Goal: Transaction & Acquisition: Subscribe to service/newsletter

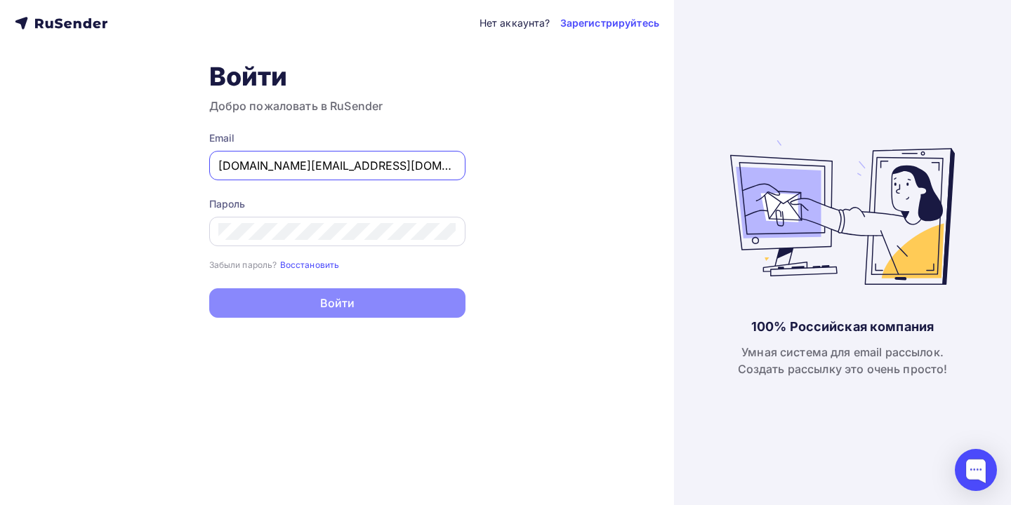
type input "[DOMAIN_NAME][EMAIL_ADDRESS][DOMAIN_NAME]"
click at [352, 223] on div at bounding box center [337, 231] width 256 height 29
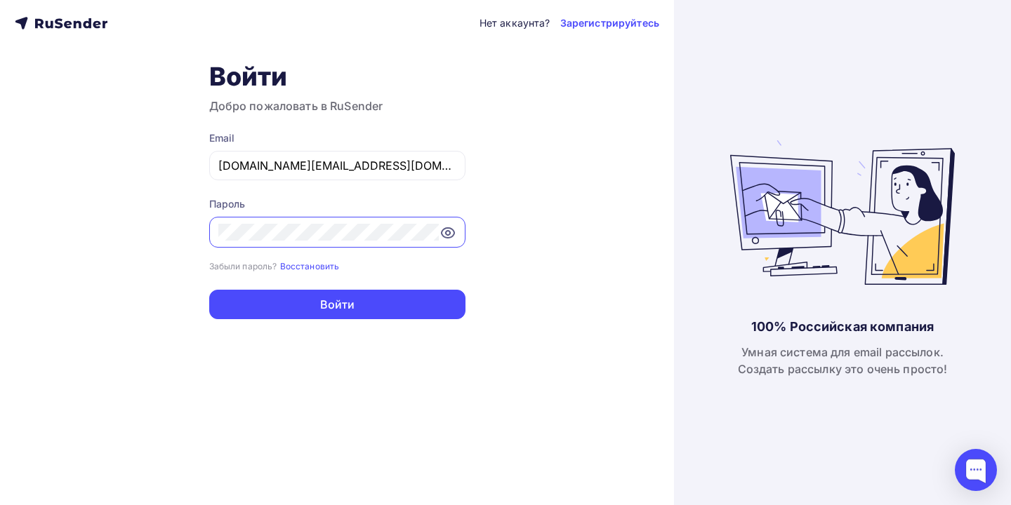
click at [337, 305] on button "Войти" at bounding box center [337, 304] width 256 height 29
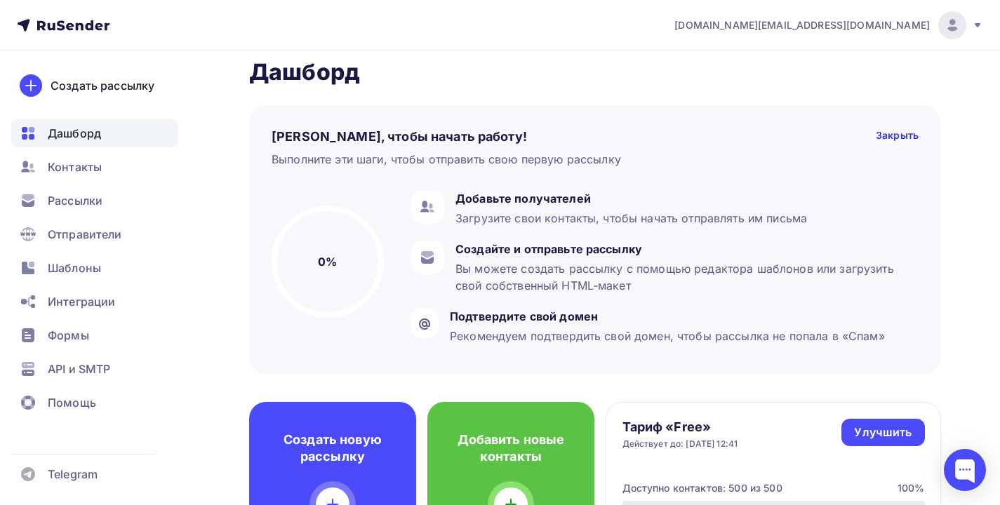
scroll to position [15, 0]
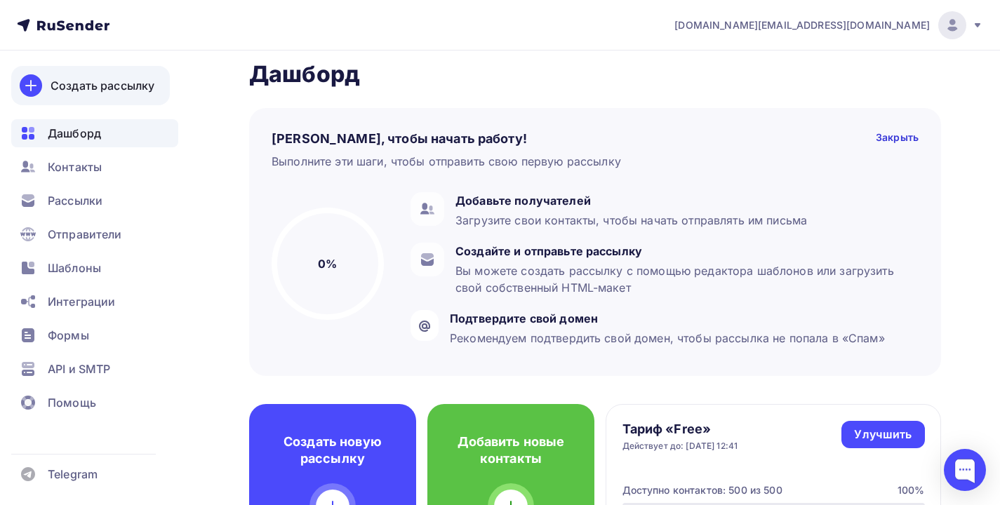
click at [105, 99] on link "Создать рассылку" at bounding box center [90, 85] width 159 height 39
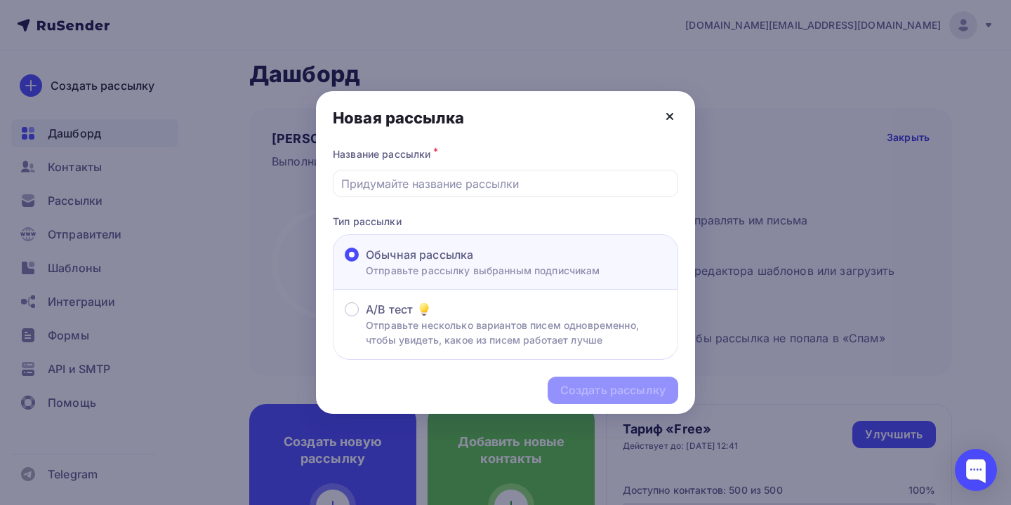
click at [677, 113] on icon at bounding box center [669, 116] width 17 height 17
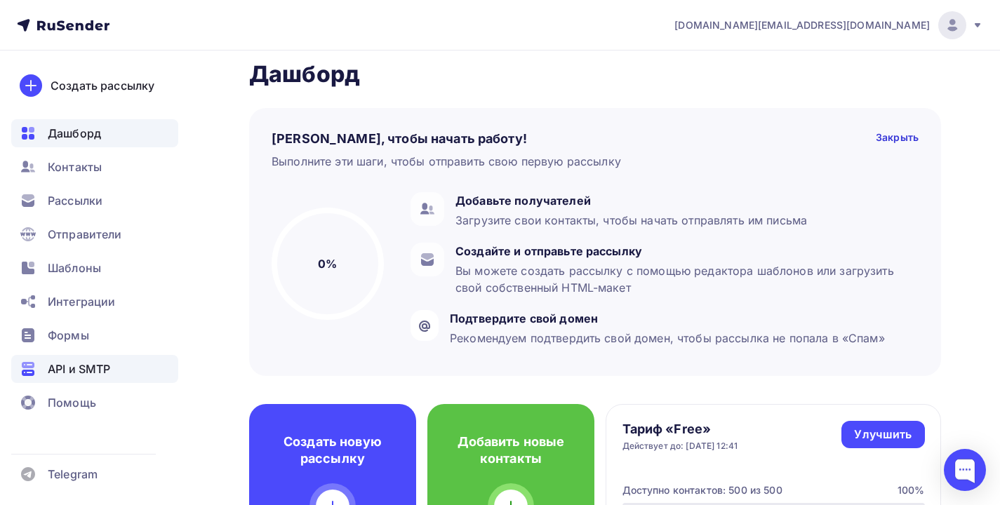
click at [86, 373] on span "API и SMTP" at bounding box center [79, 369] width 62 height 17
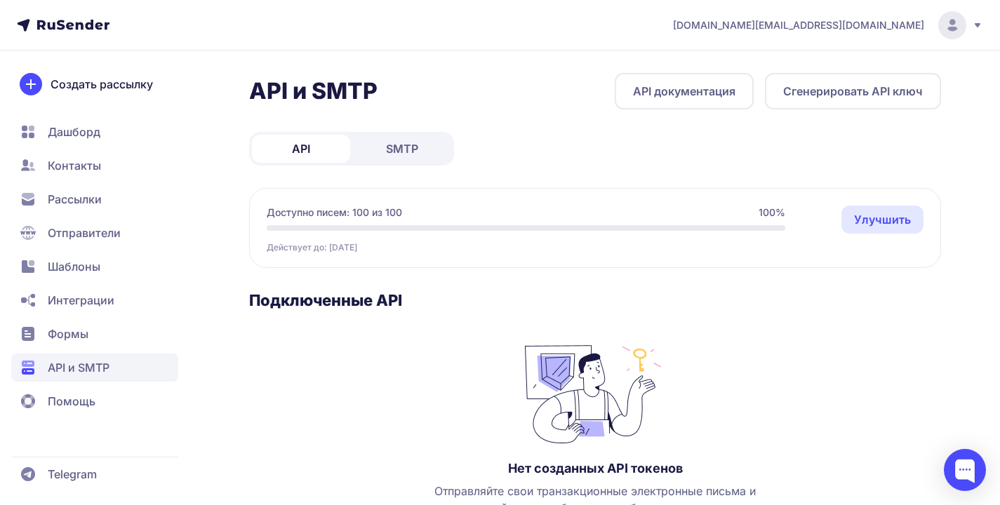
click at [875, 25] on span "[DOMAIN_NAME][EMAIL_ADDRESS][DOMAIN_NAME]" at bounding box center [798, 25] width 251 height 14
click at [792, 77] on span "Аккаунт" at bounding box center [798, 68] width 44 height 17
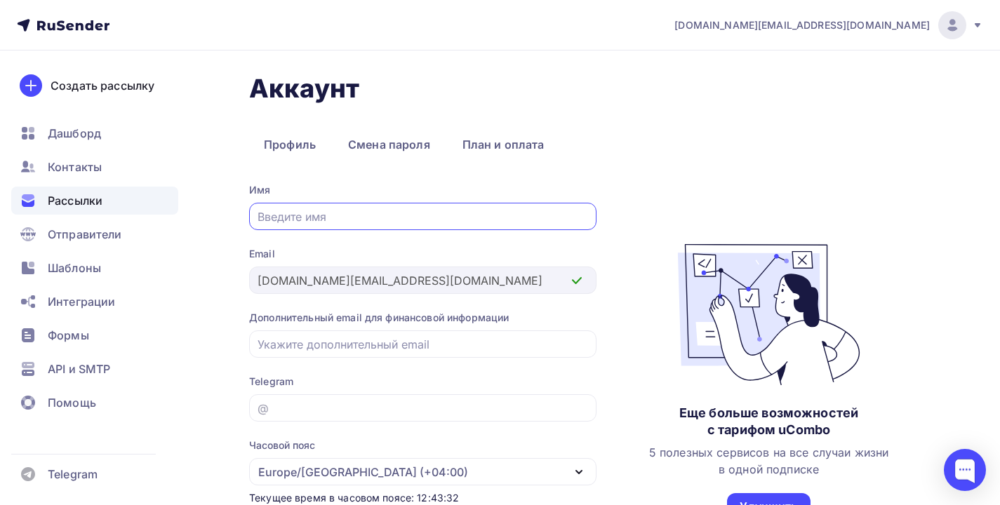
click at [71, 193] on span "Рассылки" at bounding box center [75, 200] width 55 height 17
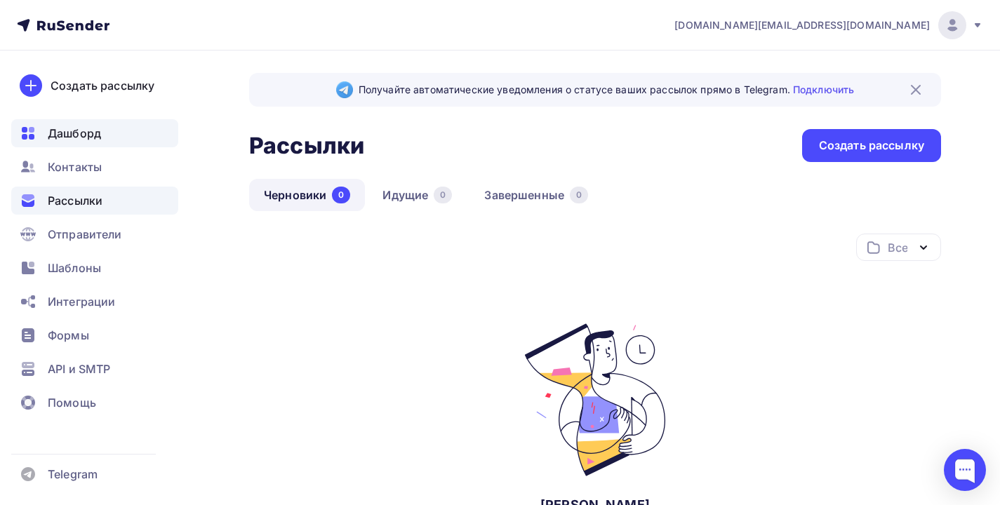
click at [81, 131] on span "Дашборд" at bounding box center [74, 133] width 53 height 17
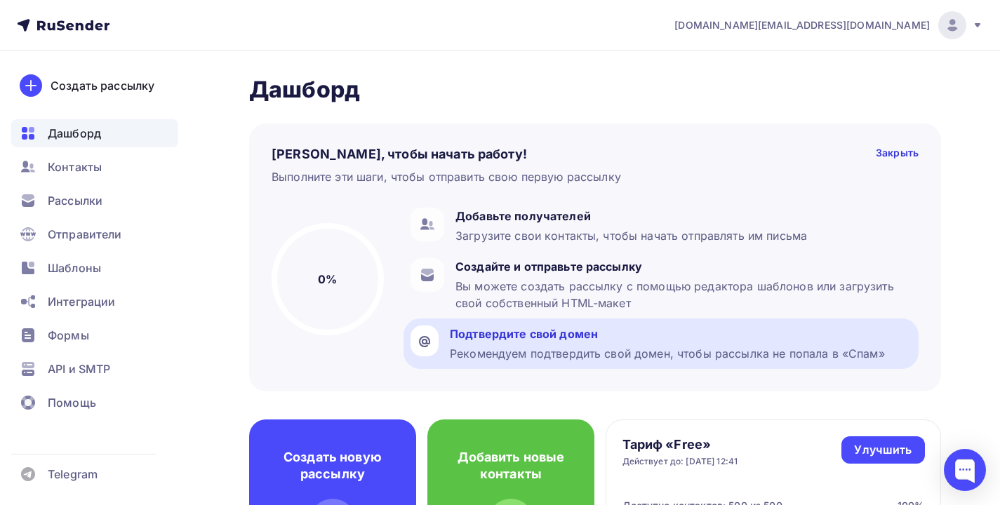
click at [458, 338] on div "Подтвердите свой домен" at bounding box center [667, 334] width 435 height 17
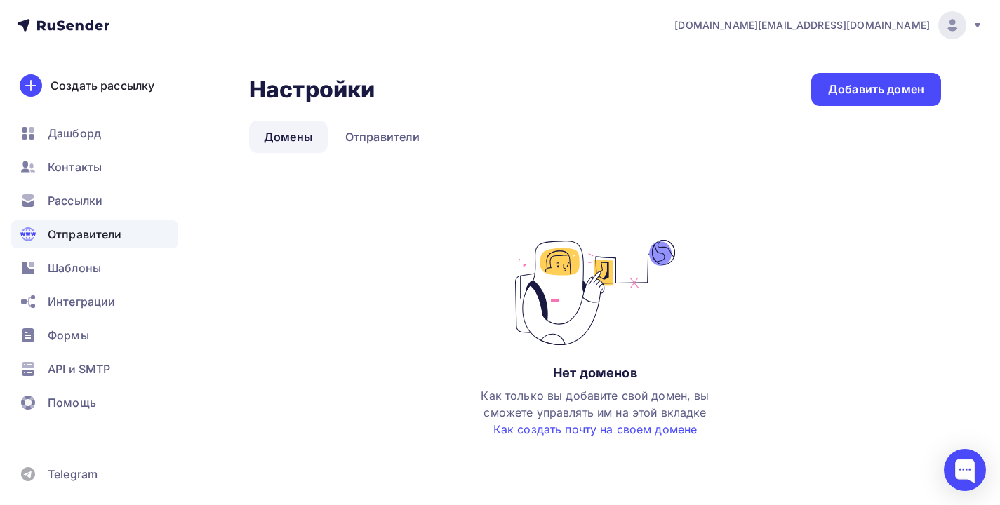
scroll to position [17, 0]
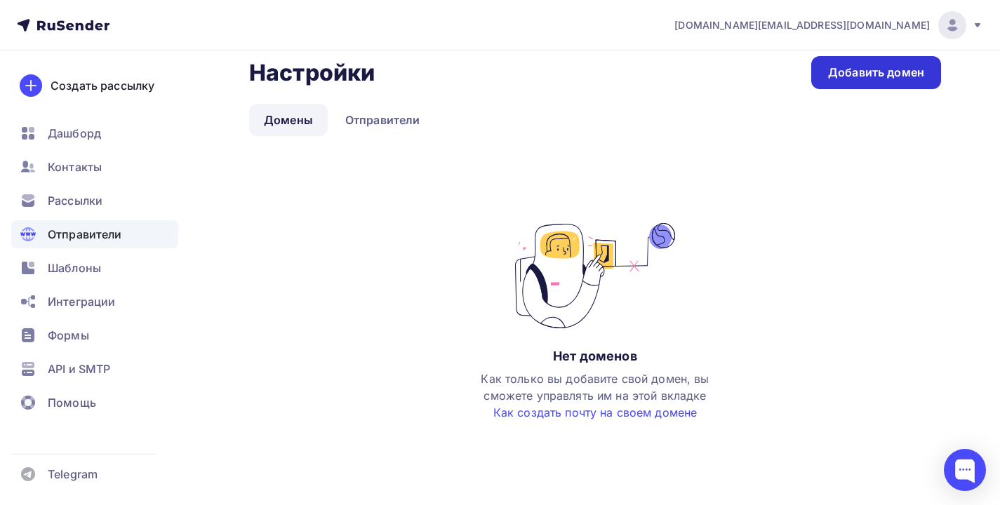
click at [861, 67] on div "Добавить домен" at bounding box center [876, 73] width 96 height 16
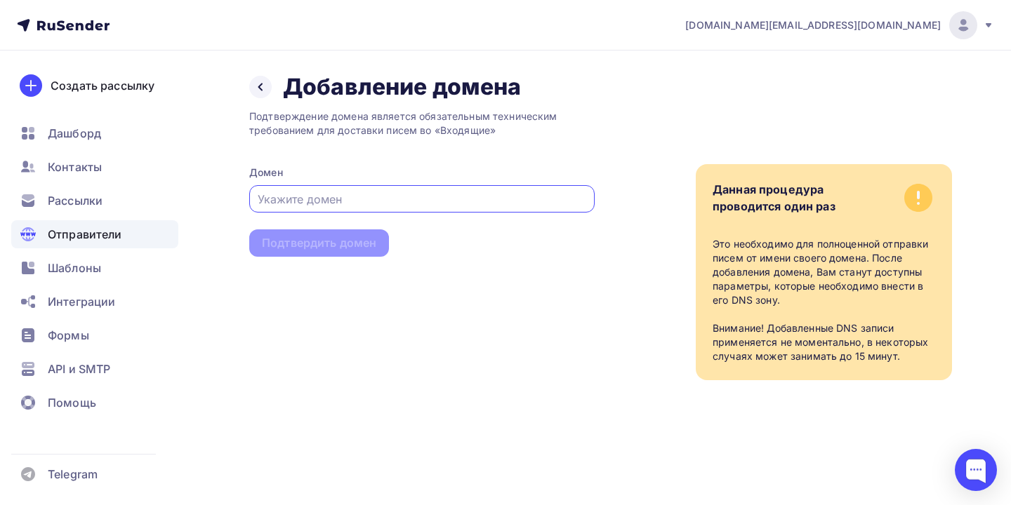
click at [439, 185] on div "Домен" at bounding box center [421, 189] width 345 height 47
click at [432, 194] on input "text" at bounding box center [422, 199] width 329 height 17
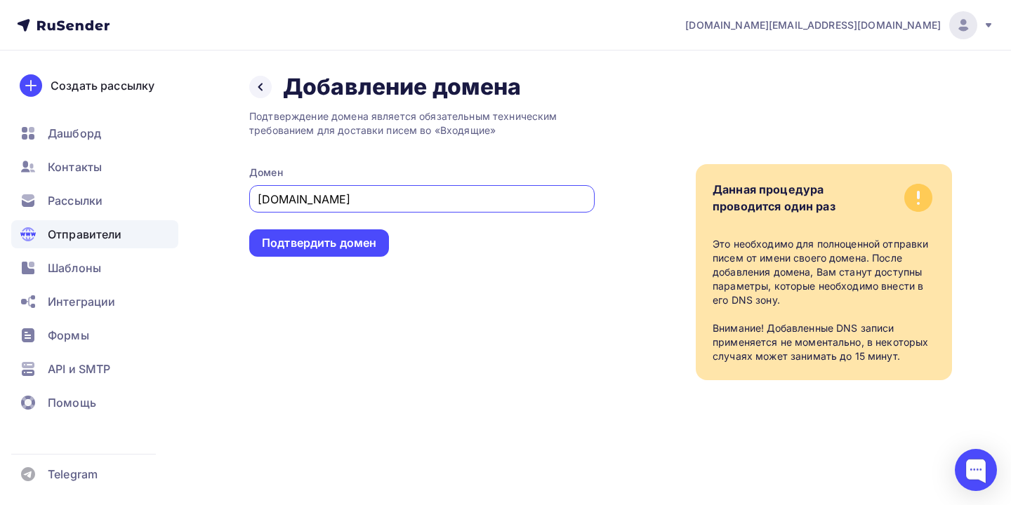
click at [263, 197] on input "jolmekosmr.ru" at bounding box center [422, 199] width 329 height 17
type input "olmekosmr.ru"
click at [301, 240] on div "Подтвердить домен" at bounding box center [319, 243] width 114 height 16
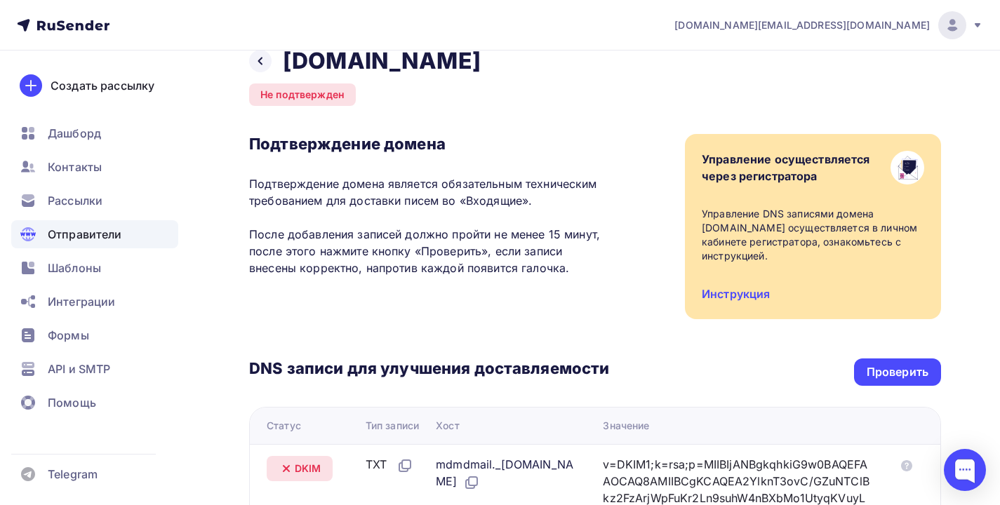
scroll to position [29, 0]
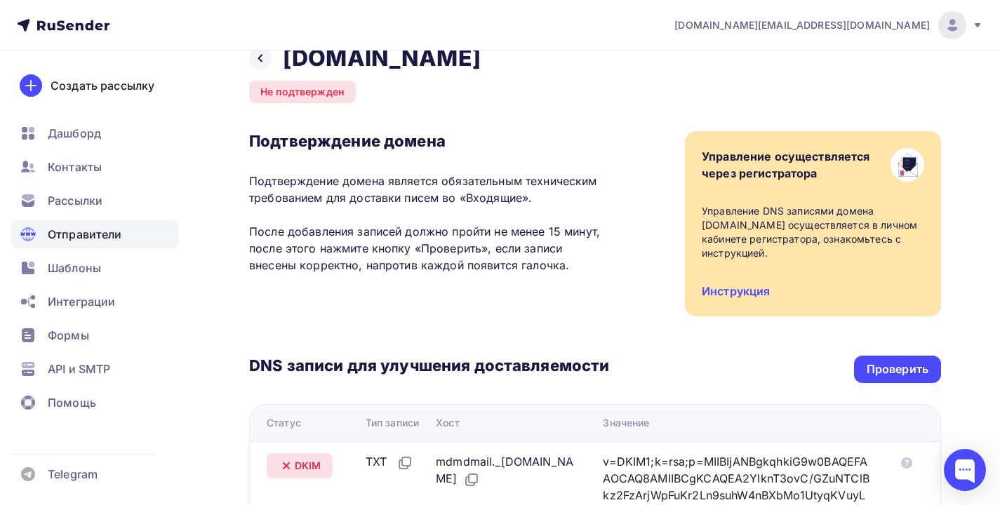
drag, startPoint x: 250, startPoint y: 182, endPoint x: 585, endPoint y: 276, distance: 347.8
click at [585, 276] on div "Подтверждение домена Подтверждение домена является обязательным техническим тре…" at bounding box center [429, 207] width 360 height 152
click at [578, 268] on p "Подтверждение домена является обязательным техническим требованием для доставки…" at bounding box center [429, 223] width 360 height 101
drag, startPoint x: 252, startPoint y: 183, endPoint x: 574, endPoint y: 296, distance: 341.2
click at [574, 296] on div "Подтверждение домена Подтверждение домена является обязательным техническим тре…" at bounding box center [595, 223] width 692 height 185
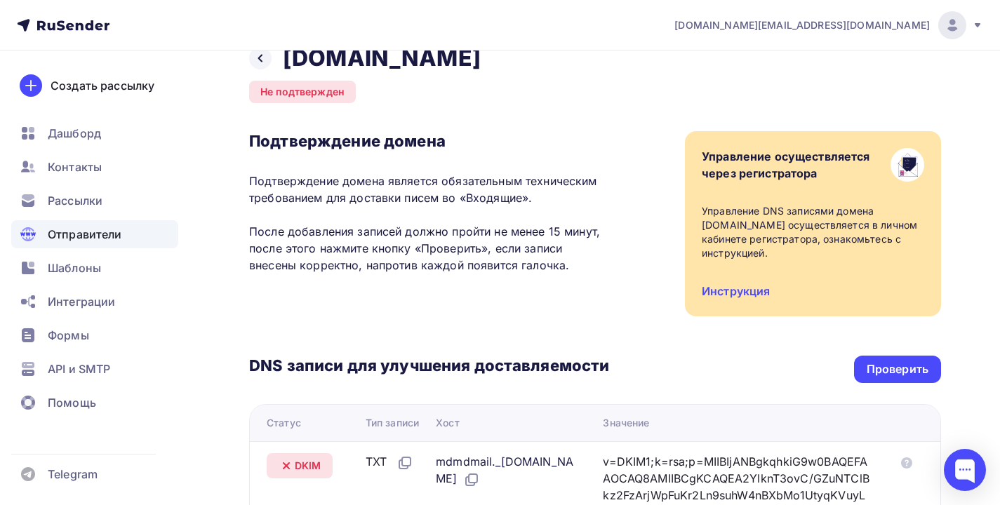
click at [533, 239] on p "Подтверждение домена является обязательным техническим требованием для доставки…" at bounding box center [429, 223] width 360 height 101
drag, startPoint x: 497, startPoint y: 234, endPoint x: 566, endPoint y: 232, distance: 68.8
click at [566, 232] on p "Подтверждение домена является обязательным техническим требованием для доставки…" at bounding box center [429, 223] width 360 height 101
click at [45, 169] on div "Контакты" at bounding box center [94, 167] width 167 height 28
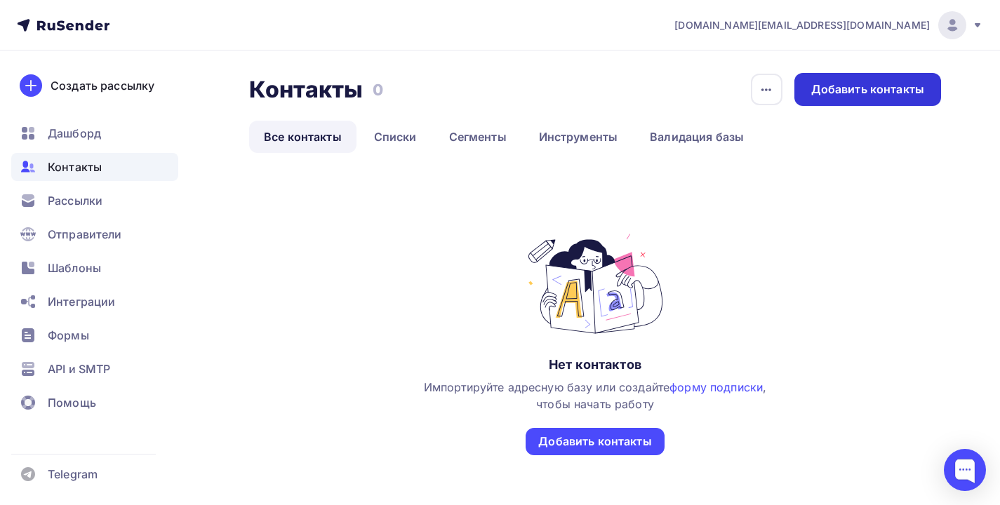
click at [844, 100] on div "Добавить контакты" at bounding box center [868, 89] width 147 height 33
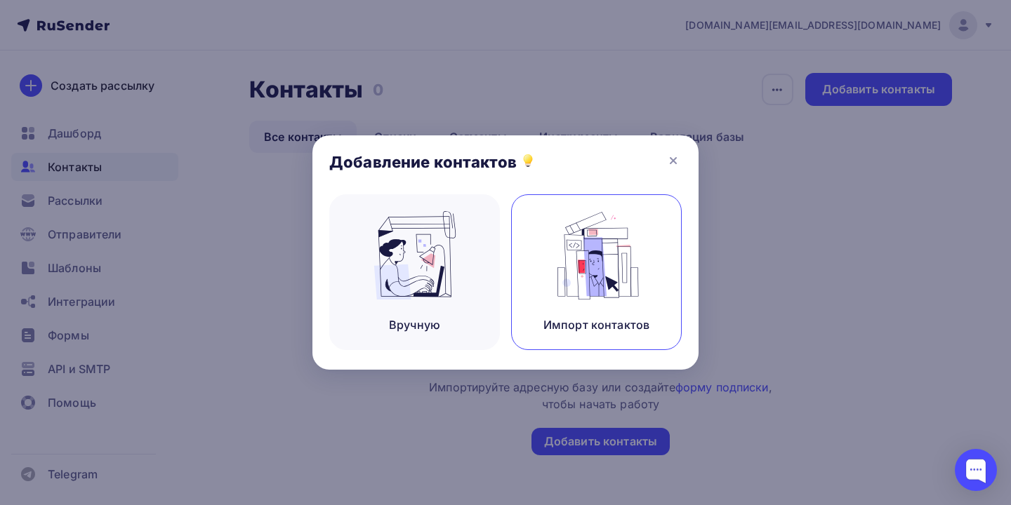
click at [558, 288] on img at bounding box center [597, 255] width 94 height 88
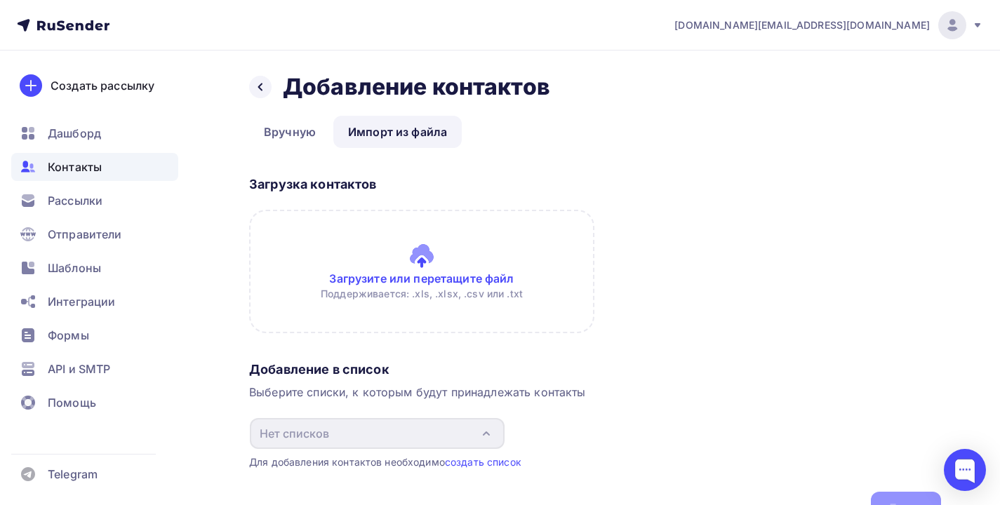
click at [429, 259] on input "file" at bounding box center [421, 272] width 345 height 124
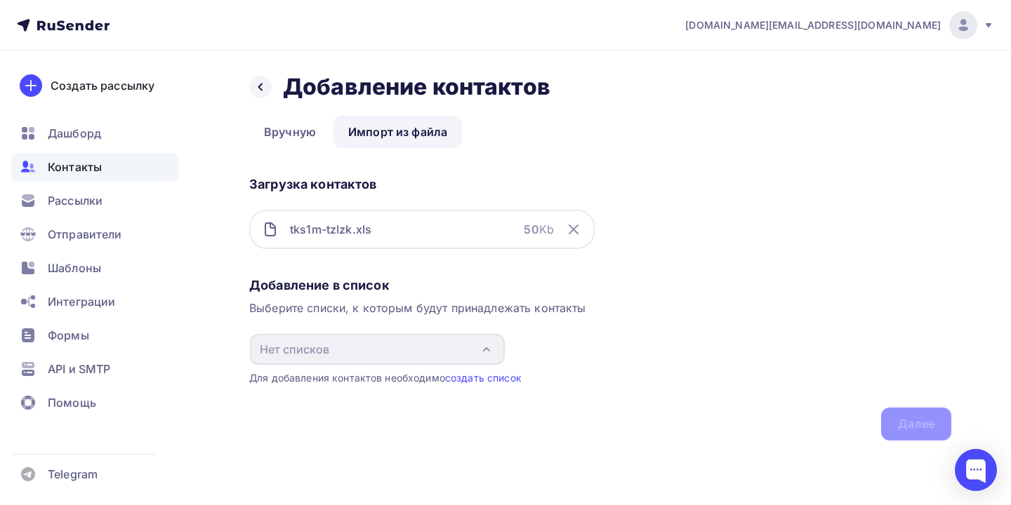
click at [899, 420] on div "Добавление в список Выберите списки, к которым будут принадлежать контакты Нет …" at bounding box center [600, 356] width 702 height 169
click at [941, 426] on div "Добавление в список Выберите списки, к которым будут принадлежать контакты Нет …" at bounding box center [600, 356] width 702 height 169
click at [343, 232] on div "tks1m-tzlzk.xls" at bounding box center [330, 229] width 81 height 17
click at [356, 234] on div "tks1m-tzlzk.xls" at bounding box center [330, 229] width 81 height 17
click at [499, 376] on link "создать список" at bounding box center [483, 378] width 77 height 12
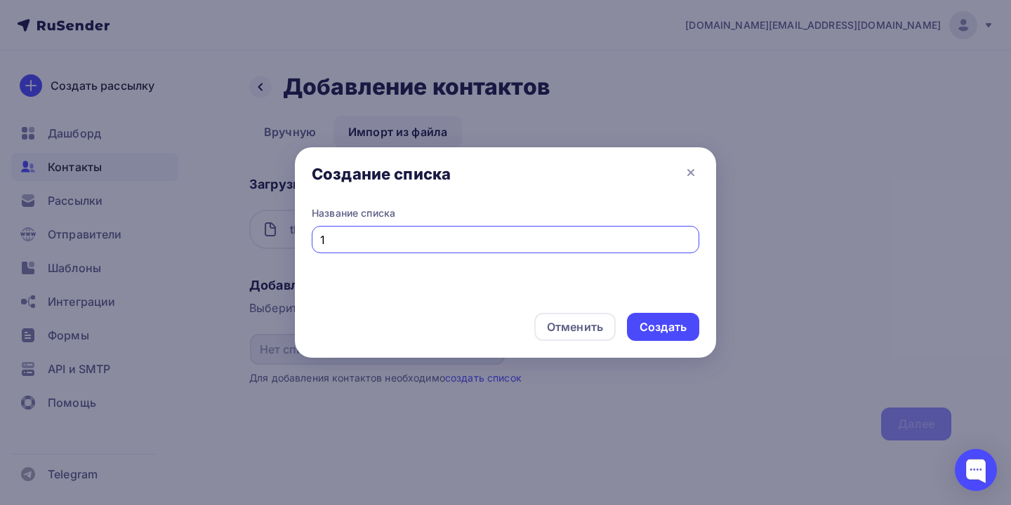
type input "1"
click at [667, 321] on div "Создать" at bounding box center [662, 327] width 47 height 16
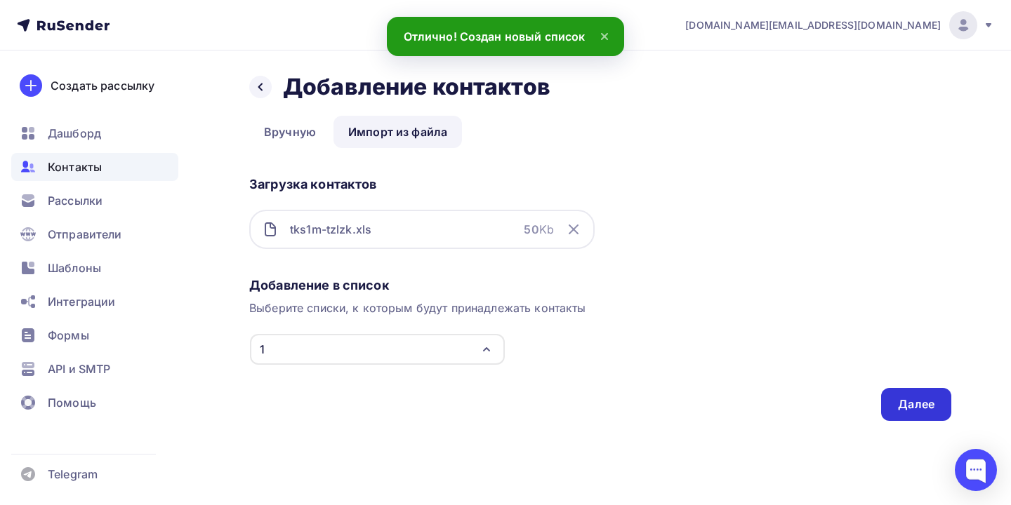
click at [910, 395] on div "Далее" at bounding box center [916, 404] width 70 height 33
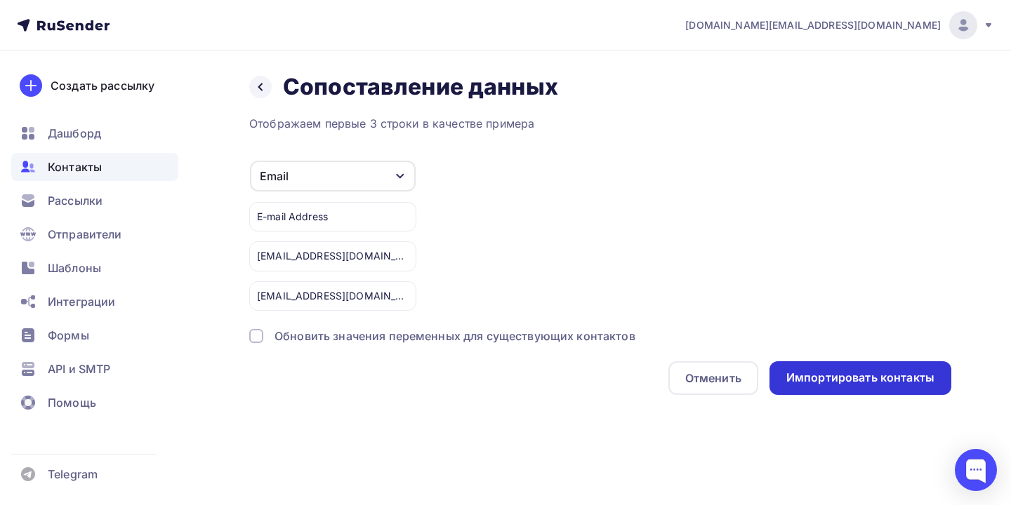
click at [861, 383] on div "Импортировать контакты" at bounding box center [860, 378] width 148 height 16
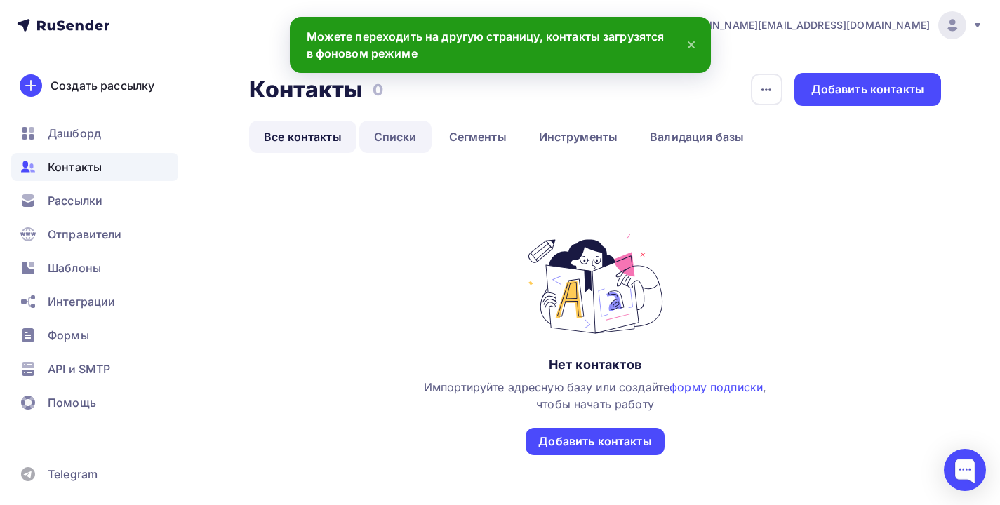
click at [412, 139] on link "Списки" at bounding box center [395, 137] width 72 height 32
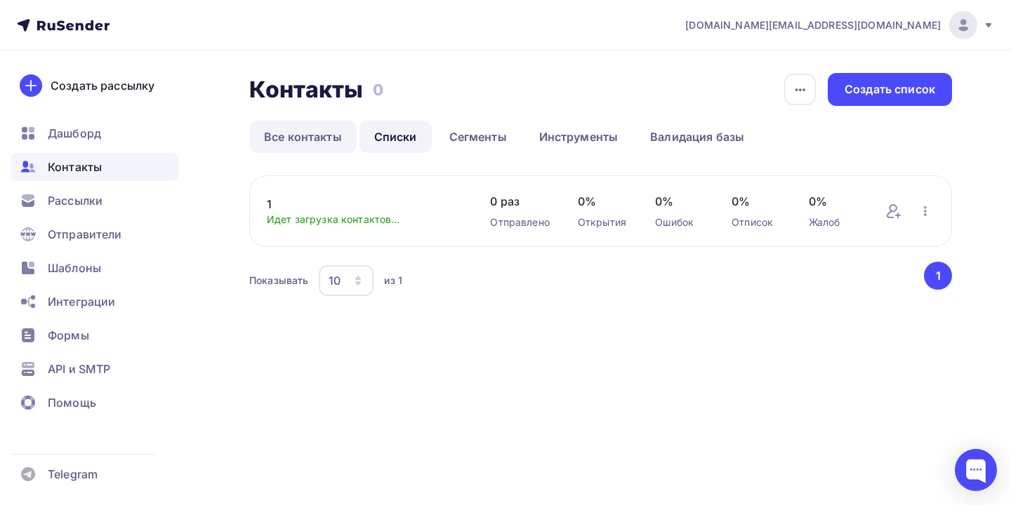
click at [319, 138] on link "Все контакты" at bounding box center [302, 137] width 107 height 32
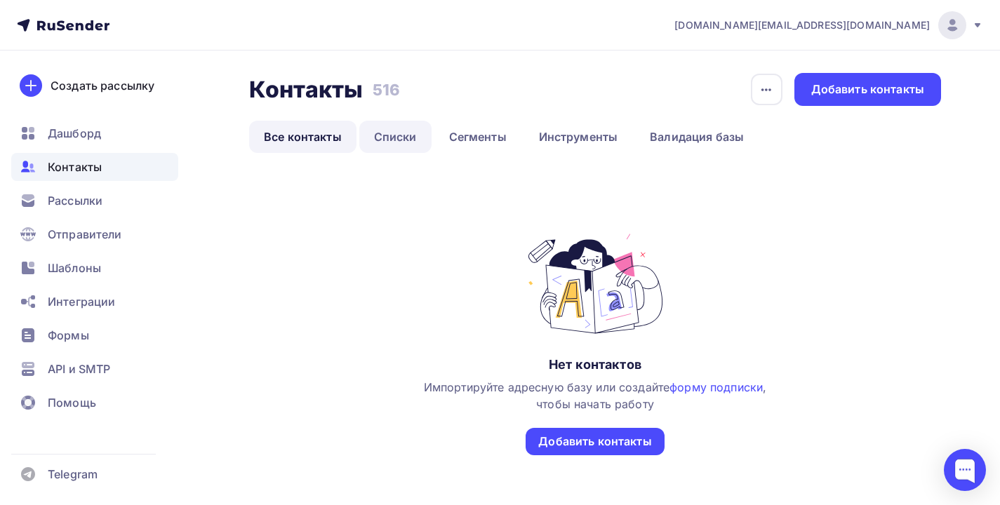
click at [394, 124] on link "Списки" at bounding box center [395, 137] width 72 height 32
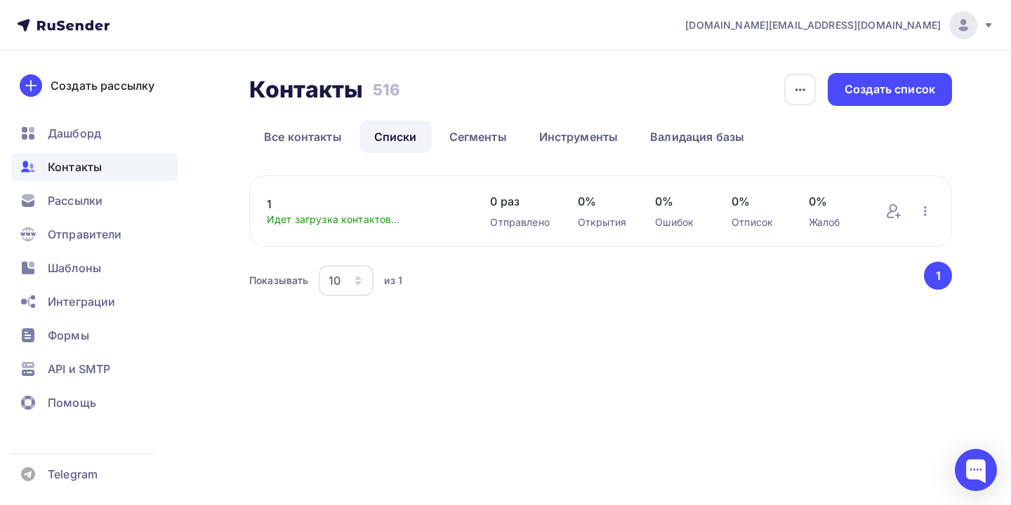
click at [362, 185] on div "1 Идет загрузка контактов... Добавить контакты Переименовать список Скачать спи…" at bounding box center [600, 211] width 703 height 72
click at [362, 204] on link "1" at bounding box center [364, 204] width 195 height 17
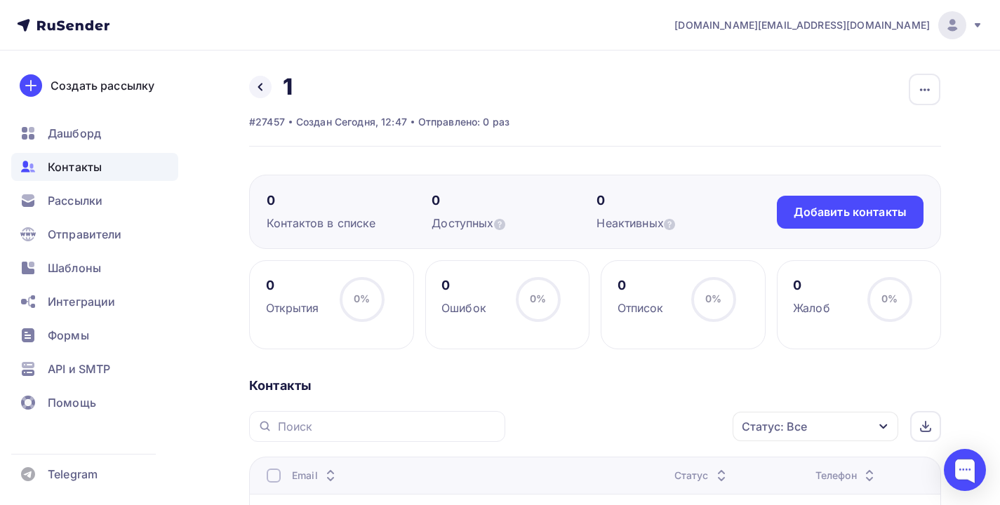
click at [72, 170] on span "Контакты" at bounding box center [75, 167] width 54 height 17
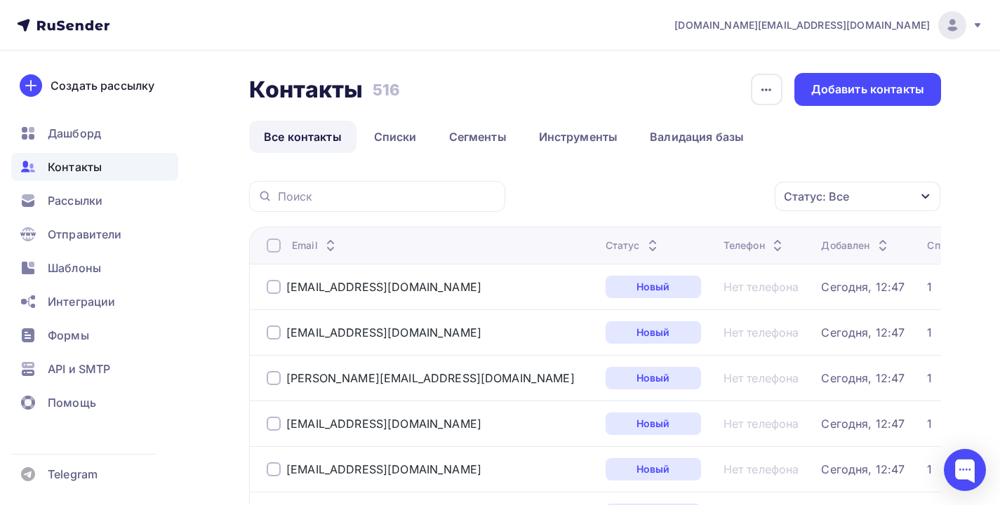
click at [858, 25] on span "lsn.ru@yandex.ru" at bounding box center [802, 25] width 255 height 14
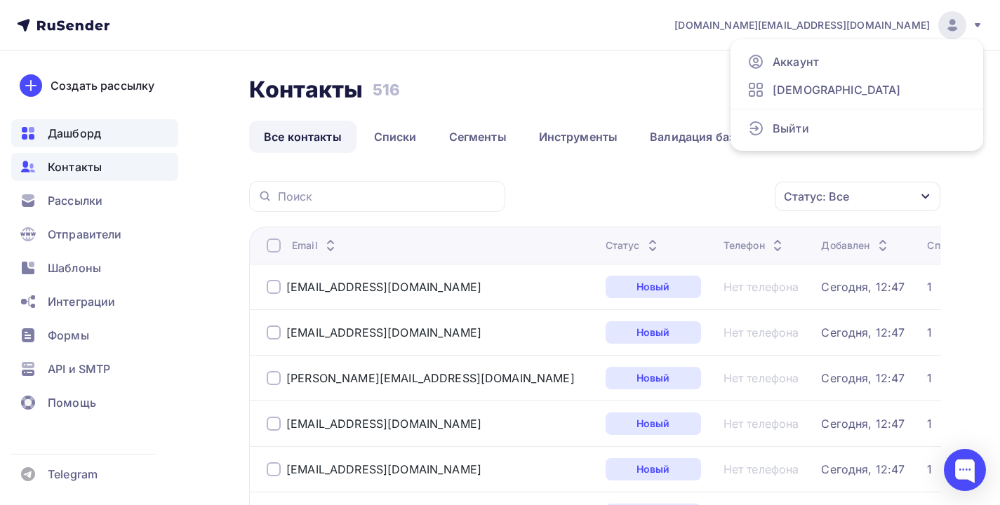
click at [96, 131] on span "Дашборд" at bounding box center [74, 133] width 53 height 17
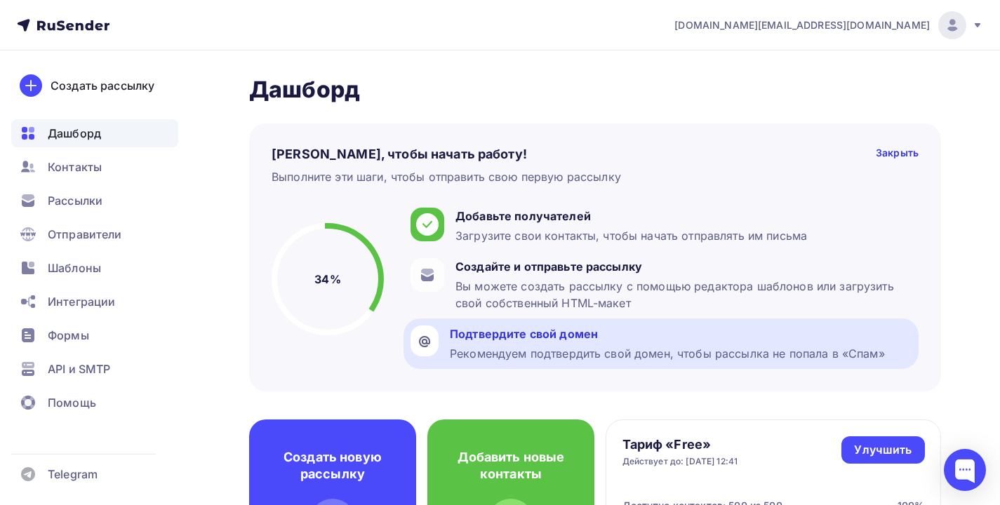
click at [491, 337] on div "Подтвердите свой домен" at bounding box center [667, 334] width 435 height 17
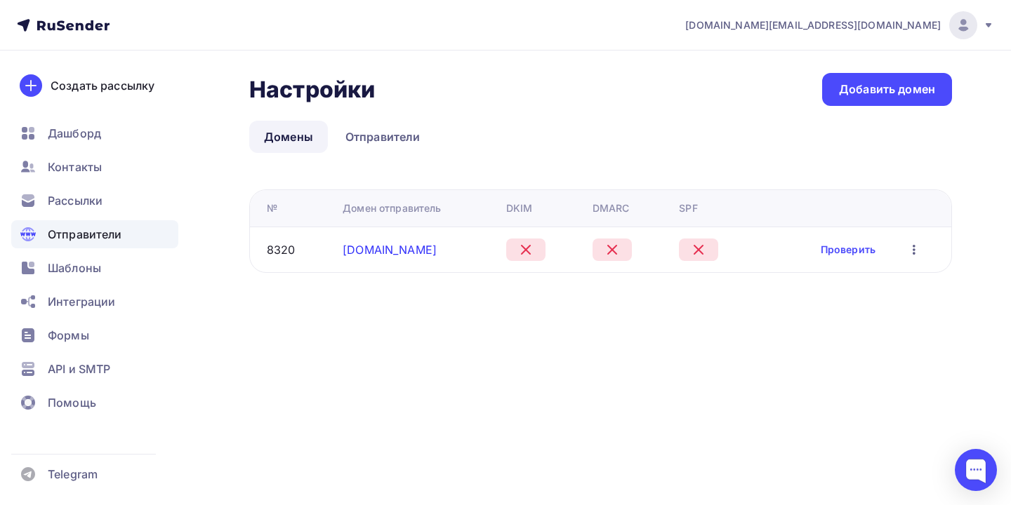
click at [376, 248] on link "olmekosmr.ru" at bounding box center [390, 250] width 94 height 14
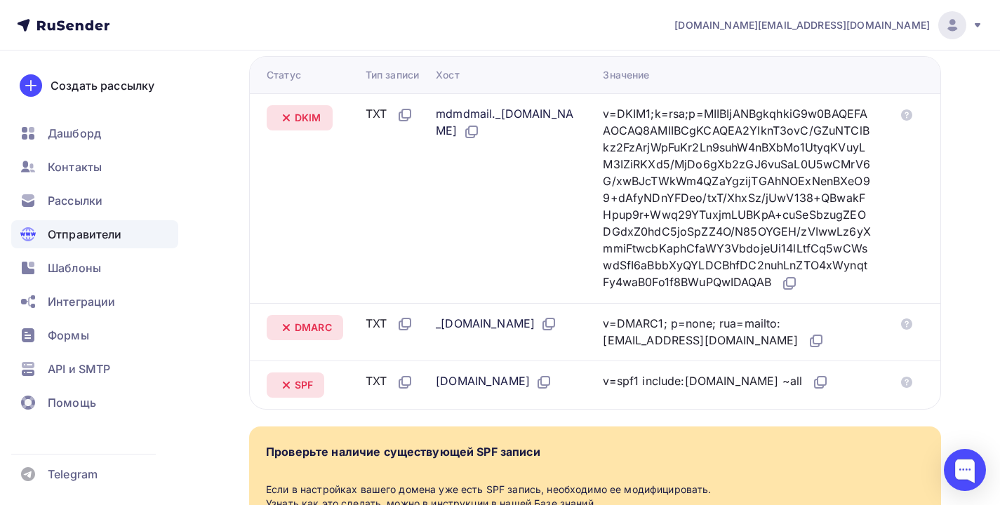
scroll to position [387, 0]
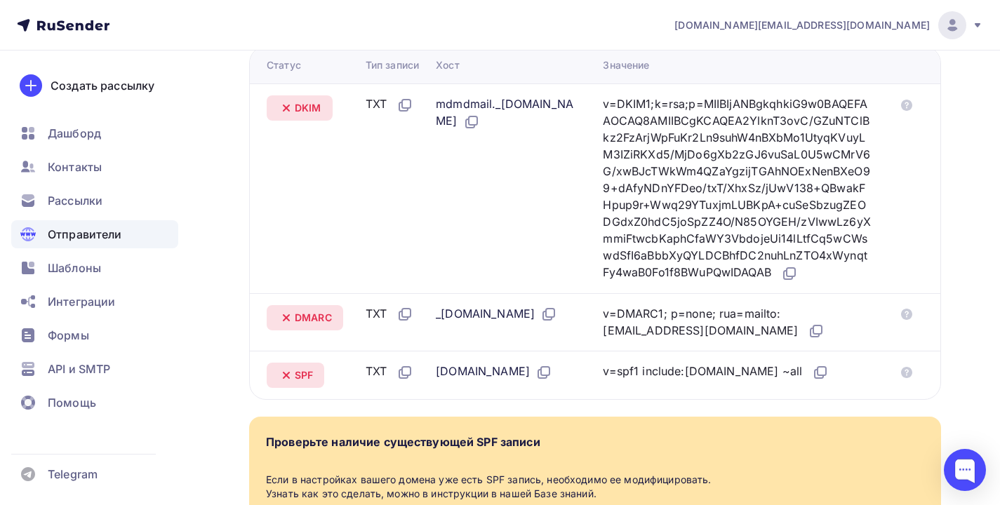
drag, startPoint x: 620, startPoint y: 407, endPoint x: 774, endPoint y: 409, distance: 153.0
click at [774, 399] on tr "SPF TXT olmekosmr.ru v=spf1 include:rsndr.ru ~all" at bounding box center [595, 375] width 691 height 48
copy div "v=spf1 include:rsndr.ru ~all"
drag, startPoint x: 441, startPoint y: 104, endPoint x: 555, endPoint y: 106, distance: 114.4
click at [555, 106] on div "mdmdmail._domainkey.olmekosmr.ru" at bounding box center [508, 112] width 145 height 35
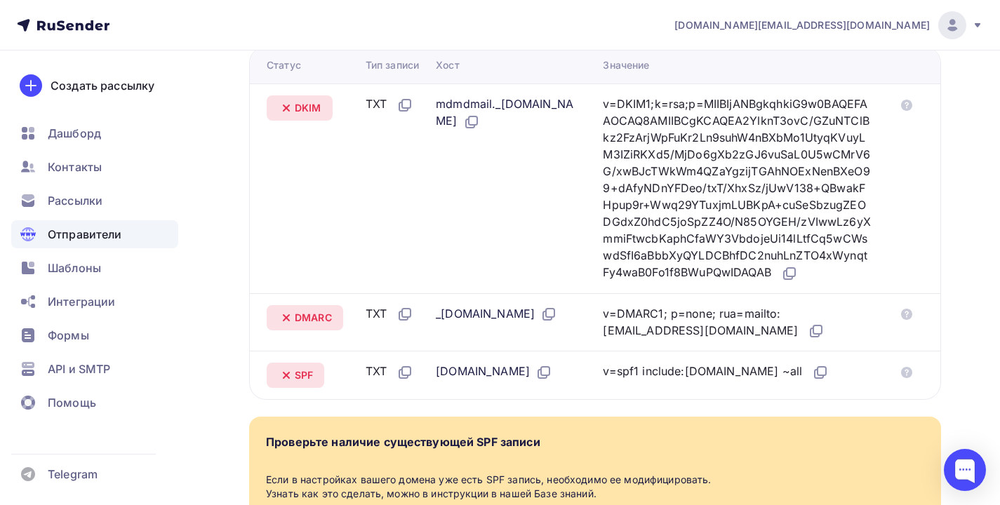
click at [555, 106] on div "mdmdmail._domainkey.olmekosmr.ru" at bounding box center [508, 112] width 145 height 35
drag, startPoint x: 442, startPoint y: 103, endPoint x: 562, endPoint y: 104, distance: 120.7
click at [562, 104] on div "mdmdmail._domainkey.olmekosmr.ru" at bounding box center [508, 112] width 145 height 35
copy div "mdmdmail._domainkey"
click at [638, 134] on div "v=DKIM1;k=rsa;p=MIIBIjANBgkqhkiG9w0BAQEFAAOCAQ8AMIIBCgKCAQEA2YlknT3ovC/GZuNTClB…" at bounding box center [738, 188] width 270 height 187
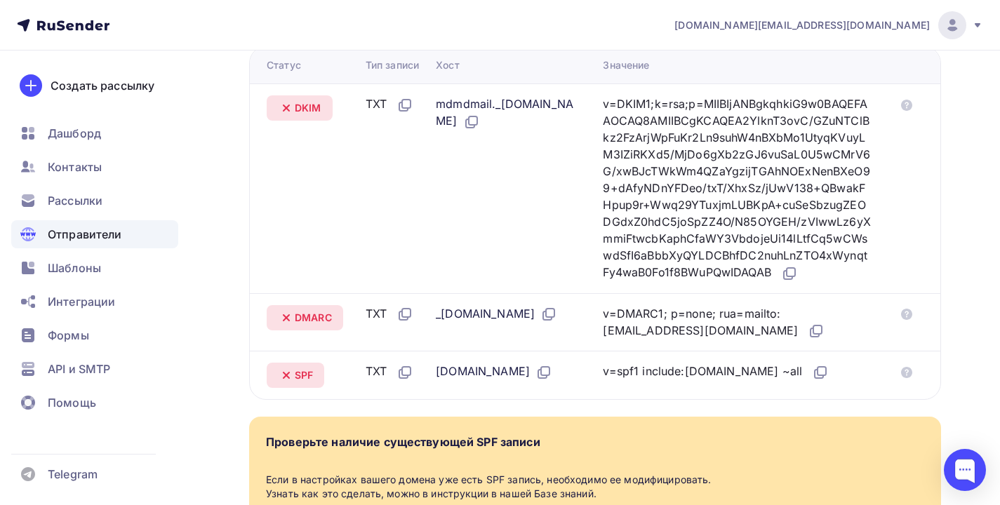
drag, startPoint x: 627, startPoint y: 104, endPoint x: 732, endPoint y: 284, distance: 208.3
click at [732, 282] on div "v=DKIM1;k=rsa;p=MIIBIjANBgkqhkiG9w0BAQEFAAOCAQ8AMIIBCgKCAQEA2YlknT3ovC/GZuNTClB…" at bounding box center [738, 188] width 270 height 187
copy div "v=DKIM1;k=rsa;p=MIIBIjANBgkqhkiG9w0BAQEFAAOCAQ8AMIIBCgKCAQEA2YlknT3ovC/GZuNTClB…"
click at [497, 255] on td "mdmdmail._domainkey.olmekosmr.ru" at bounding box center [513, 189] width 167 height 210
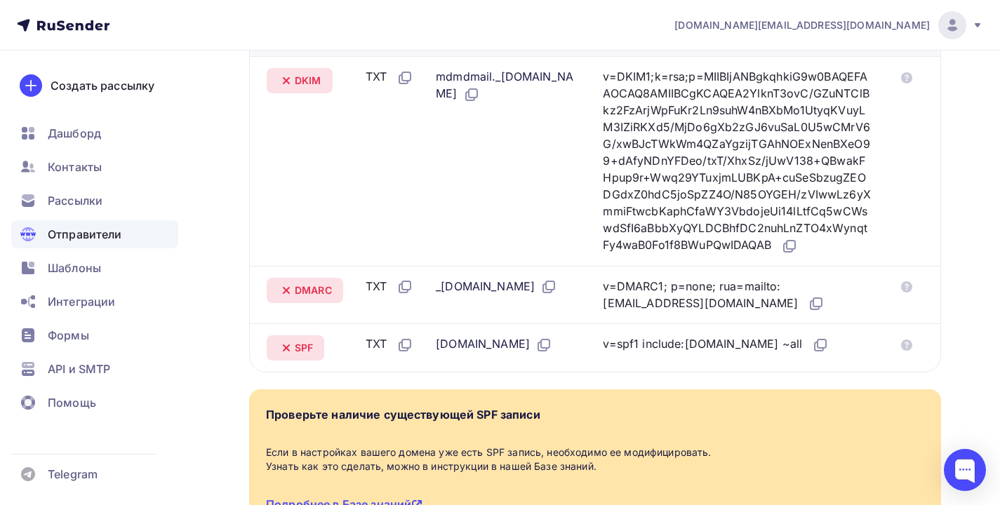
drag, startPoint x: 439, startPoint y: 306, endPoint x: 479, endPoint y: 305, distance: 40.0
click at [479, 305] on td "_dmarc.olmekosmr.ru" at bounding box center [513, 295] width 167 height 58
copy div "_dmarc"
drag, startPoint x: 627, startPoint y: 302, endPoint x: 703, endPoint y: 327, distance: 80.6
click at [705, 313] on div "v=DMARC1; p=none; rua=mailto:postmaster@mx1.rusender-mail.ru" at bounding box center [738, 295] width 270 height 35
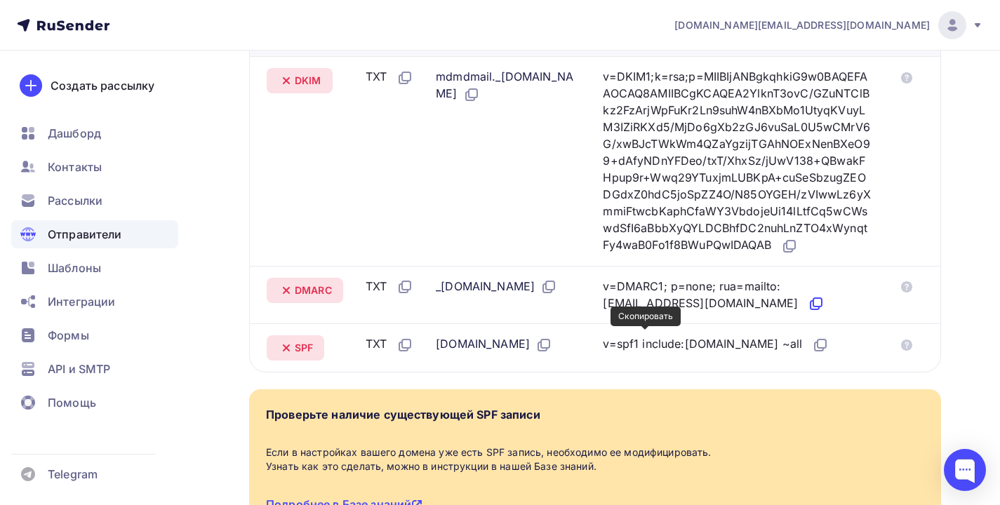
click at [808, 312] on icon at bounding box center [816, 304] width 17 height 17
copy div "v=DMARC1; p=none; rua=mailto:postmaster@mx1.rusender-mail.ru"
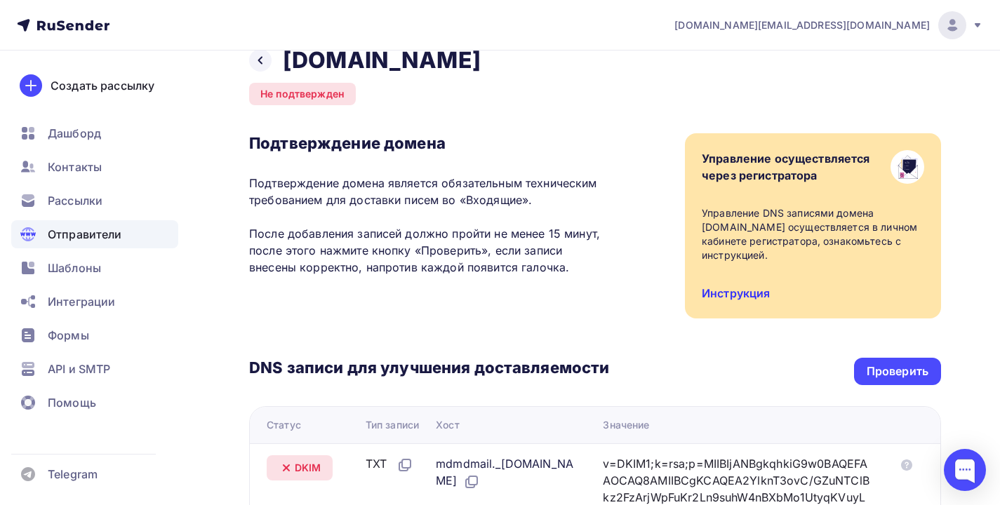
scroll to position [50, 0]
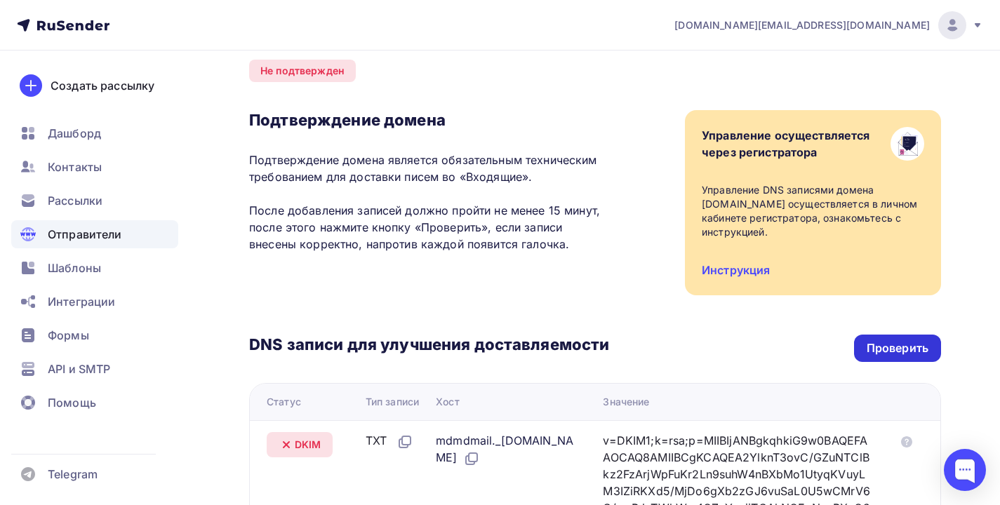
click at [887, 350] on div "Проверить" at bounding box center [898, 348] width 62 height 16
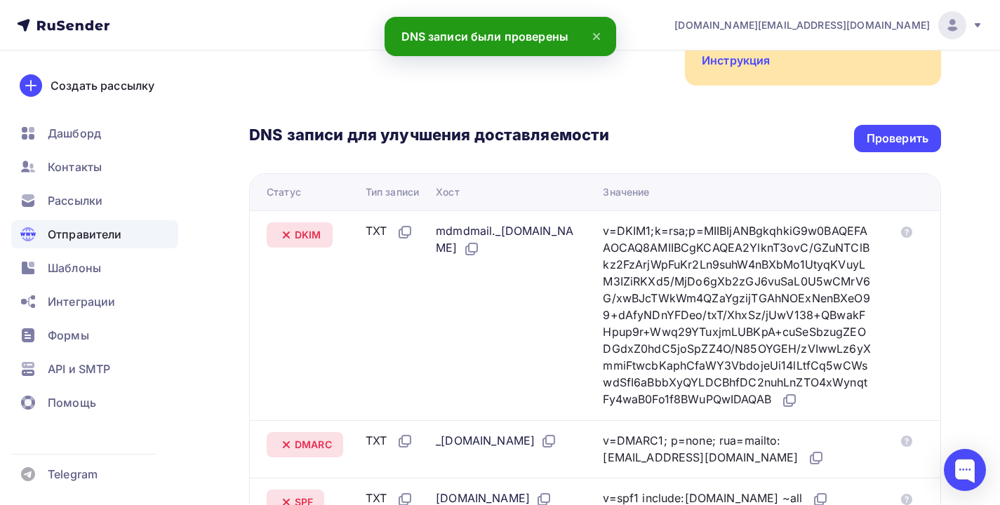
scroll to position [0, 0]
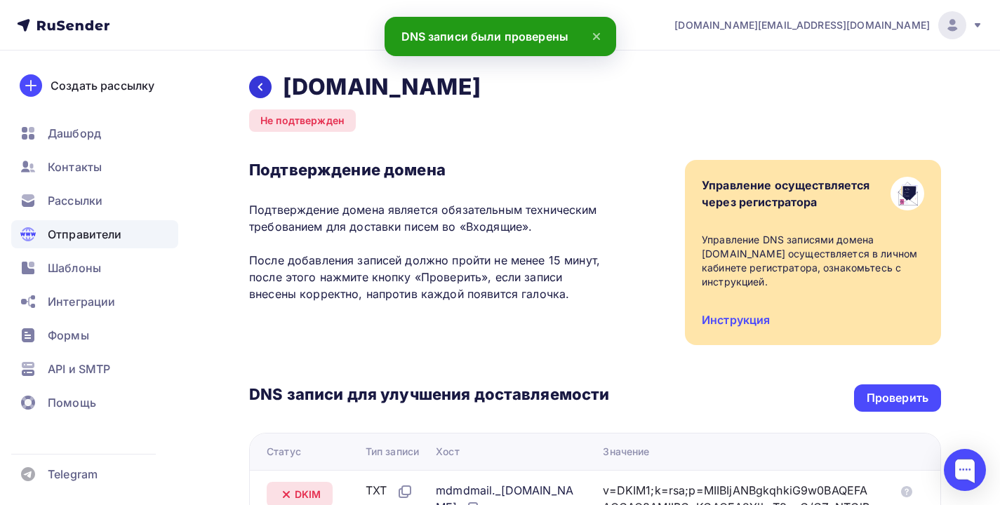
click at [263, 89] on icon at bounding box center [260, 86] width 11 height 11
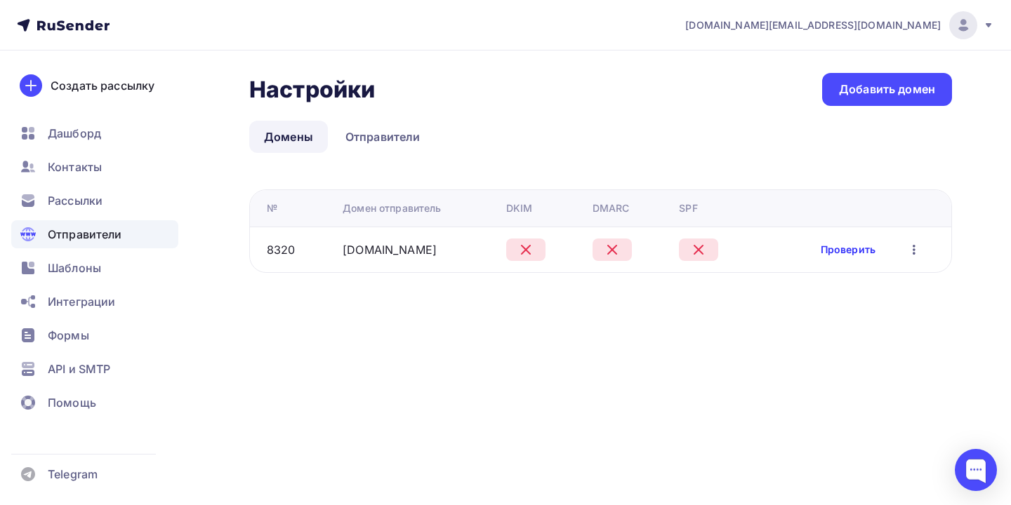
click at [834, 251] on link "Проверить" at bounding box center [848, 250] width 55 height 14
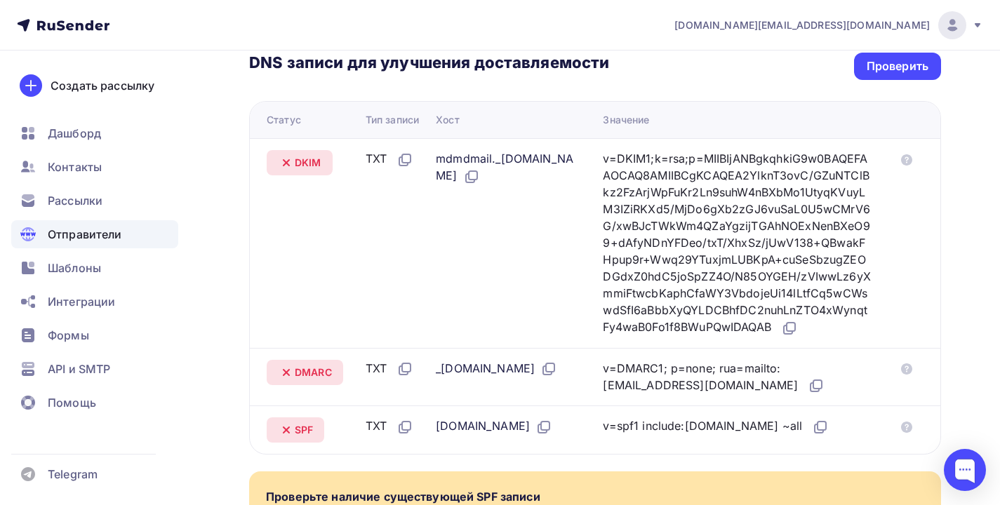
scroll to position [214, 0]
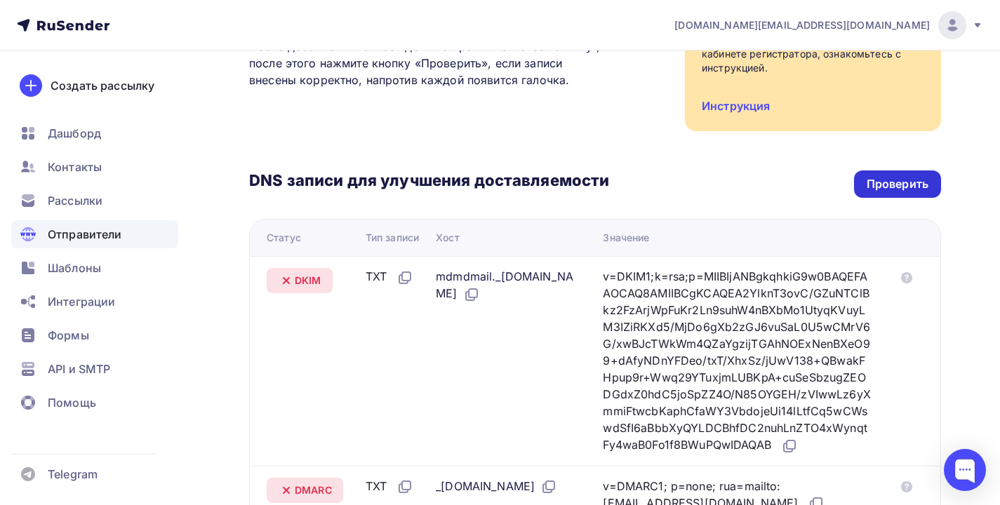
click at [922, 192] on div "Проверить" at bounding box center [898, 184] width 62 height 16
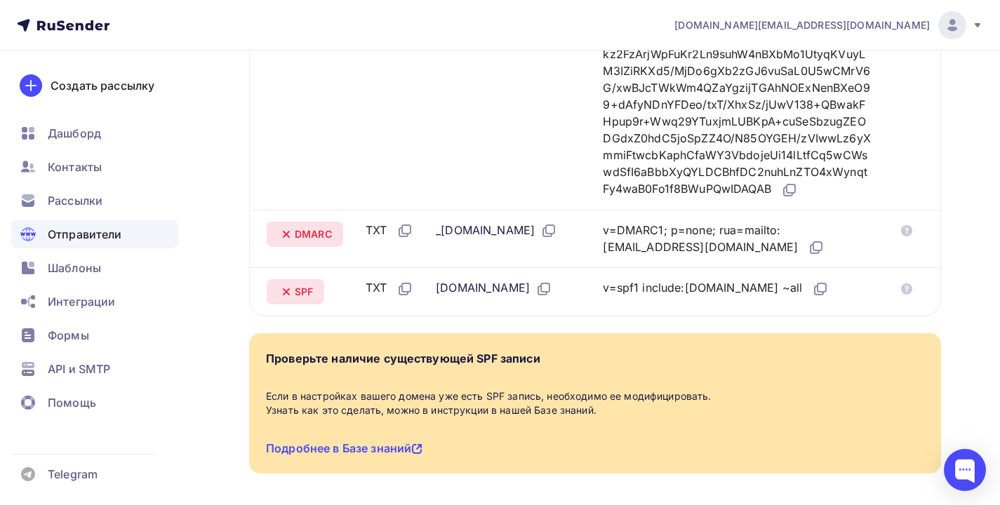
scroll to position [350, 0]
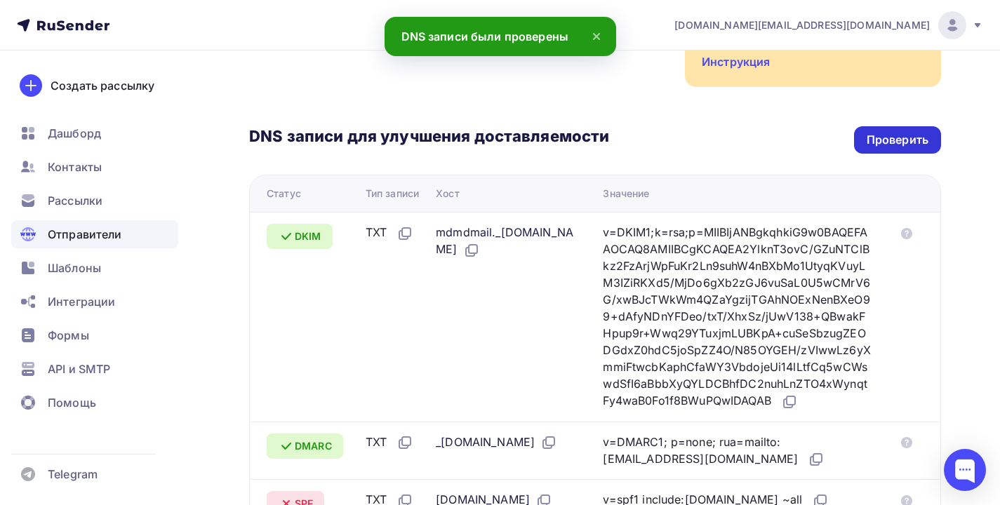
click at [877, 135] on div "Проверить" at bounding box center [898, 140] width 62 height 16
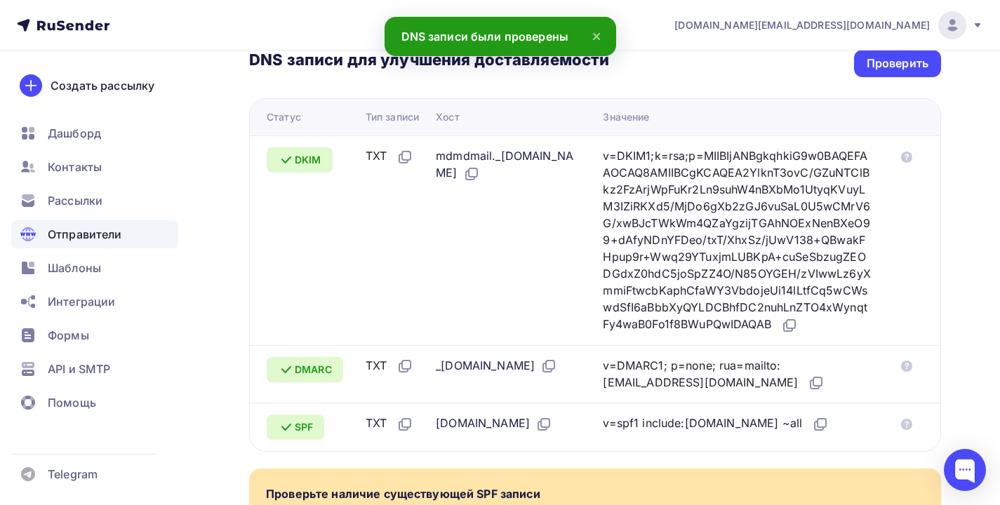
scroll to position [208, 0]
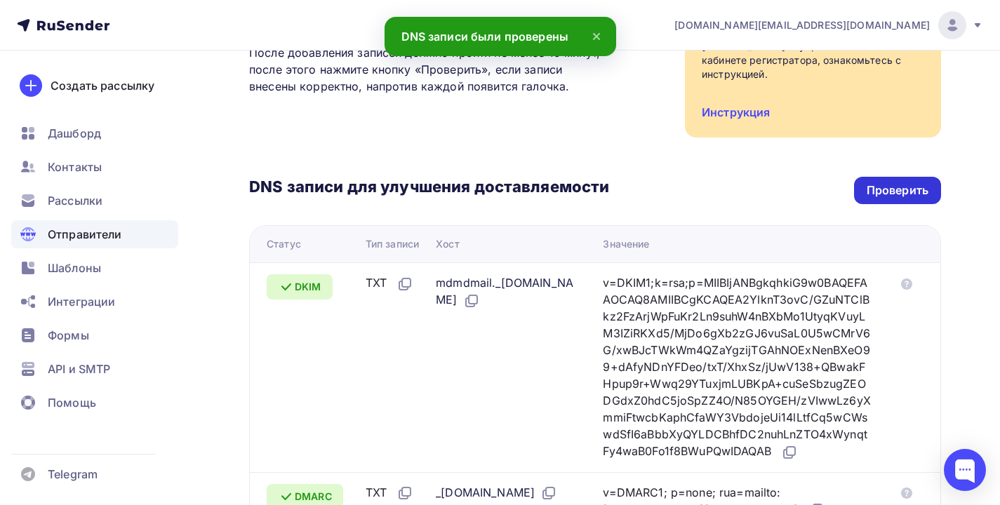
click at [887, 187] on div "Проверить" at bounding box center [898, 190] width 62 height 16
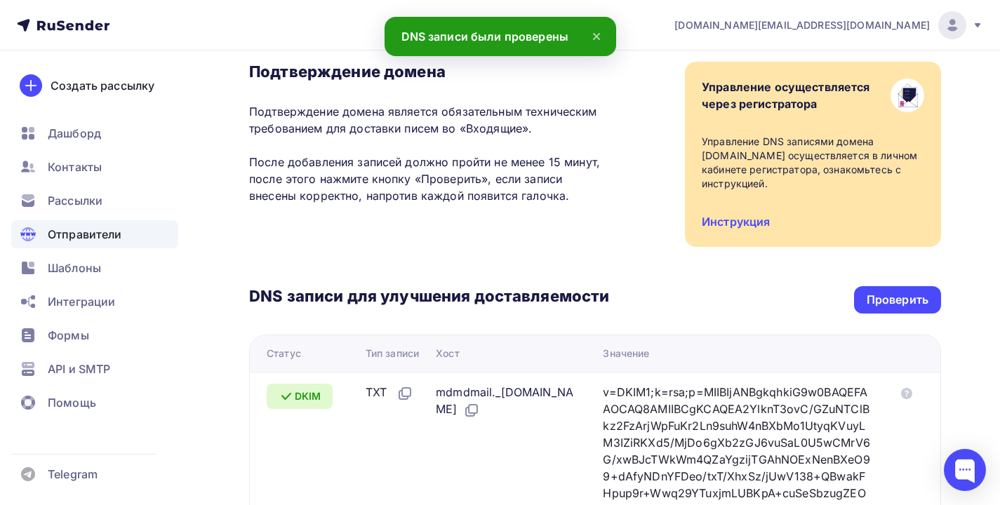
scroll to position [0, 0]
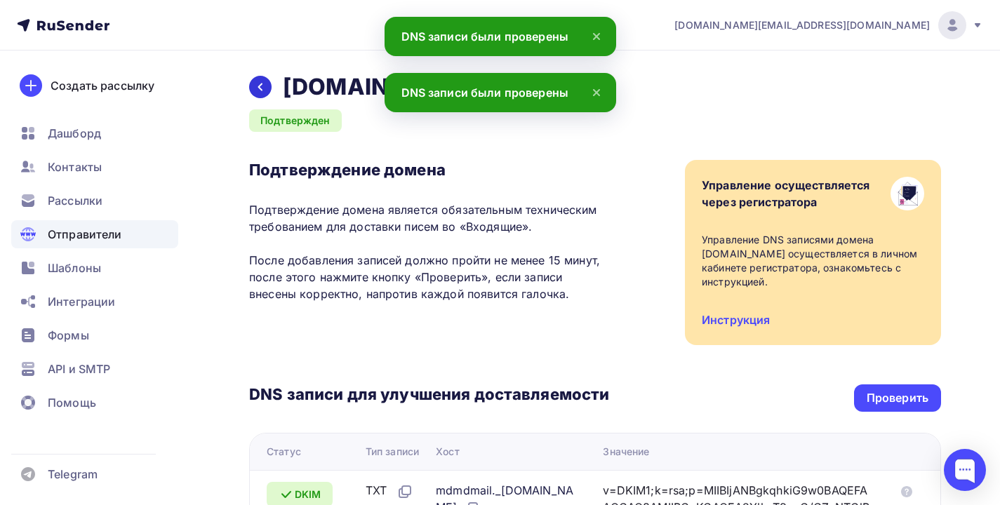
click at [255, 89] on icon at bounding box center [260, 86] width 11 height 11
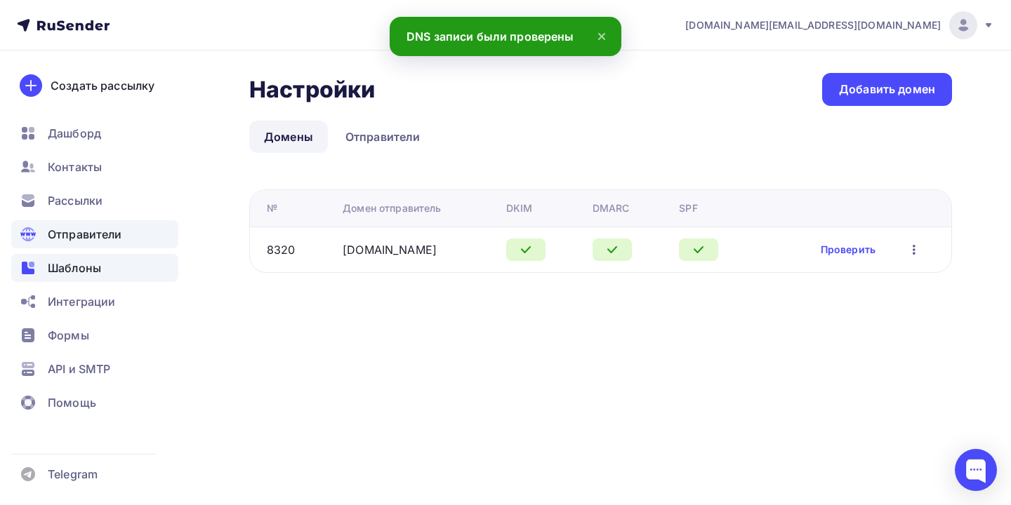
click at [67, 258] on div "Шаблоны" at bounding box center [94, 268] width 167 height 28
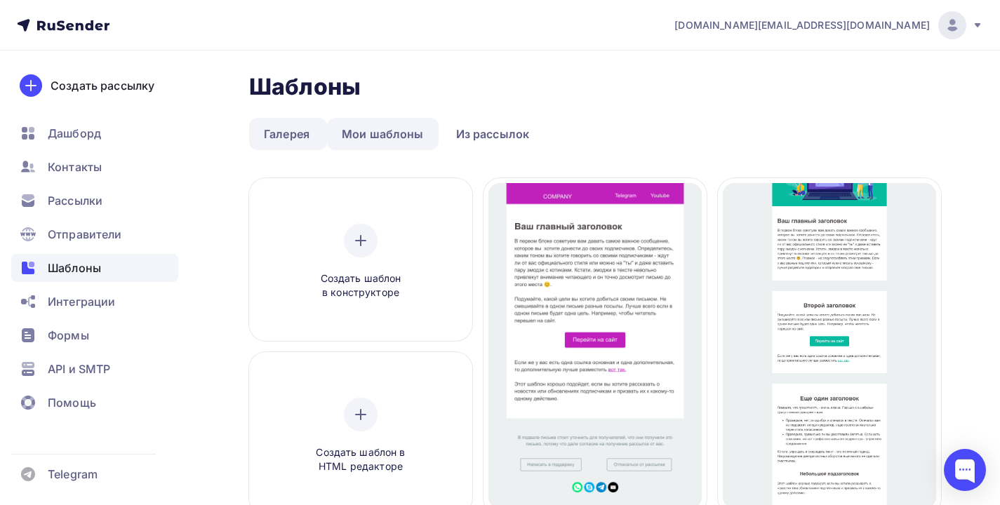
click at [376, 140] on link "Мои шаблоны" at bounding box center [383, 134] width 112 height 32
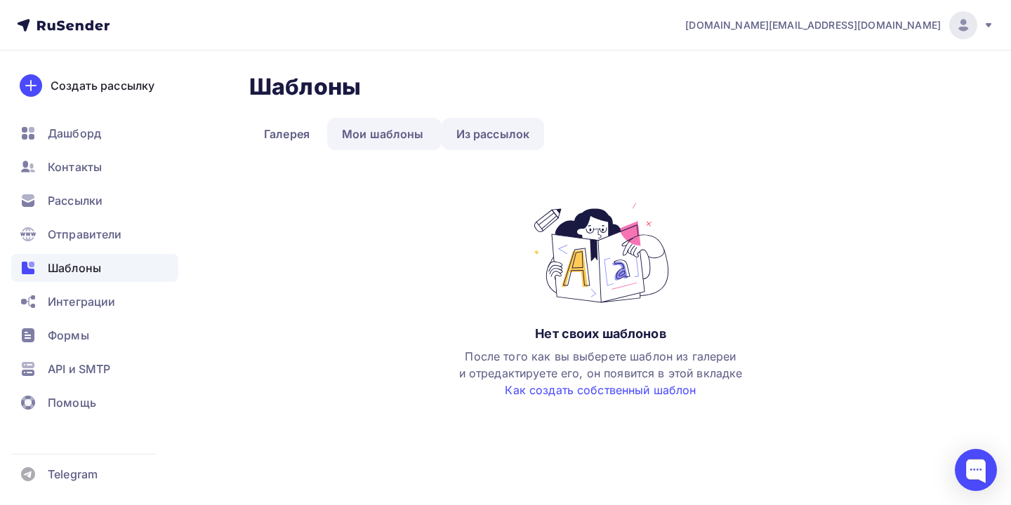
click at [504, 136] on link "Из рассылок" at bounding box center [493, 134] width 103 height 32
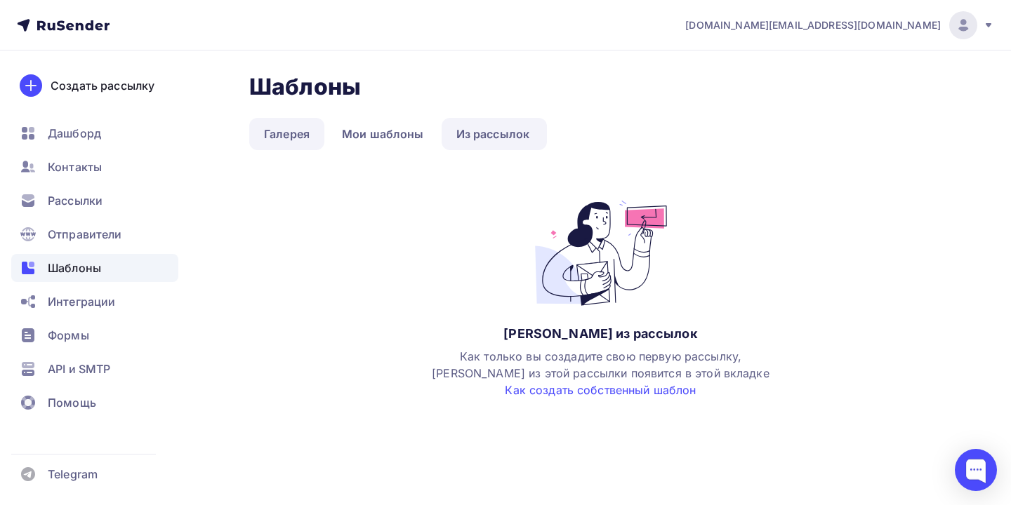
click at [277, 137] on link "Галерея" at bounding box center [286, 134] width 75 height 32
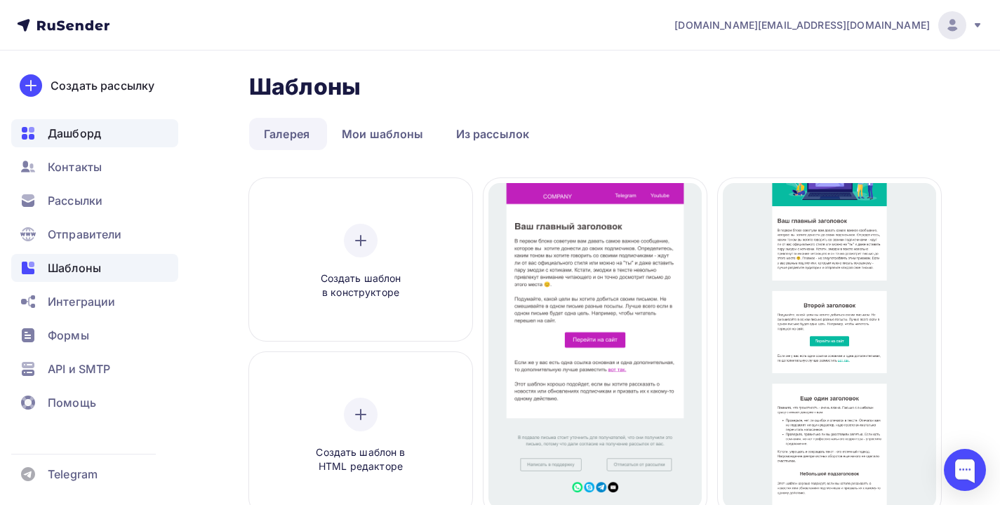
click at [81, 138] on span "Дашборд" at bounding box center [74, 133] width 53 height 17
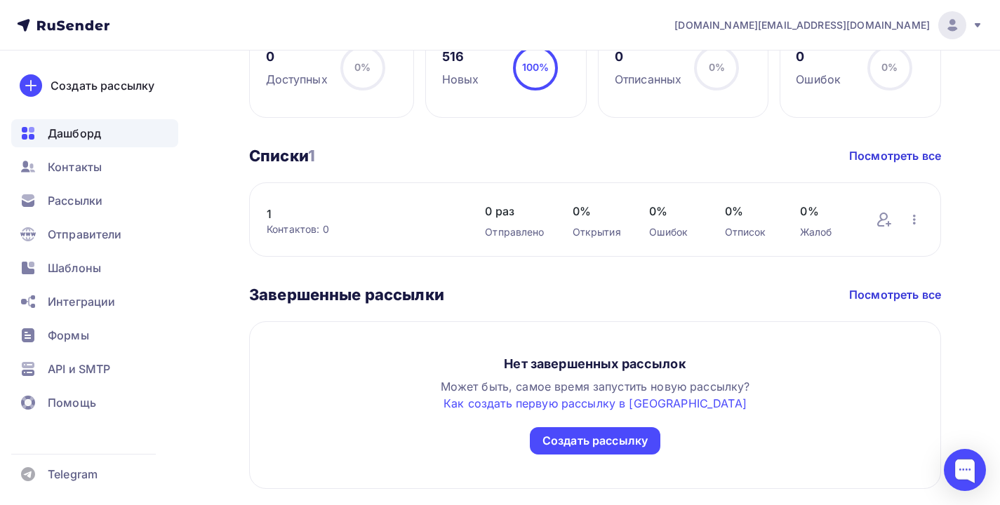
scroll to position [742, 0]
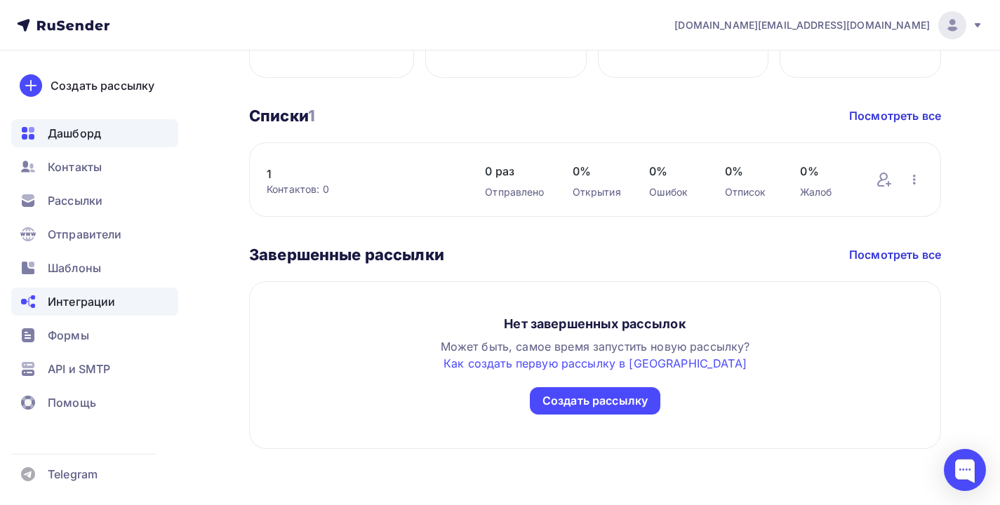
click at [118, 305] on div "Интеграции" at bounding box center [94, 302] width 167 height 28
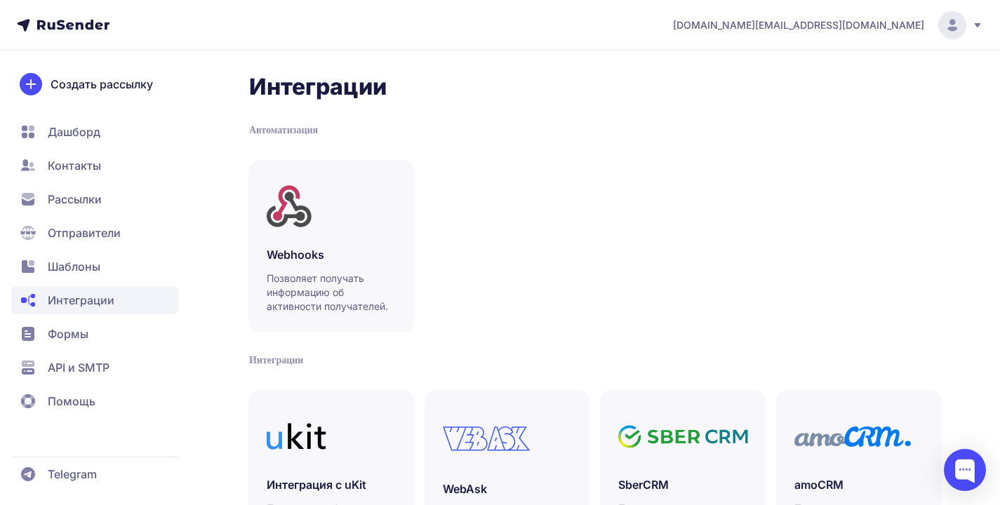
click at [123, 199] on span "Рассылки" at bounding box center [94, 199] width 167 height 28
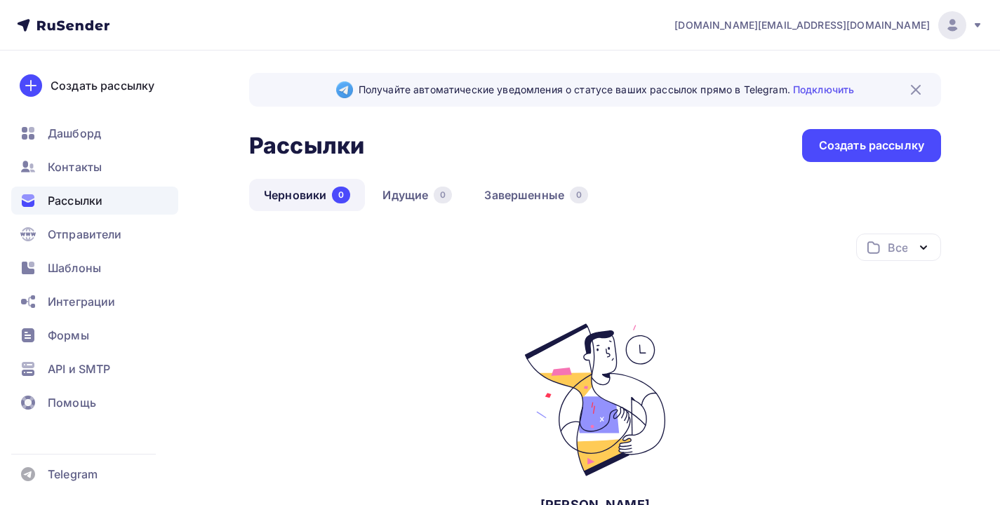
click at [98, 279] on div "Шаблоны" at bounding box center [94, 268] width 167 height 28
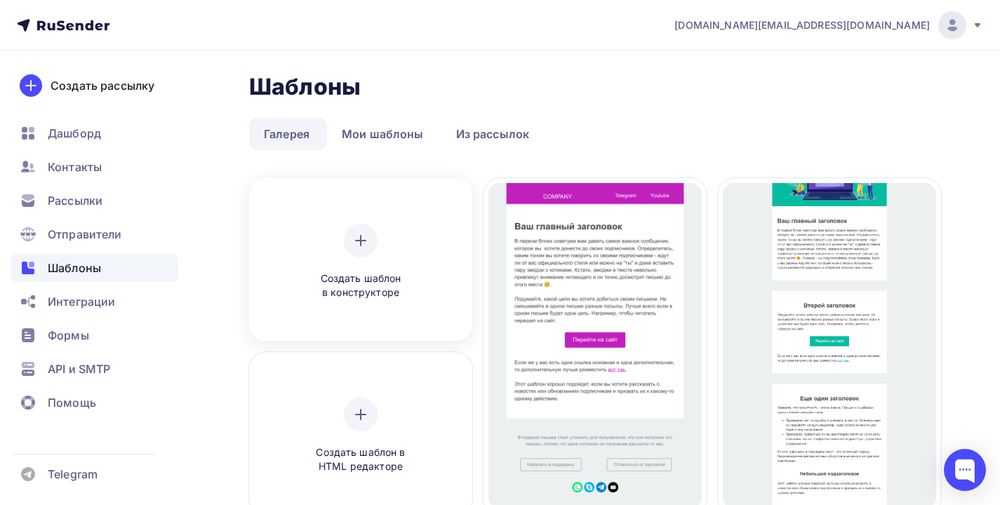
click at [352, 260] on div "Создать шаблон в конструкторе" at bounding box center [360, 262] width 133 height 77
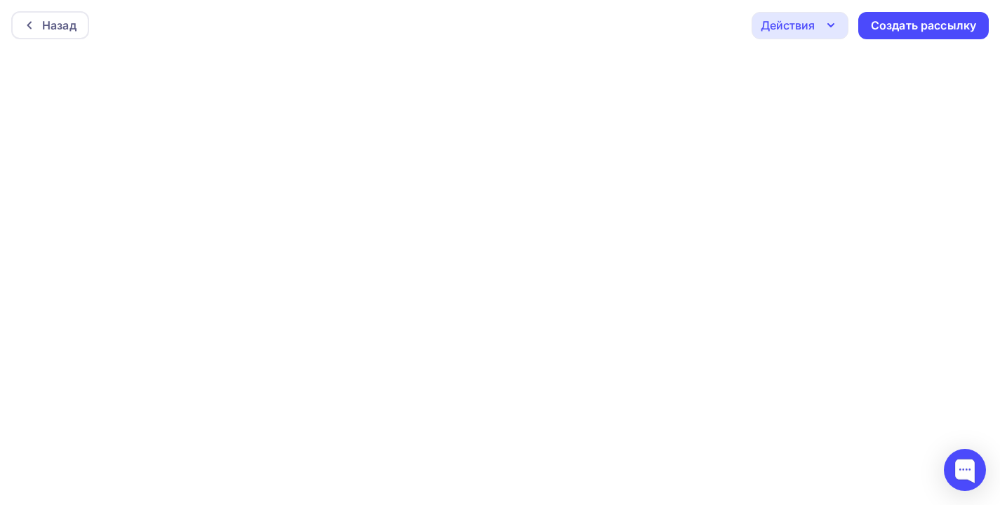
click at [783, 27] on div "Действия" at bounding box center [788, 25] width 54 height 17
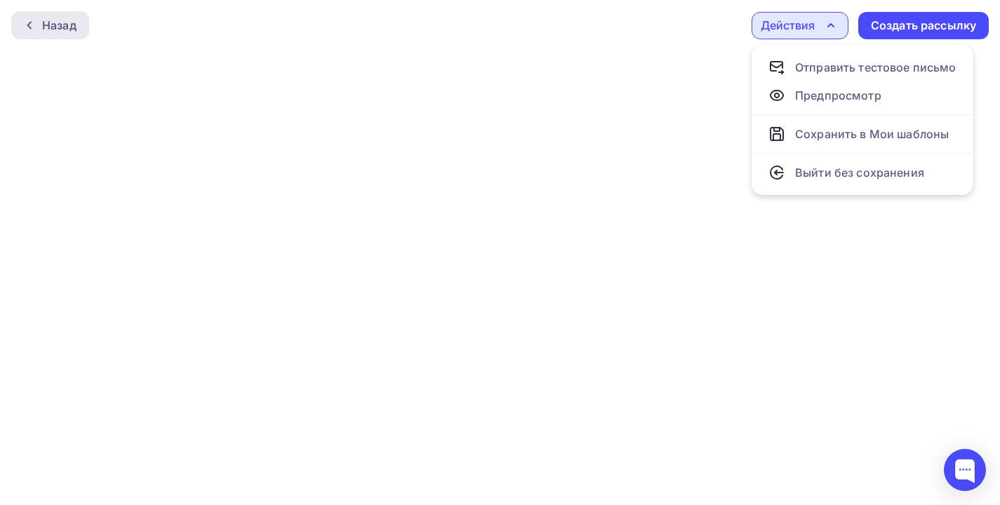
click at [43, 34] on div "Назад" at bounding box center [50, 25] width 78 height 28
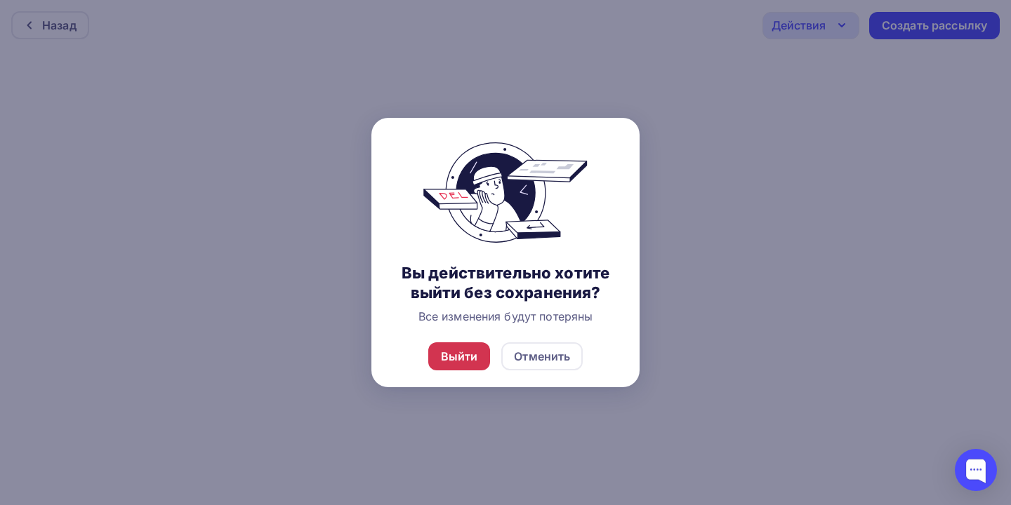
click at [434, 371] on div "Выйти" at bounding box center [459, 357] width 62 height 28
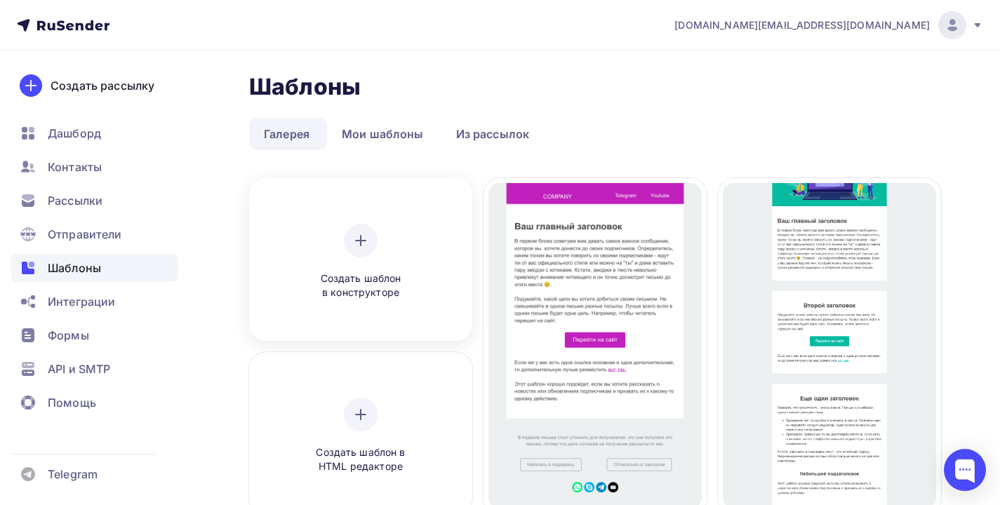
scroll to position [109, 0]
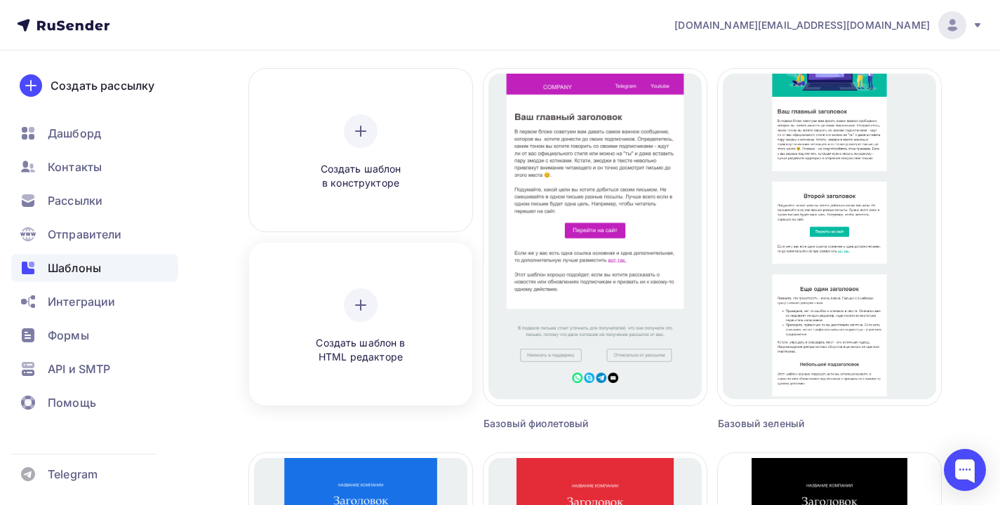
click at [383, 359] on span "Создать шаблон в HTML редакторе" at bounding box center [360, 350] width 133 height 29
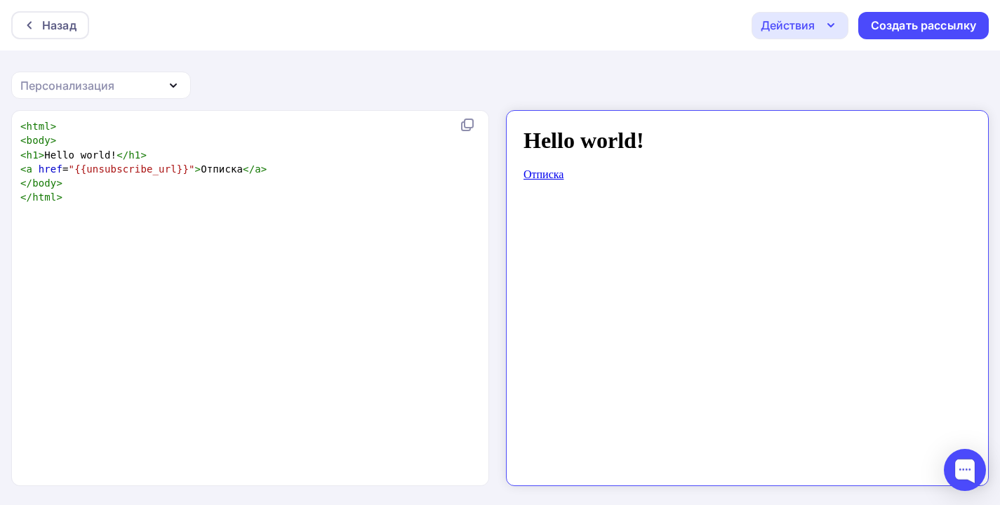
click at [156, 87] on div "Персонализация" at bounding box center [101, 85] width 180 height 27
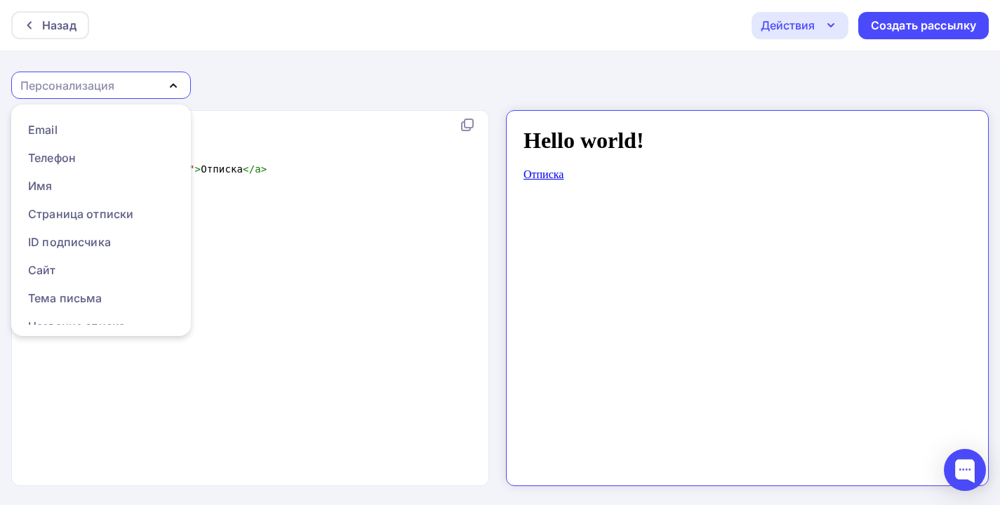
click at [156, 87] on div "Персонализация" at bounding box center [101, 85] width 180 height 27
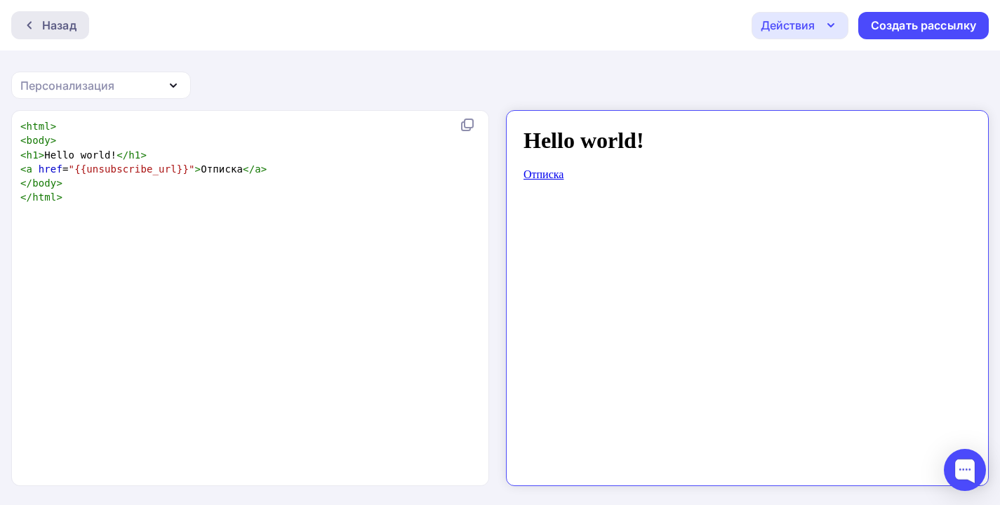
click at [67, 23] on div "Назад" at bounding box center [59, 25] width 34 height 17
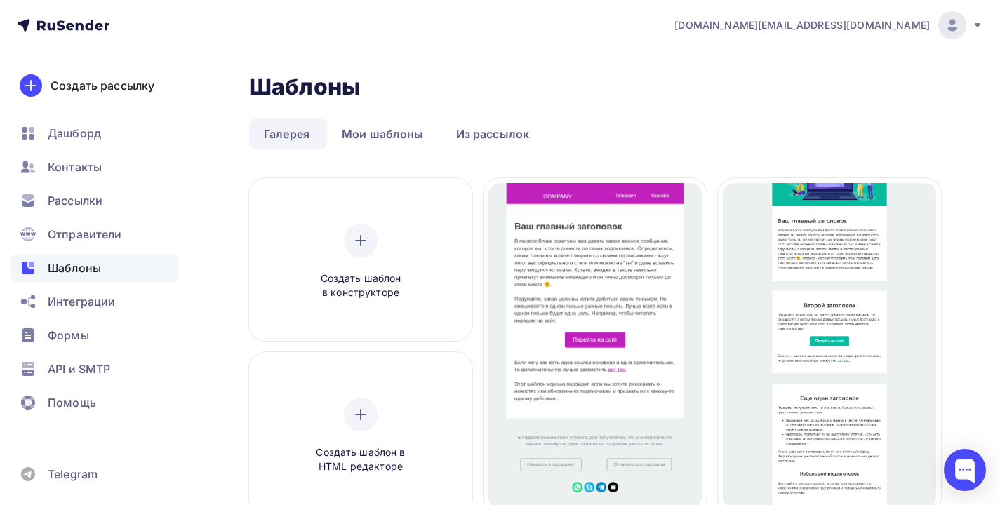
click at [613, 128] on ul "Галерея Мои шаблоны Из рассылок" at bounding box center [595, 134] width 692 height 32
click at [91, 265] on span "Шаблоны" at bounding box center [74, 268] width 53 height 17
click at [86, 168] on span "Контакты" at bounding box center [75, 167] width 54 height 17
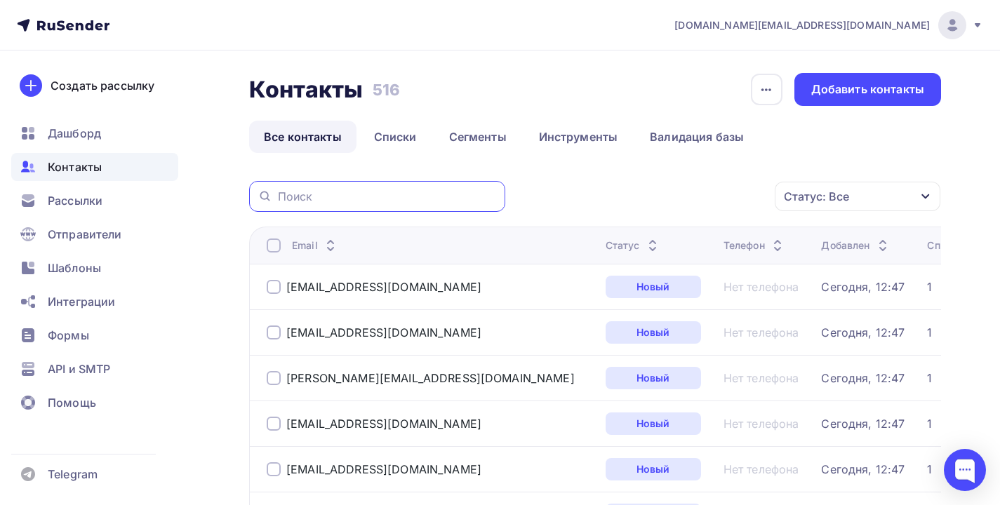
click at [349, 189] on input "text" at bounding box center [387, 196] width 219 height 15
type input "olmeko"
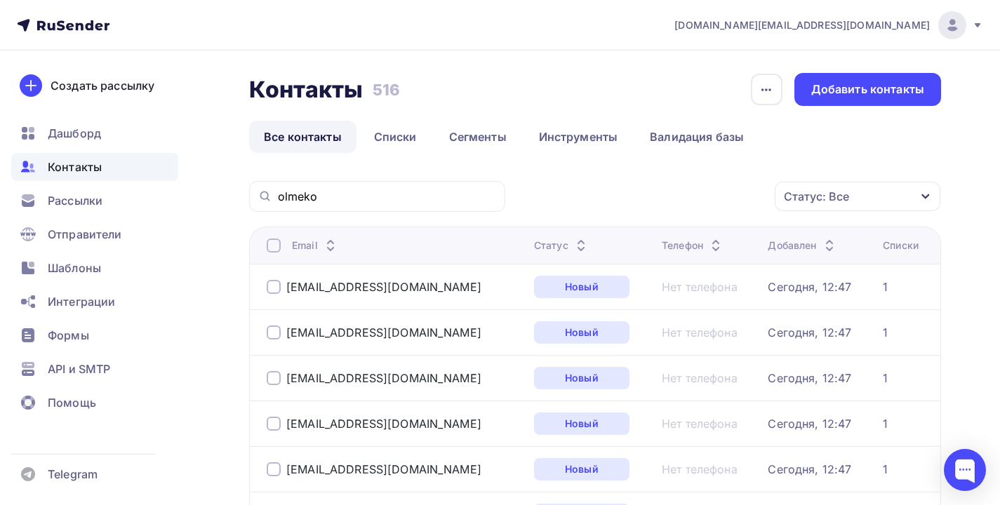
scroll to position [114, 0]
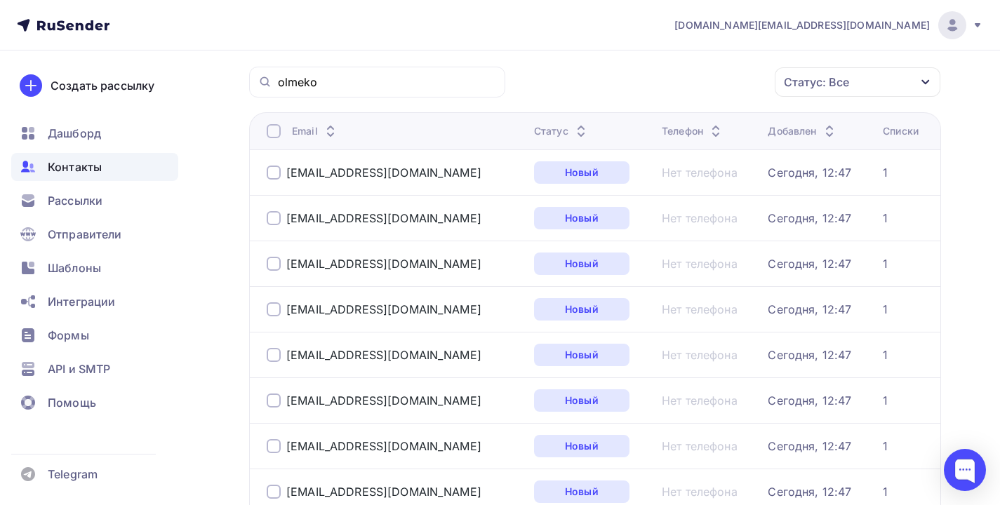
click at [270, 127] on div at bounding box center [274, 131] width 14 height 14
click at [274, 272] on div "[EMAIL_ADDRESS][DOMAIN_NAME]" at bounding box center [395, 264] width 256 height 22
click at [273, 266] on div at bounding box center [274, 264] width 14 height 14
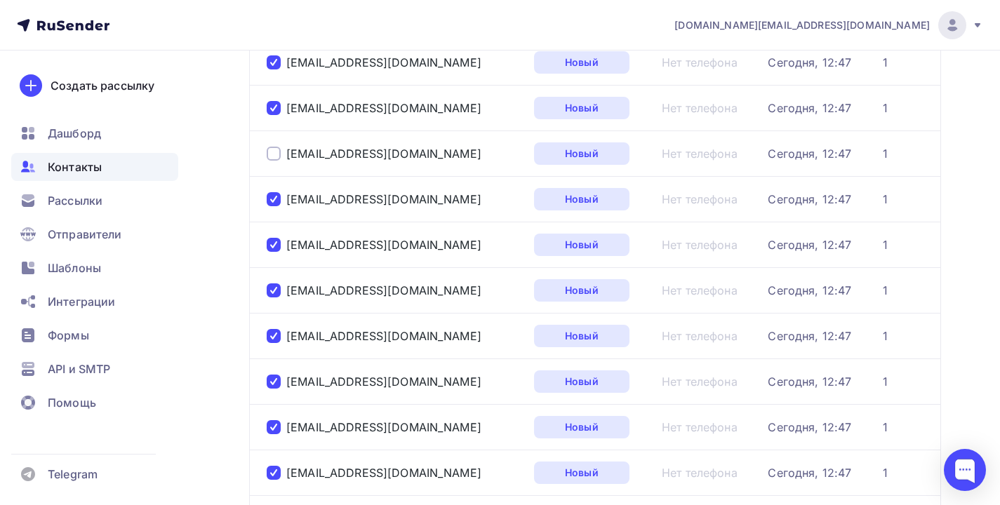
scroll to position [0, 0]
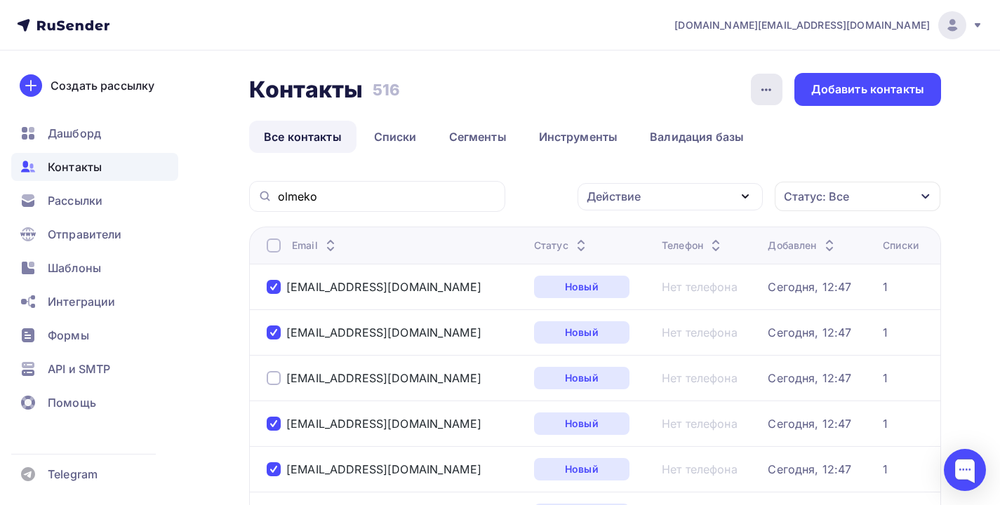
click at [777, 88] on div "button" at bounding box center [767, 90] width 32 height 32
click at [655, 188] on div "Действие" at bounding box center [670, 196] width 185 height 27
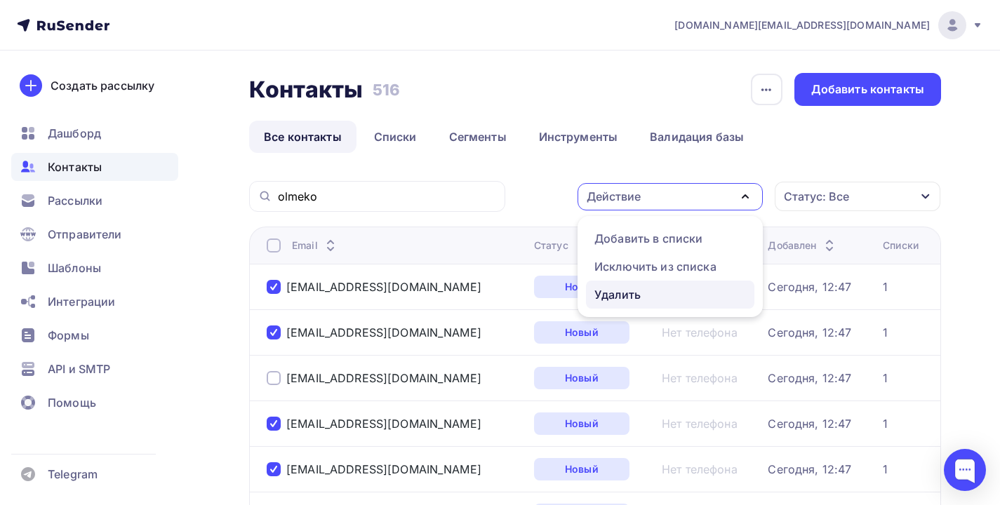
click at [627, 295] on div "Удалить" at bounding box center [618, 294] width 46 height 17
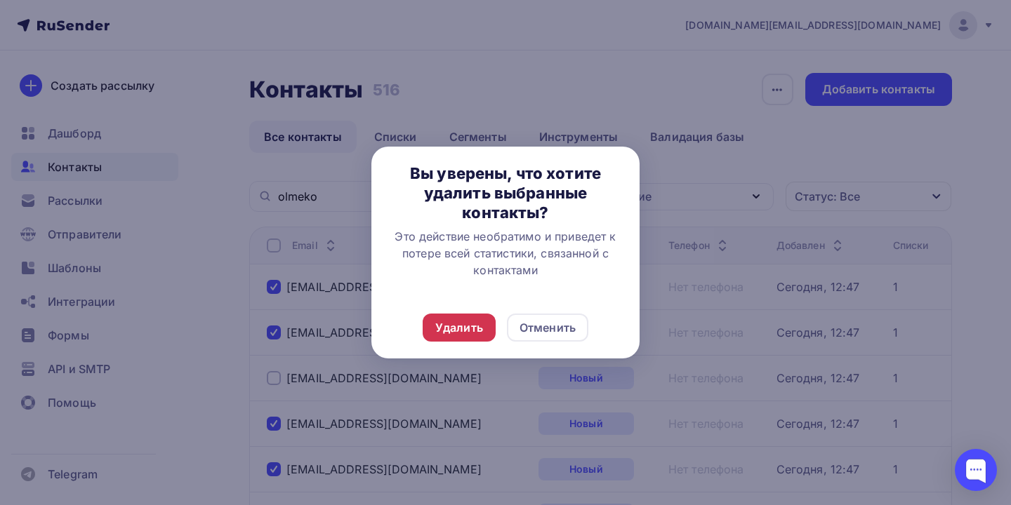
click at [468, 322] on div "Удалить" at bounding box center [459, 327] width 48 height 17
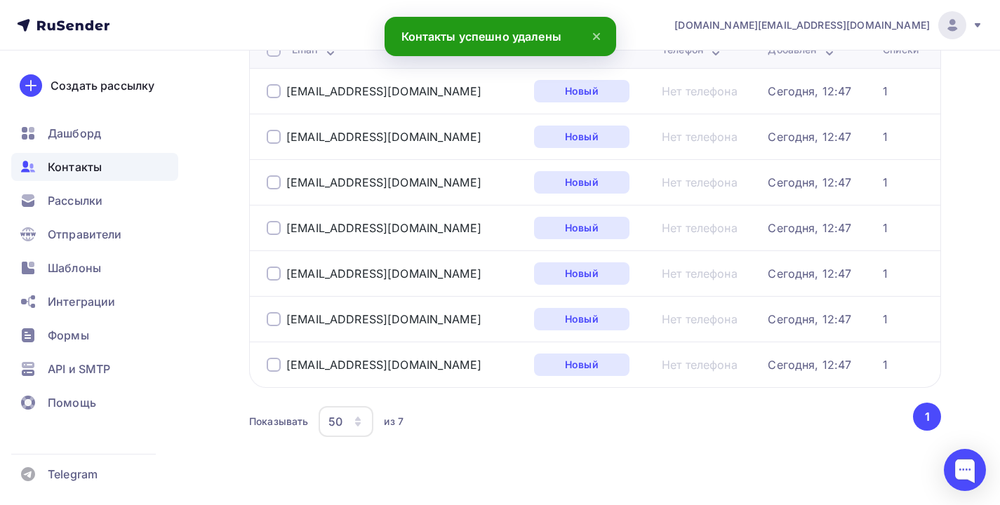
scroll to position [124, 0]
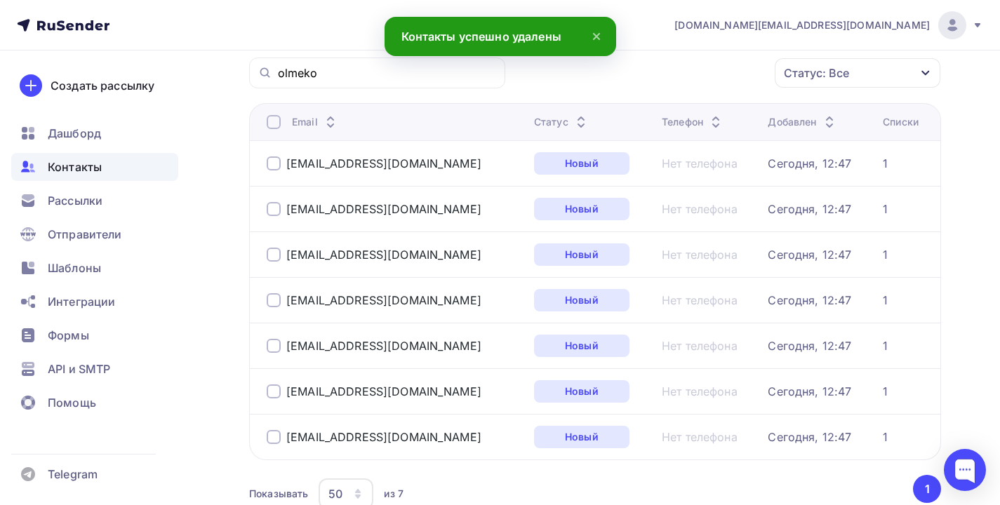
click at [276, 118] on div at bounding box center [274, 122] width 14 height 14
click at [272, 119] on div at bounding box center [274, 122] width 14 height 14
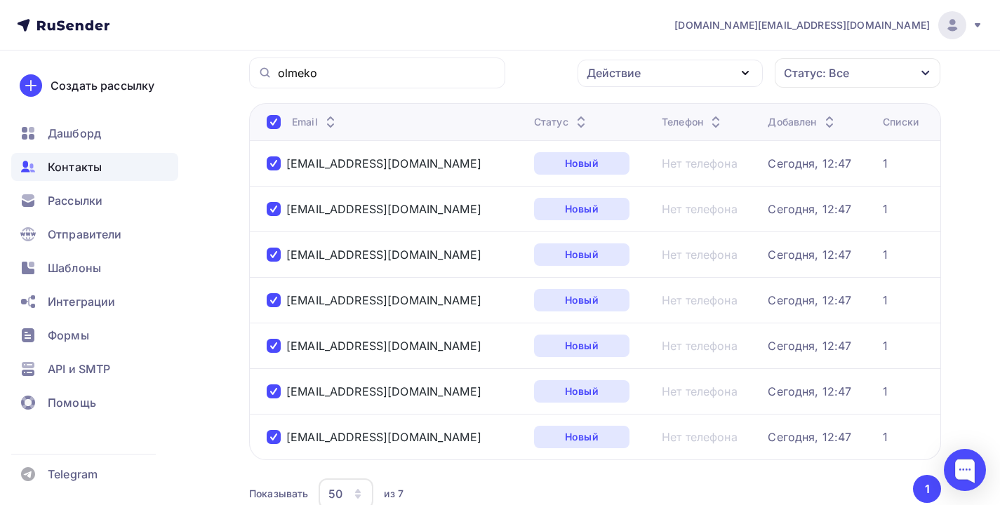
click at [281, 164] on div "[EMAIL_ADDRESS][DOMAIN_NAME]" at bounding box center [374, 164] width 215 height 14
click at [277, 164] on div at bounding box center [274, 164] width 14 height 14
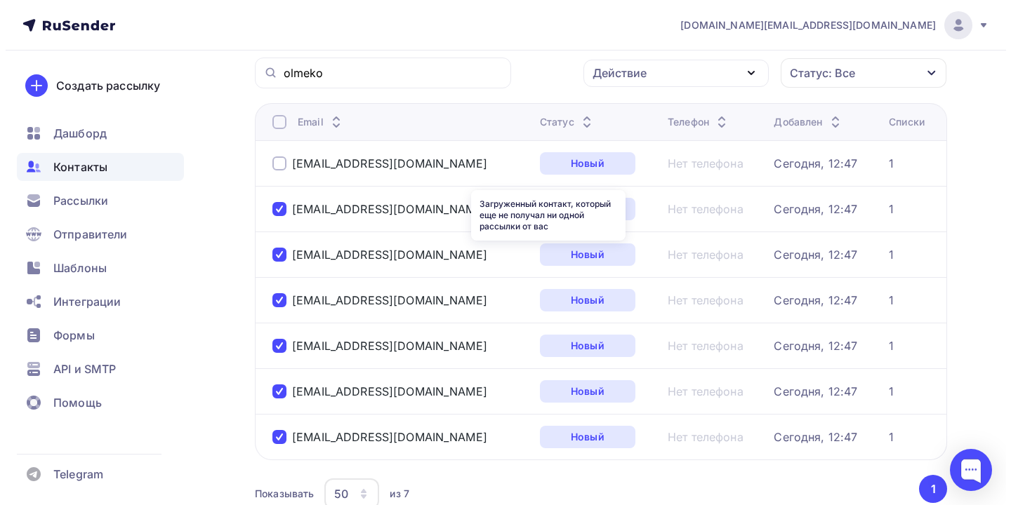
scroll to position [51, 0]
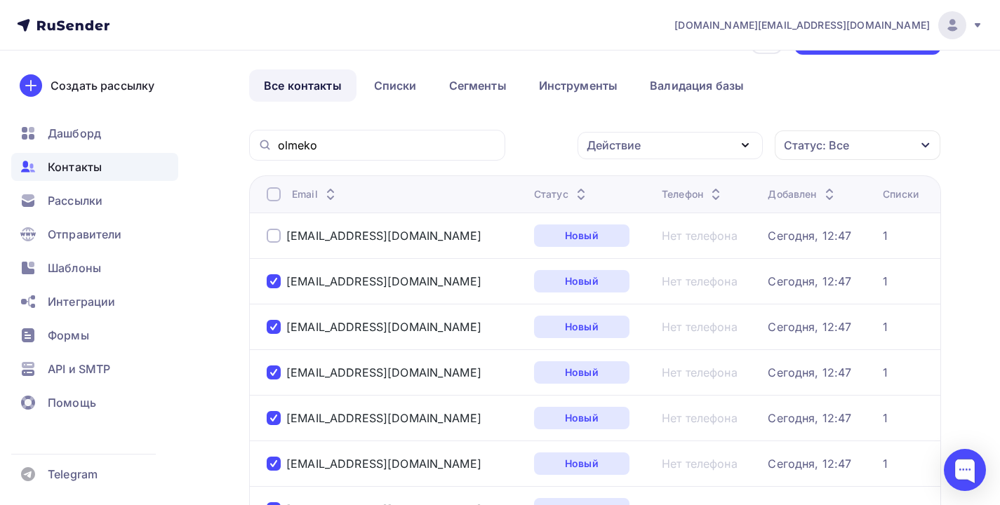
click at [712, 154] on div "Действие" at bounding box center [670, 145] width 185 height 27
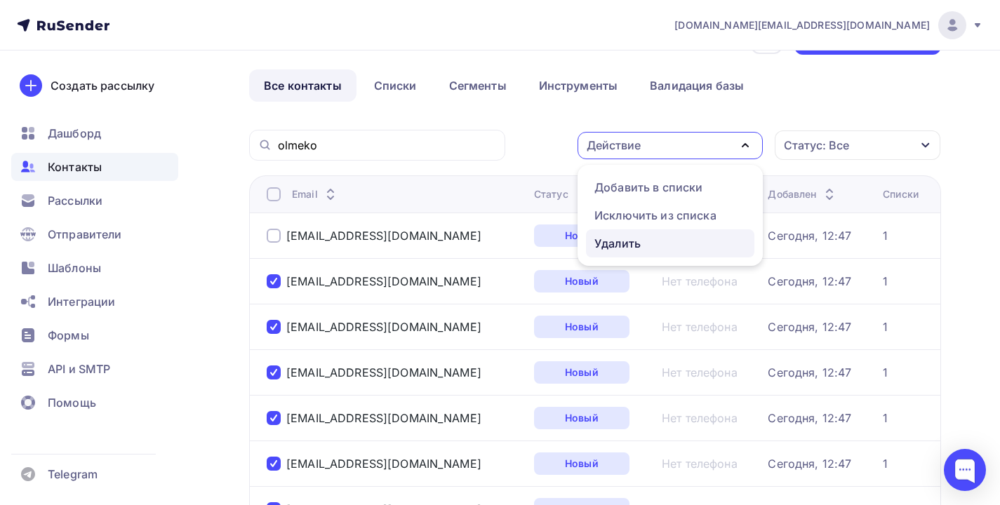
click at [628, 235] on div "Удалить" at bounding box center [618, 243] width 46 height 17
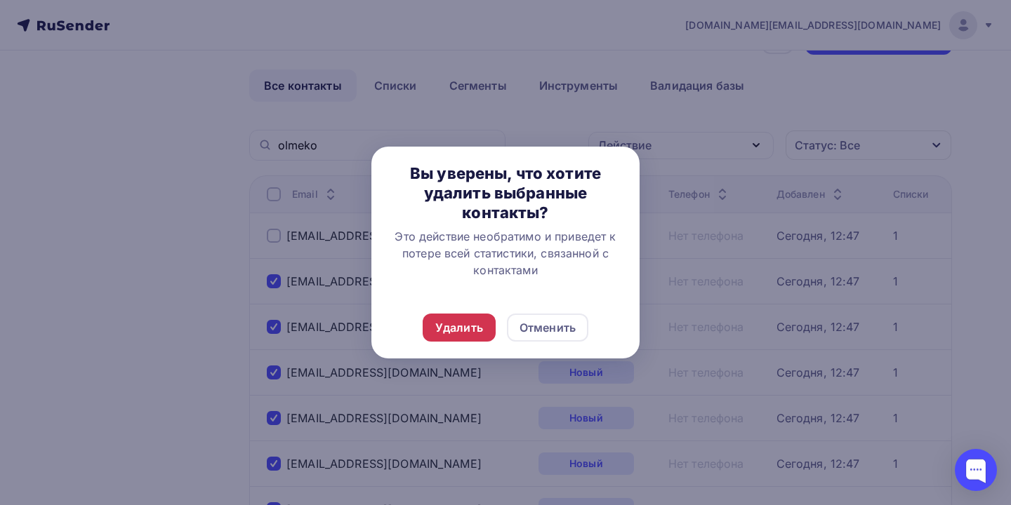
click at [460, 337] on div "Удалить" at bounding box center [459, 328] width 73 height 28
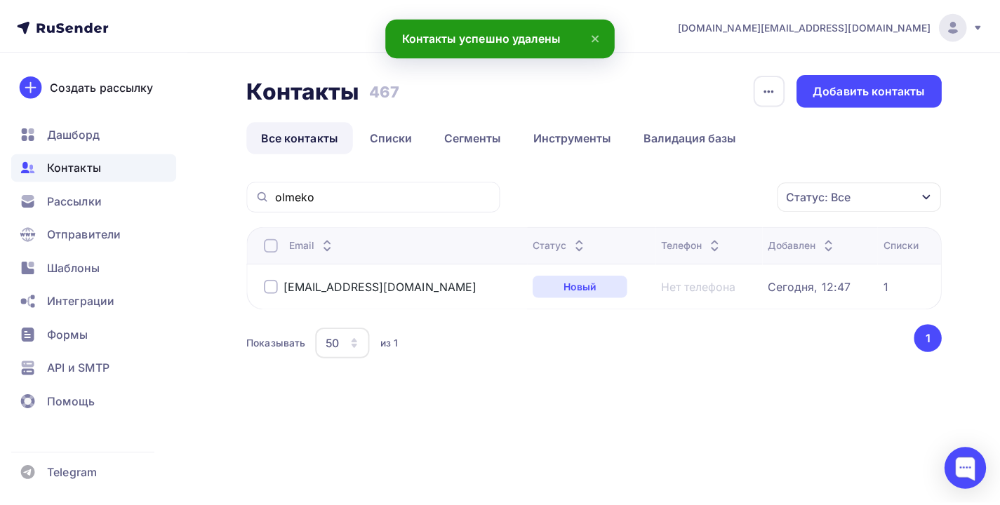
scroll to position [0, 0]
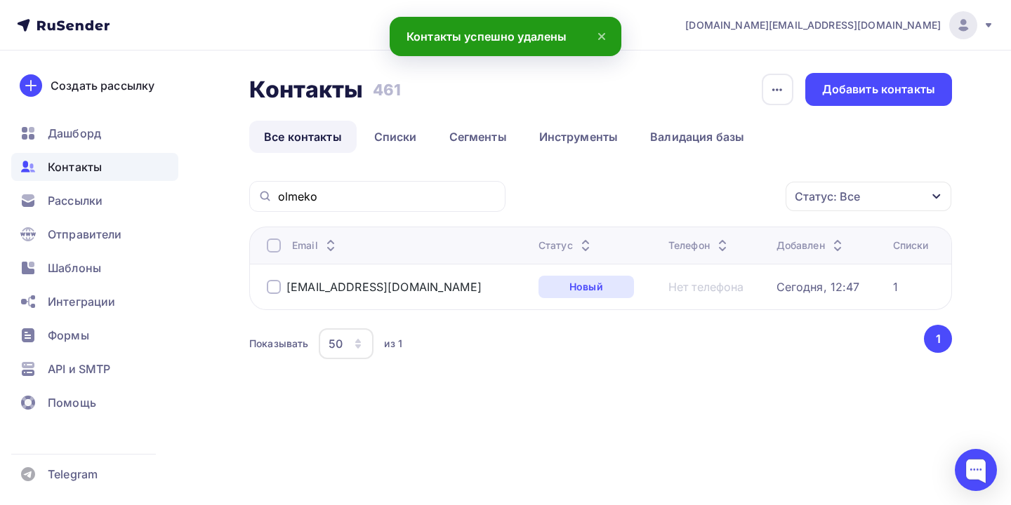
click at [311, 140] on link "Все контакты" at bounding box center [302, 137] width 107 height 32
click at [105, 163] on div "Контакты" at bounding box center [94, 167] width 167 height 28
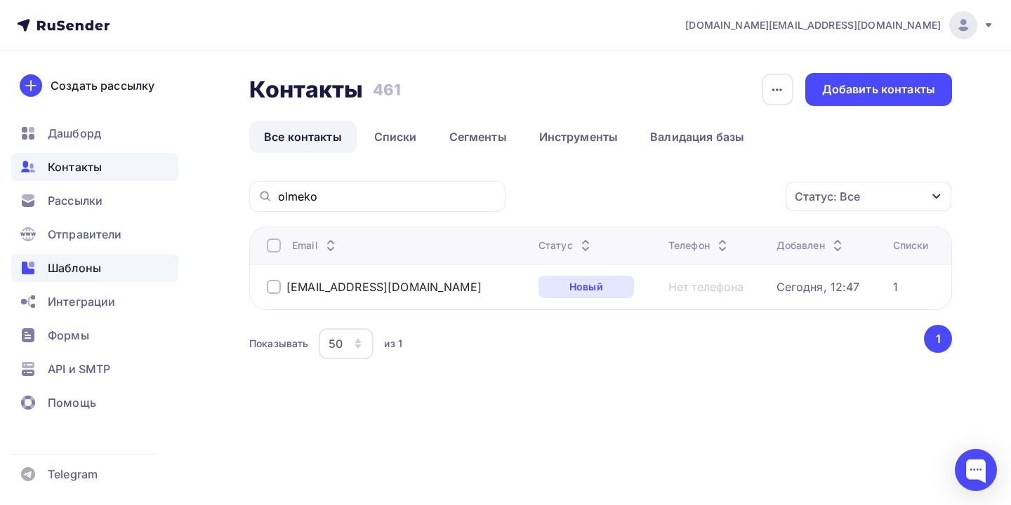
click at [99, 256] on div "Шаблоны" at bounding box center [94, 268] width 167 height 28
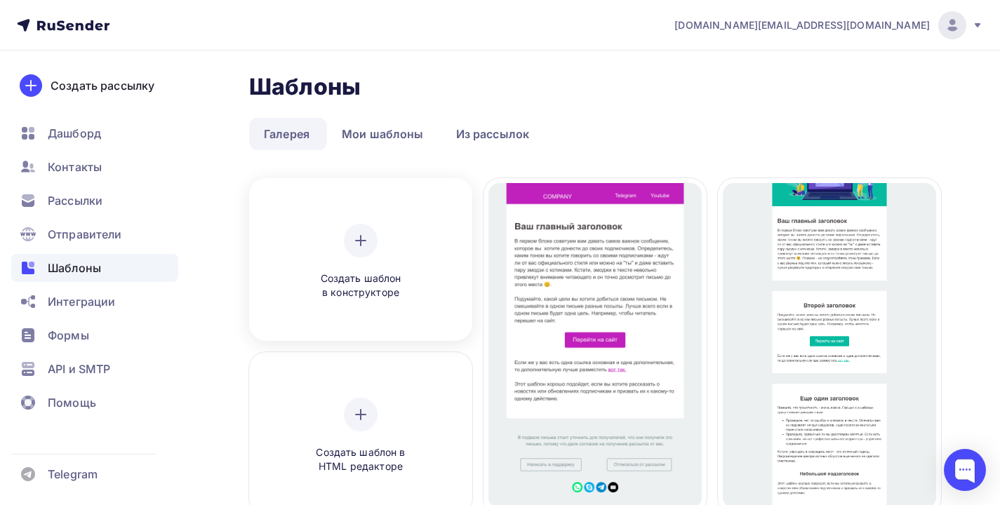
scroll to position [134, 0]
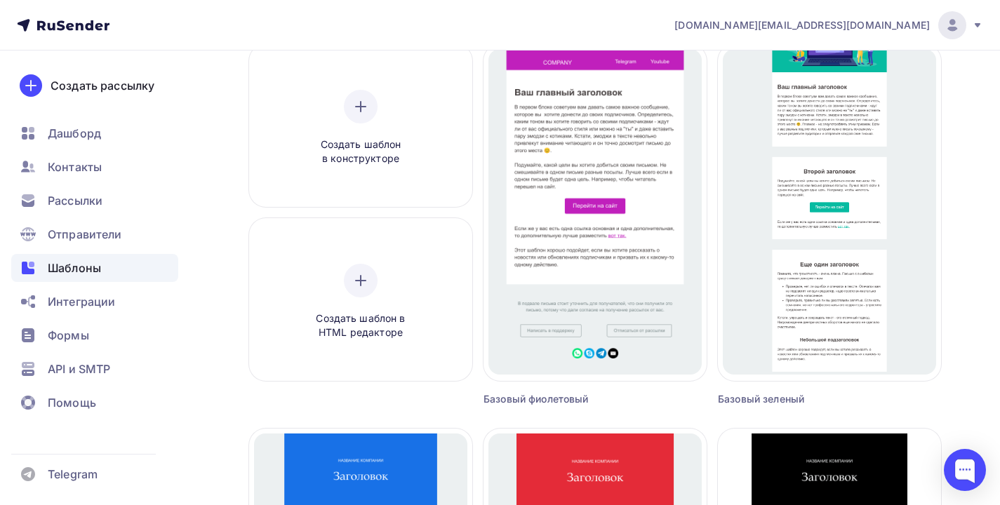
click at [924, 21] on span "[DOMAIN_NAME][EMAIL_ADDRESS][DOMAIN_NAME]" at bounding box center [802, 25] width 255 height 14
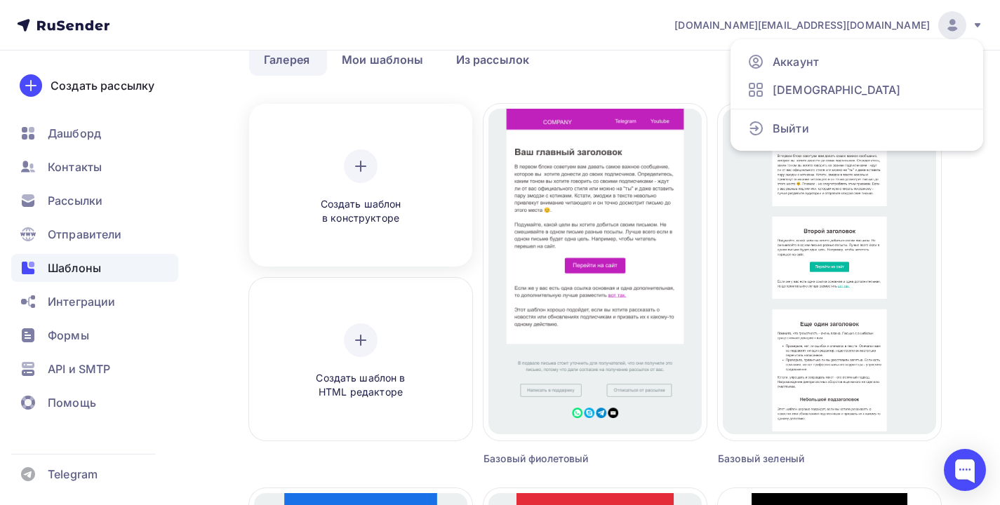
scroll to position [47, 0]
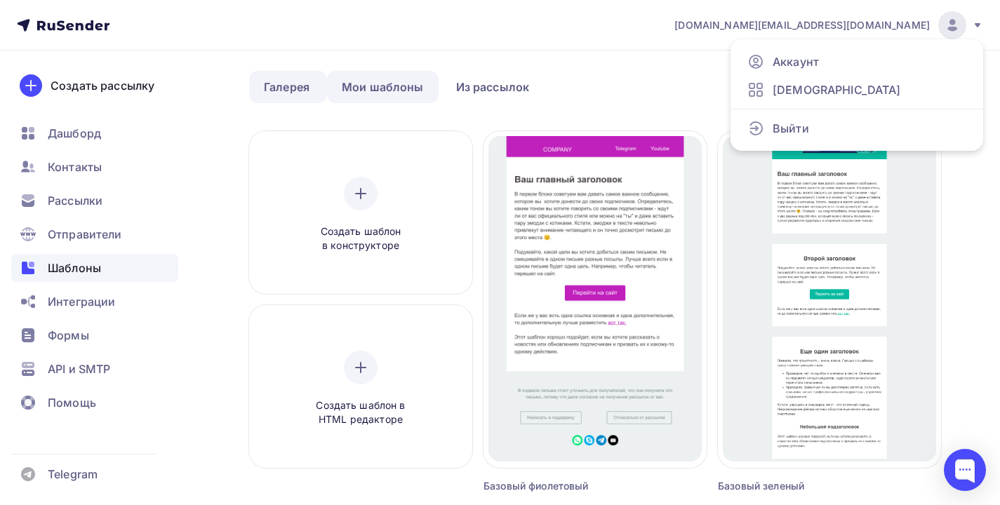
click at [379, 95] on link "Мои шаблоны" at bounding box center [383, 87] width 112 height 32
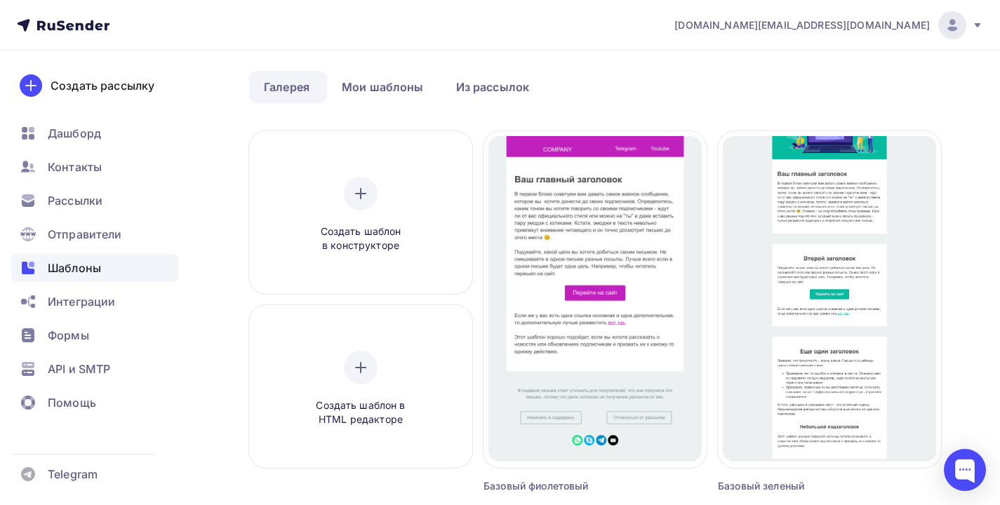
scroll to position [0, 0]
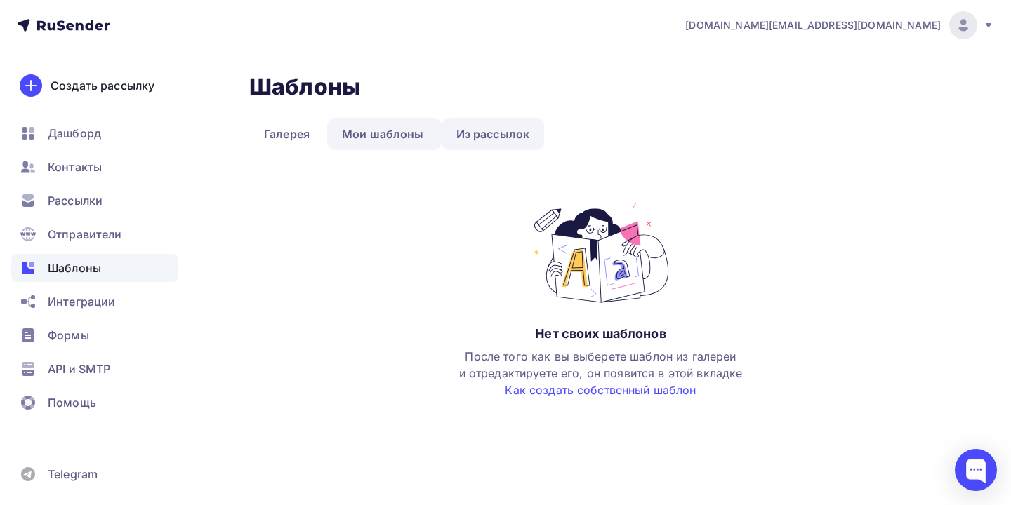
click at [492, 135] on link "Из рассылок" at bounding box center [493, 134] width 103 height 32
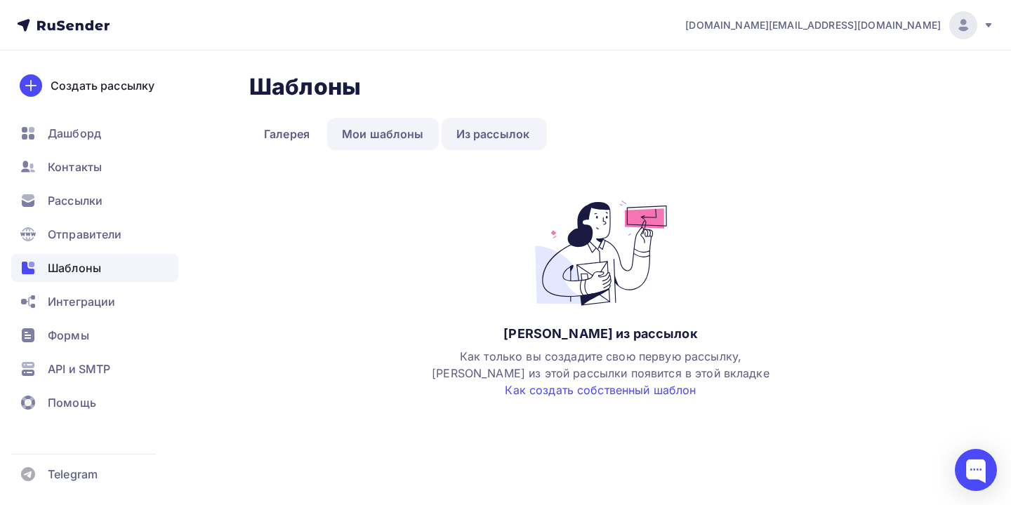
click at [380, 133] on link "Мои шаблоны" at bounding box center [383, 134] width 112 height 32
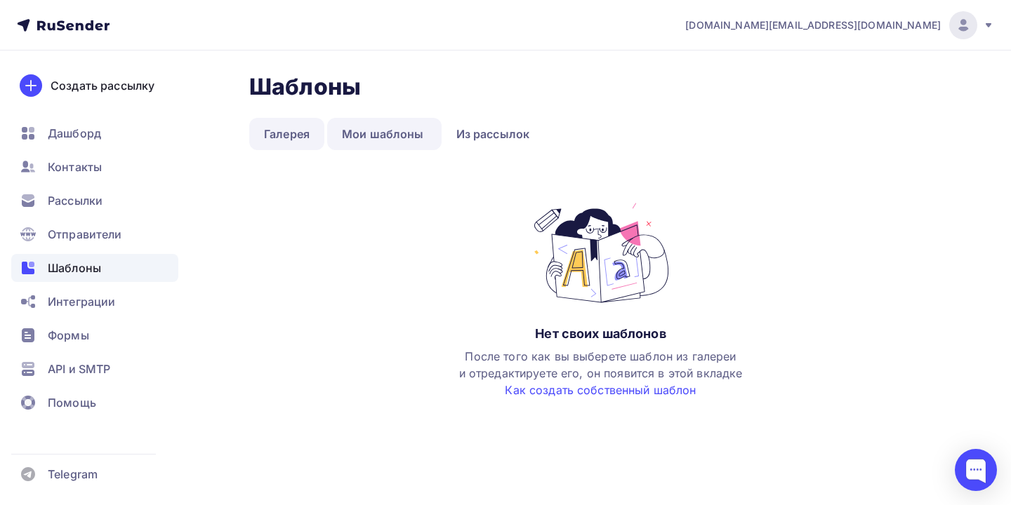
click at [307, 127] on link "Галерея" at bounding box center [286, 134] width 75 height 32
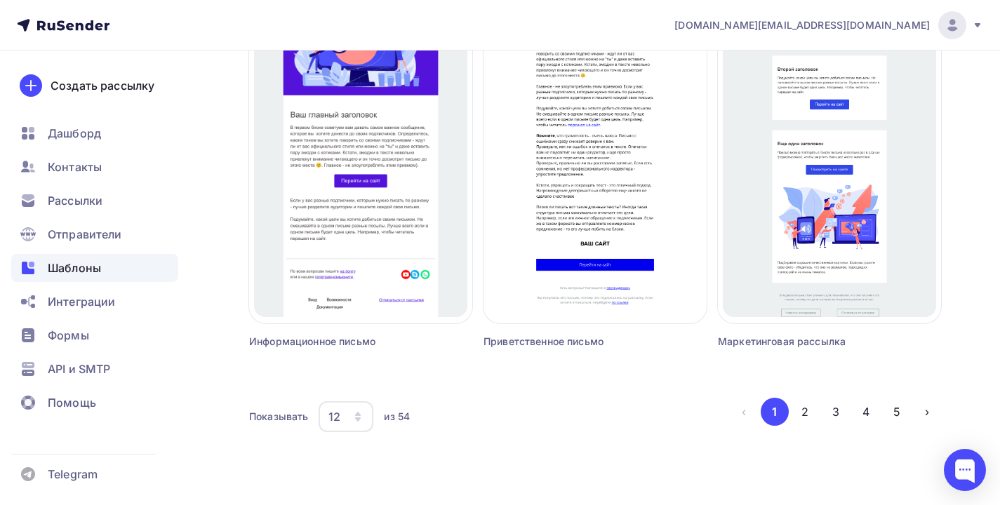
scroll to position [1347, 0]
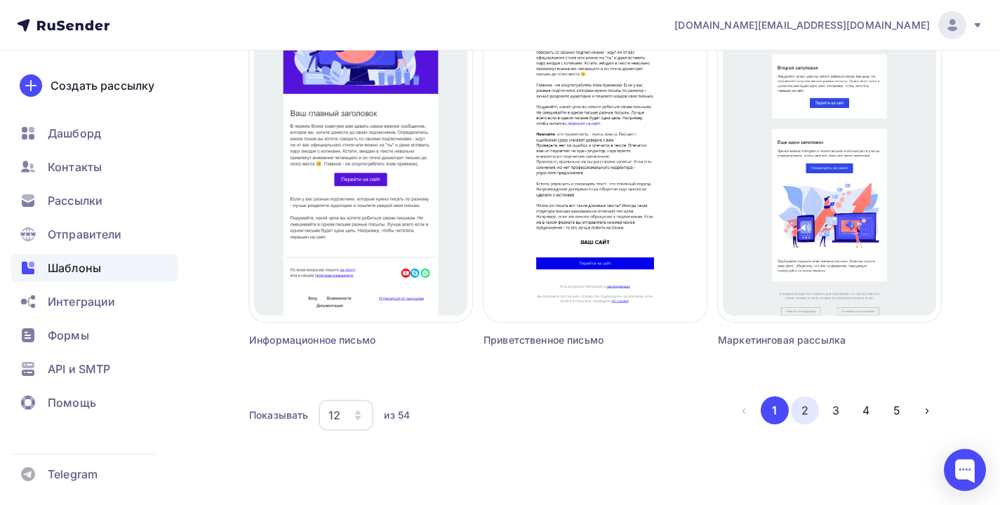
click at [807, 416] on button "2" at bounding box center [805, 411] width 28 height 28
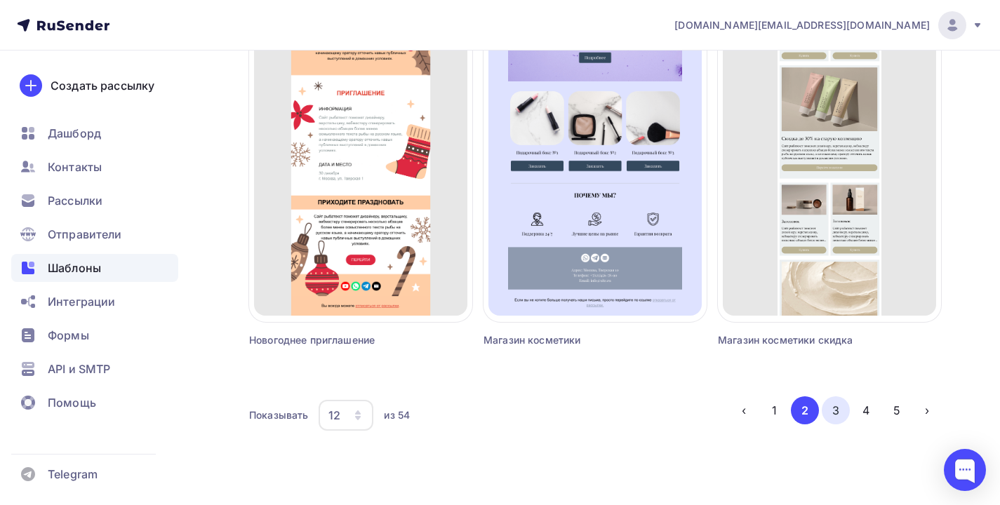
click at [839, 407] on button "3" at bounding box center [836, 411] width 28 height 28
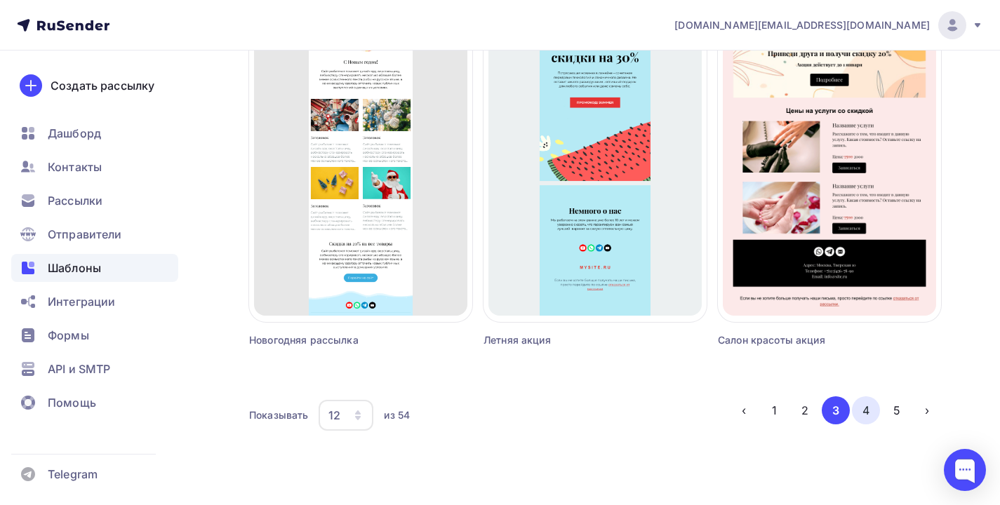
click at [878, 406] on button "4" at bounding box center [866, 411] width 28 height 28
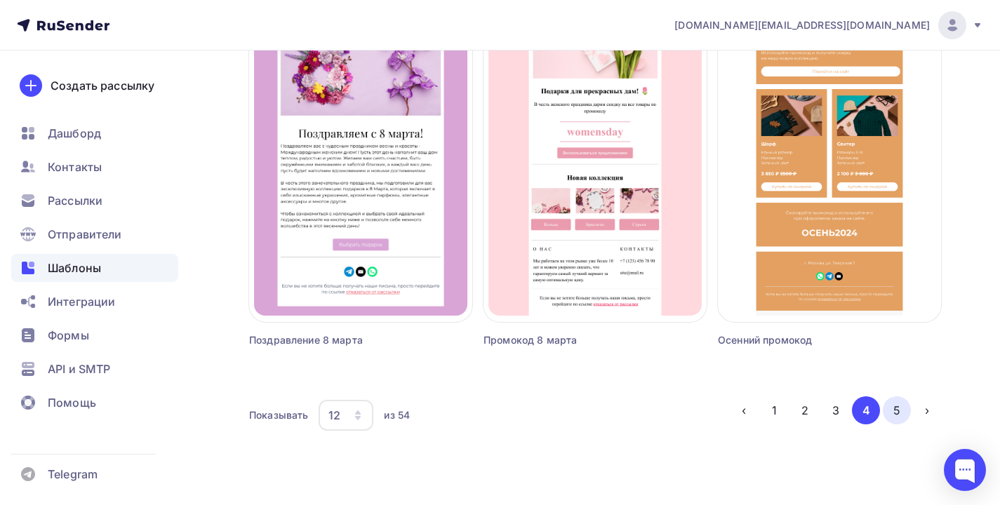
click at [901, 412] on button "5" at bounding box center [897, 411] width 28 height 28
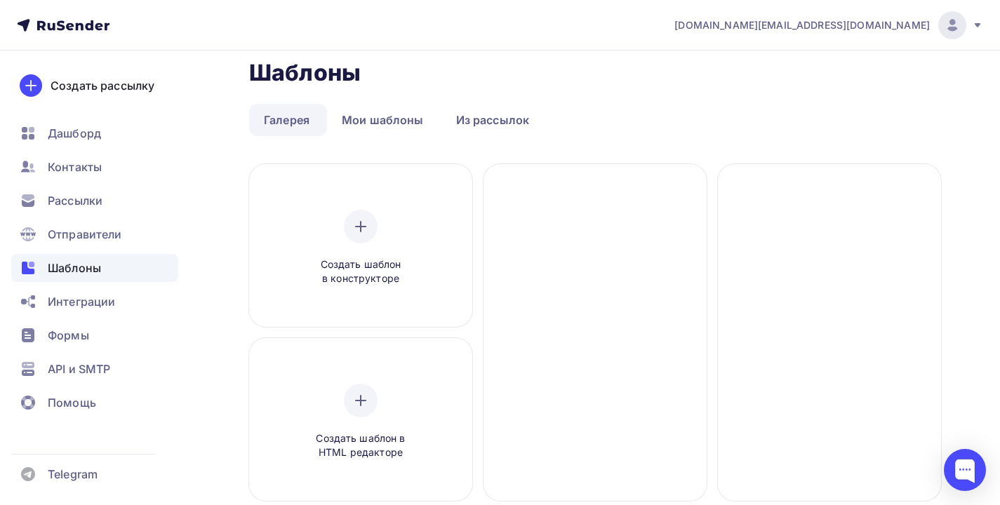
scroll to position [0, 0]
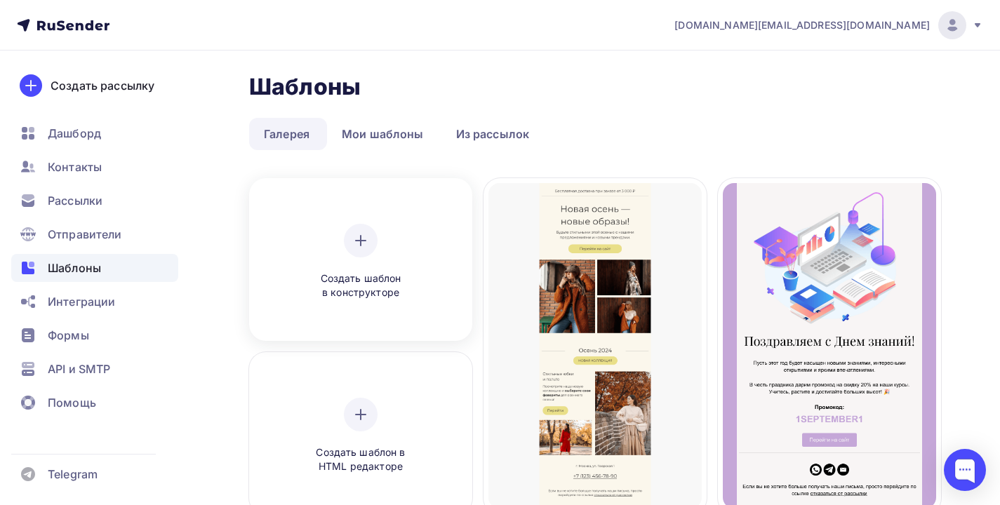
click at [357, 254] on div at bounding box center [361, 241] width 34 height 34
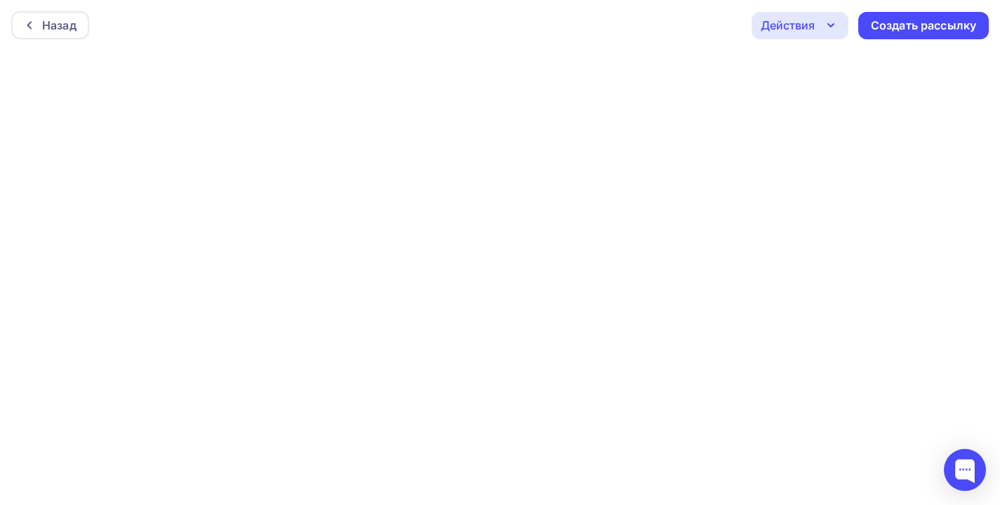
click at [776, 18] on div "Действия" at bounding box center [788, 25] width 54 height 17
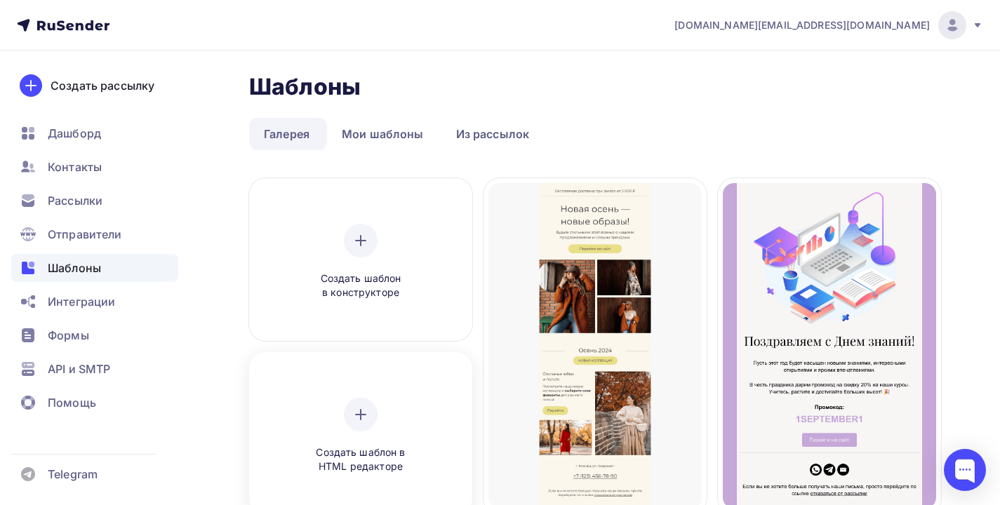
click at [319, 425] on div "Создать шаблон в HTML редакторе" at bounding box center [360, 436] width 133 height 77
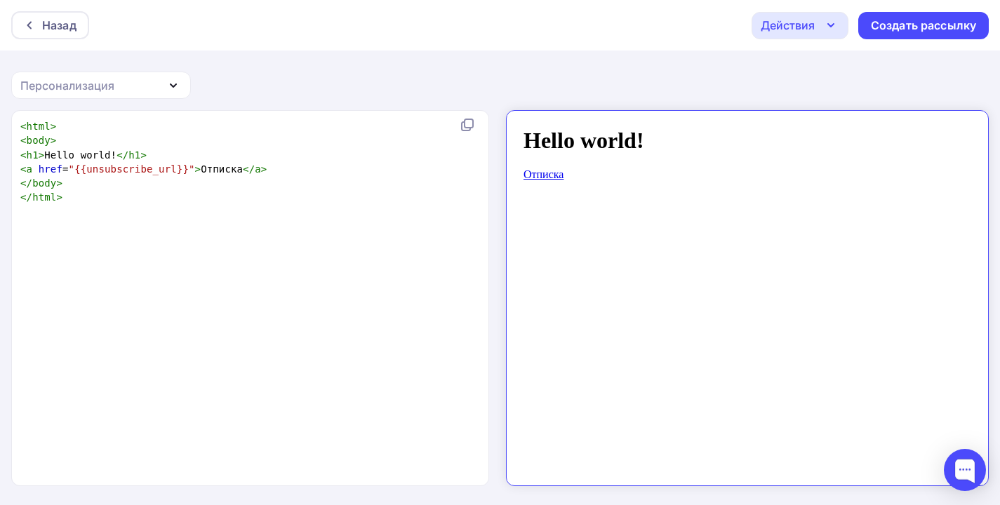
click at [136, 75] on div "Персонализация" at bounding box center [101, 85] width 180 height 27
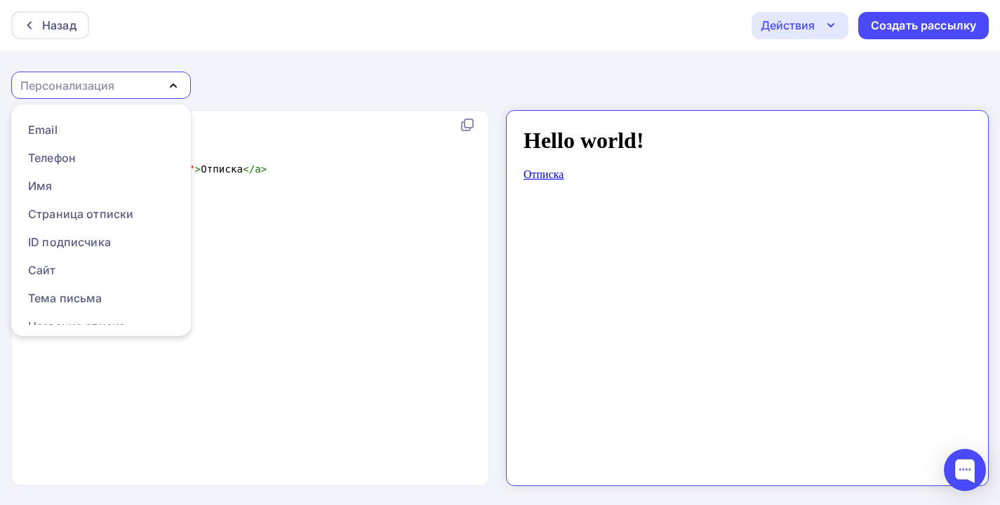
scroll to position [156, 0]
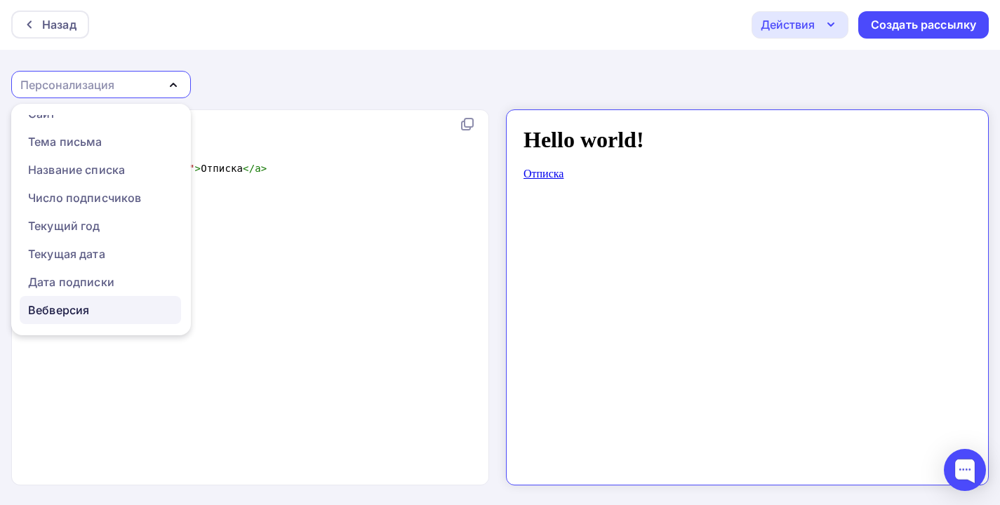
click at [79, 321] on link "Вебверсия" at bounding box center [100, 310] width 161 height 28
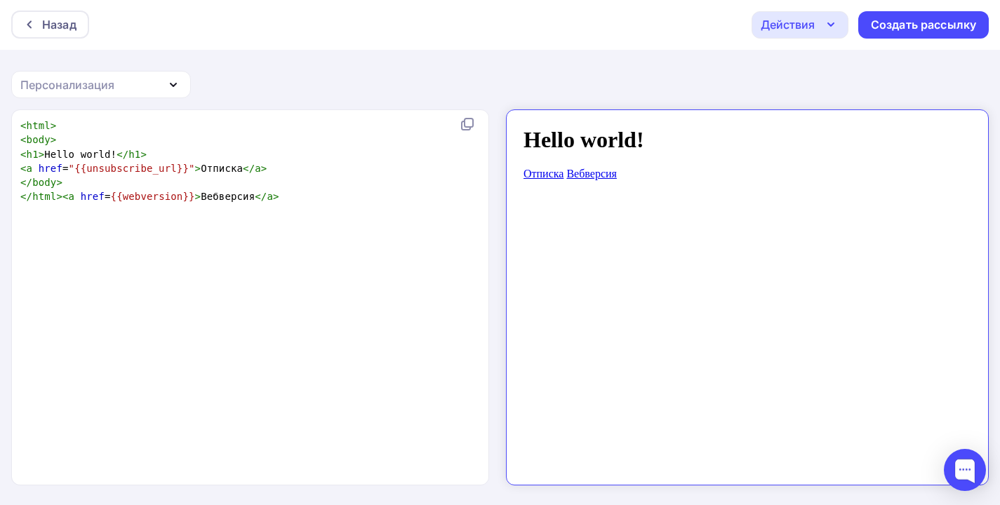
click at [153, 96] on div "Персонализация" at bounding box center [101, 84] width 180 height 27
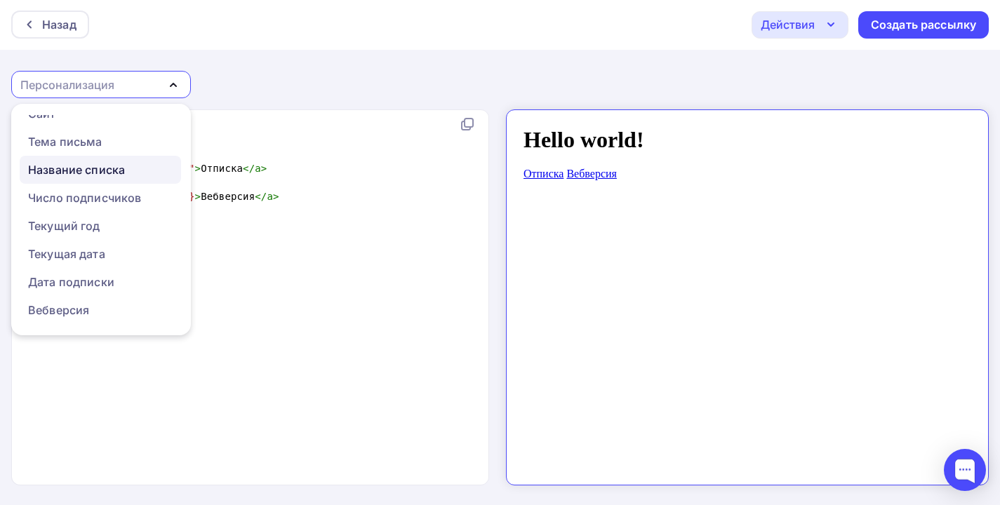
scroll to position [0, 0]
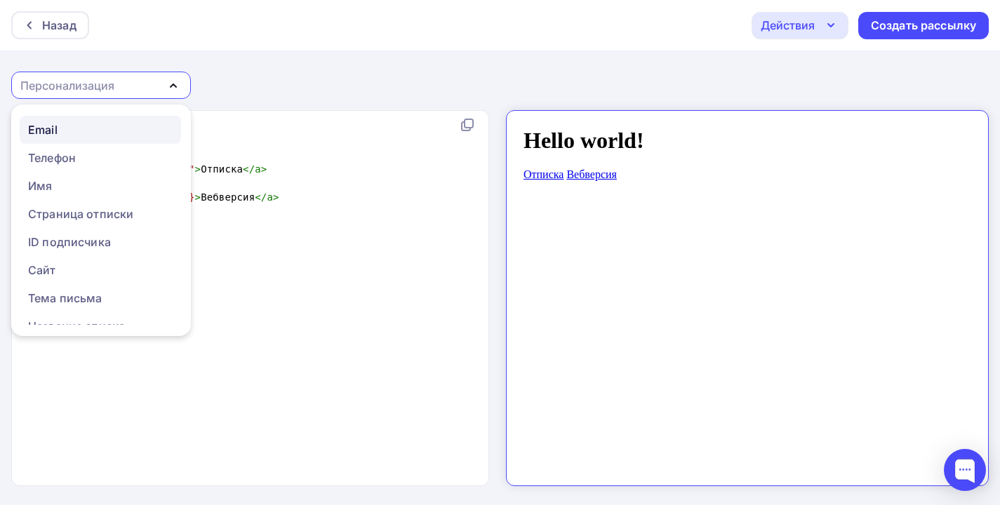
click at [84, 140] on link "Email" at bounding box center [100, 130] width 161 height 28
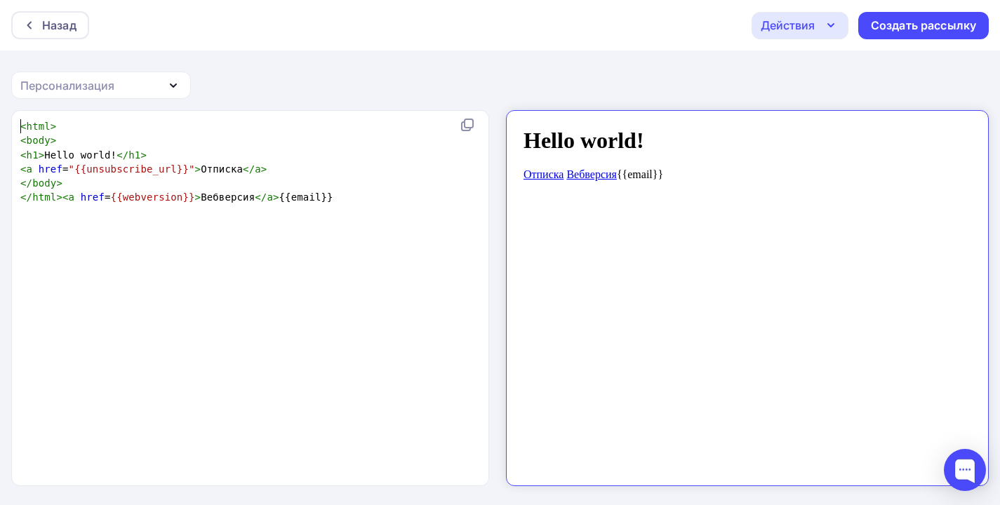
scroll to position [1, 0]
type textarea "<html> <body> <h1>Hello world!</h1> <a href="{{unsubscribe_url}}">Отписка</a> <…"
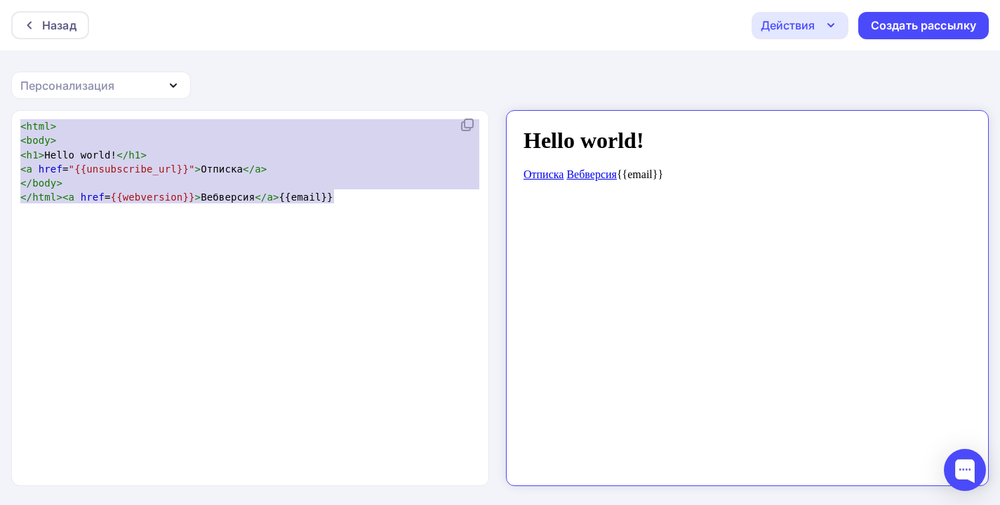
drag, startPoint x: 23, startPoint y: 128, endPoint x: 325, endPoint y: 224, distance: 316.8
click at [325, 224] on div "x < html > < body > < h1 > Hello world! </ h1 > < a href = "{{unsubscribe_url}}…" at bounding box center [265, 316] width 495 height 399
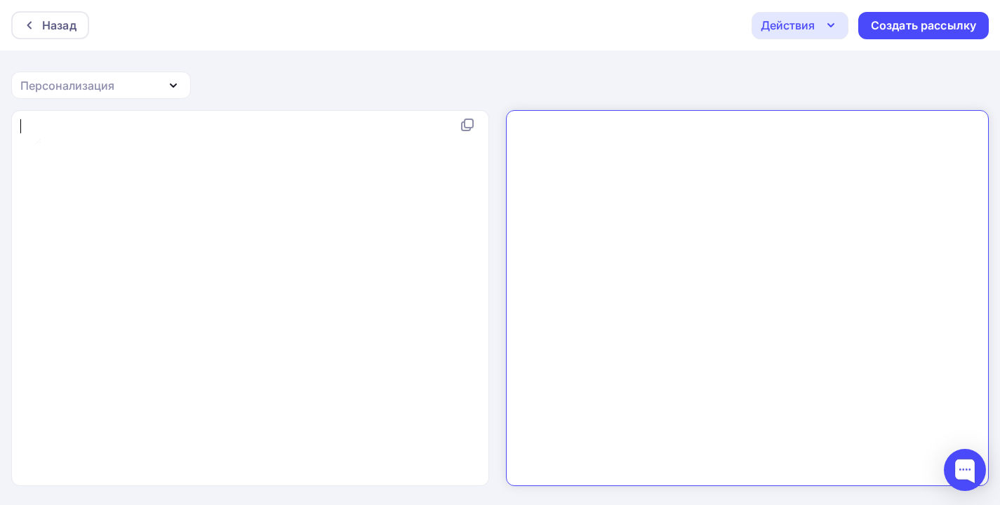
type textarea "​"
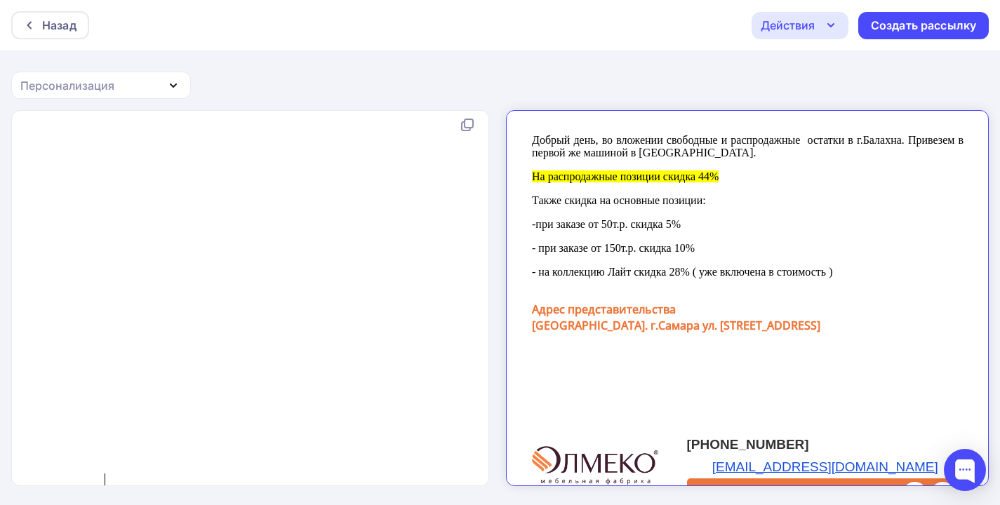
scroll to position [289, 0]
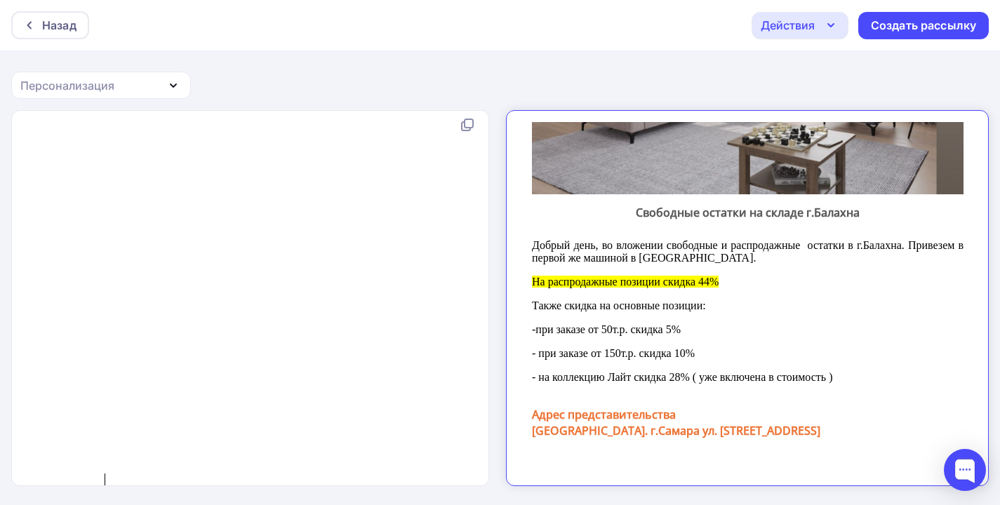
click at [536, 336] on p "- при заказе от 150т.р. скидка 10%" at bounding box center [735, 342] width 432 height 13
click at [526, 312] on p "-при заказе от 50т.р. скидка 5%" at bounding box center [735, 318] width 432 height 13
click at [520, 288] on p "Также скидка на основные позиции:" at bounding box center [735, 294] width 432 height 13
drag, startPoint x: 520, startPoint y: 208, endPoint x: 531, endPoint y: 211, distance: 10.9
click at [531, 211] on td "Свободные остатки на складе г.Балахна Добрый день, во вложении свободные и расп…" at bounding box center [735, 317] width 432 height 248
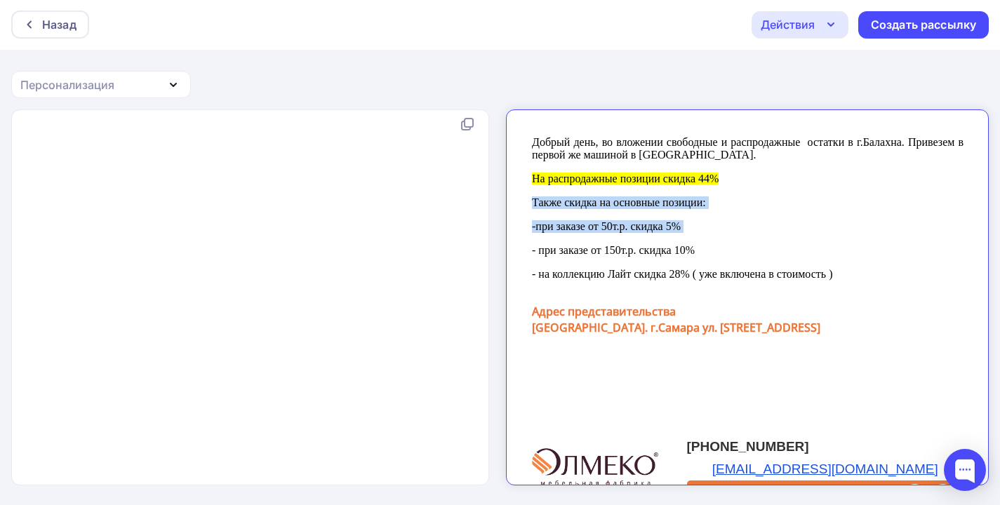
scroll to position [166, 0]
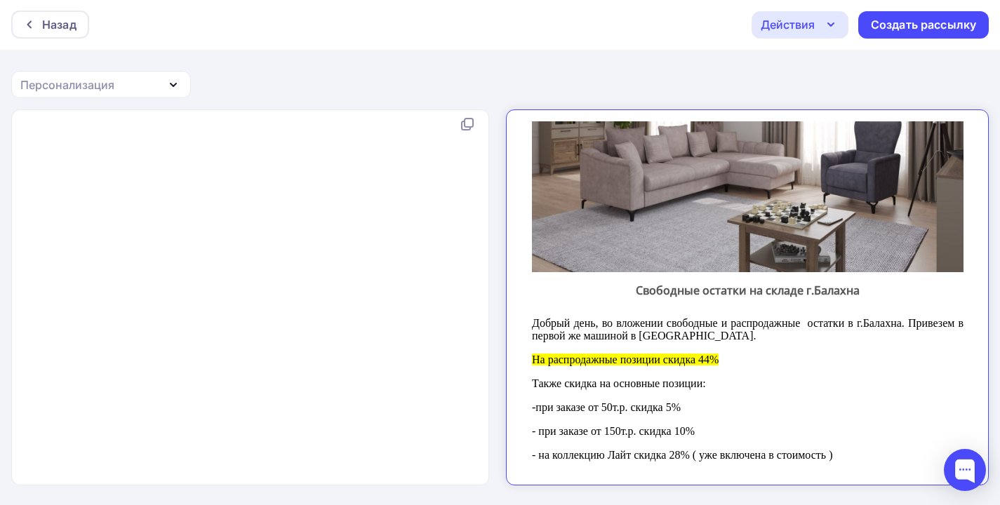
scroll to position [132, 0]
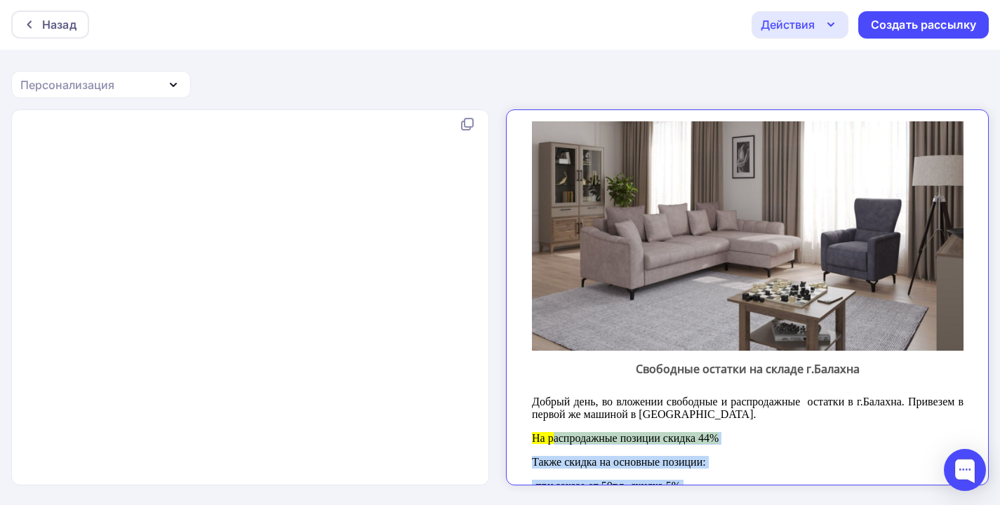
drag, startPoint x: 523, startPoint y: 365, endPoint x: 540, endPoint y: 372, distance: 18.9
click at [540, 372] on td "Свободные остатки на складе г.Балахна Добрый день, во вложении свободные и расп…" at bounding box center [735, 474] width 432 height 248
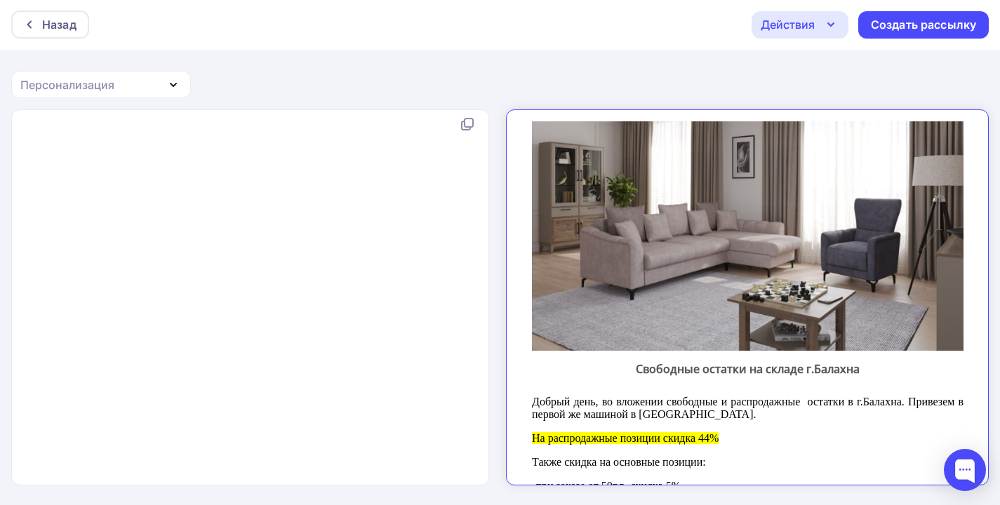
click at [545, 384] on p "Добрый день, во вложении свободные и распродажные остатки в г.Балахна. Привезем…" at bounding box center [735, 396] width 432 height 25
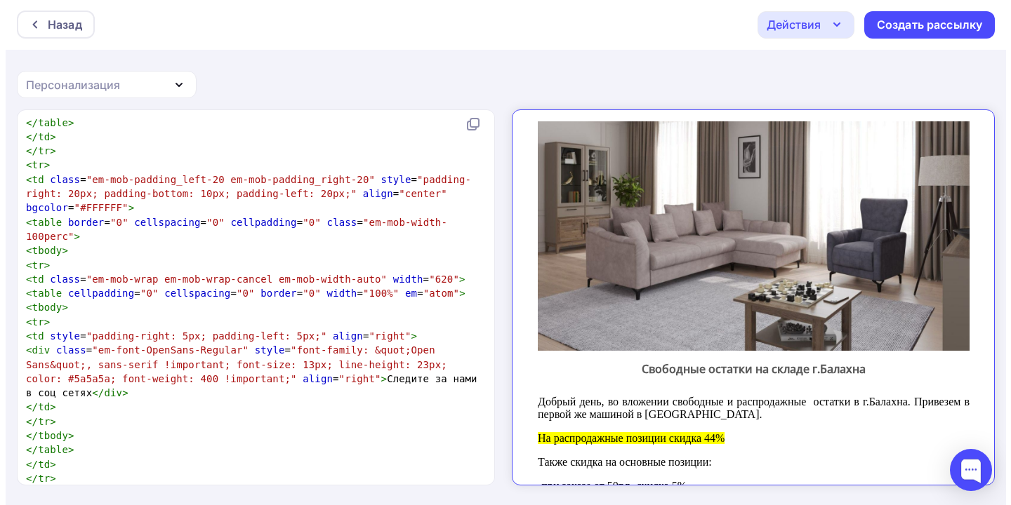
scroll to position [4455, 0]
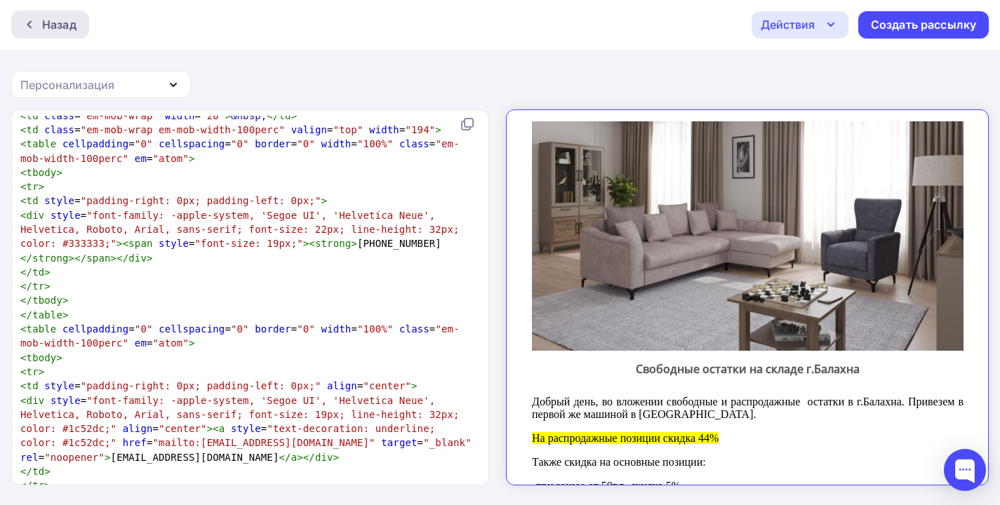
click at [67, 13] on div "Назад" at bounding box center [50, 25] width 78 height 28
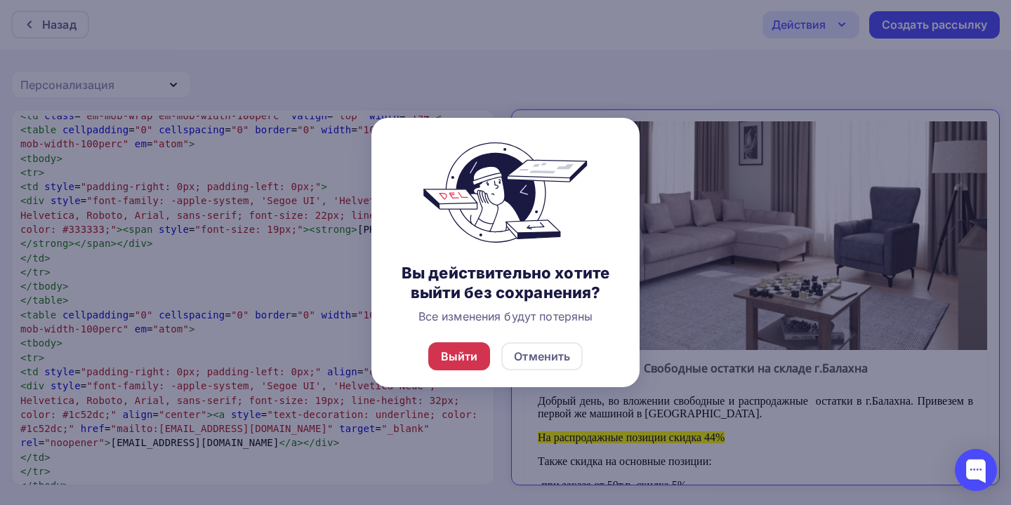
click at [465, 365] on div "Выйти" at bounding box center [459, 356] width 37 height 17
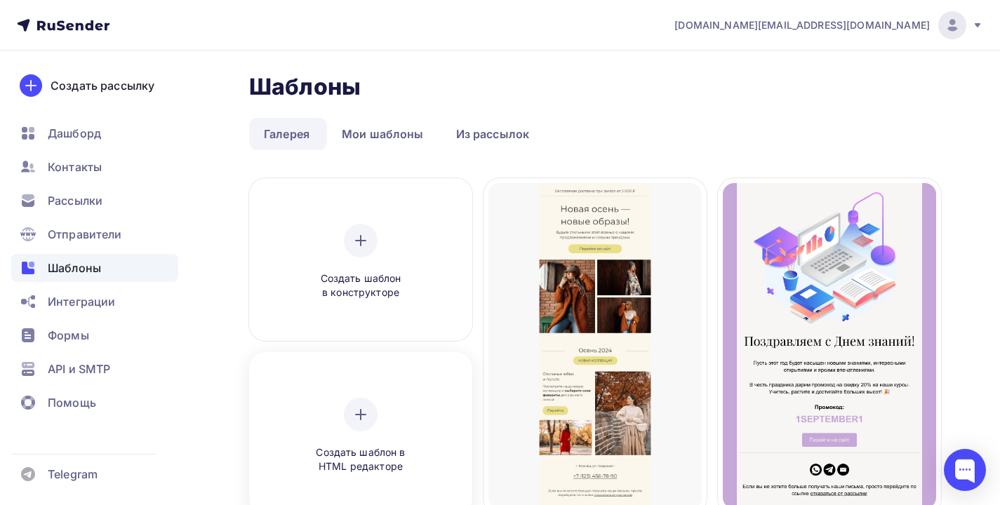
click at [347, 387] on div "Создать шаблон в HTML редакторе" at bounding box center [360, 435] width 213 height 157
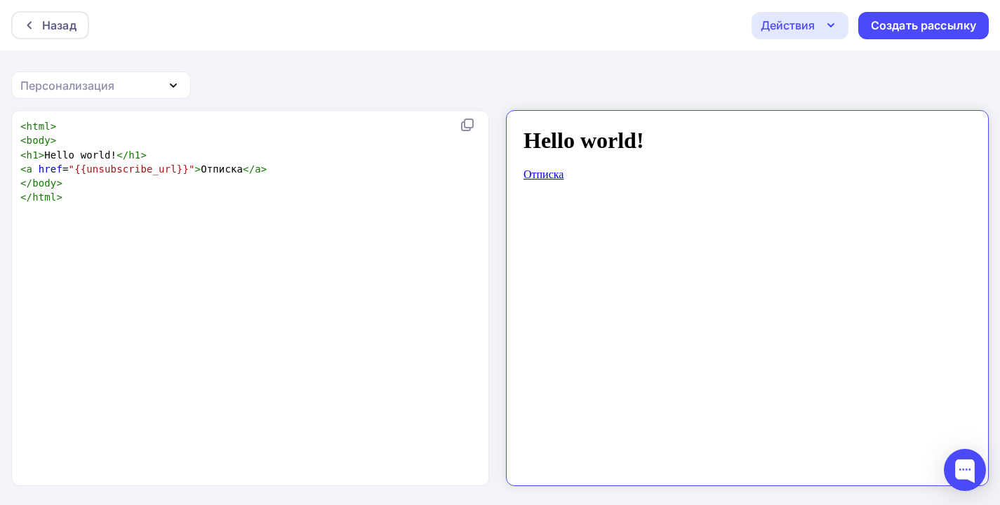
scroll to position [1, 0]
type textarea "<html> <body> <h1>Hello world!</h1> <a href="{{unsubscribe_url}}">Отписка</a> <…"
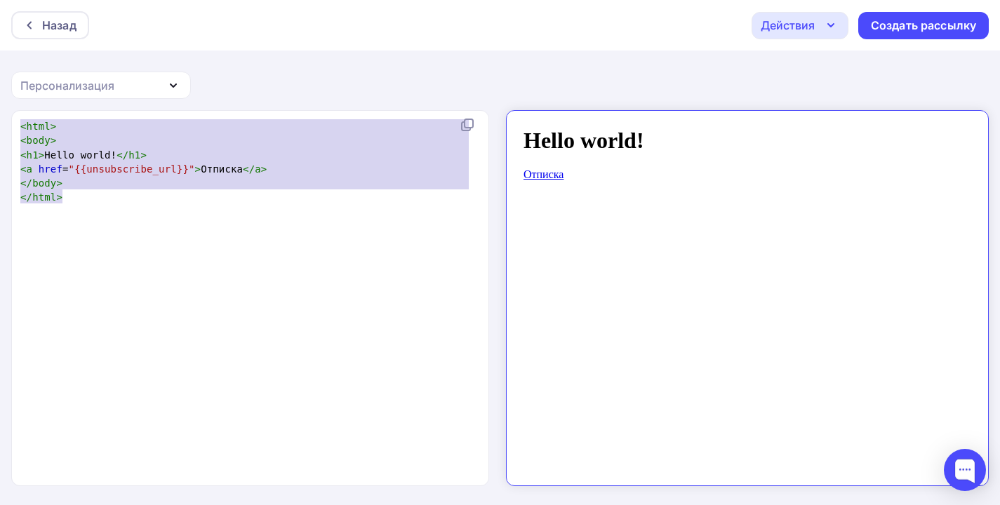
drag, startPoint x: 19, startPoint y: 127, endPoint x: 98, endPoint y: 222, distance: 123.1
click at [98, 222] on div "x < html > < body > < h1 > Hello world! </ h1 > < a href = "{{unsubscribe_url}}…" at bounding box center [265, 316] width 495 height 399
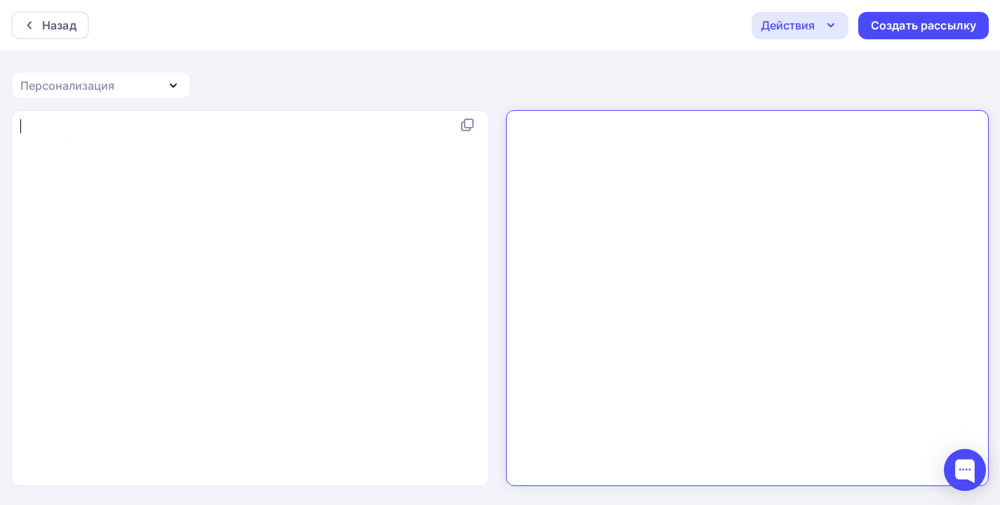
type textarea "​"
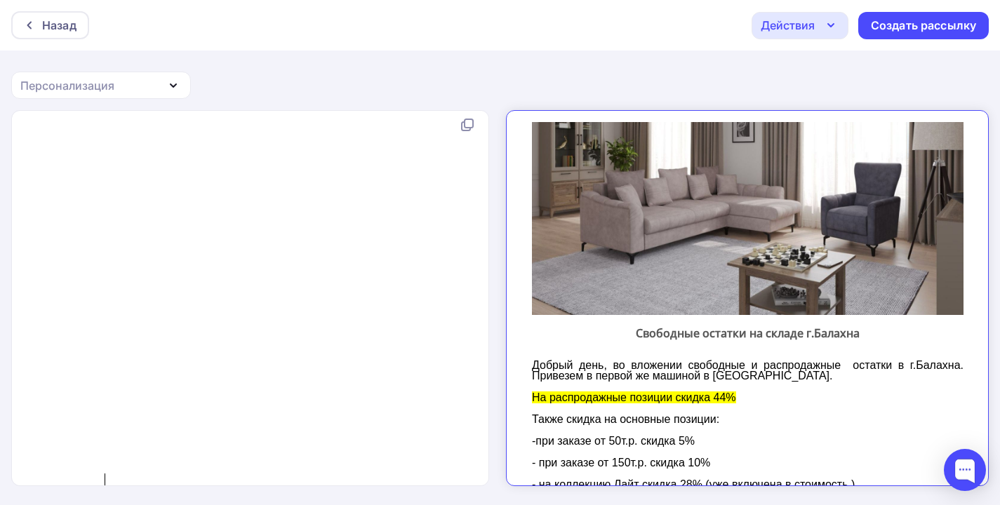
scroll to position [199, 0]
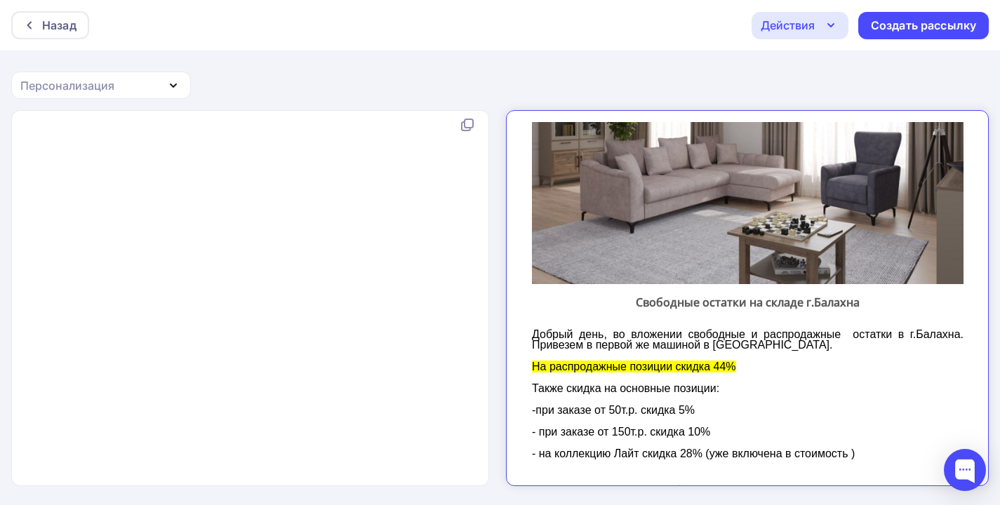
click at [540, 392] on span "-при заказе от 50т.р. скидка 5%" at bounding box center [600, 398] width 163 height 12
click at [524, 392] on span "-при заказе от 50т.р. скидка 5%" at bounding box center [600, 398] width 163 height 12
click at [533, 392] on span "-при заказе от 50т.р. скидка 5%" at bounding box center [600, 398] width 163 height 12
click at [548, 371] on span "Также скидка на основные позиции:" at bounding box center [612, 377] width 187 height 12
click at [545, 392] on span "-при заказе от 50т.р. скидка 5%" at bounding box center [600, 398] width 163 height 12
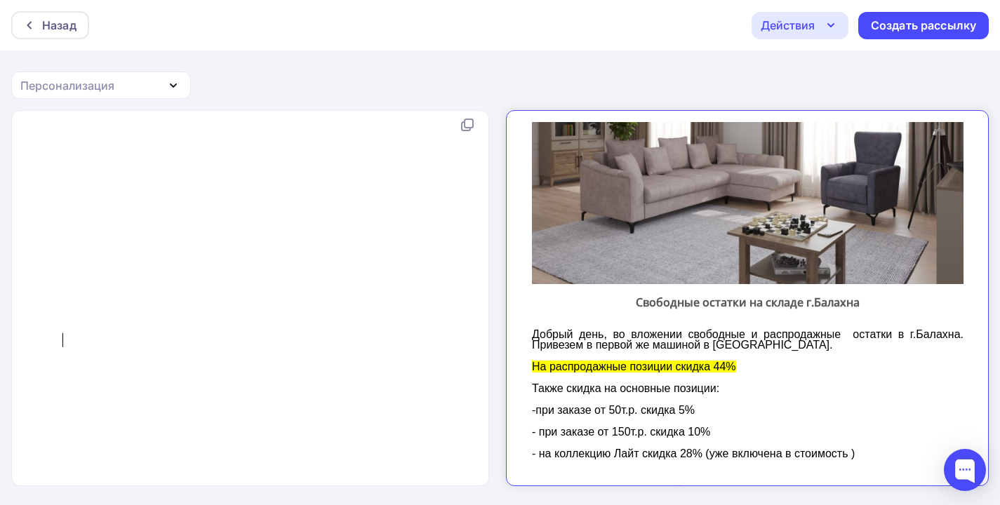
click at [549, 370] on span "Также скидка на основные позиции:" at bounding box center [612, 376] width 187 height 12
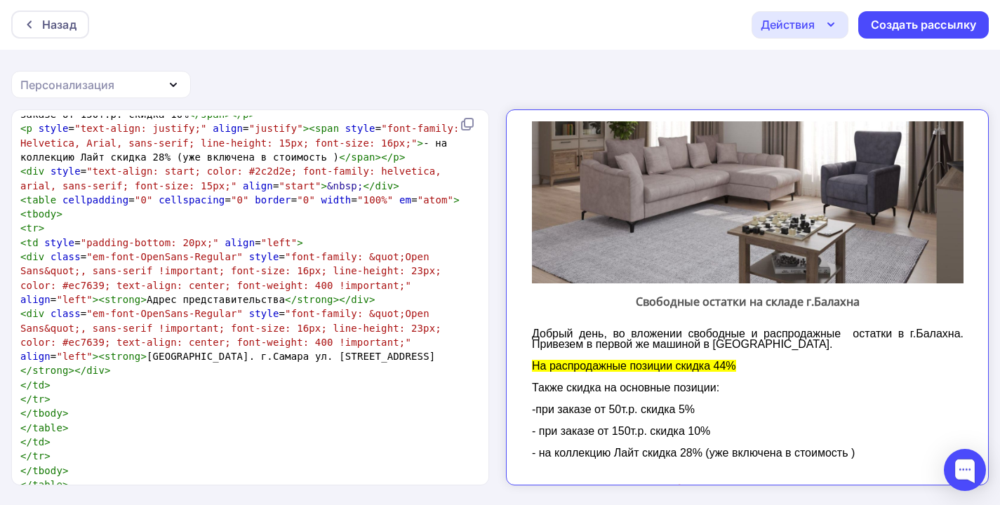
scroll to position [3619, 0]
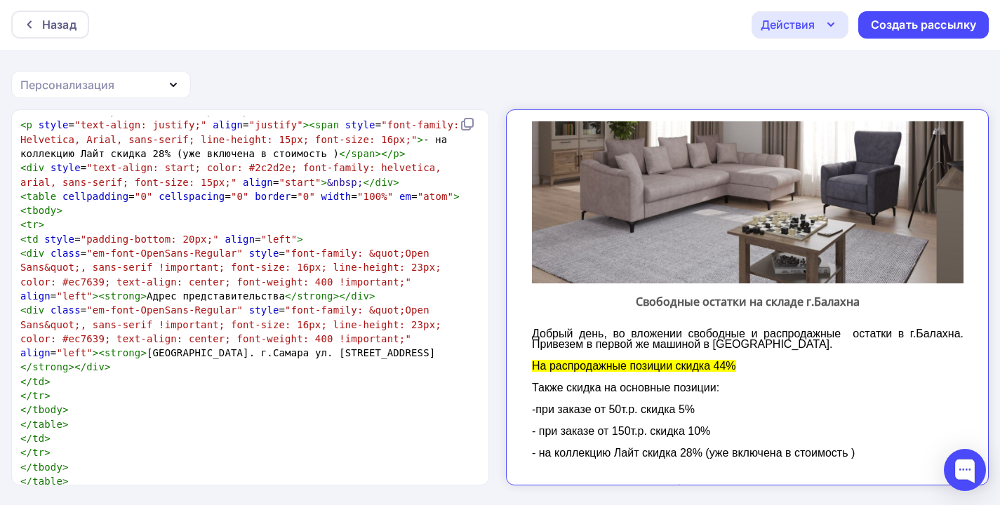
click at [432, 74] on span "< p style = "text-align: justify;" align = "justify" >< span style = "font-fami…" at bounding box center [242, 54] width 445 height 40
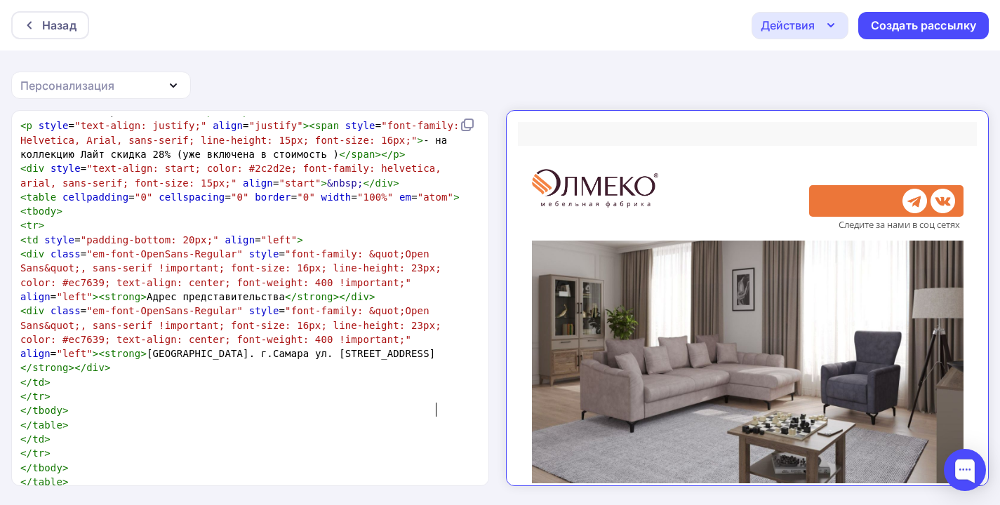
click at [838, 28] on icon "button" at bounding box center [831, 25] width 17 height 17
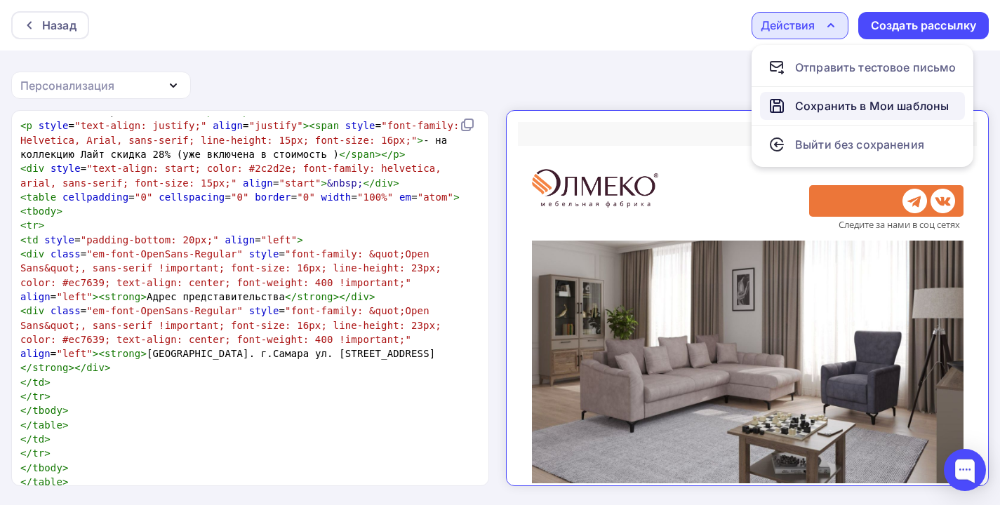
click at [830, 98] on div "Сохранить в Мои шаблоны" at bounding box center [872, 106] width 154 height 17
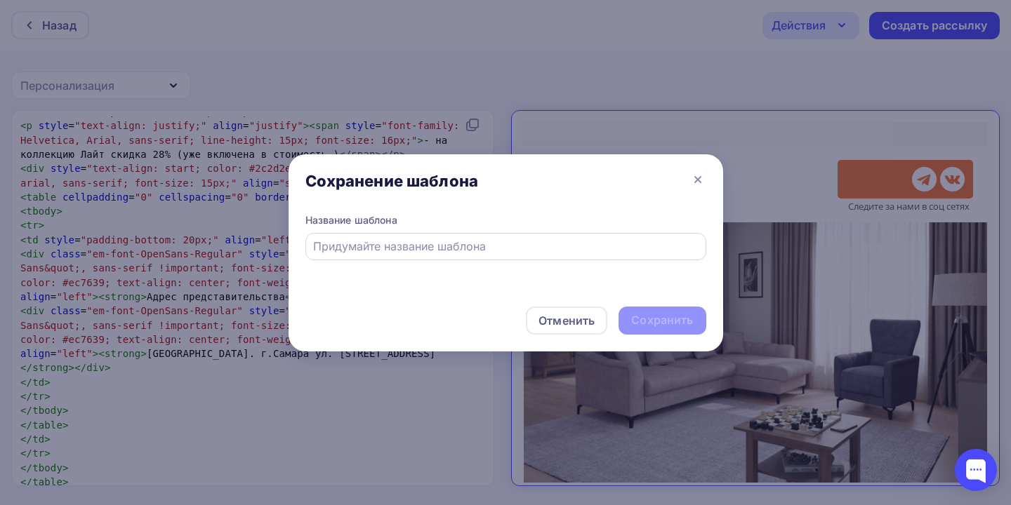
click at [567, 258] on div at bounding box center [505, 246] width 401 height 27
click at [569, 257] on div at bounding box center [505, 246] width 401 height 27
click at [547, 255] on div at bounding box center [505, 246] width 401 height 27
click at [507, 241] on input "text" at bounding box center [505, 246] width 385 height 17
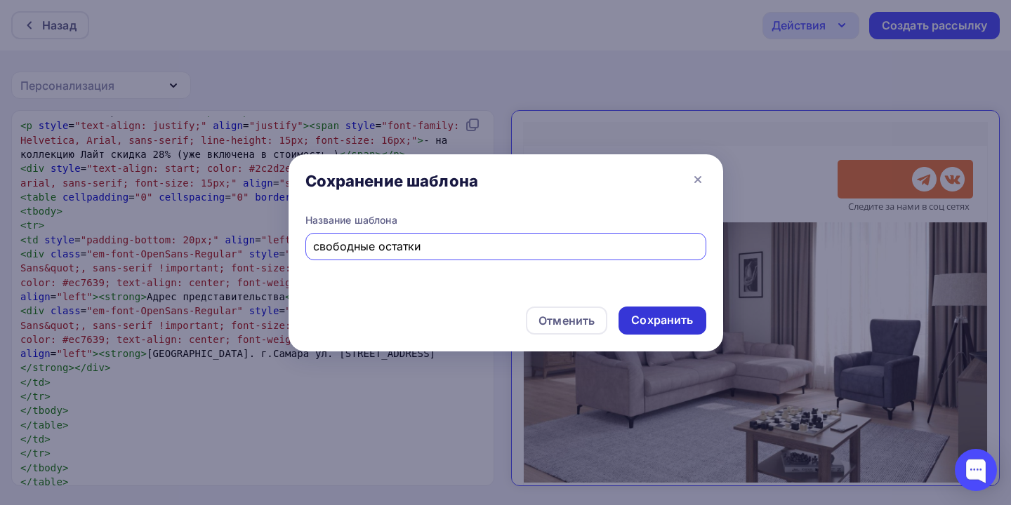
type input "свободные остатки"
click at [632, 309] on div "Сохранить" at bounding box center [661, 321] width 87 height 28
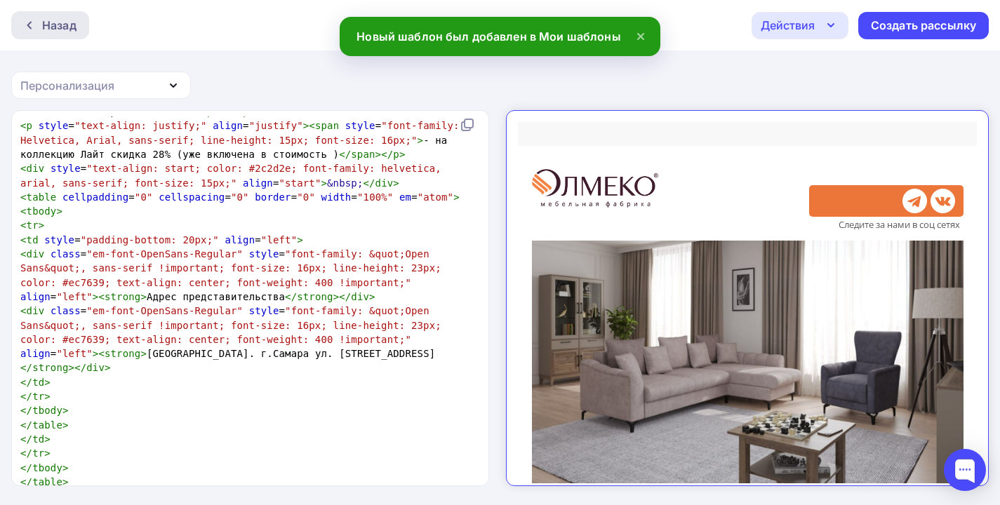
click at [36, 35] on div "Назад" at bounding box center [50, 25] width 78 height 28
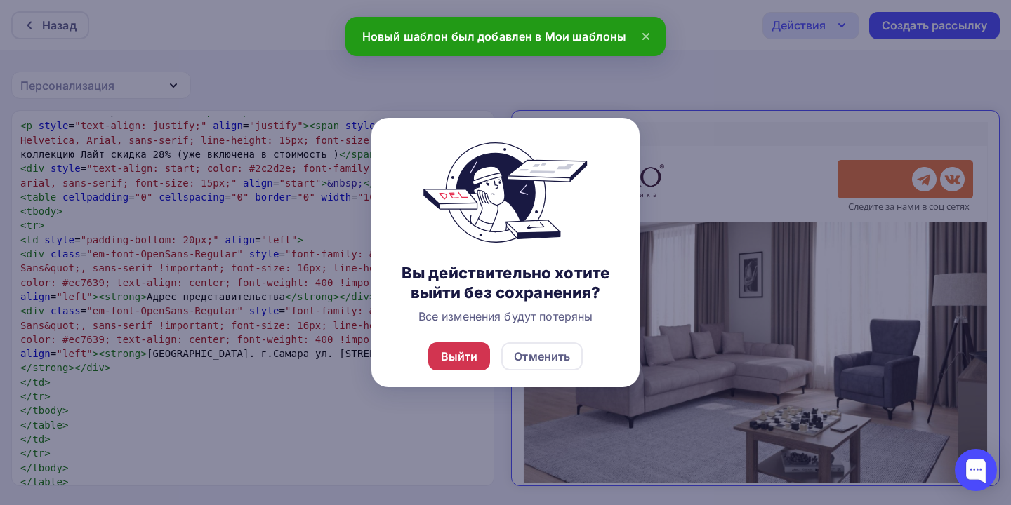
click at [463, 365] on div "Выйти" at bounding box center [459, 356] width 37 height 17
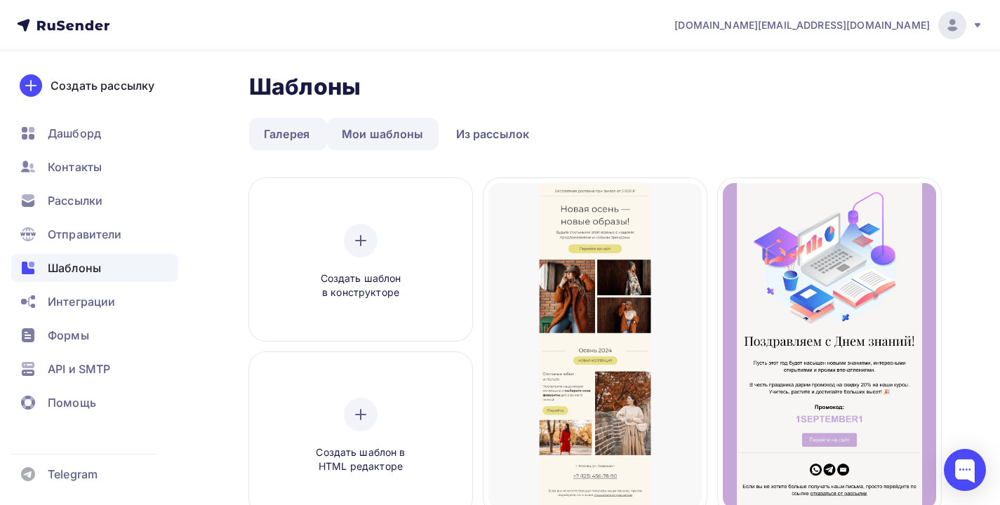
click at [390, 134] on link "Мои шаблоны" at bounding box center [383, 134] width 112 height 32
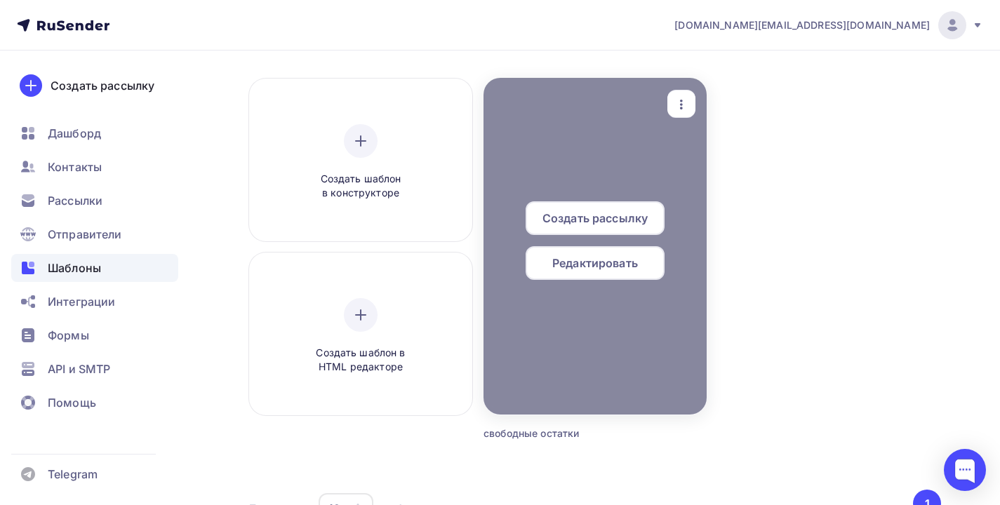
click at [605, 218] on span "Создать рассылку" at bounding box center [595, 218] width 105 height 17
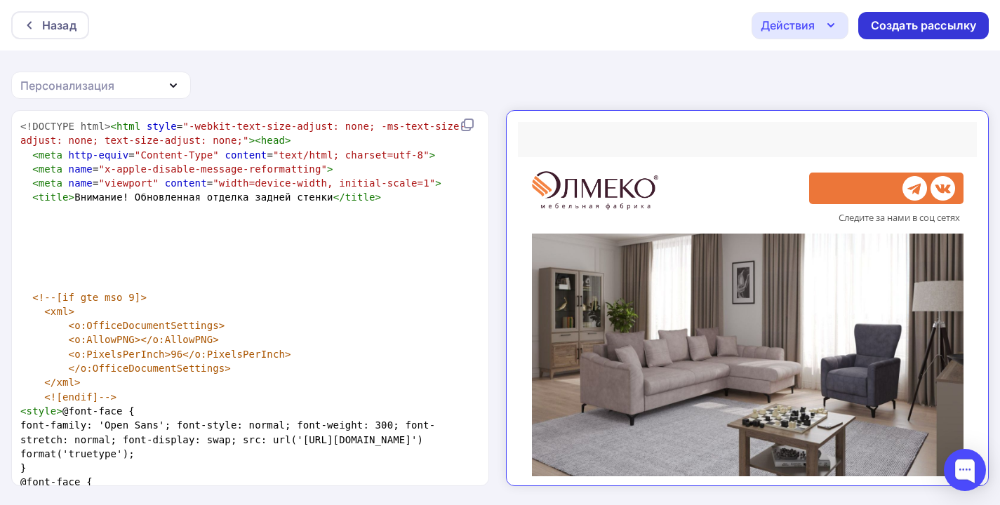
click at [943, 22] on div "Создать рассылку" at bounding box center [923, 26] width 105 height 16
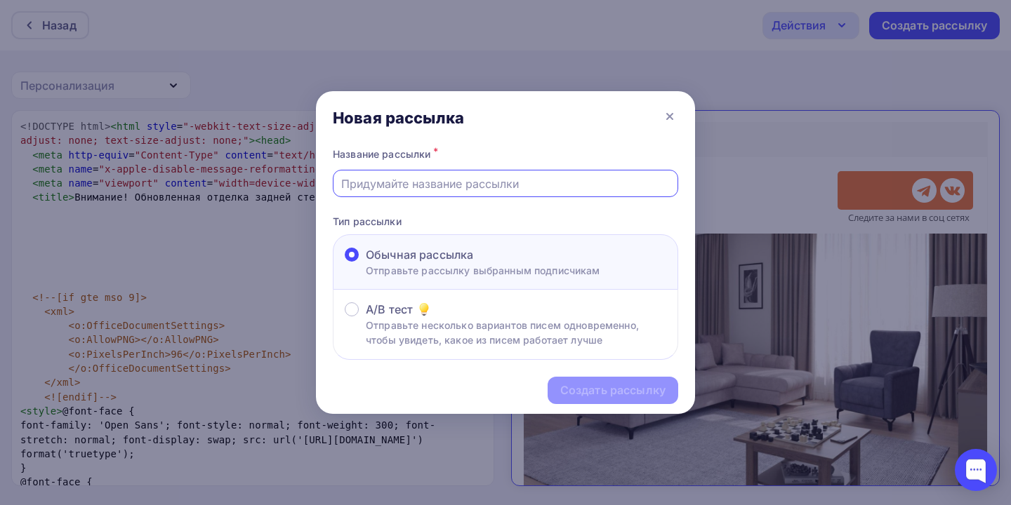
click at [533, 191] on input "text" at bounding box center [505, 183] width 329 height 17
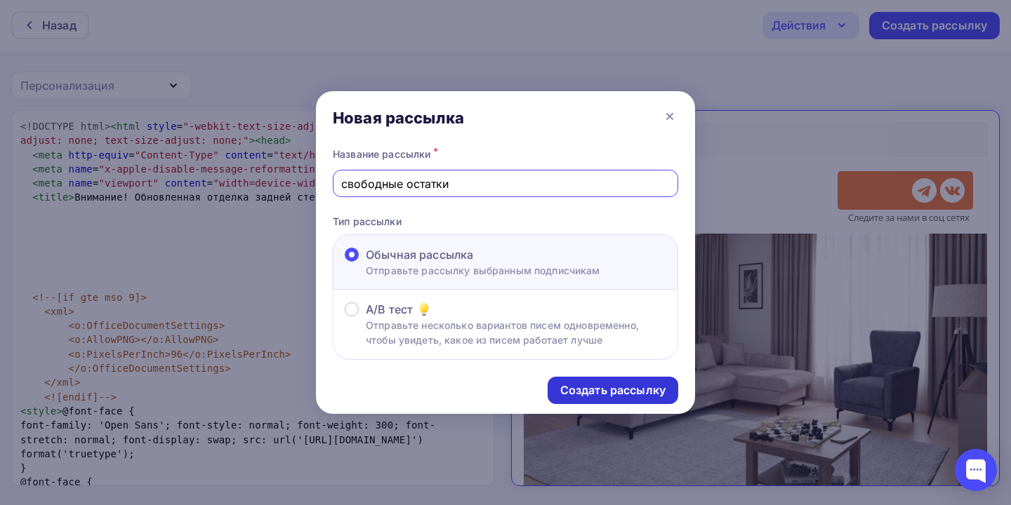
type input "свободные остатки"
click at [610, 388] on div "Создать рассылку" at bounding box center [612, 391] width 105 height 16
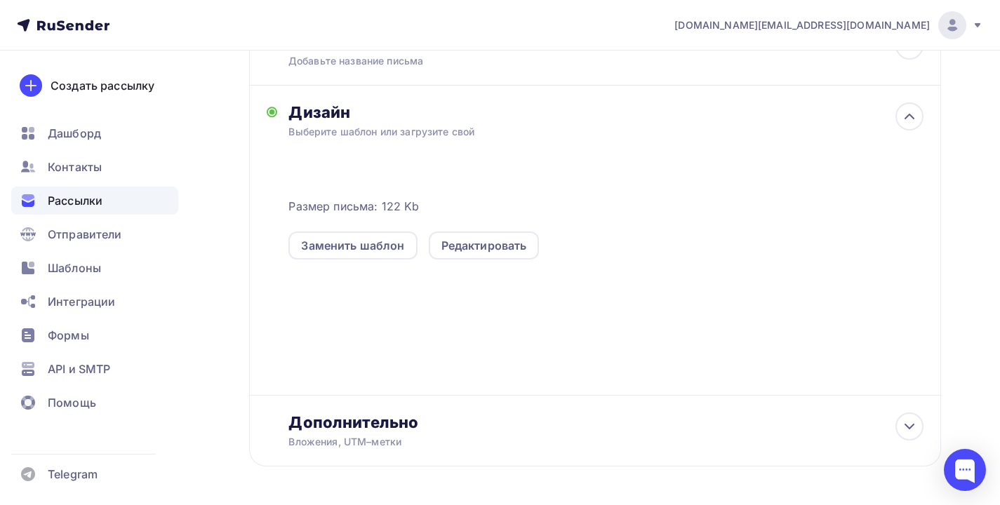
scroll to position [311, 0]
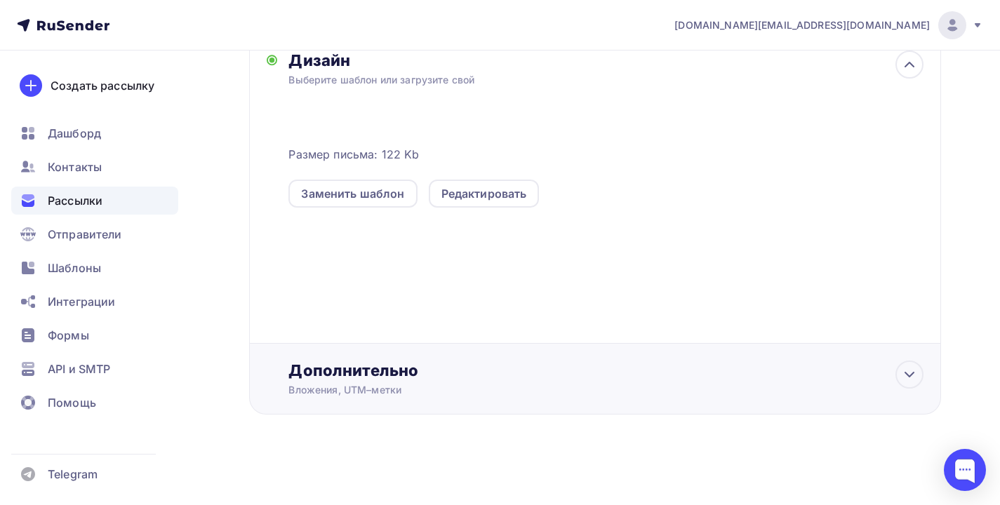
click at [391, 386] on div "Вложения, UTM–метки" at bounding box center [573, 390] width 571 height 14
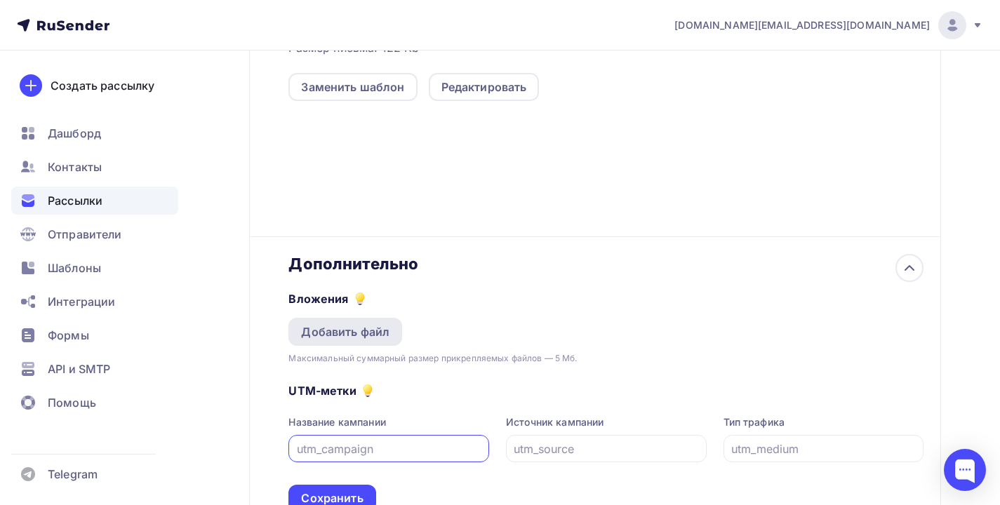
scroll to position [524, 0]
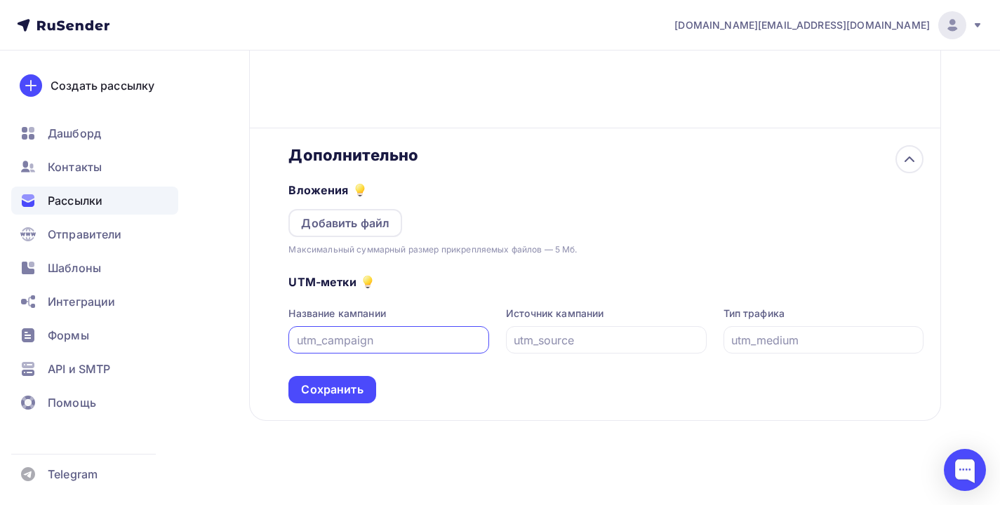
click at [377, 192] on div "Вложения Добавить файл Максимальный суммарный размер прикрепляемых файлов — 5 М…" at bounding box center [605, 211] width 635 height 92
click at [364, 220] on div "Добавить файл" at bounding box center [345, 223] width 88 height 17
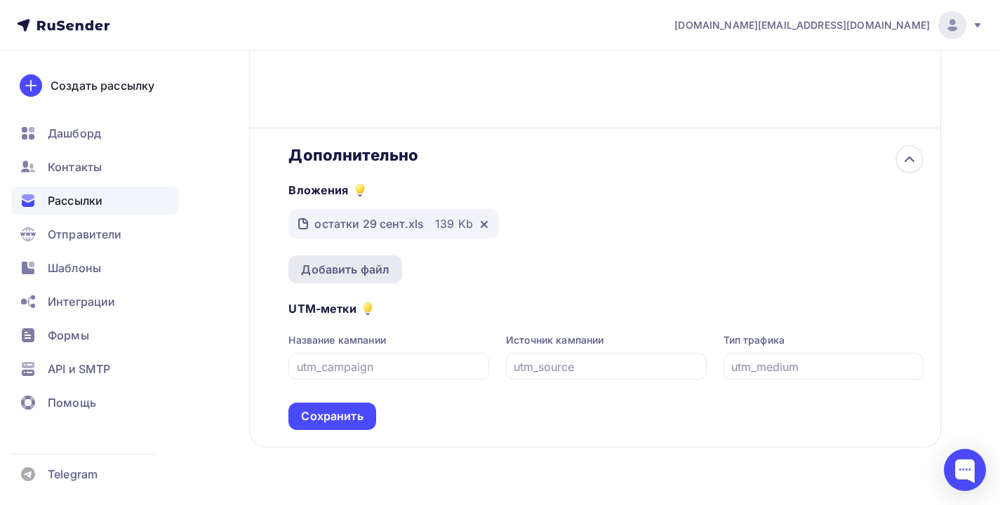
click at [377, 278] on div "Добавить файл" at bounding box center [345, 269] width 88 height 17
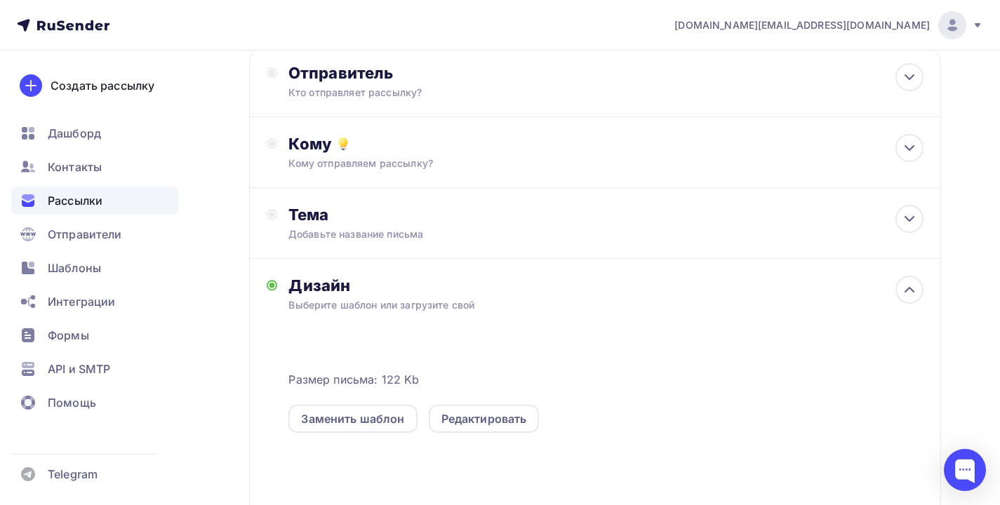
scroll to position [68, 0]
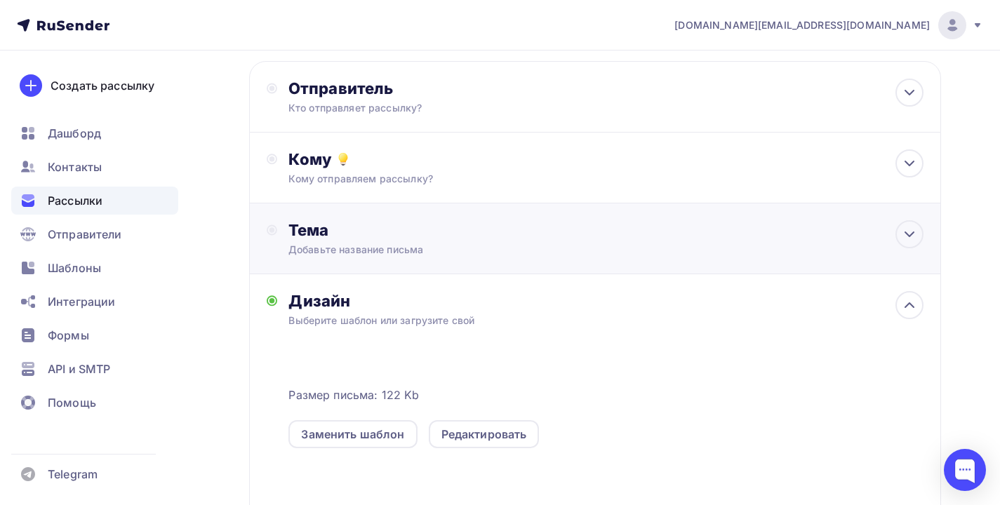
click at [392, 236] on div "Тема" at bounding box center [426, 230] width 277 height 20
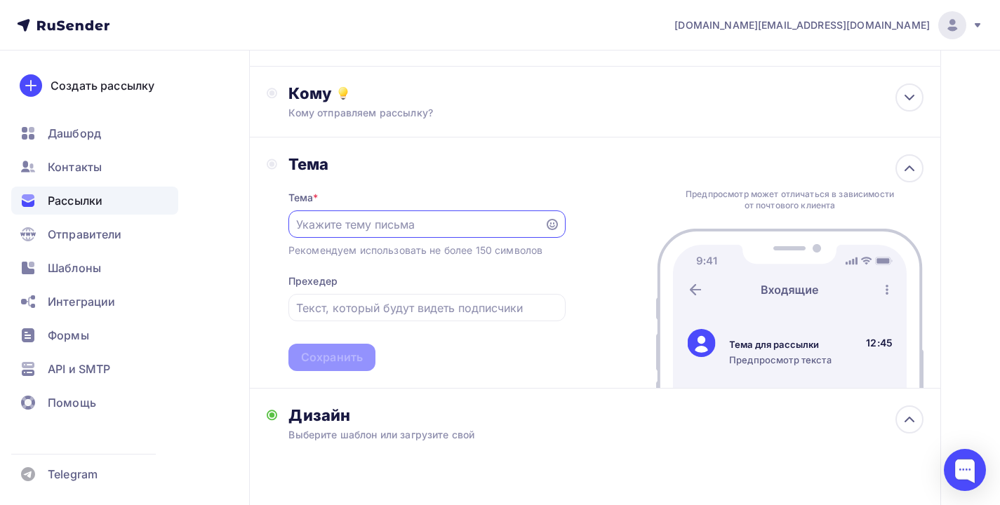
scroll to position [218, 0]
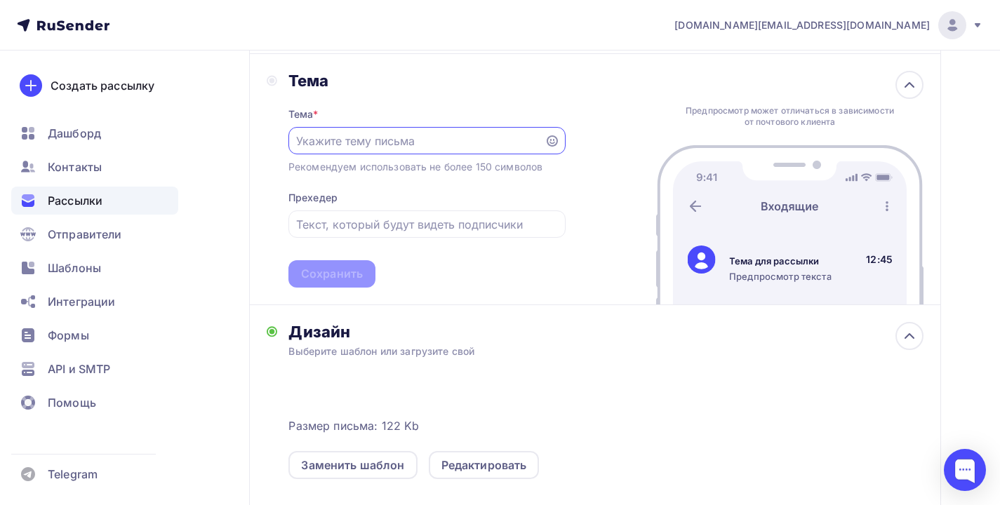
click at [395, 139] on input "text" at bounding box center [416, 141] width 240 height 17
type input "Свободные остатки Олмеко"
click at [339, 219] on input "text" at bounding box center [426, 224] width 261 height 17
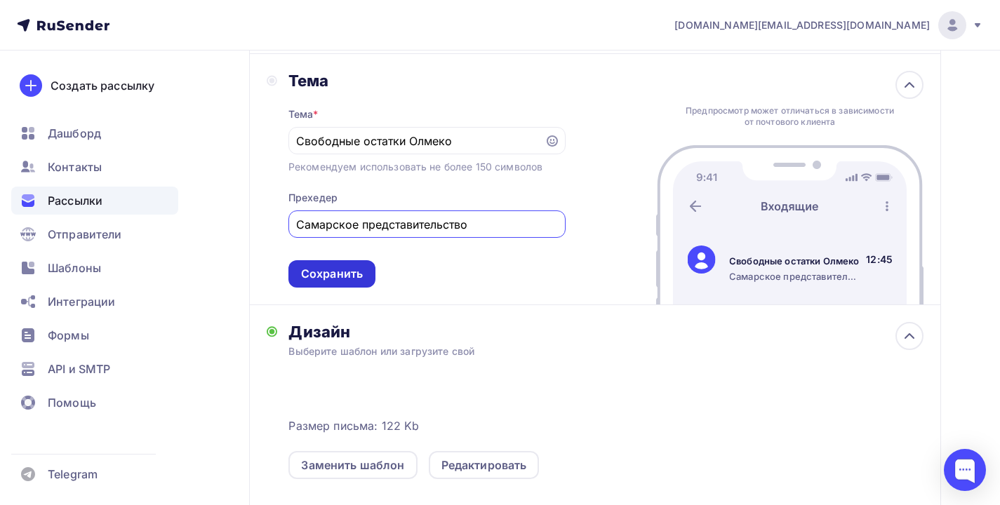
type input "Самарское представительство"
click at [300, 264] on div "Сохранить" at bounding box center [331, 273] width 87 height 27
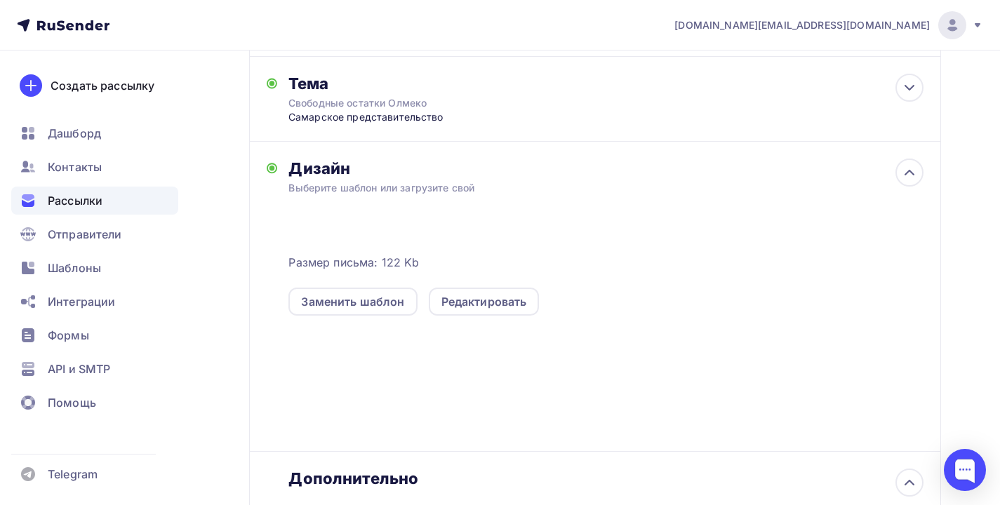
scroll to position [212, 0]
click at [317, 185] on div "Выберите шаблон или загрузите свой" at bounding box center [573, 191] width 571 height 14
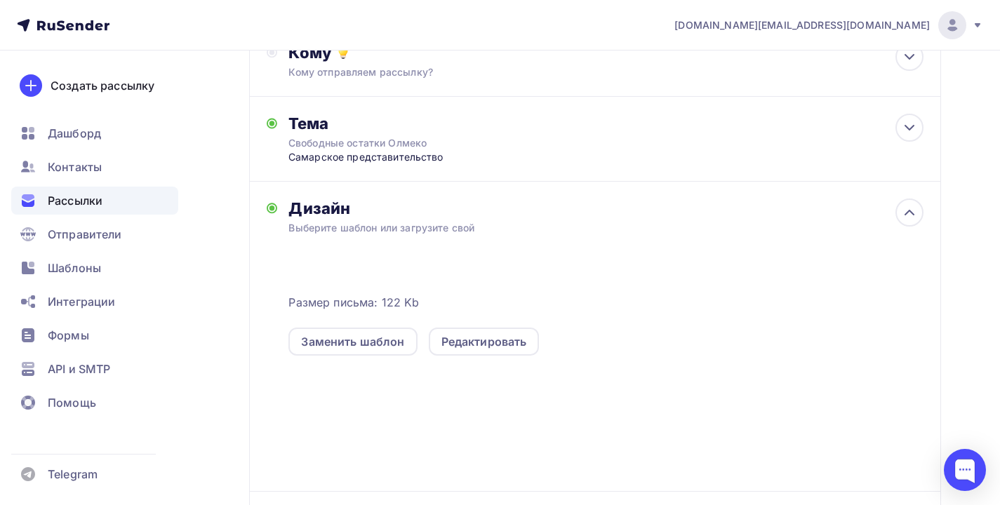
scroll to position [6, 0]
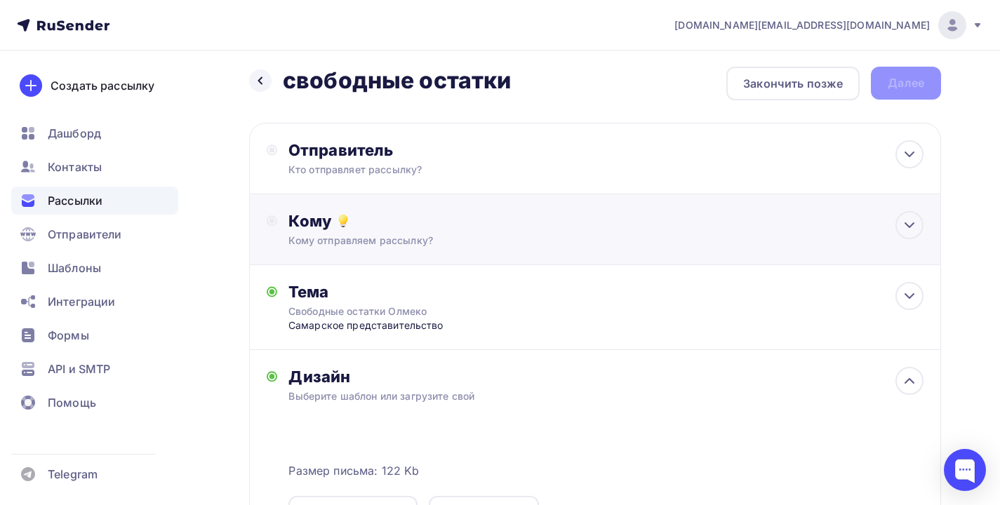
click at [321, 223] on div "Кому" at bounding box center [605, 221] width 635 height 20
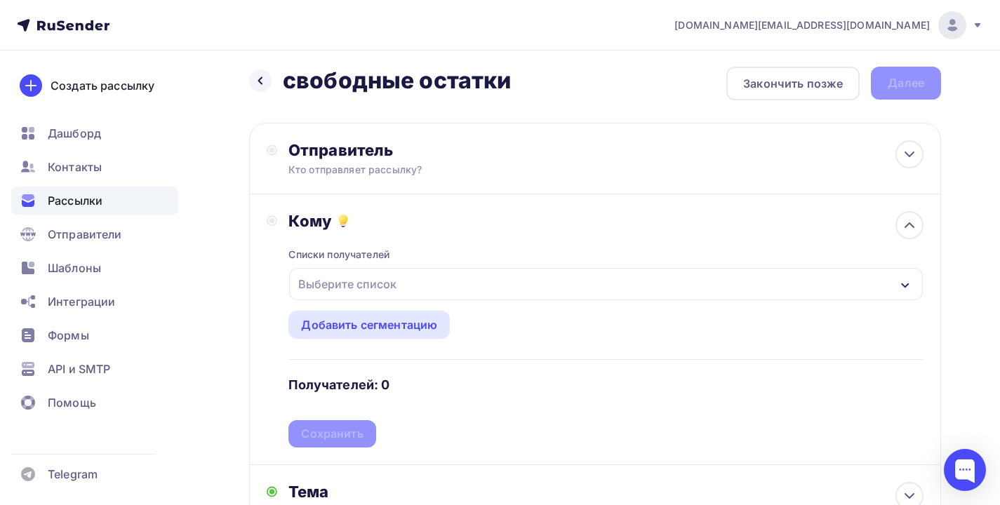
click at [336, 281] on div "Выберите список" at bounding box center [347, 284] width 109 height 25
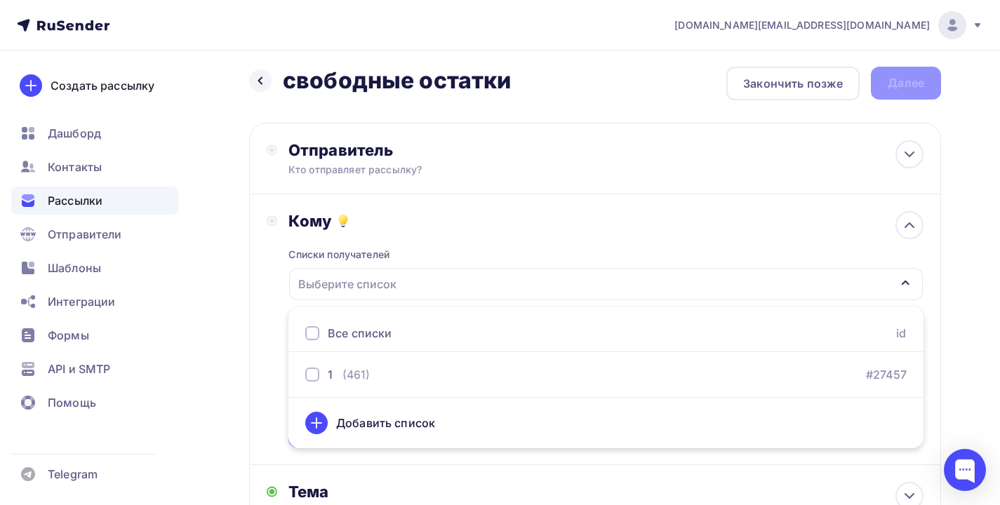
click at [336, 281] on div "Выберите список" at bounding box center [347, 284] width 109 height 25
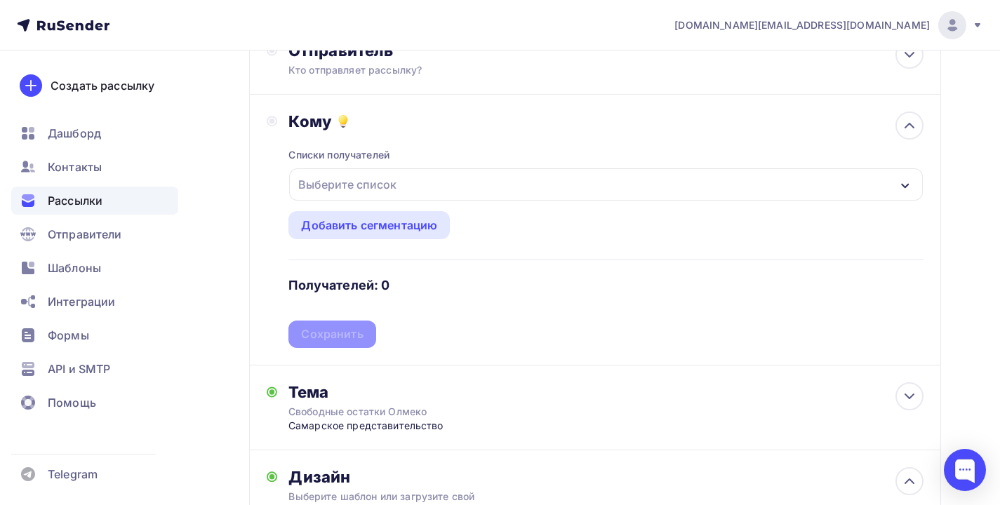
scroll to position [0, 0]
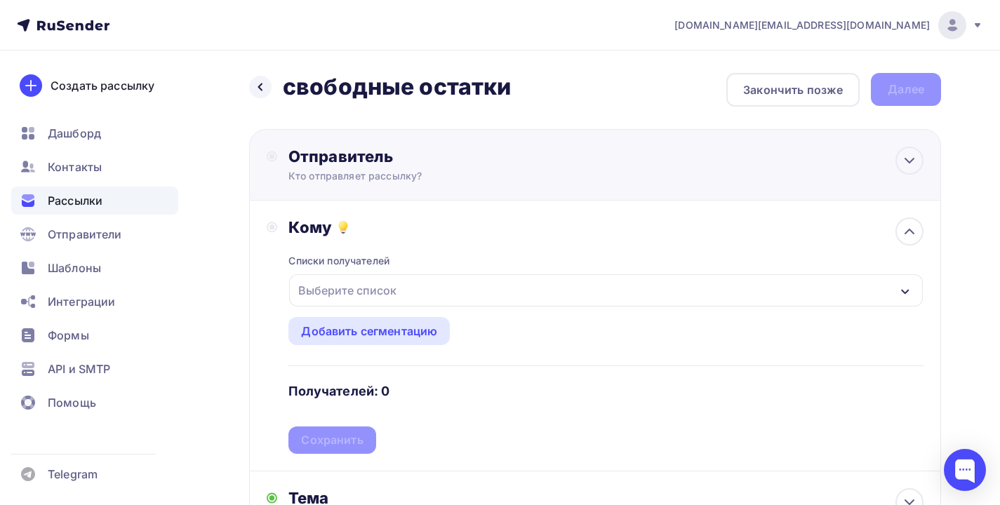
click at [350, 167] on div "Отправитель Кто отправляет рассылку? Email * lsn.ru@yandex.ru lsn.ru@yandex.ru …" at bounding box center [440, 165] width 304 height 36
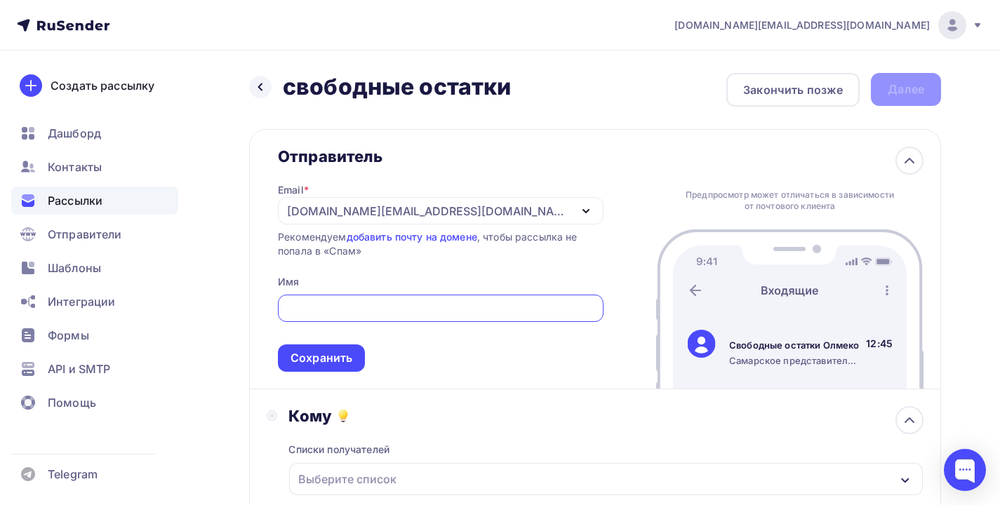
click at [372, 208] on div "lsn.ru@yandex.ru" at bounding box center [428, 211] width 283 height 17
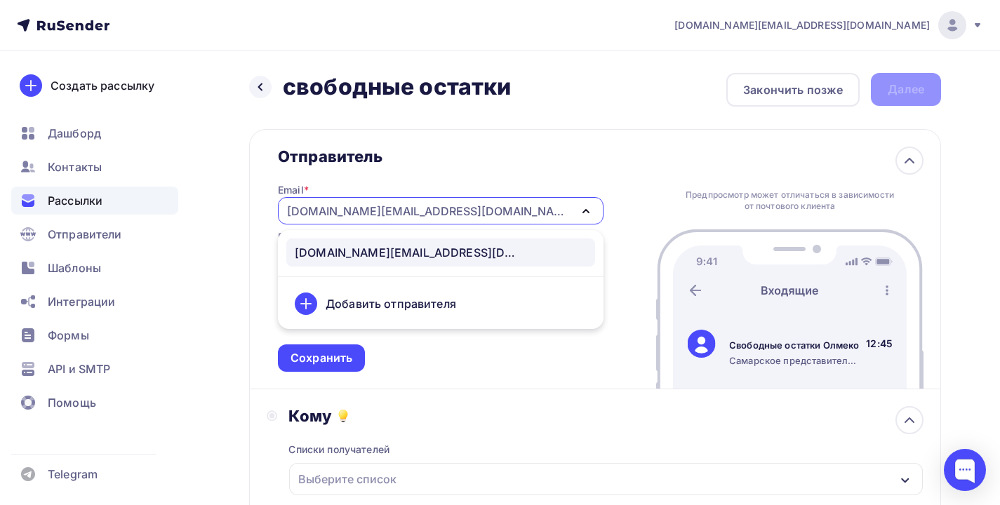
click at [371, 303] on div "Добавить отправителя" at bounding box center [391, 304] width 131 height 17
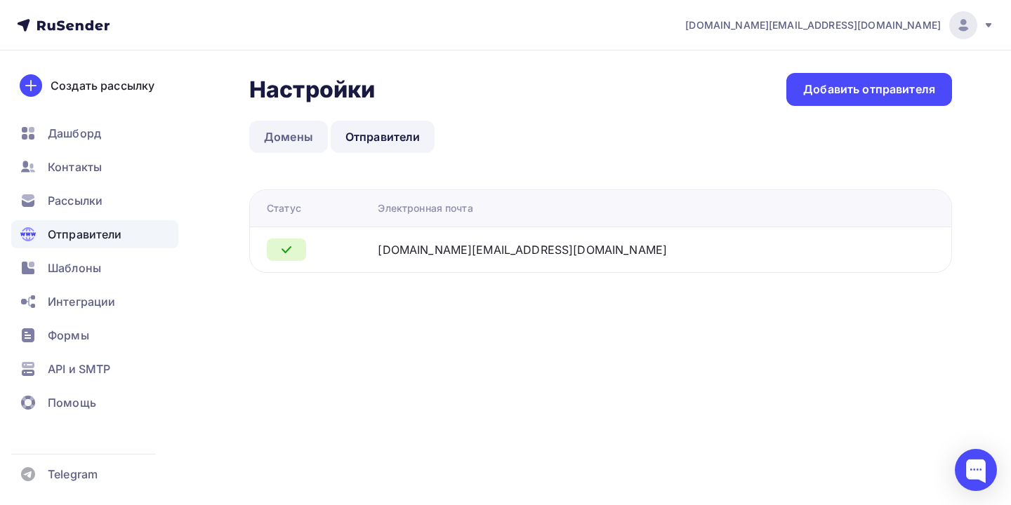
click at [289, 133] on link "Домены" at bounding box center [288, 137] width 79 height 32
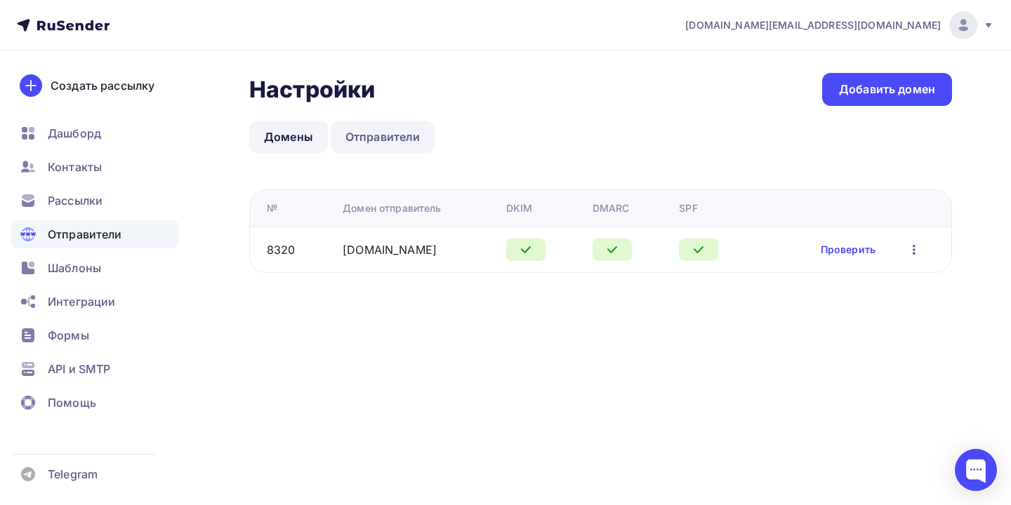
click at [376, 131] on link "Отправители" at bounding box center [383, 137] width 105 height 32
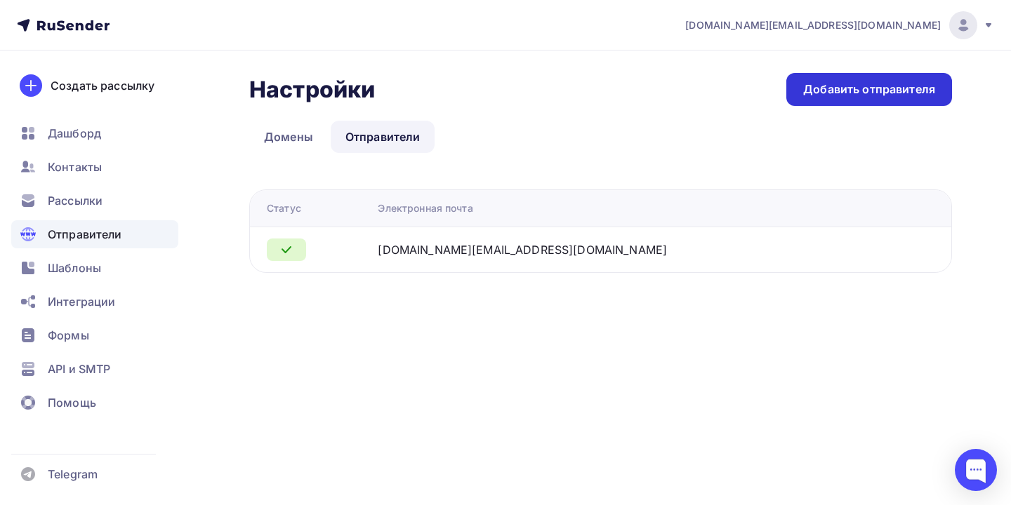
click at [914, 92] on div "Добавить отправителя" at bounding box center [869, 89] width 132 height 16
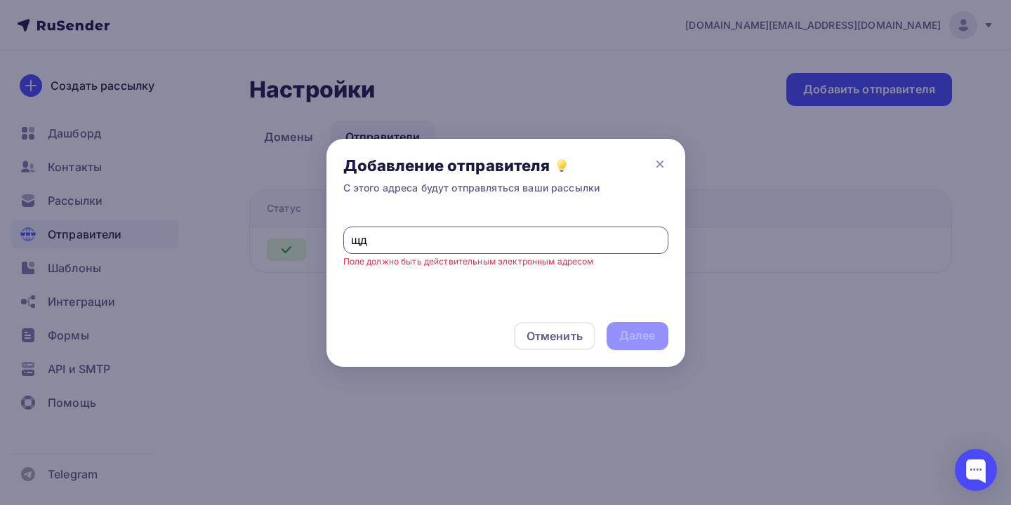
type input "щ"
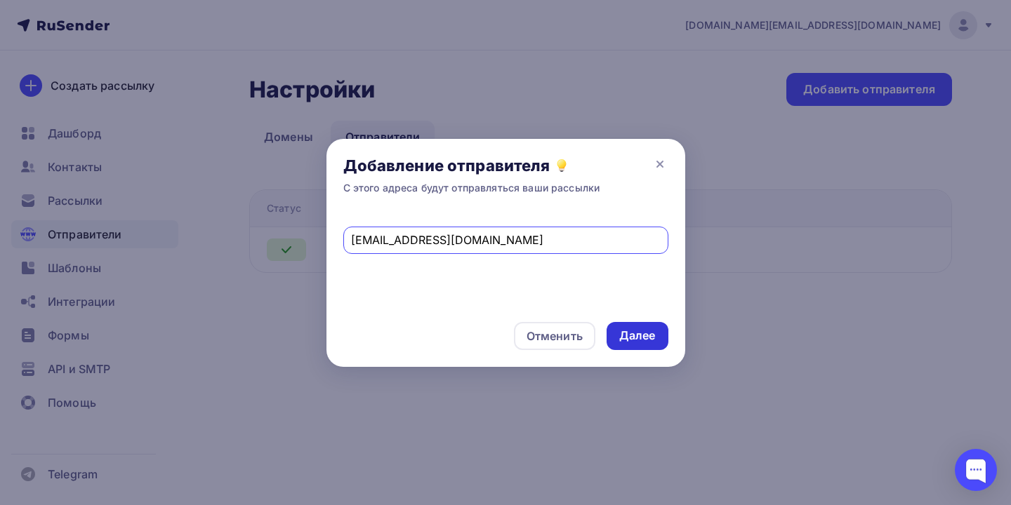
type input "olmeko.smr@yandex.ru"
click at [639, 331] on div "Далее" at bounding box center [637, 336] width 36 height 16
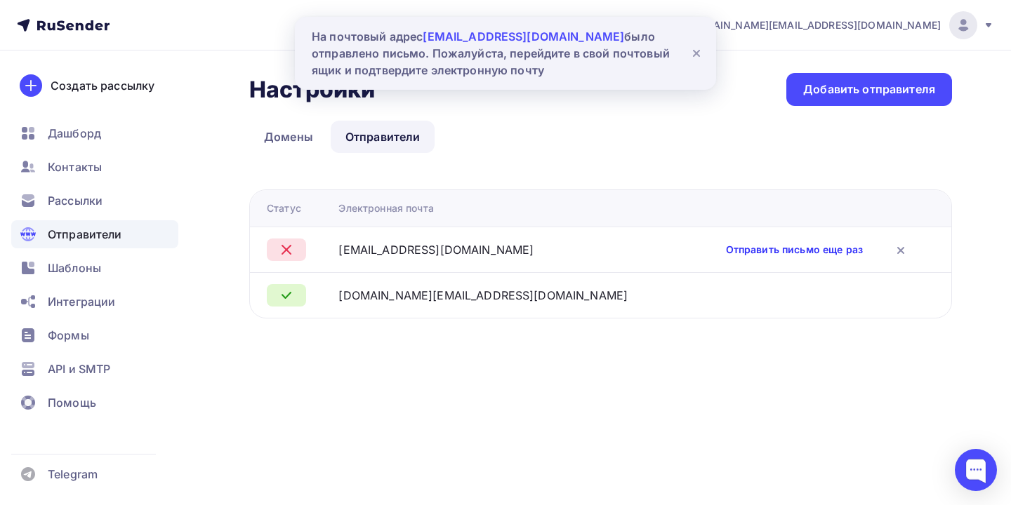
click at [845, 251] on link "Отправить письмо еще раз" at bounding box center [794, 250] width 137 height 14
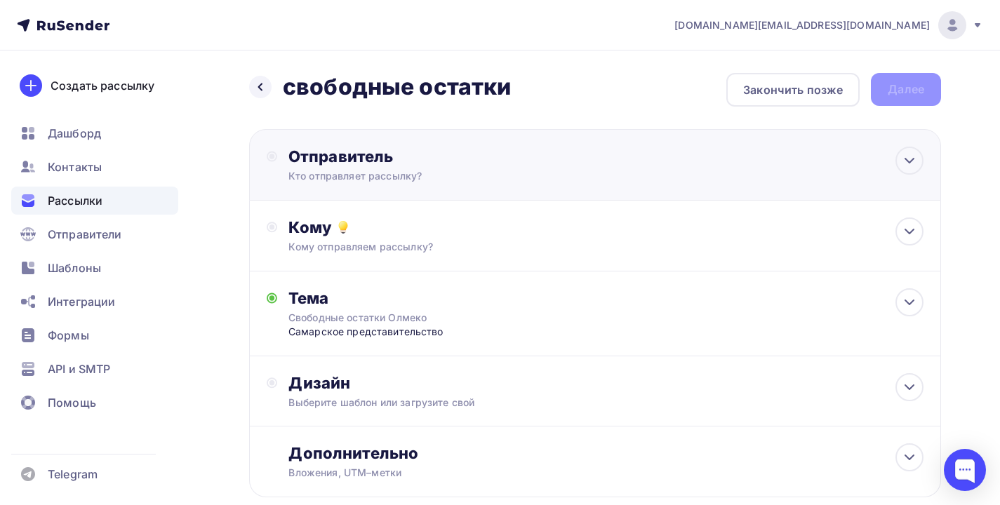
click at [414, 160] on div "Отправитель" at bounding box center [440, 157] width 304 height 20
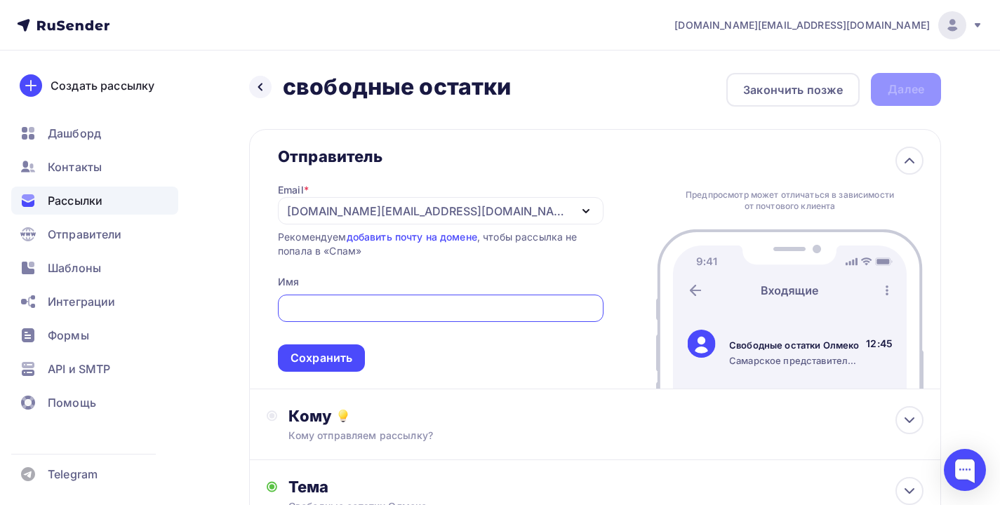
click at [403, 213] on div "[DOMAIN_NAME][EMAIL_ADDRESS][DOMAIN_NAME]" at bounding box center [441, 210] width 326 height 27
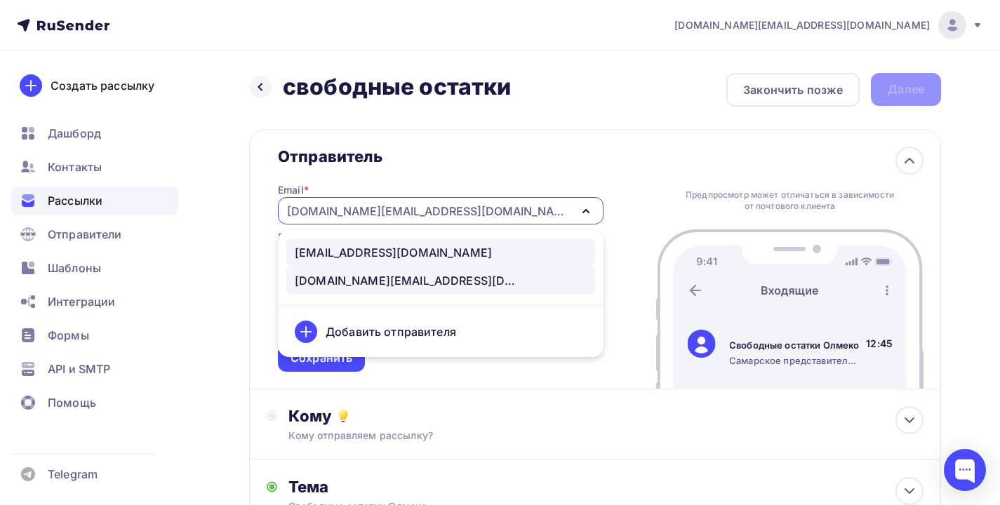
click at [383, 253] on div "[EMAIL_ADDRESS][DOMAIN_NAME]" at bounding box center [393, 252] width 197 height 17
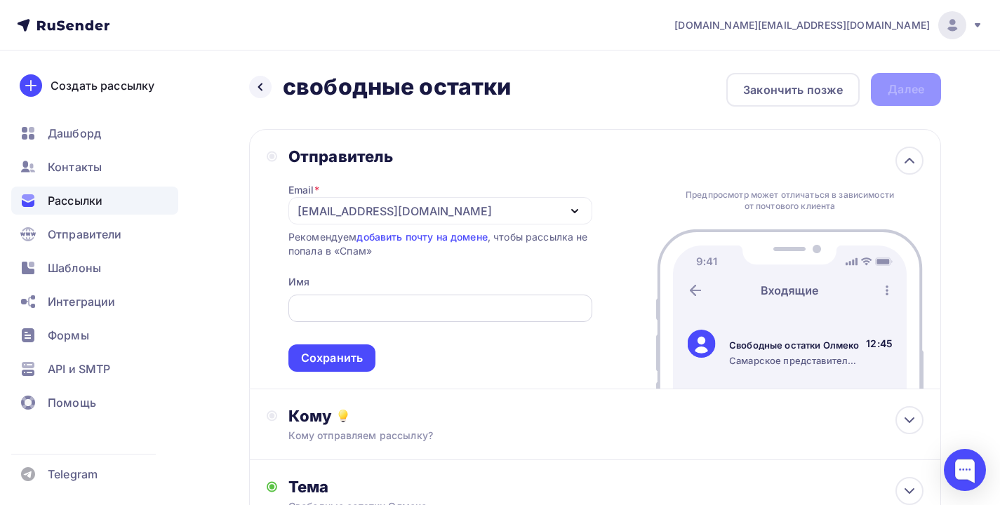
click at [368, 302] on input "text" at bounding box center [440, 308] width 288 height 17
type input "V"
type input "М"
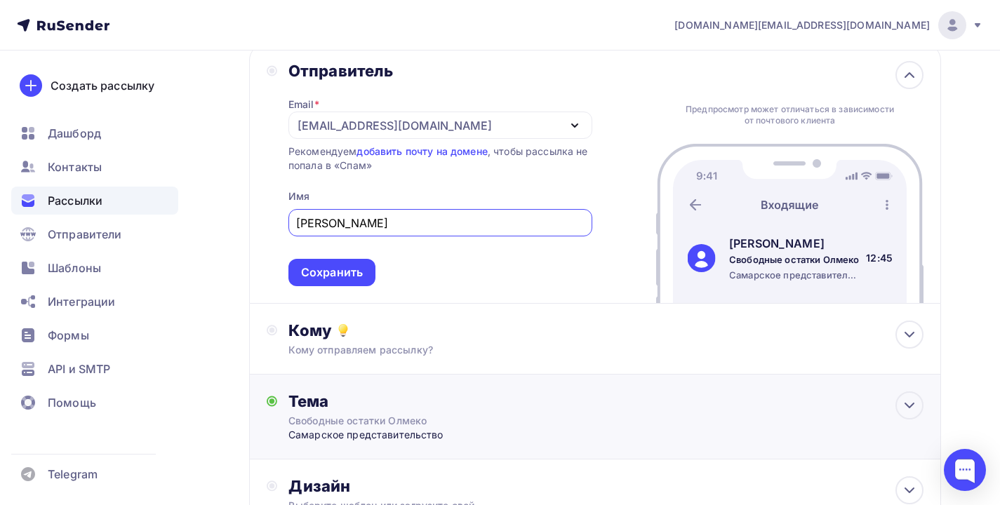
scroll to position [105, 0]
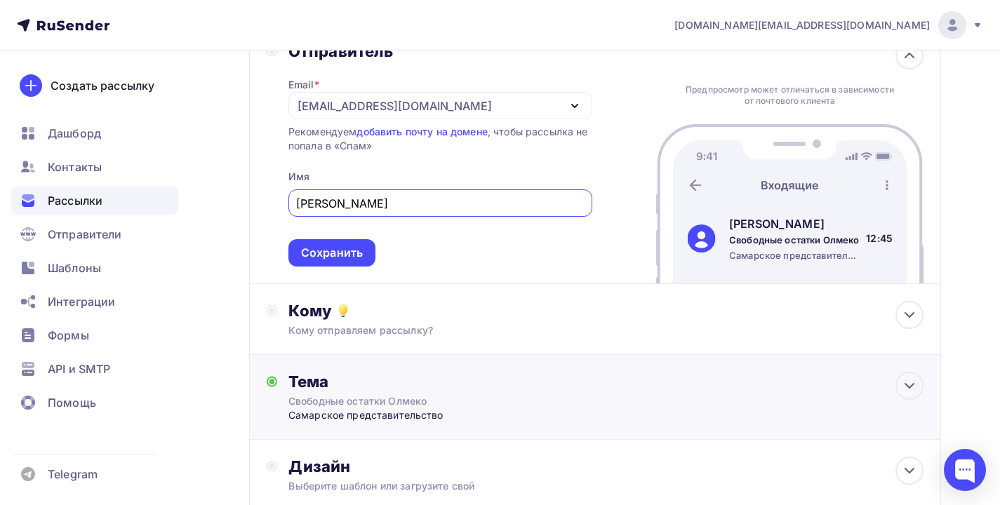
type input "Олмеко Самара"
click at [406, 392] on div "Тема" at bounding box center [426, 382] width 277 height 20
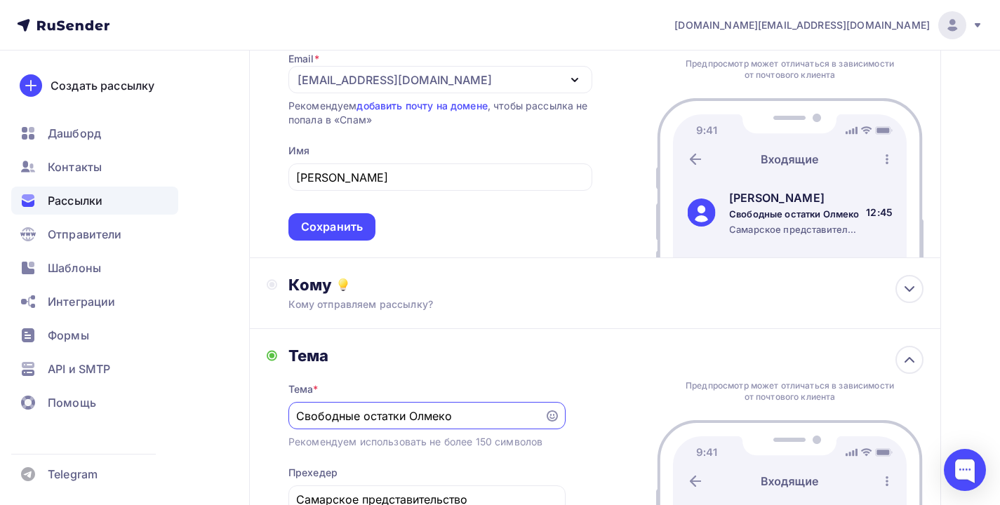
scroll to position [148, 0]
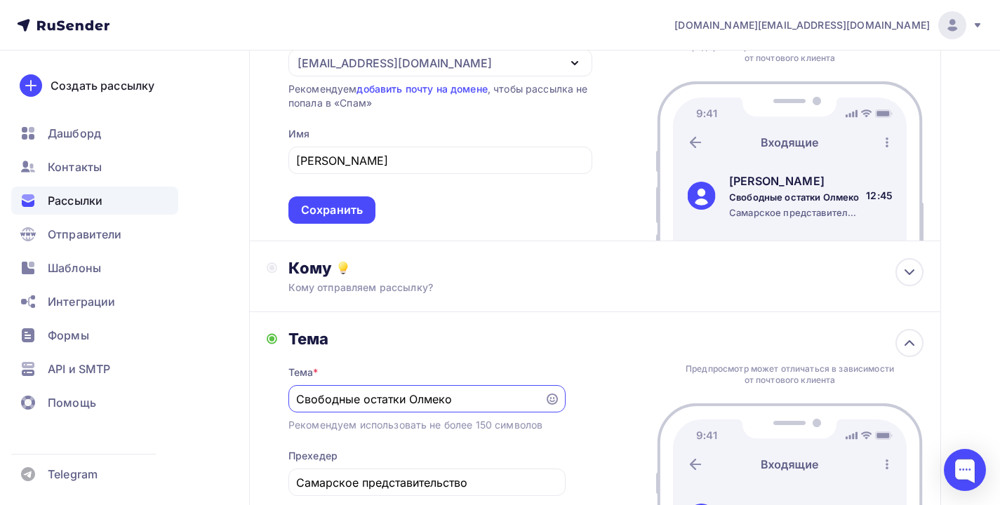
drag, startPoint x: 465, startPoint y: 401, endPoint x: 410, endPoint y: 401, distance: 55.5
click at [410, 401] on input "Свободные остатки Олмеко" at bounding box center [416, 399] width 240 height 17
type input "Свободные остатки"
click at [252, 400] on div "Тема Тема * Свободные остатки Рекомендуем использовать не более 150 символов Пр…" at bounding box center [595, 437] width 692 height 251
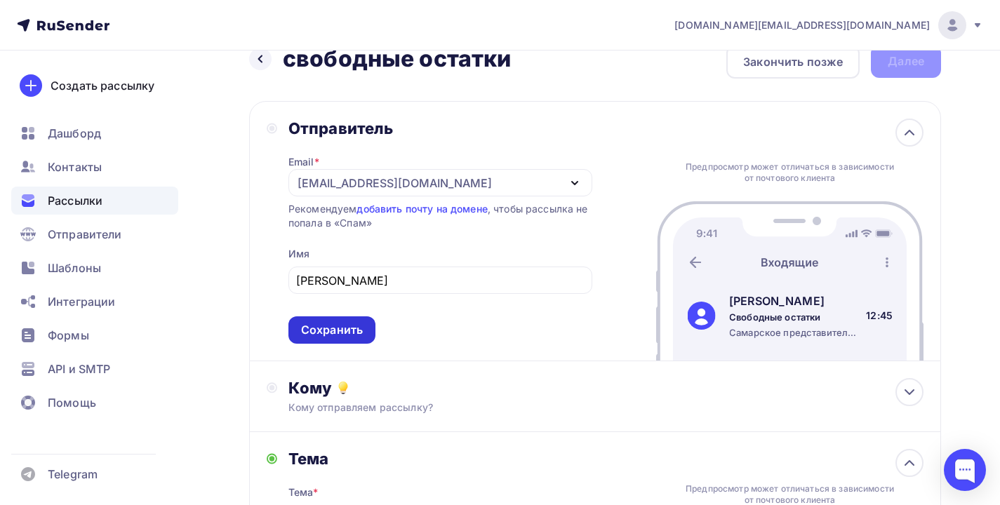
scroll to position [0, 0]
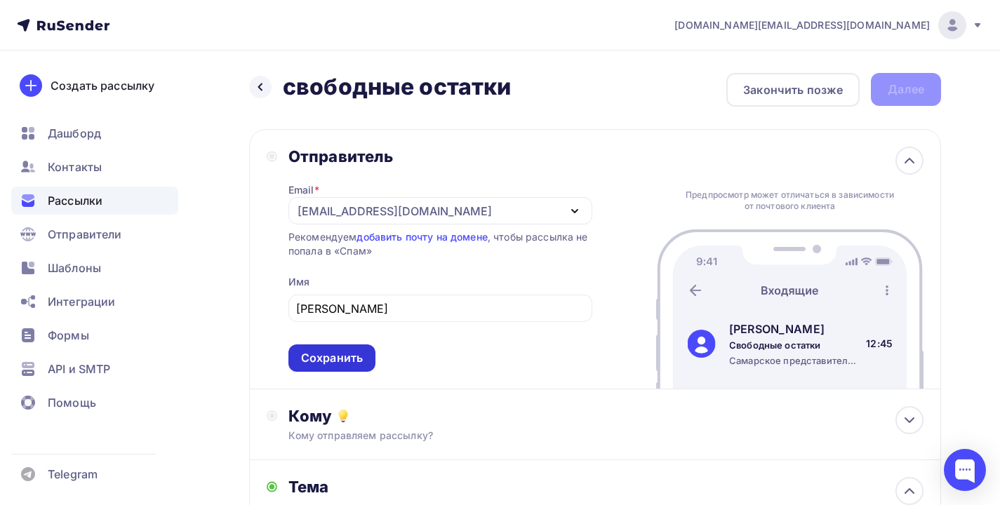
click at [324, 352] on div "Сохранить" at bounding box center [332, 358] width 62 height 16
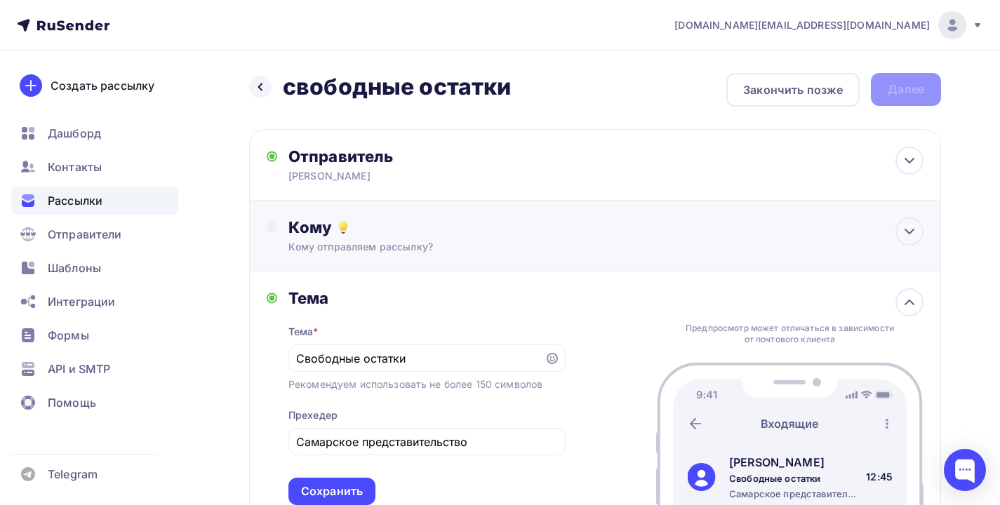
click at [390, 239] on div "Кому Кому отправляем рассылку? Списки получателей Выберите список Все списки id…" at bounding box center [605, 236] width 635 height 36
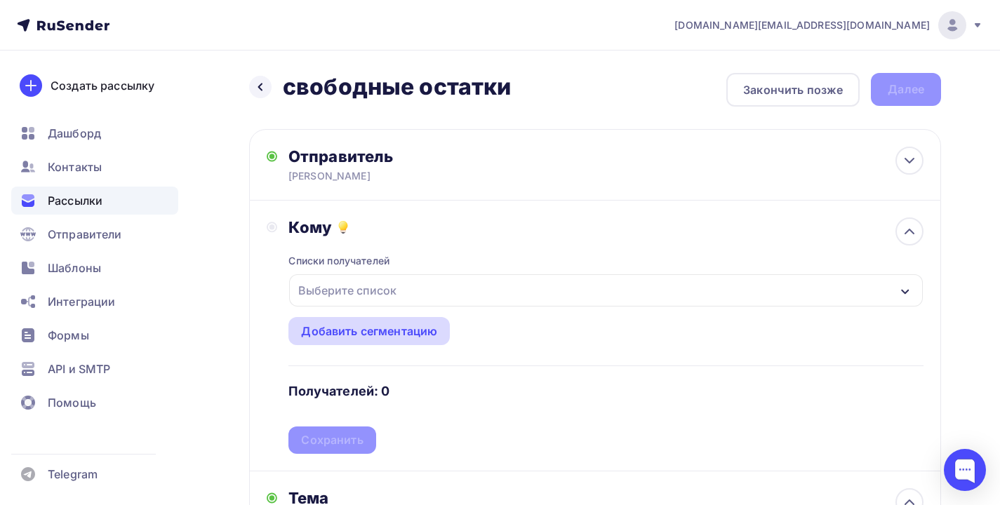
click at [365, 333] on div "Добавить сегментацию" at bounding box center [369, 331] width 136 height 17
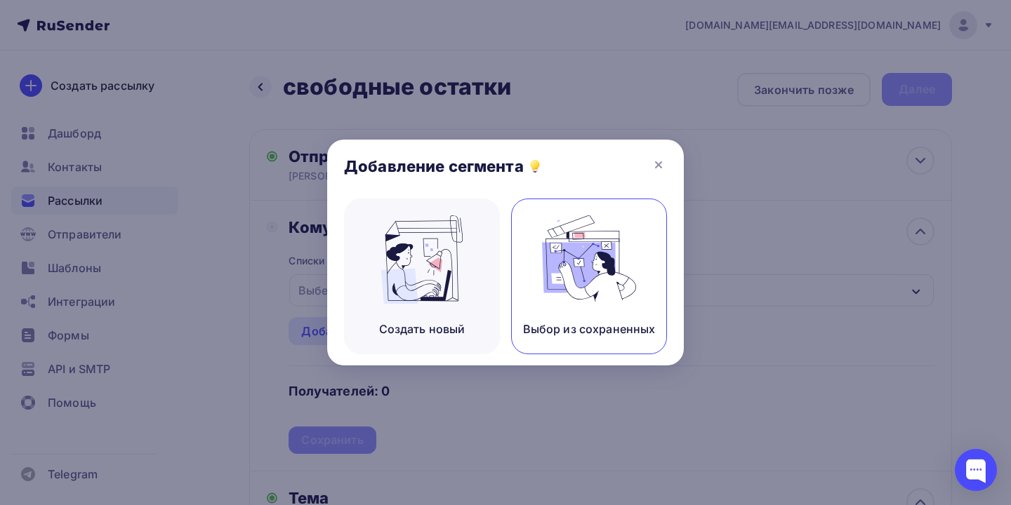
click at [577, 285] on img at bounding box center [589, 259] width 94 height 88
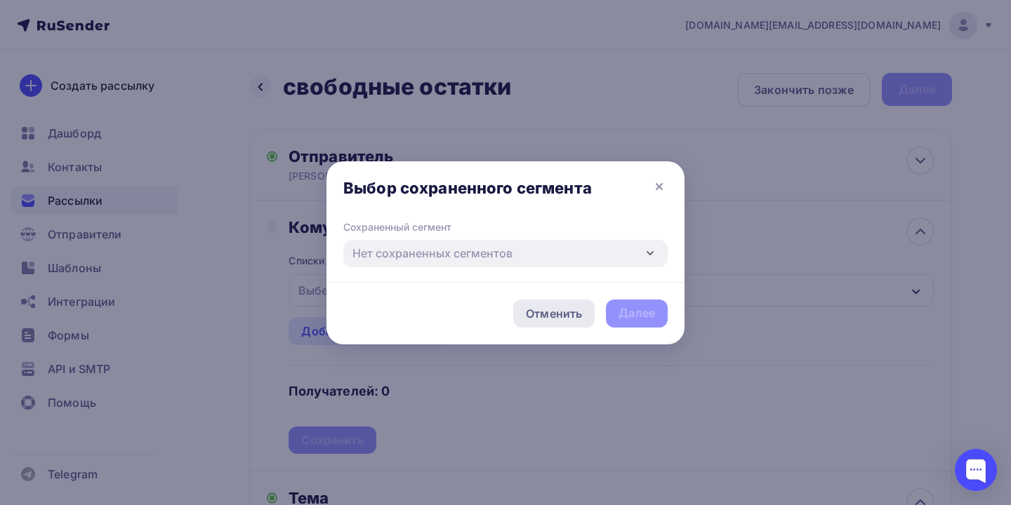
click at [560, 320] on div "Отменить" at bounding box center [554, 313] width 56 height 17
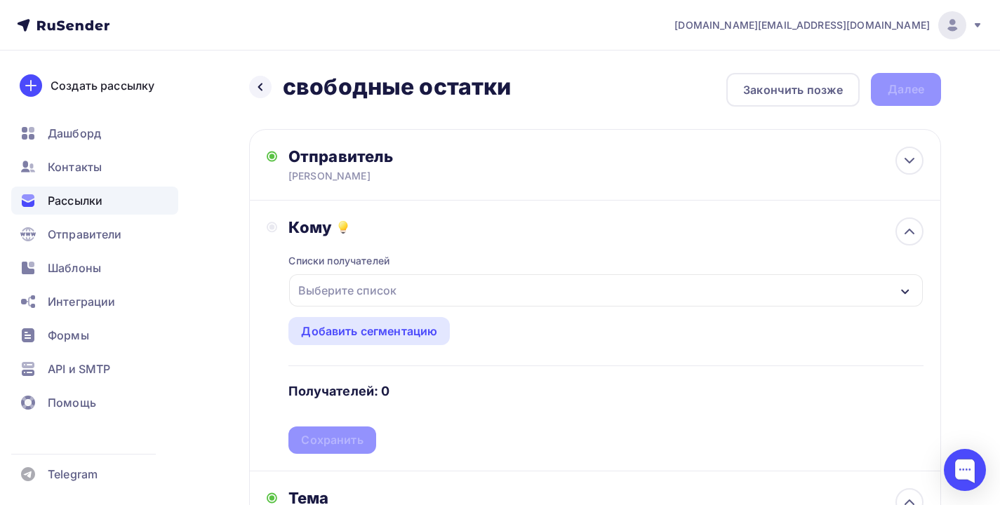
click at [344, 339] on div "Отменить Далее" at bounding box center [500, 313] width 358 height 62
click at [361, 338] on div "Добавить сегментацию" at bounding box center [369, 331] width 136 height 17
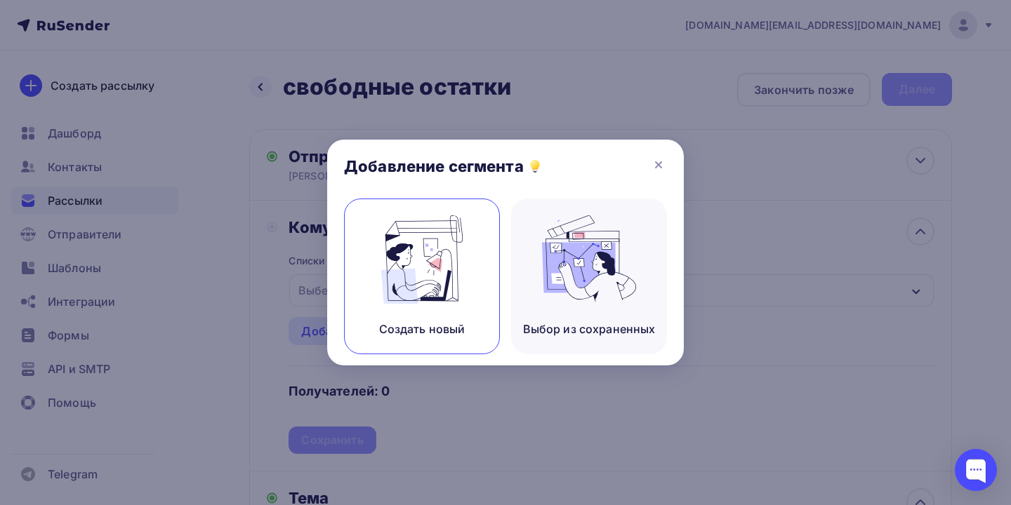
click at [397, 321] on div "Создать новый" at bounding box center [422, 329] width 86 height 17
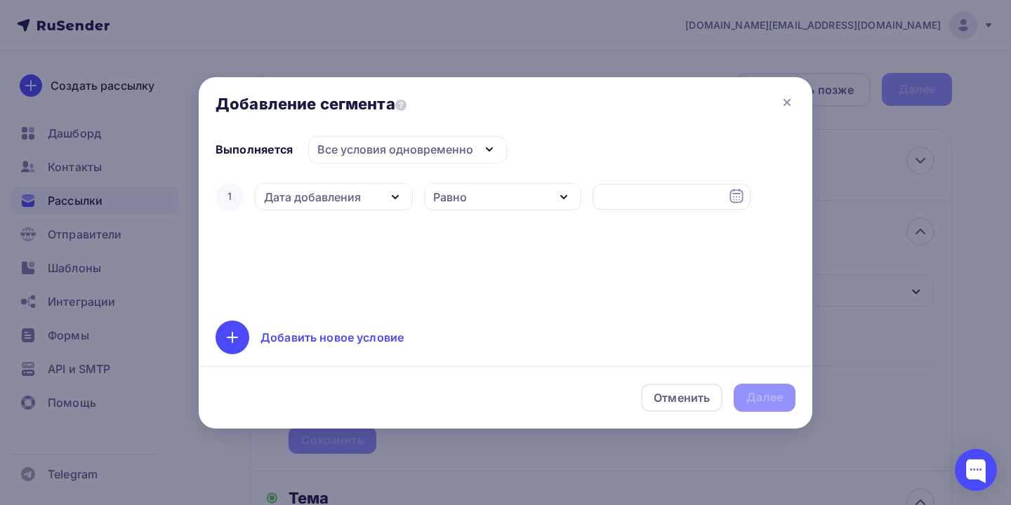
click at [487, 202] on div "Равно" at bounding box center [503, 196] width 158 height 27
click at [426, 146] on div "Все условия одновременно" at bounding box center [395, 149] width 156 height 17
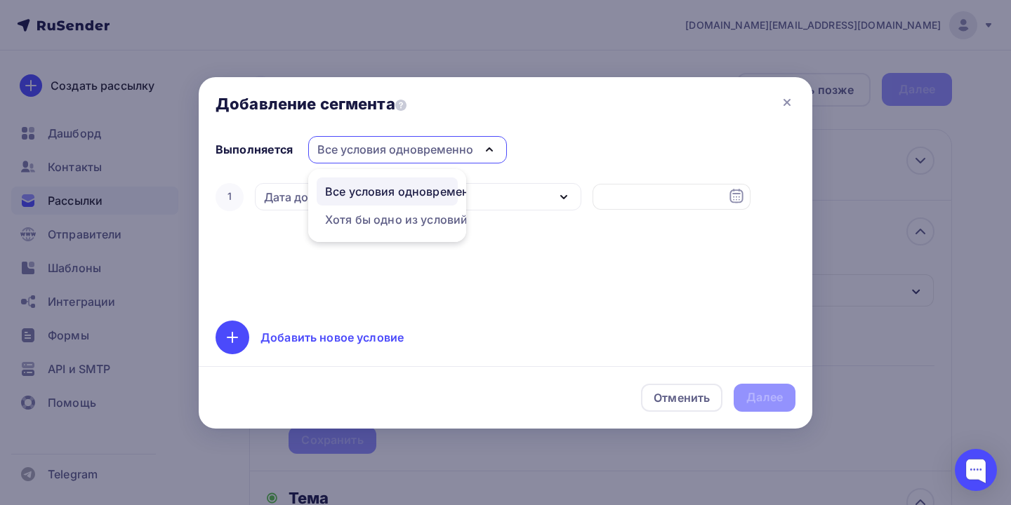
click at [426, 146] on div "Все условия одновременно" at bounding box center [395, 149] width 156 height 17
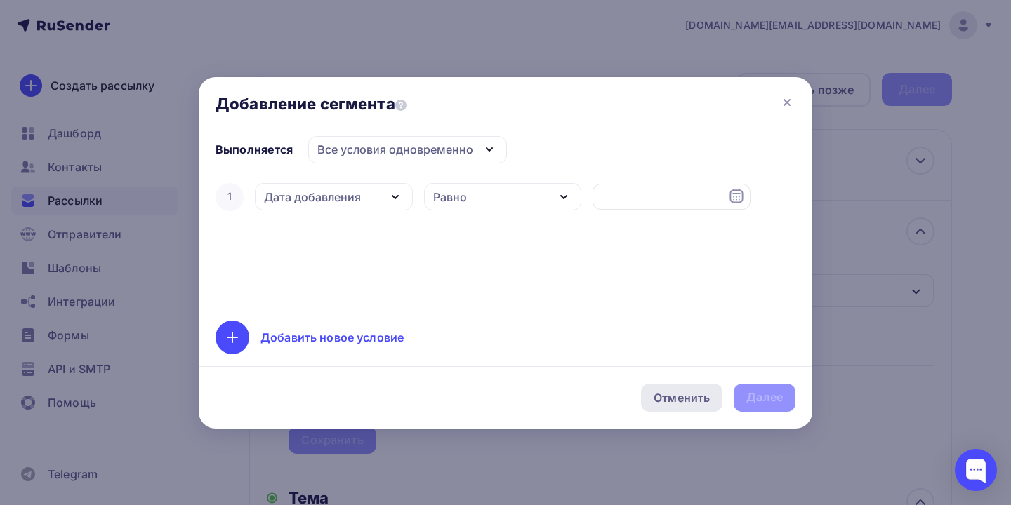
click at [681, 397] on div "Отменить" at bounding box center [681, 398] width 56 height 17
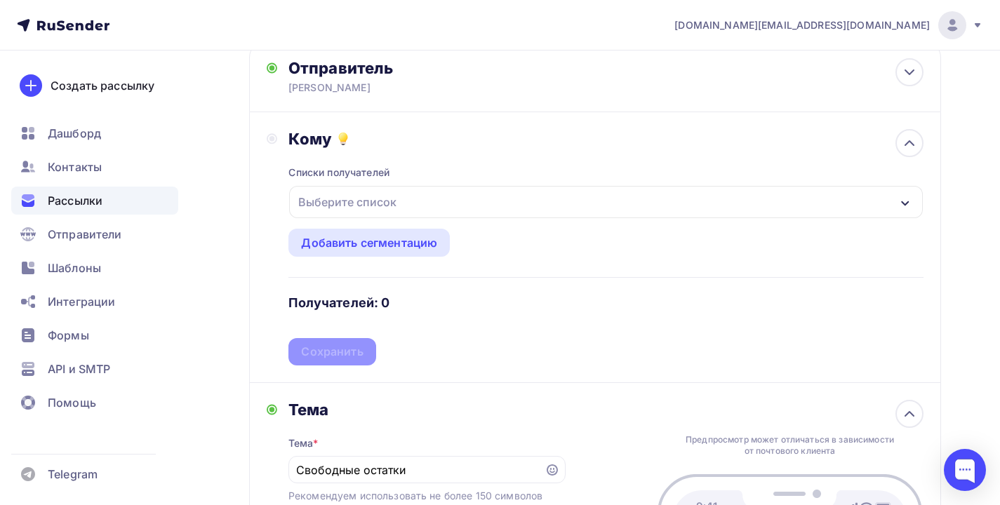
scroll to position [101, 0]
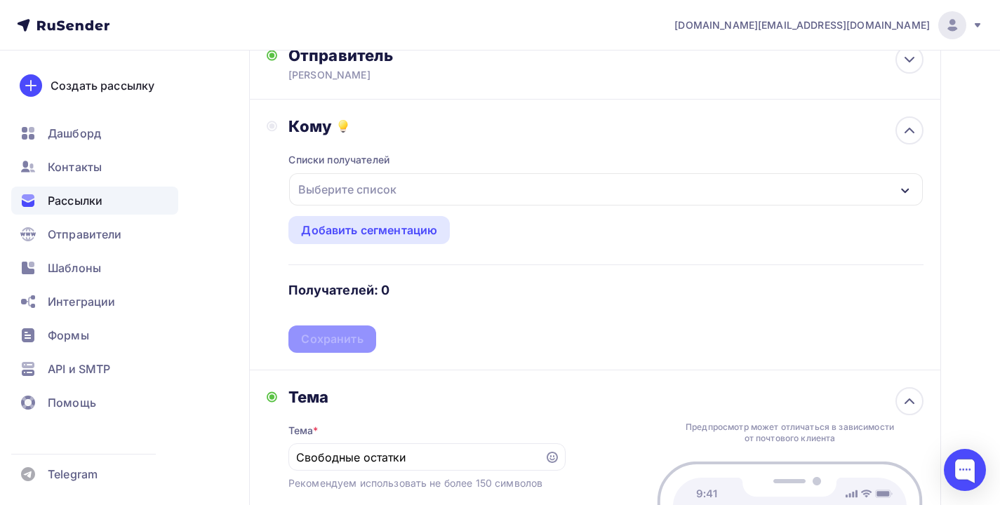
click at [345, 344] on div "Списки получателей Выберите список Все списки id 1 (461) #27457 Добавить список…" at bounding box center [605, 244] width 635 height 217
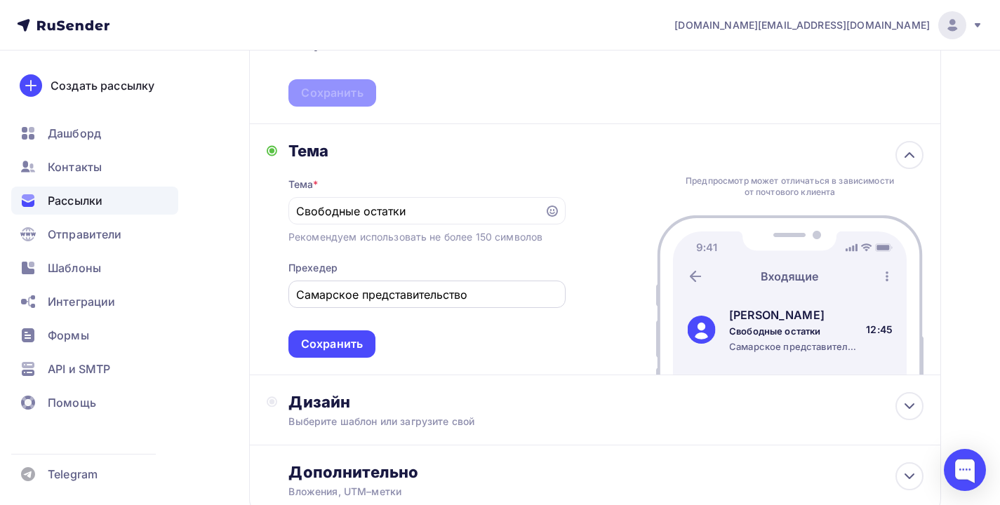
scroll to position [453, 0]
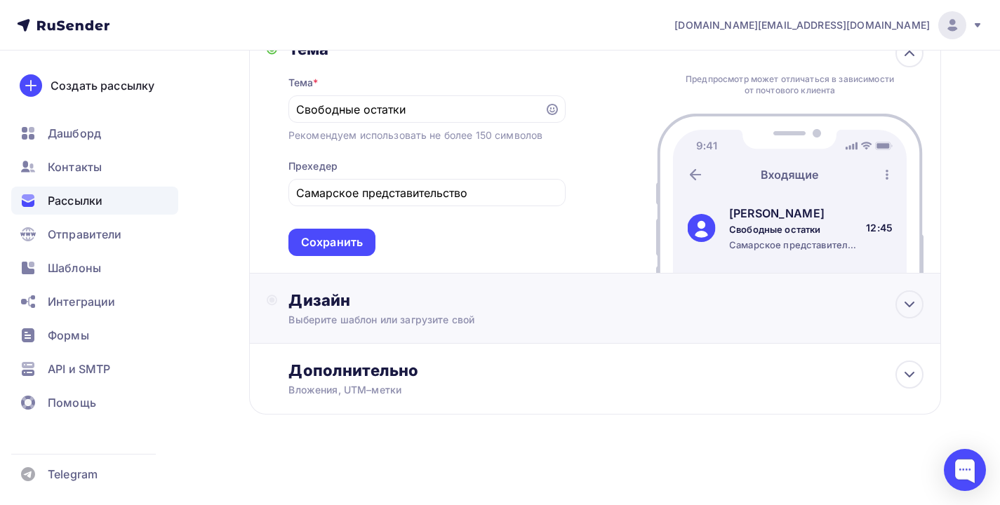
click at [354, 303] on div "Дизайн" at bounding box center [605, 301] width 635 height 20
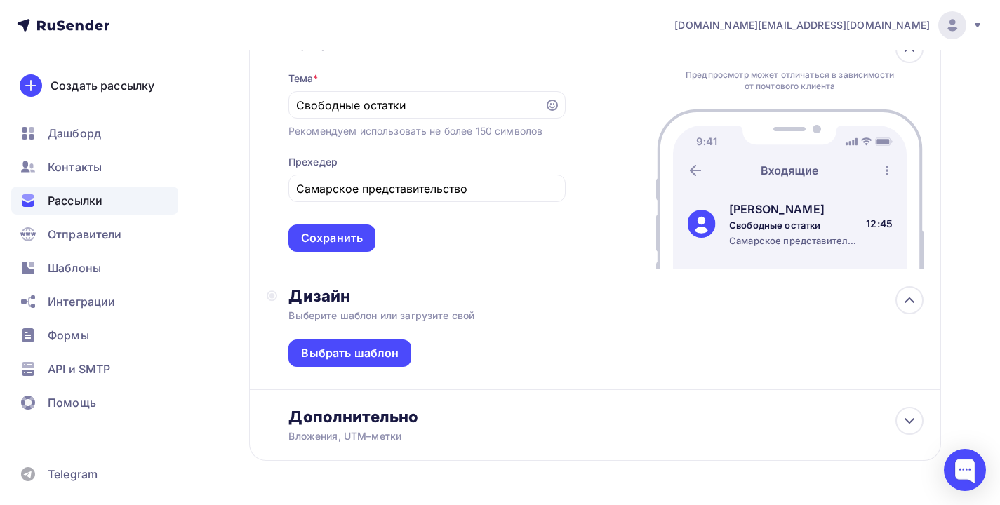
scroll to position [504, 0]
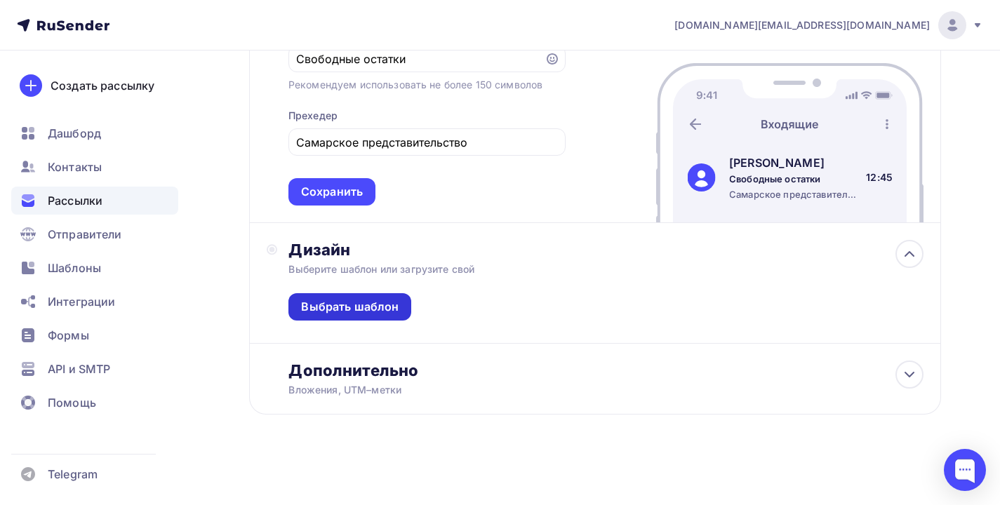
click at [371, 306] on div "Выбрать шаблон" at bounding box center [350, 307] width 98 height 16
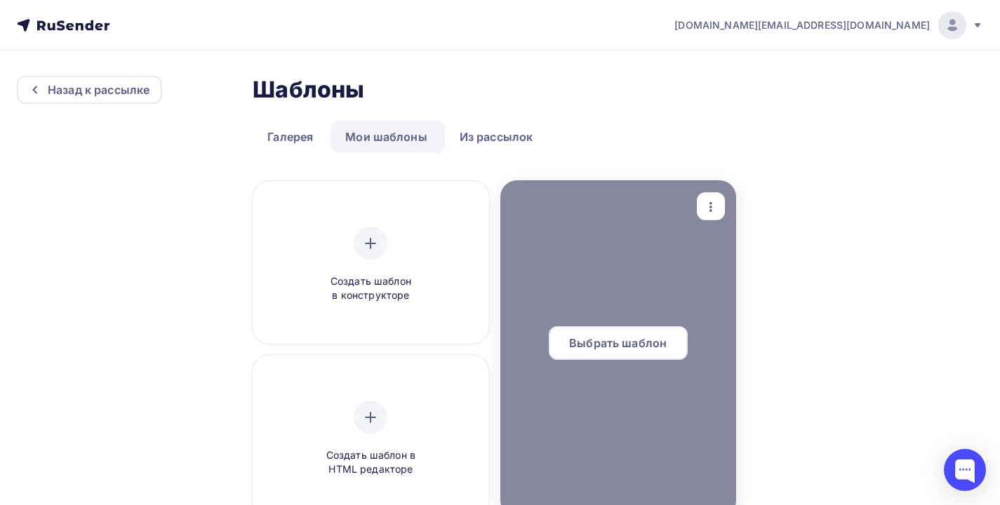
click at [550, 312] on div at bounding box center [618, 348] width 236 height 337
click at [587, 341] on span "Выбрать шаблон" at bounding box center [618, 343] width 98 height 17
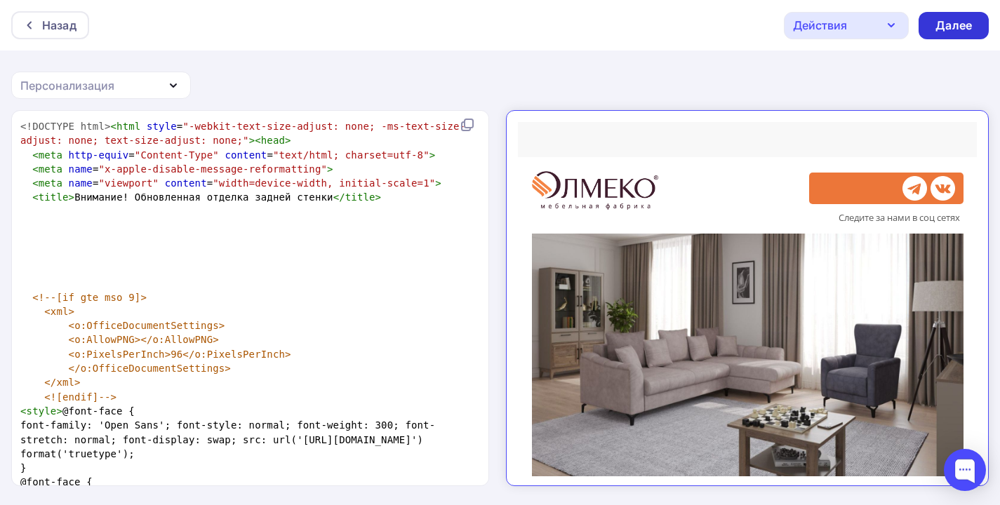
click at [945, 37] on div "Далее" at bounding box center [954, 25] width 70 height 27
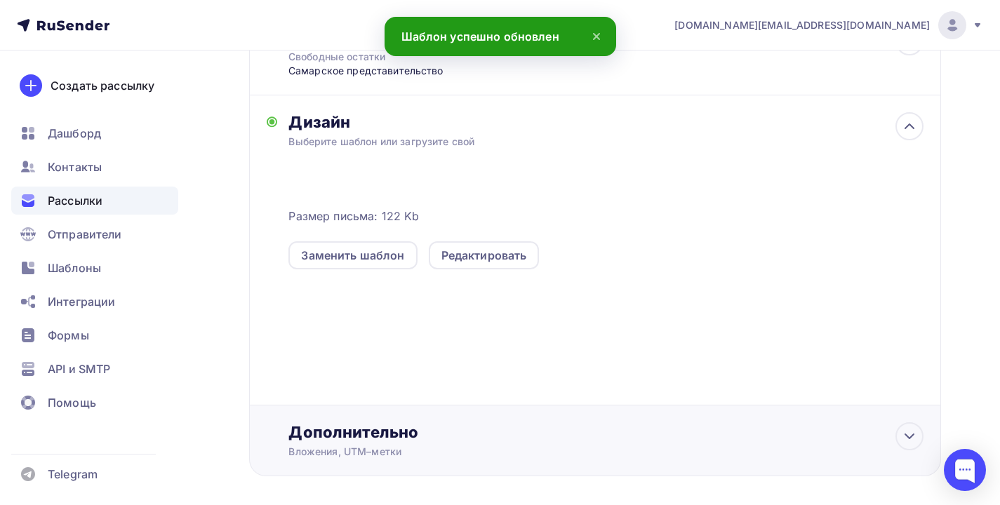
scroll to position [305, 0]
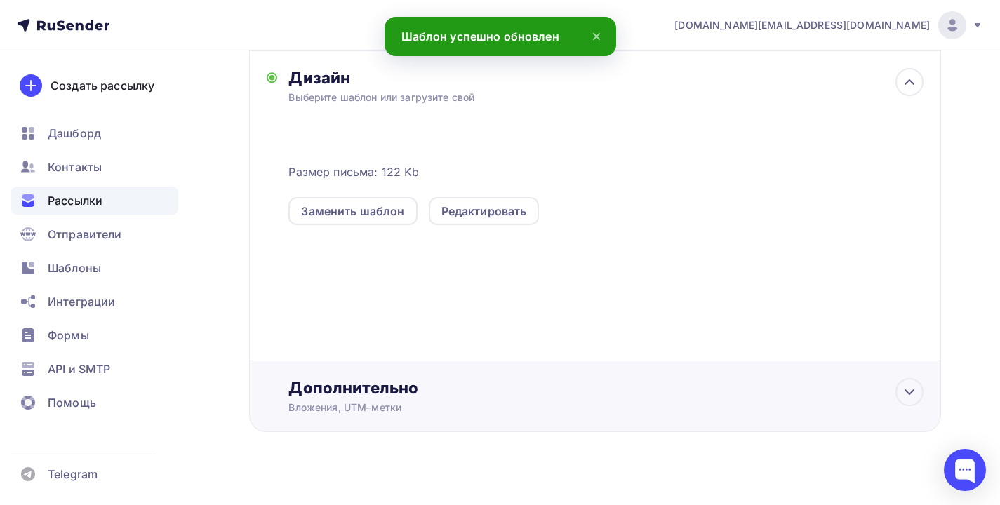
click at [440, 401] on div "Дополнительно Вложения, UTM–метки Вложения Добавить файл Максимальный суммарный…" at bounding box center [605, 396] width 635 height 36
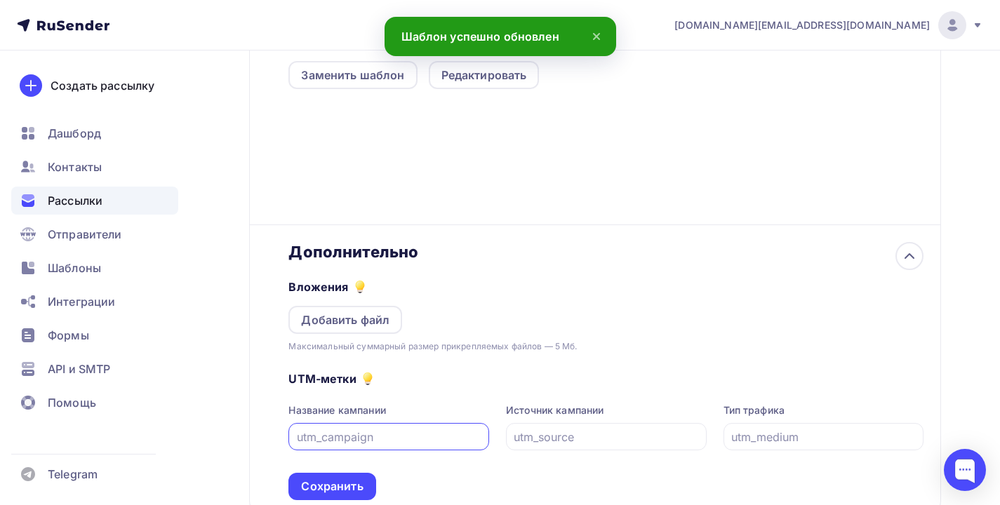
scroll to position [524, 0]
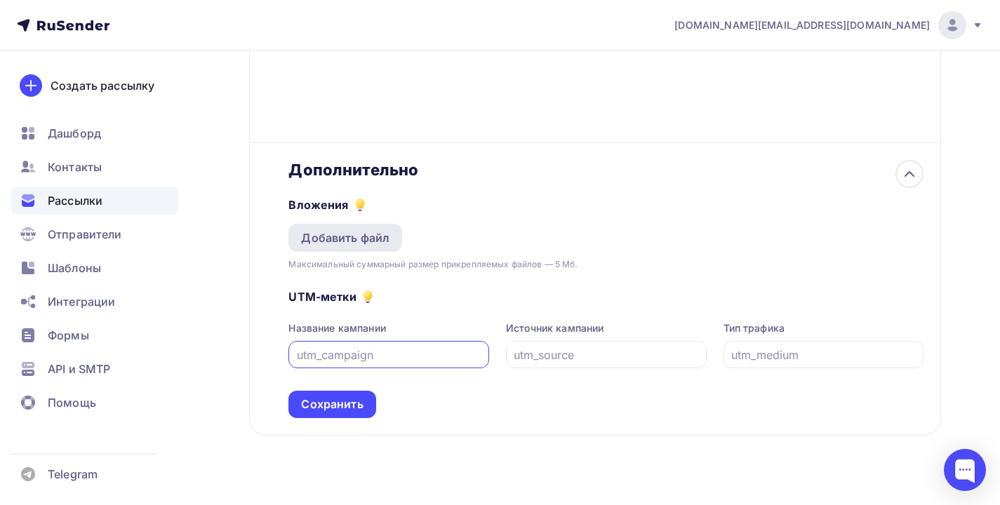
click at [366, 241] on div "Добавить файл" at bounding box center [345, 238] width 88 height 17
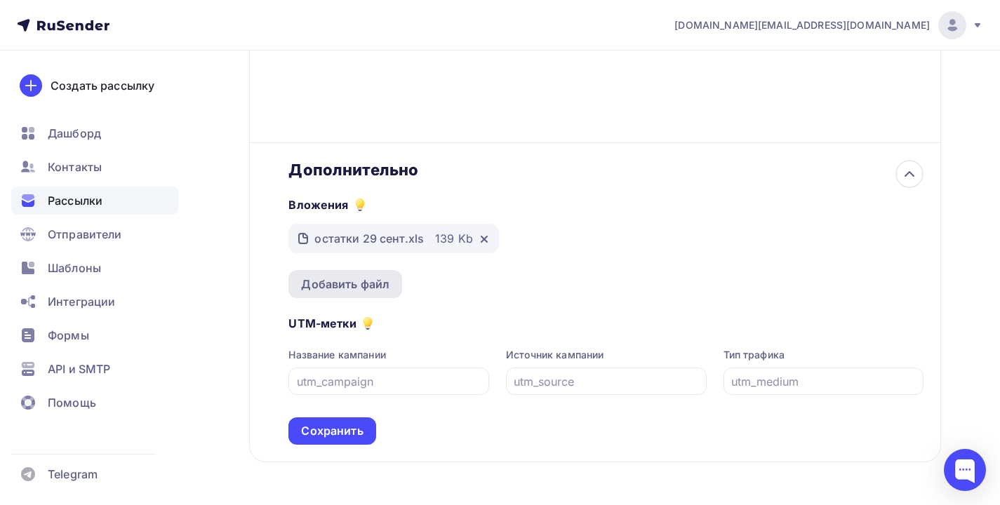
click at [342, 289] on div "Добавить файл" at bounding box center [345, 284] width 88 height 17
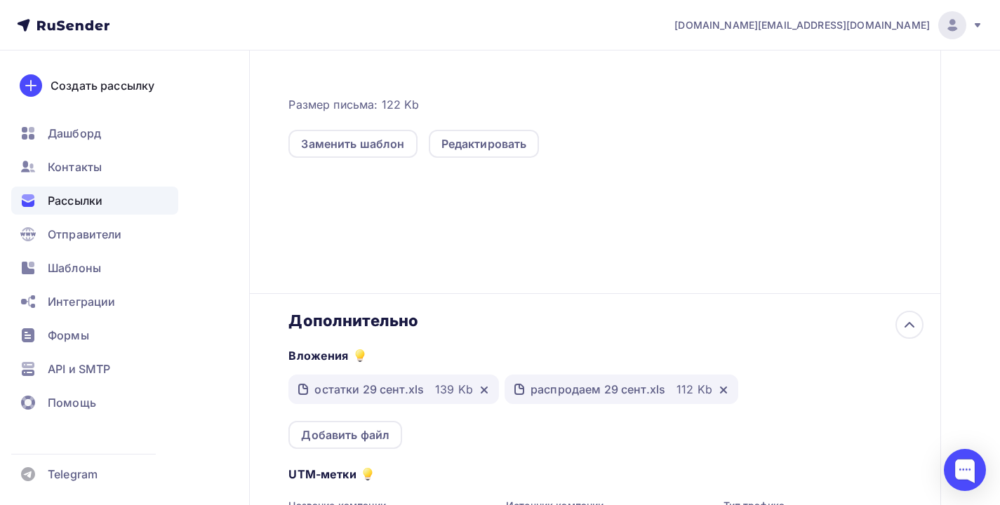
scroll to position [0, 0]
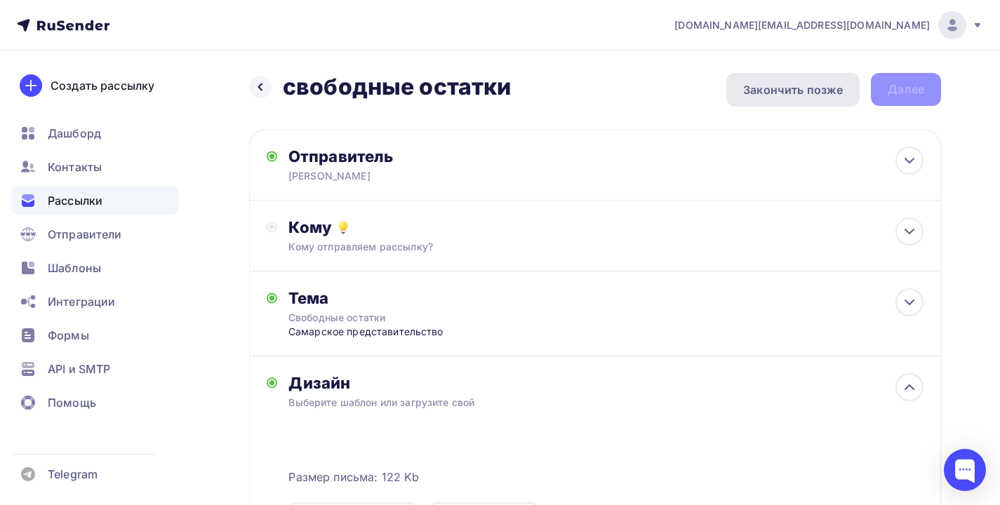
click at [802, 81] on div "Закончить позже" at bounding box center [792, 90] width 133 height 34
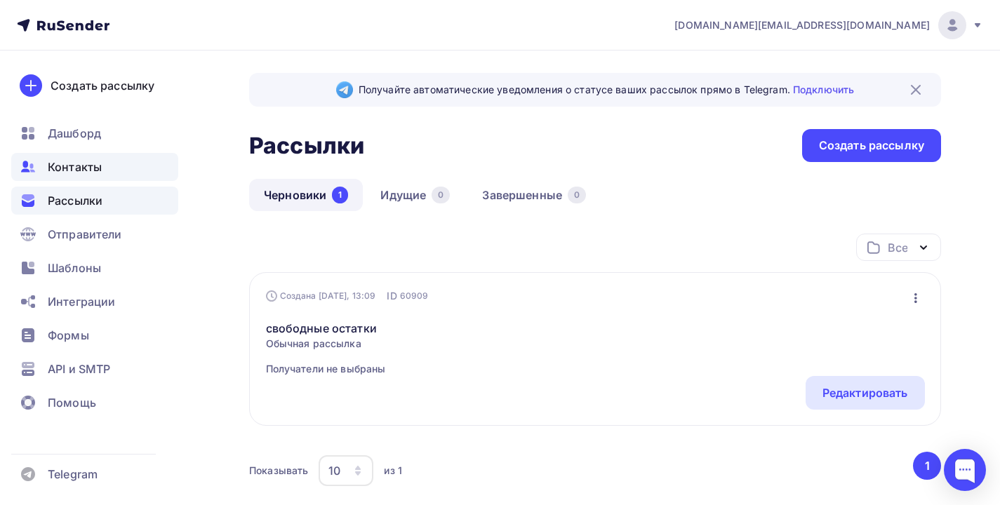
click at [46, 171] on div "Контакты" at bounding box center [94, 167] width 167 height 28
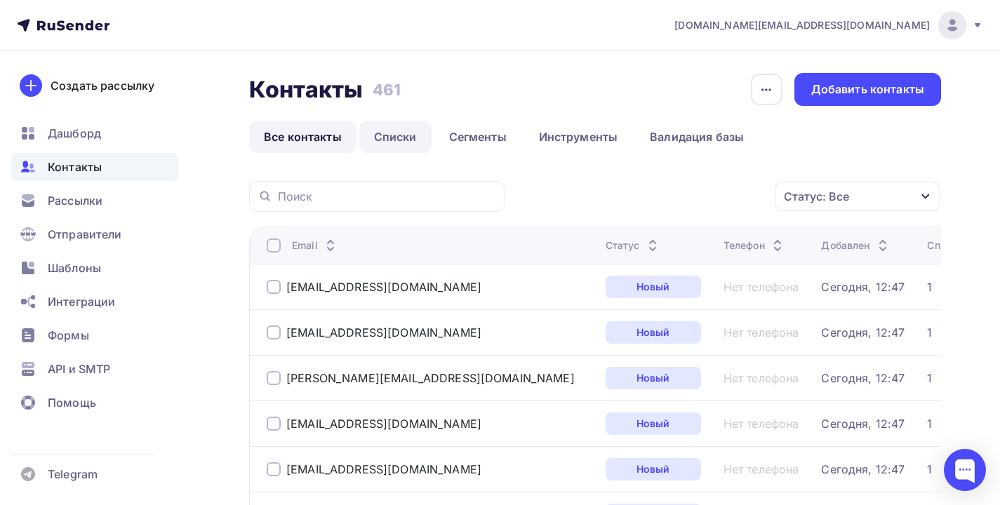
click at [409, 134] on link "Списки" at bounding box center [395, 137] width 72 height 32
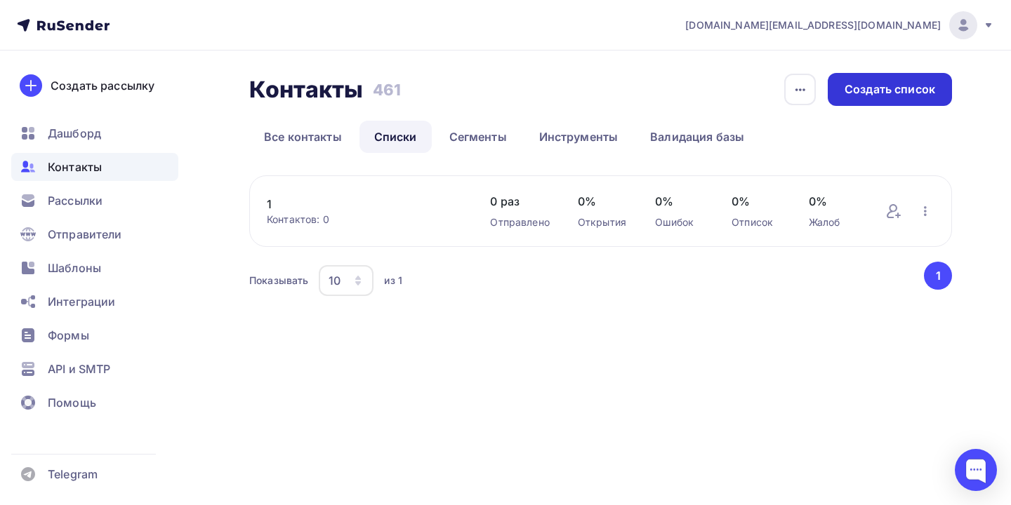
click at [892, 88] on div "Создать список" at bounding box center [889, 89] width 91 height 16
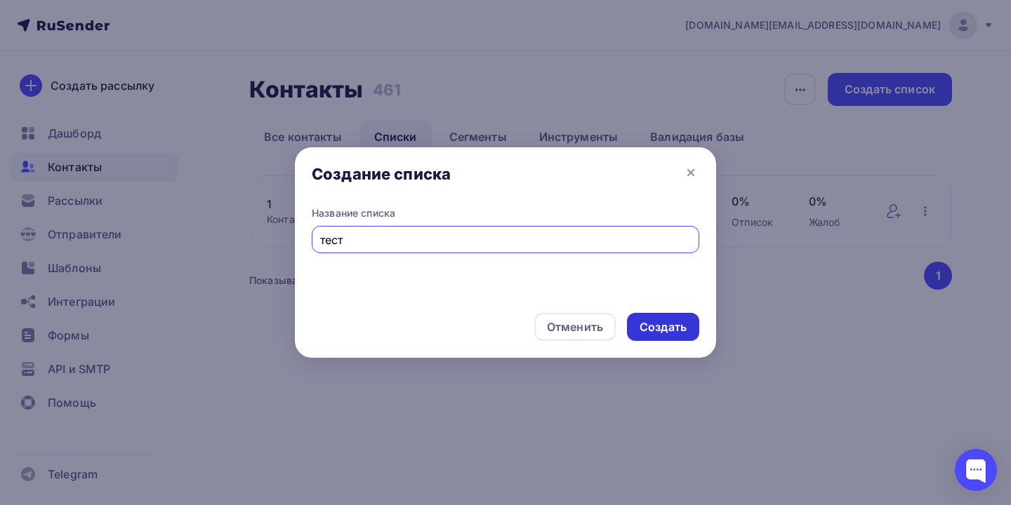
type input "тест"
click at [647, 321] on div "Создать" at bounding box center [662, 327] width 47 height 16
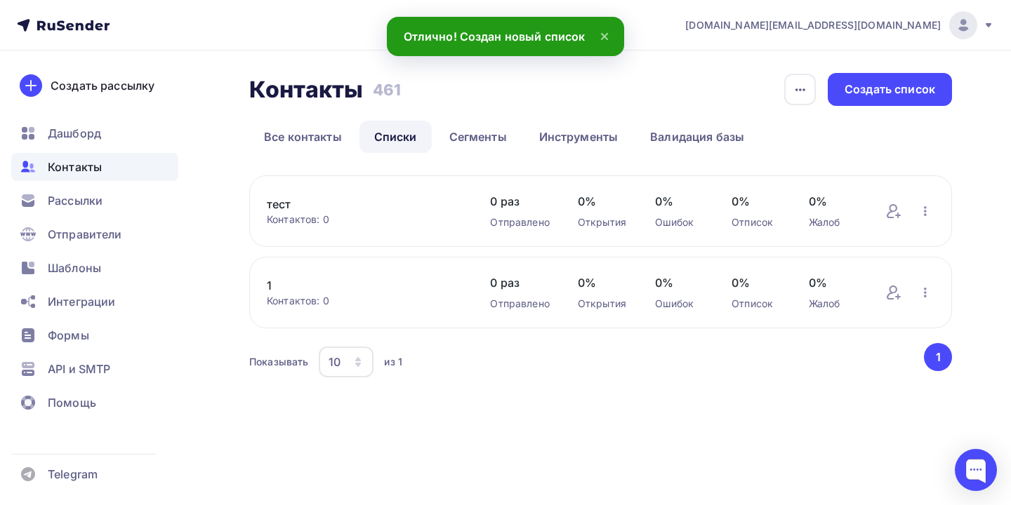
click at [361, 227] on div "Контактов: 0" at bounding box center [364, 220] width 195 height 14
click at [887, 209] on icon at bounding box center [893, 211] width 17 height 17
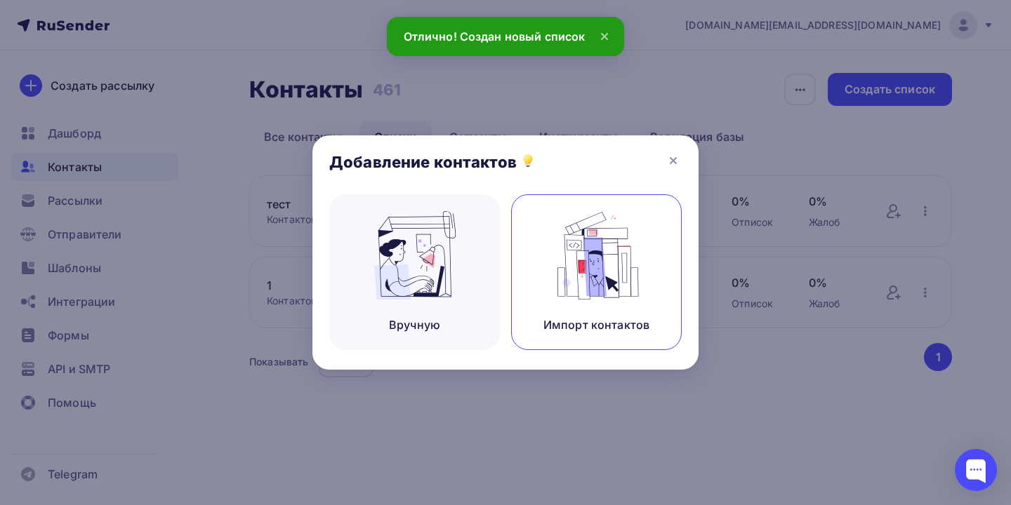
click at [543, 260] on div "Импорт контактов" at bounding box center [596, 272] width 171 height 156
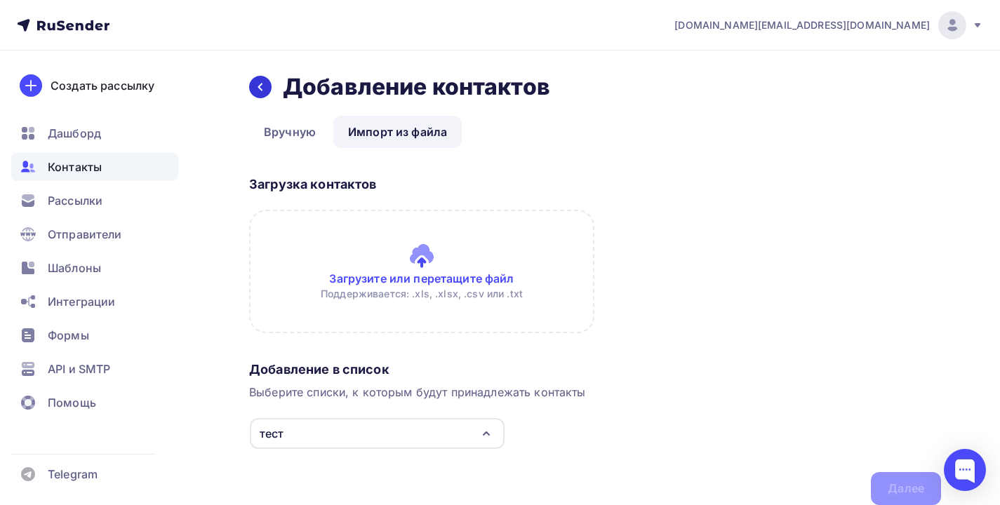
click at [263, 87] on icon at bounding box center [260, 86] width 11 height 11
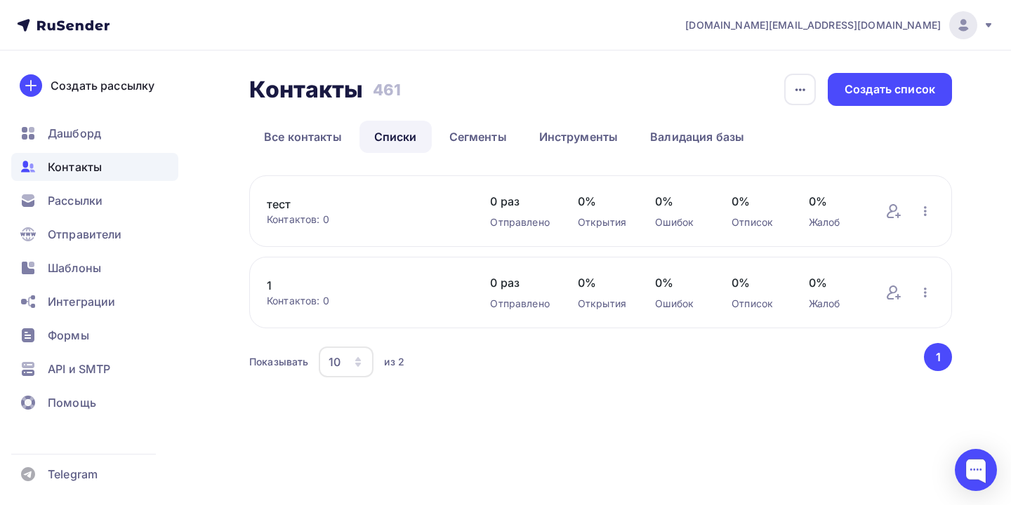
click at [884, 211] on div "тест Контактов: 0 Добавить контакты Переименовать список Скачать список Отписат…" at bounding box center [600, 211] width 703 height 72
click at [890, 213] on icon at bounding box center [892, 211] width 11 height 14
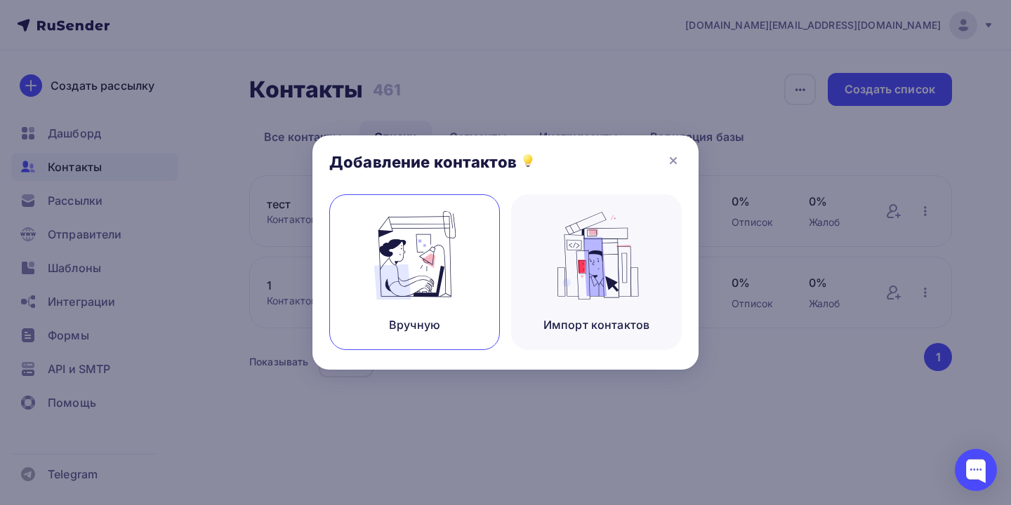
click at [421, 288] on img at bounding box center [415, 255] width 94 height 88
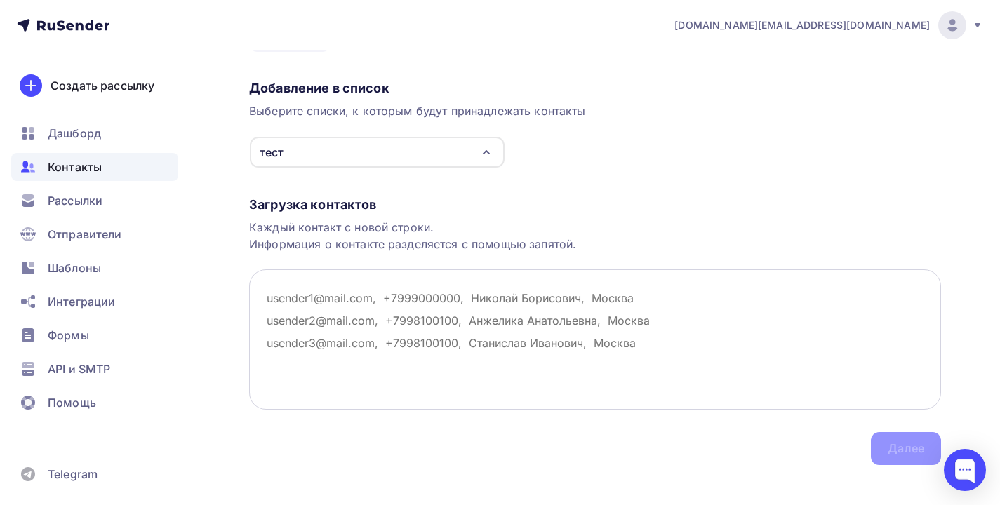
scroll to position [112, 0]
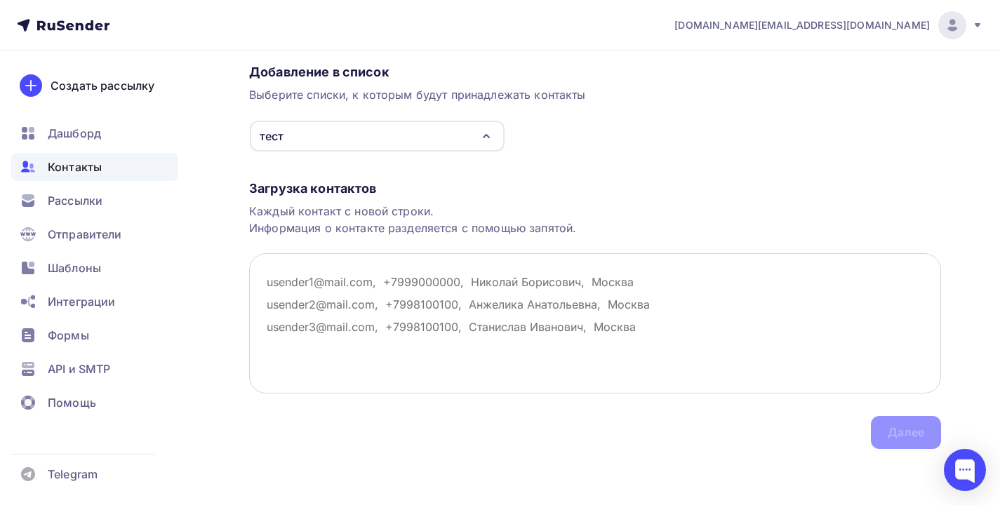
click at [288, 284] on textarea at bounding box center [595, 323] width 692 height 140
type textarea "Щ"
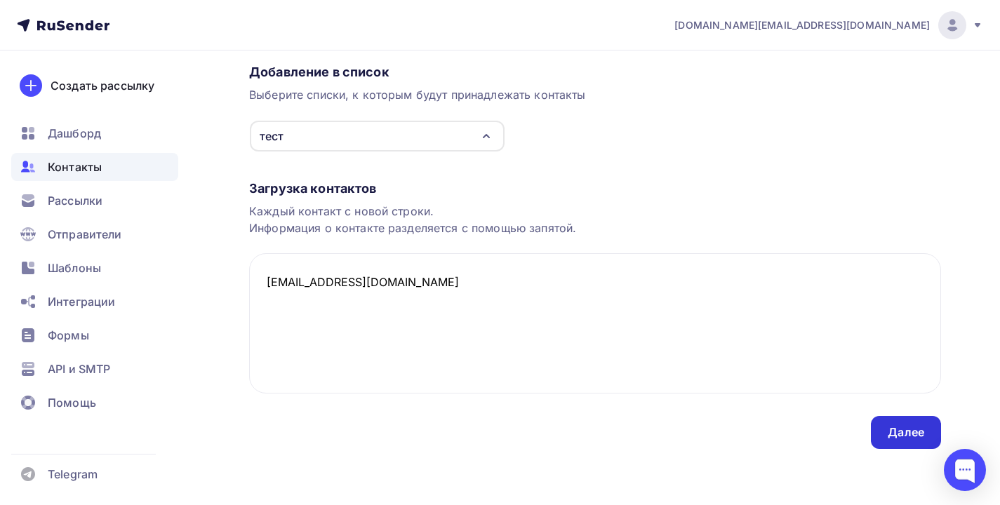
type textarea "olmeko.smr@yandex.ru"
click at [889, 426] on div "Далее" at bounding box center [906, 433] width 36 height 16
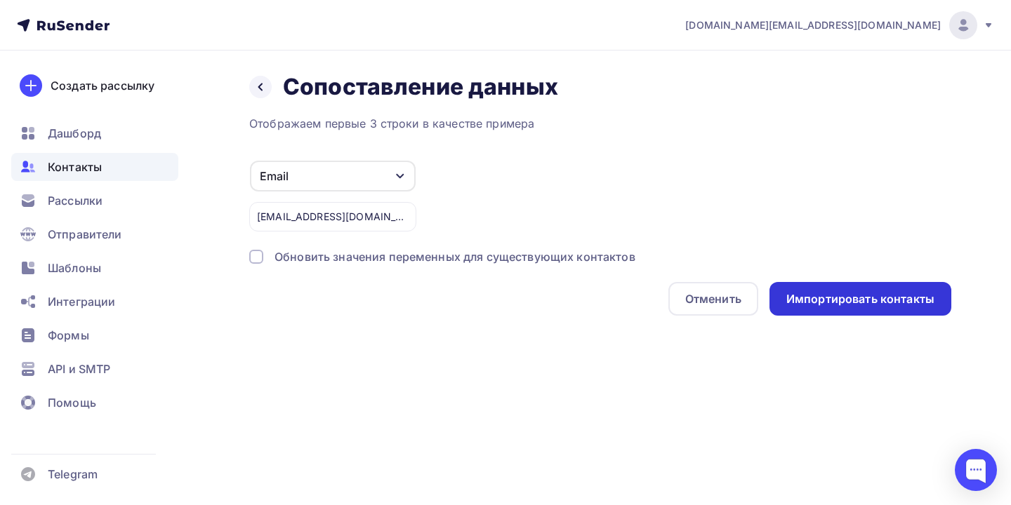
click at [829, 295] on div "Импортировать контакты" at bounding box center [860, 299] width 148 height 16
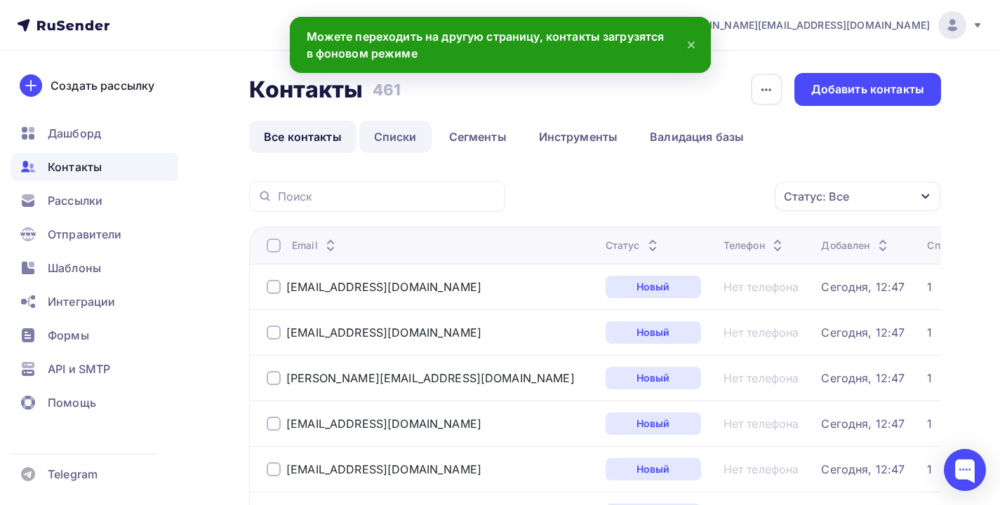
click at [371, 137] on link "Списки" at bounding box center [395, 137] width 72 height 32
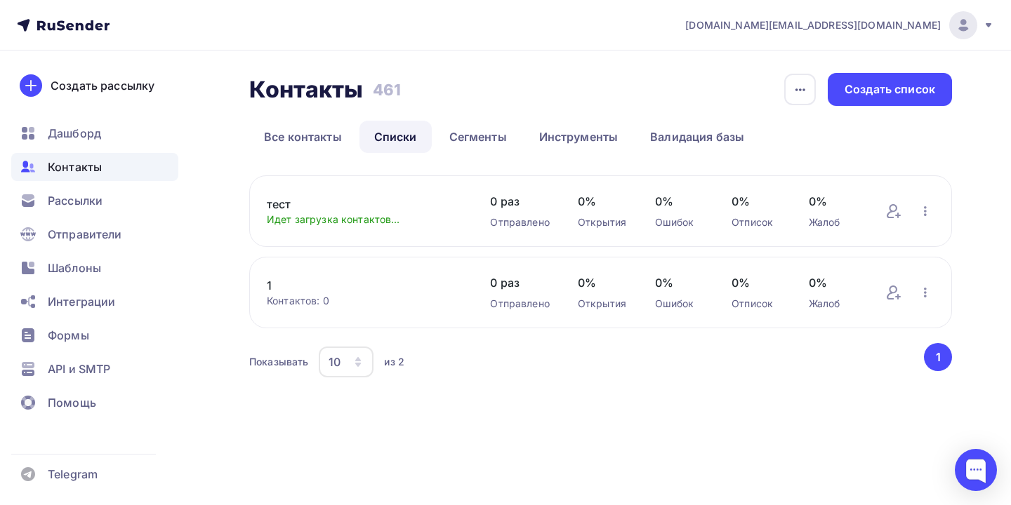
click at [397, 290] on link "1" at bounding box center [364, 285] width 195 height 17
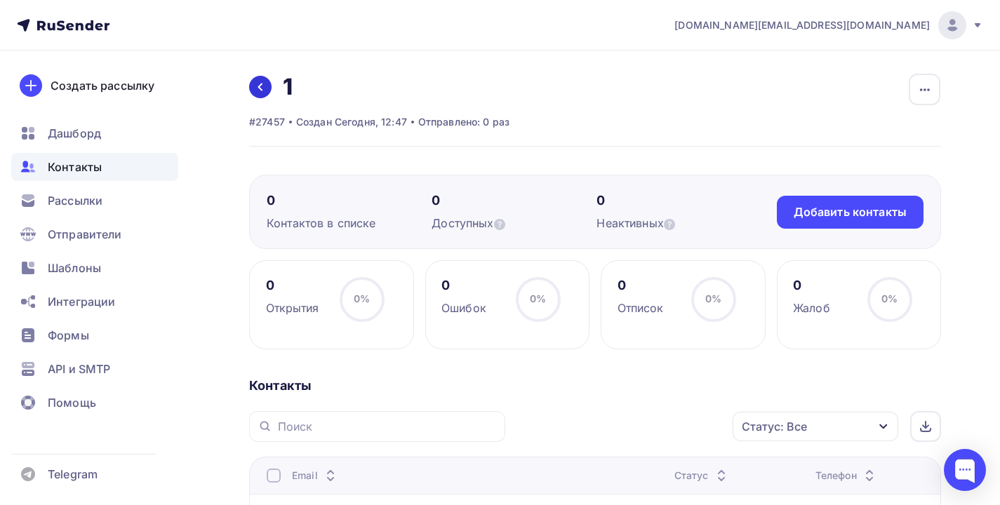
click at [263, 86] on icon at bounding box center [260, 86] width 11 height 11
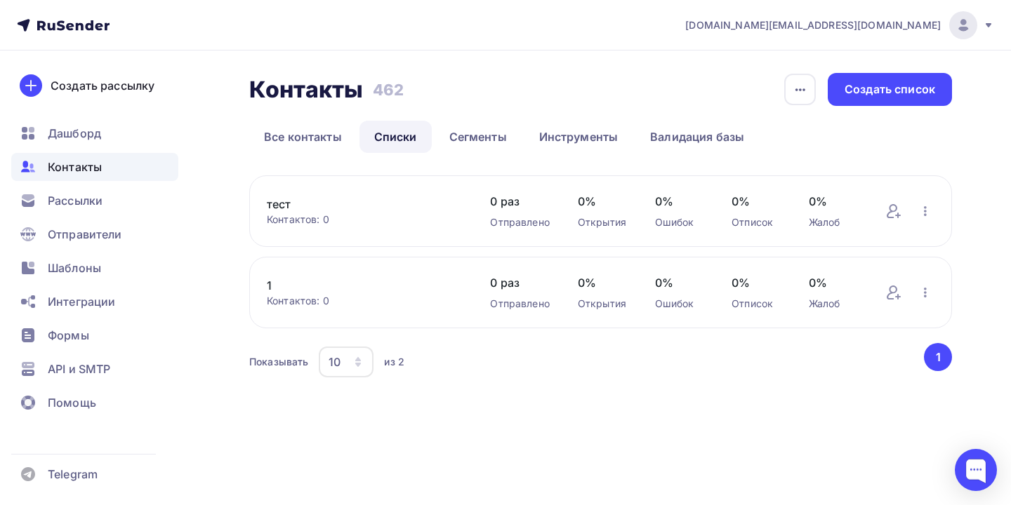
click at [399, 218] on div "Контактов: 0" at bounding box center [364, 220] width 195 height 14
click at [274, 207] on link "тест" at bounding box center [364, 204] width 195 height 17
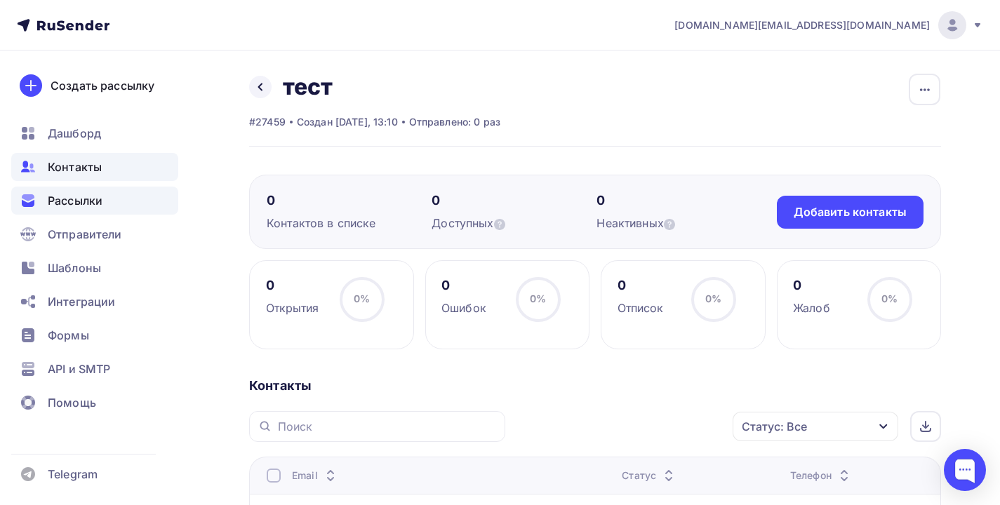
click at [94, 197] on span "Рассылки" at bounding box center [75, 200] width 55 height 17
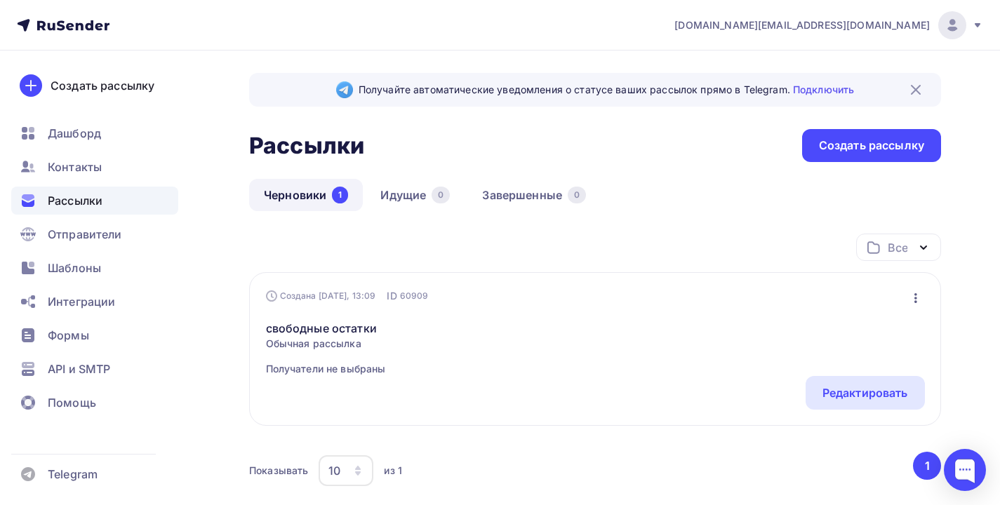
scroll to position [3, 0]
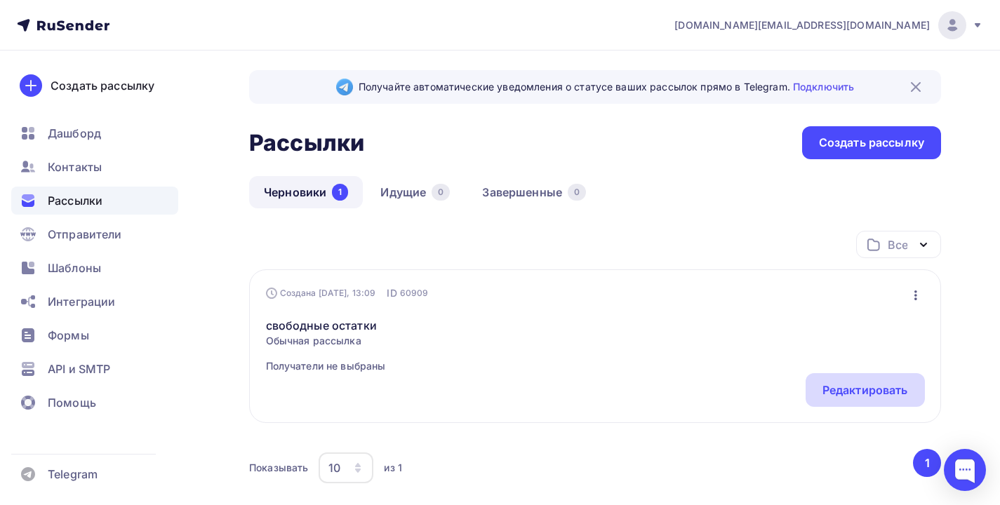
click at [806, 388] on div "Редактировать" at bounding box center [865, 390] width 119 height 34
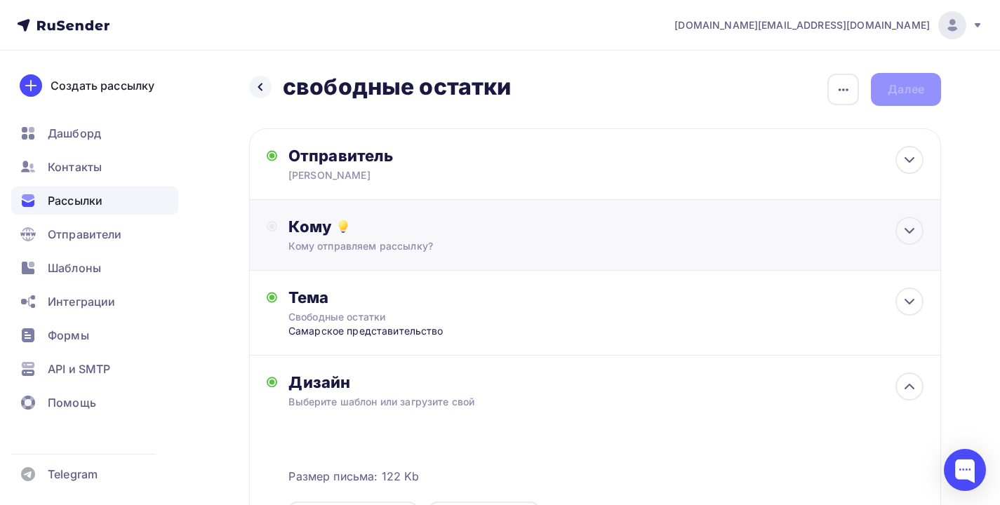
click at [371, 239] on div "Кому Кому отправляем рассылку? Списки получателей Выберите список Все списки id…" at bounding box center [605, 235] width 635 height 36
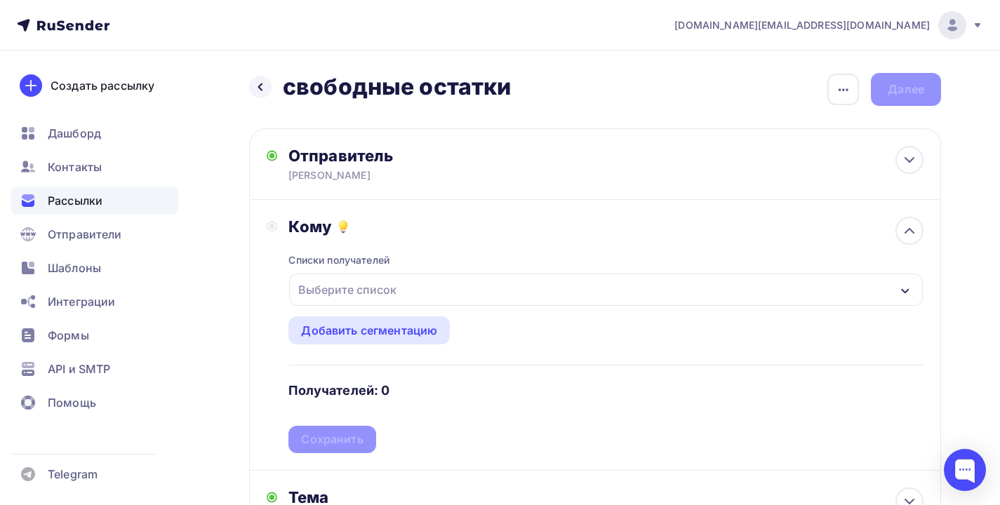
click at [366, 288] on div "Выберите список" at bounding box center [347, 289] width 109 height 25
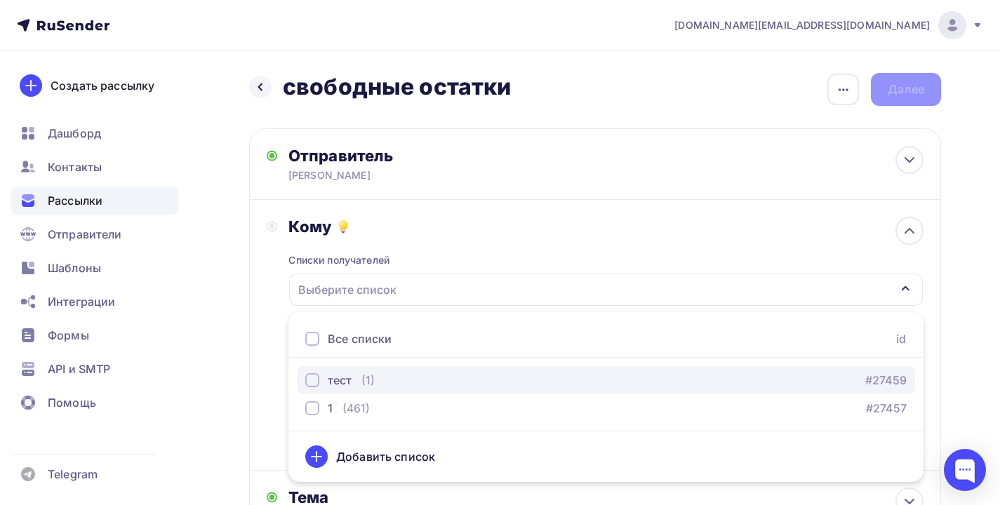
click at [350, 377] on div "тест" at bounding box center [340, 380] width 24 height 17
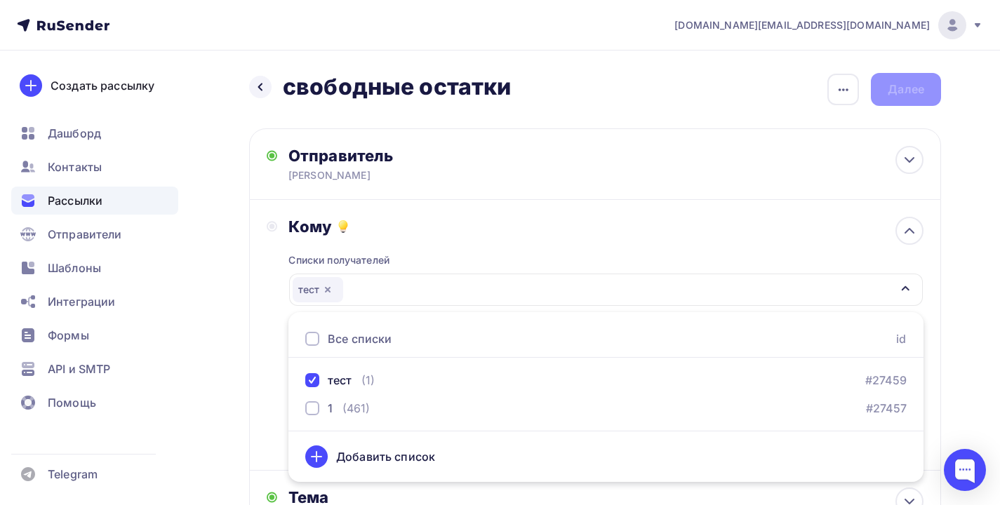
click at [264, 397] on div "Кому Списки получателей тест Все списки id тест (1) #27459 1 (461) #27457 Добав…" at bounding box center [595, 335] width 692 height 271
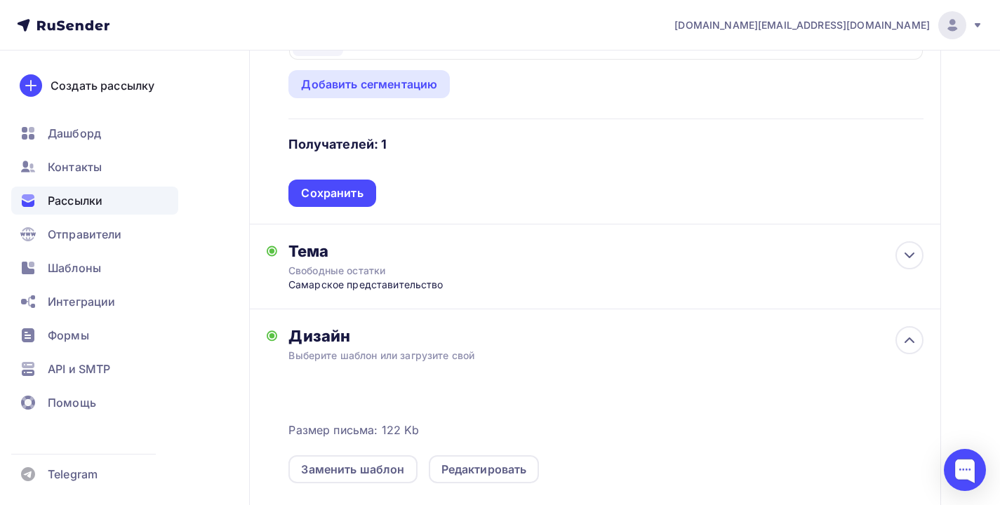
scroll to position [525, 0]
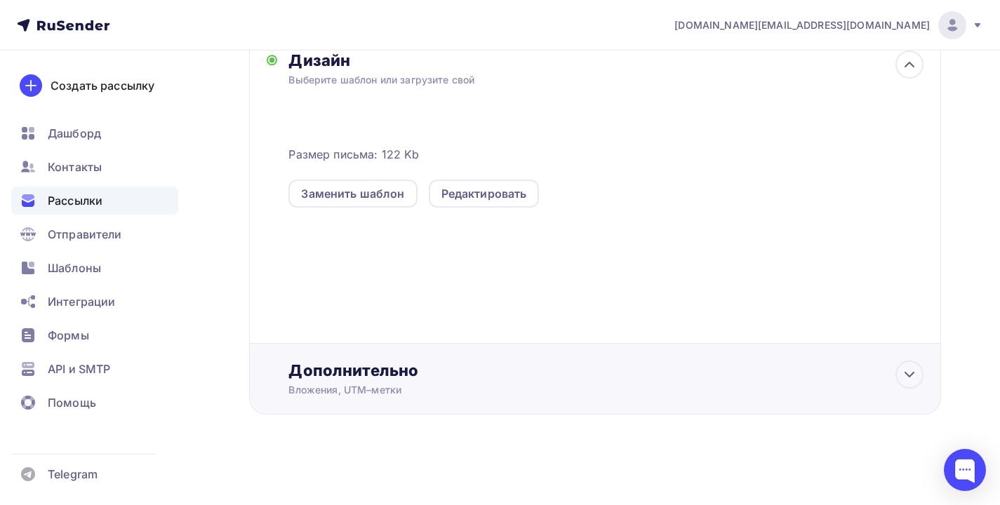
click at [661, 378] on div "Дополнительно" at bounding box center [605, 371] width 635 height 20
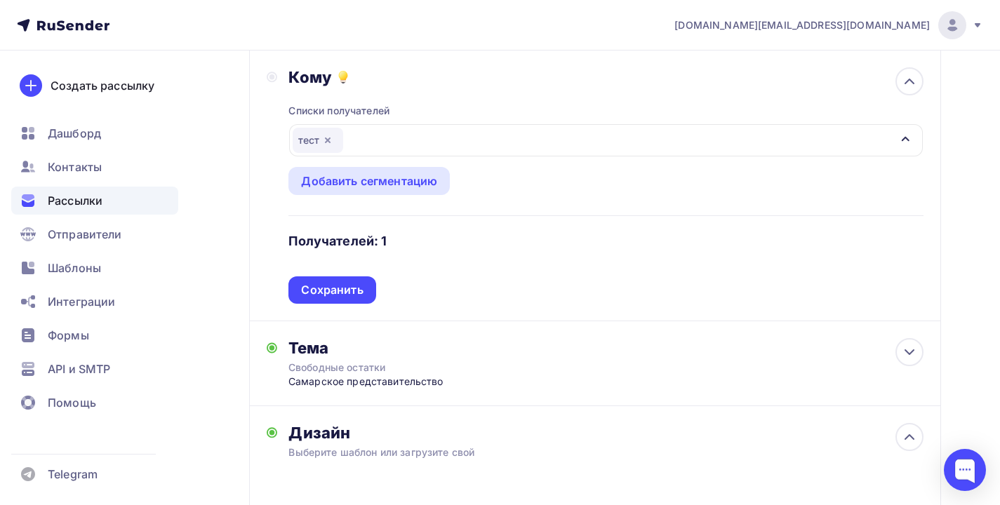
scroll to position [0, 0]
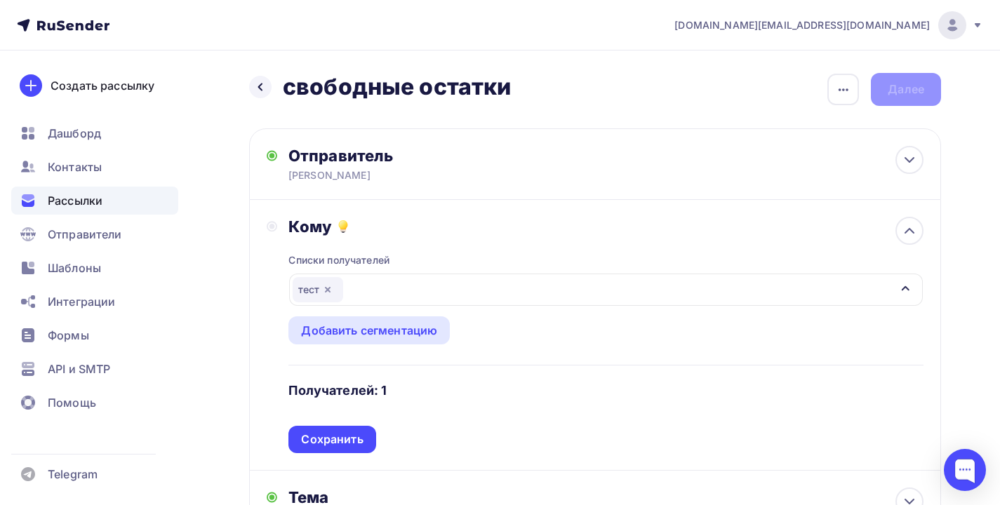
click at [893, 82] on div "Назад свободные остатки свободные остатки Закончить позже Переименовать рассылк…" at bounding box center [595, 89] width 692 height 33
click at [333, 439] on div "Сохранить" at bounding box center [332, 440] width 62 height 16
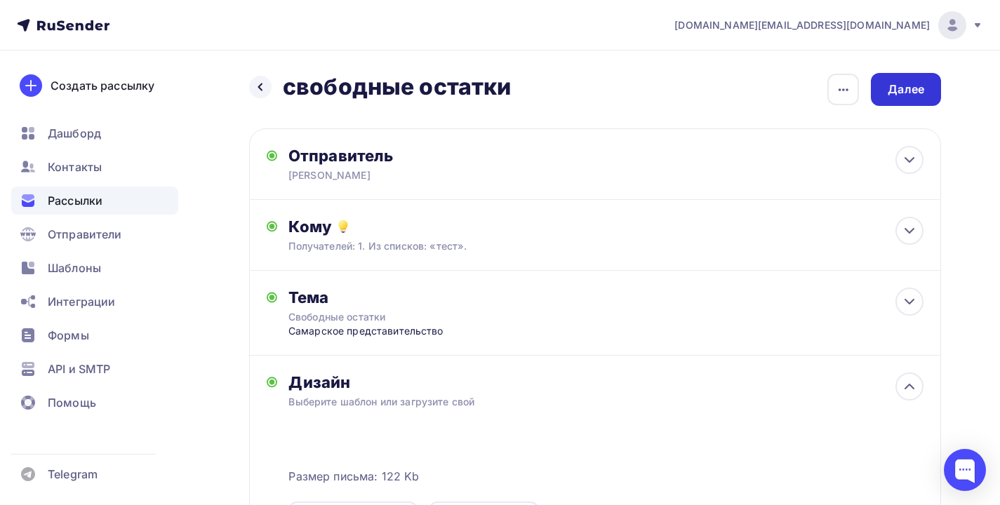
click at [907, 88] on div "Далее" at bounding box center [906, 89] width 36 height 16
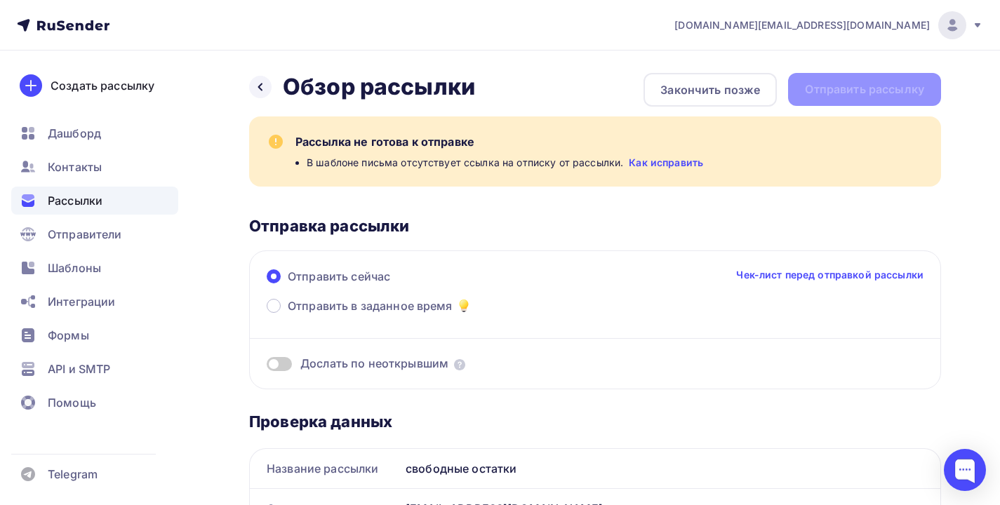
click at [650, 169] on link "Как исправить" at bounding box center [666, 163] width 74 height 14
click at [65, 280] on div "Шаблоны" at bounding box center [94, 268] width 167 height 28
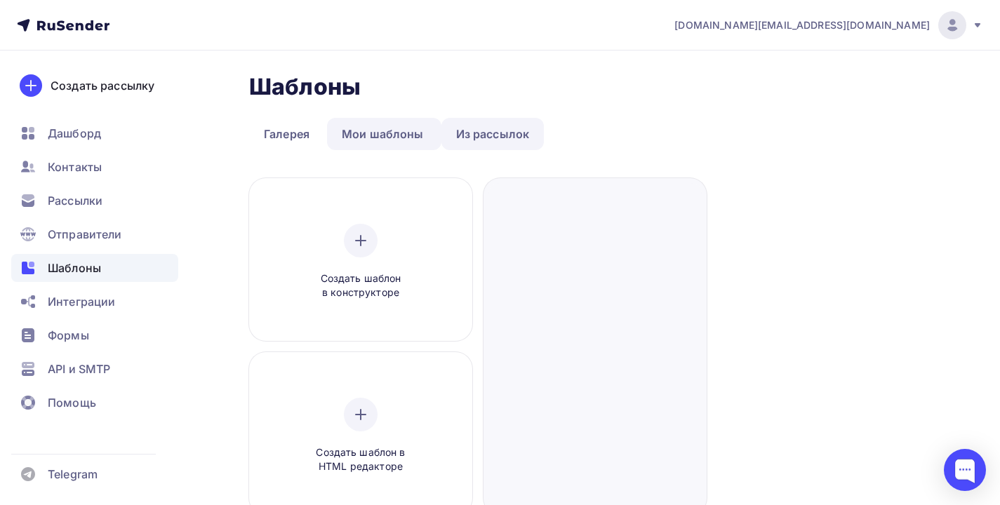
click at [453, 132] on link "Из рассылок" at bounding box center [493, 134] width 103 height 32
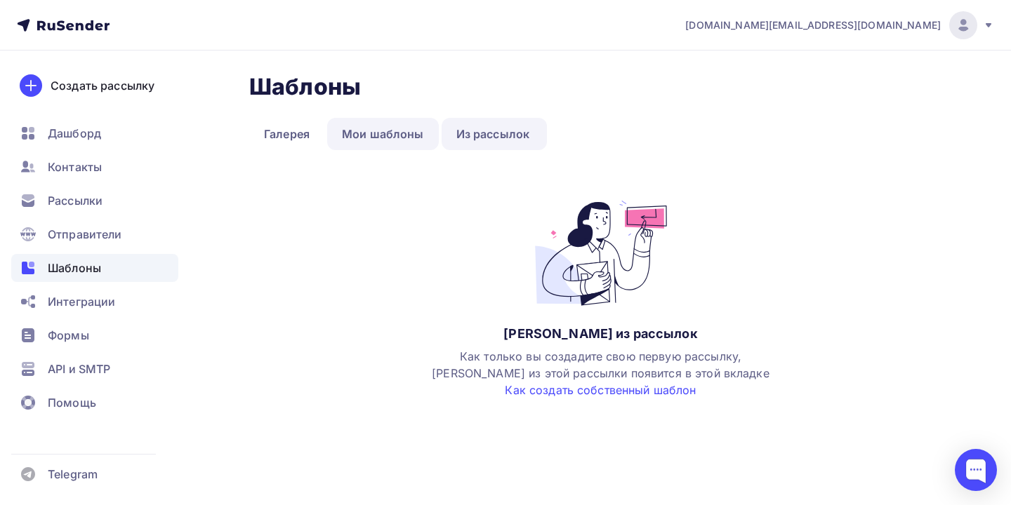
click at [406, 139] on link "Мои шаблоны" at bounding box center [383, 134] width 112 height 32
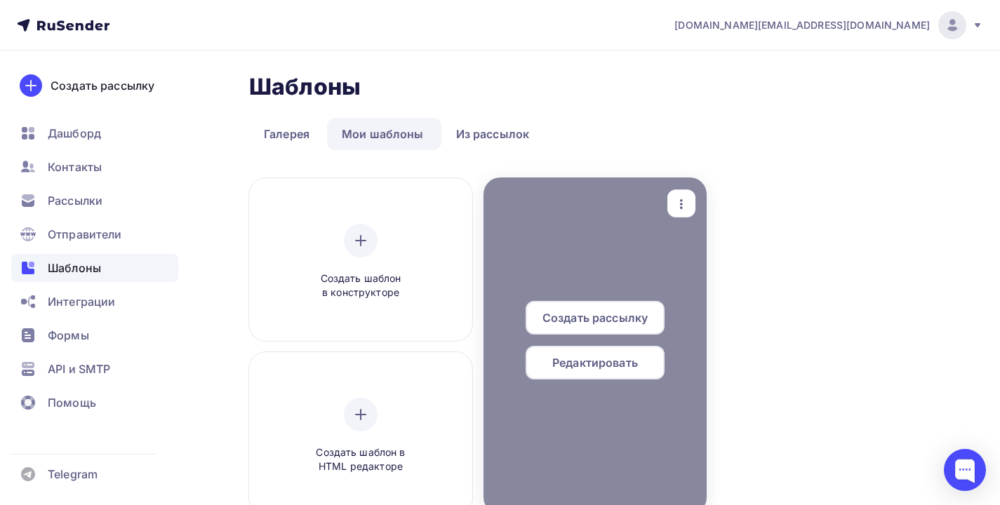
click at [538, 324] on div "Создать рассылку" at bounding box center [595, 318] width 139 height 34
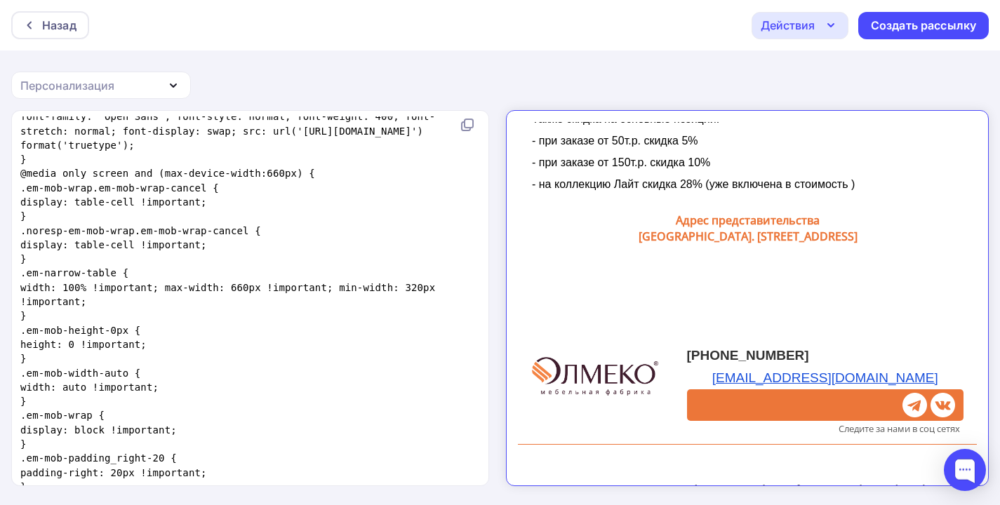
scroll to position [2, 0]
click at [637, 470] on link "здесь" at bounding box center [646, 475] width 19 height 10
click at [823, 487] on link "службу поддержки" at bounding box center [854, 492] width 62 height 10
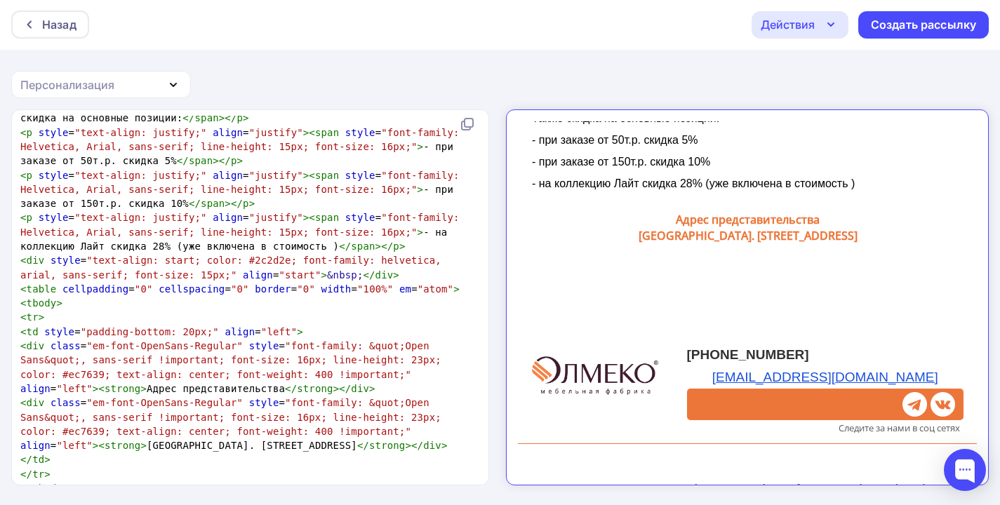
scroll to position [0, 0]
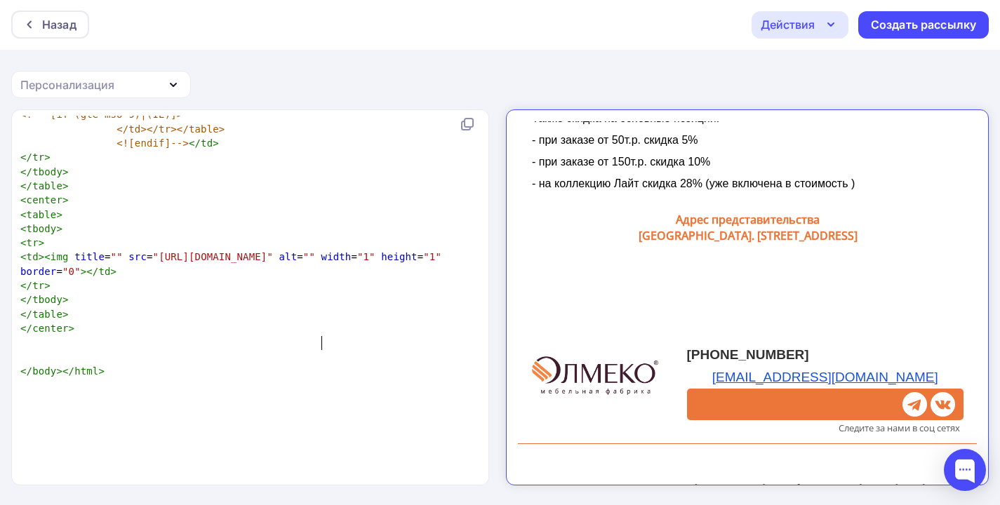
type textarea "unsubscribe_link"
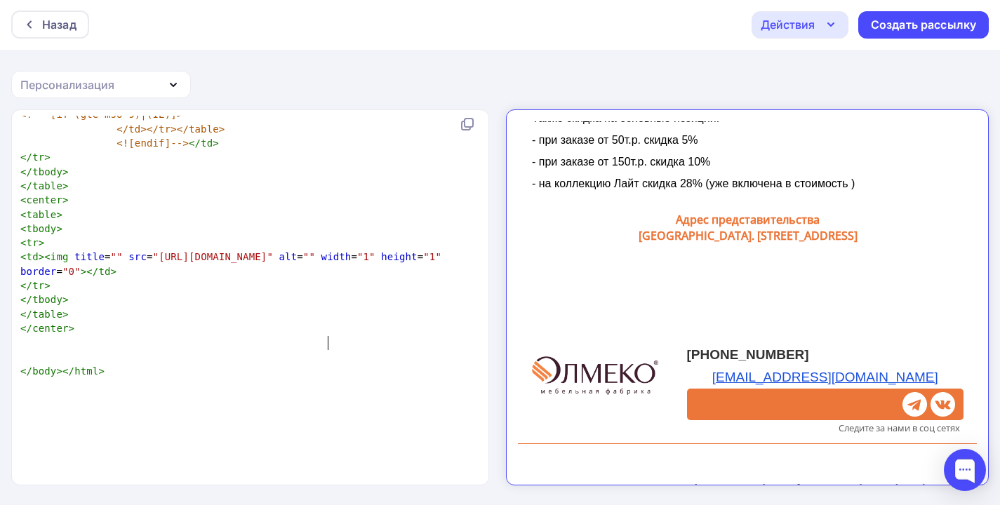
scroll to position [469, 0]
type textarea "ulr"
click at [809, 30] on div "Действия" at bounding box center [788, 24] width 54 height 17
type textarea "rl"
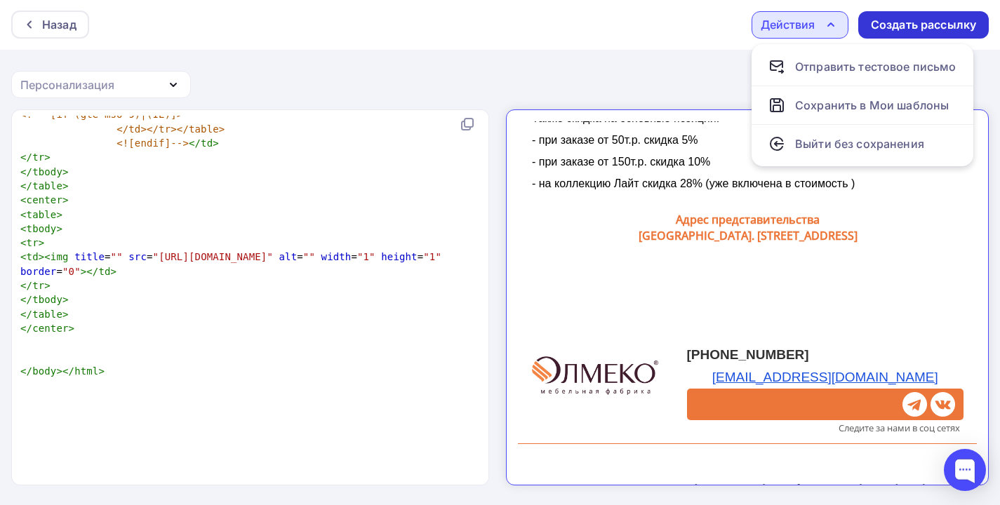
click at [918, 25] on div "Создать рассылку" at bounding box center [923, 25] width 105 height 16
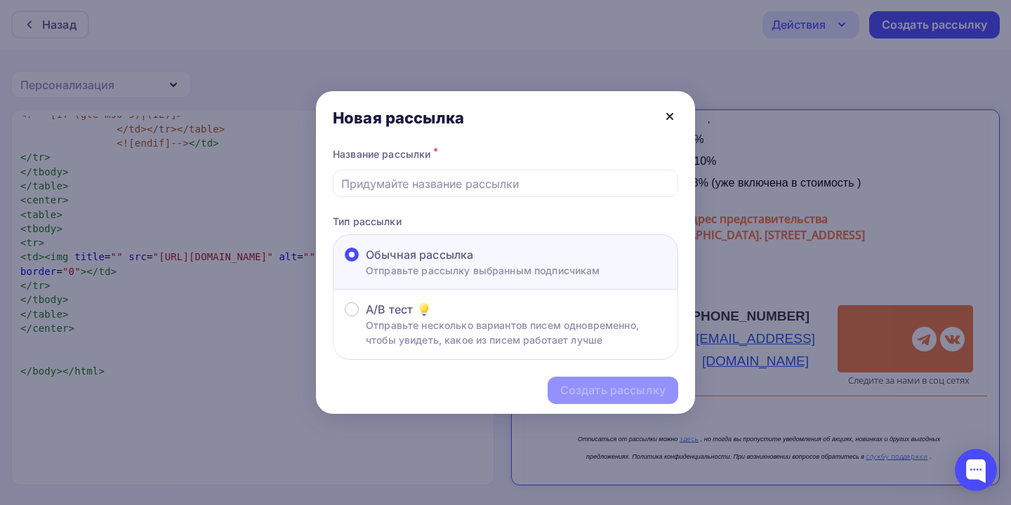
click at [673, 109] on icon at bounding box center [669, 116] width 17 height 17
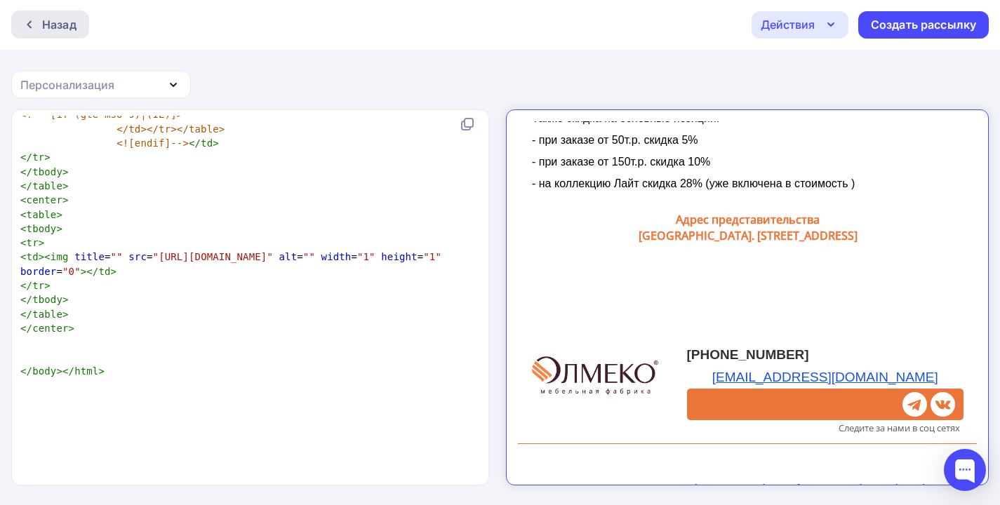
click at [63, 34] on div "Назад" at bounding box center [50, 25] width 78 height 28
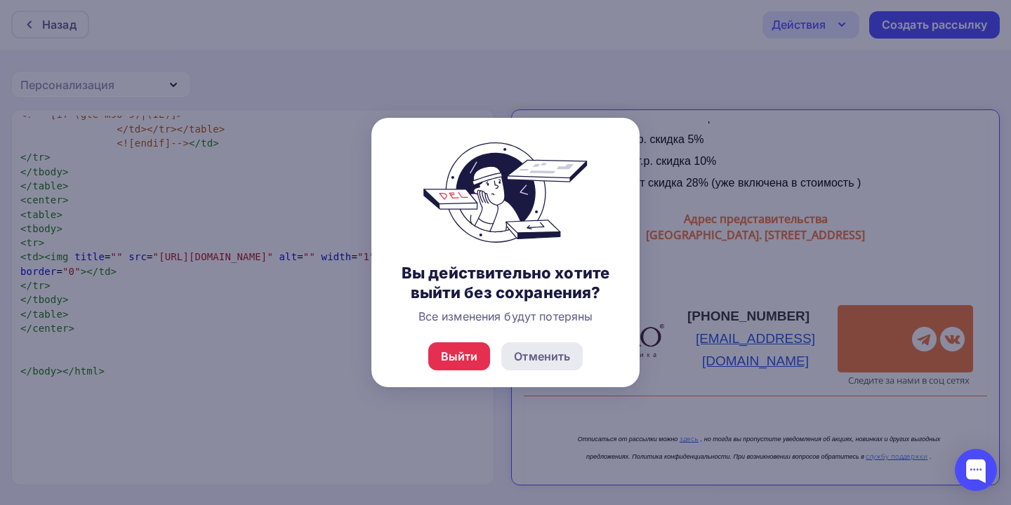
click at [521, 365] on div "Отменить" at bounding box center [542, 356] width 56 height 17
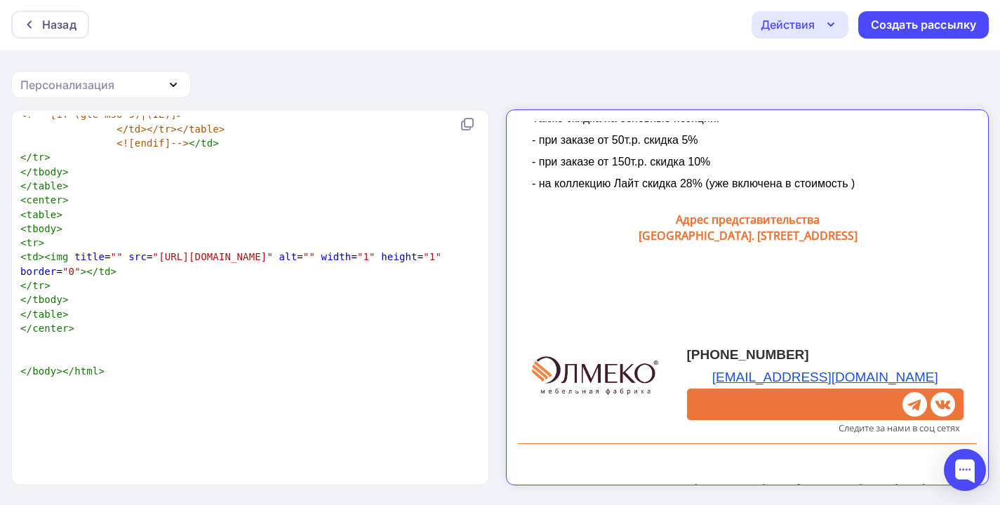
click at [813, 23] on div "Действия" at bounding box center [788, 24] width 54 height 17
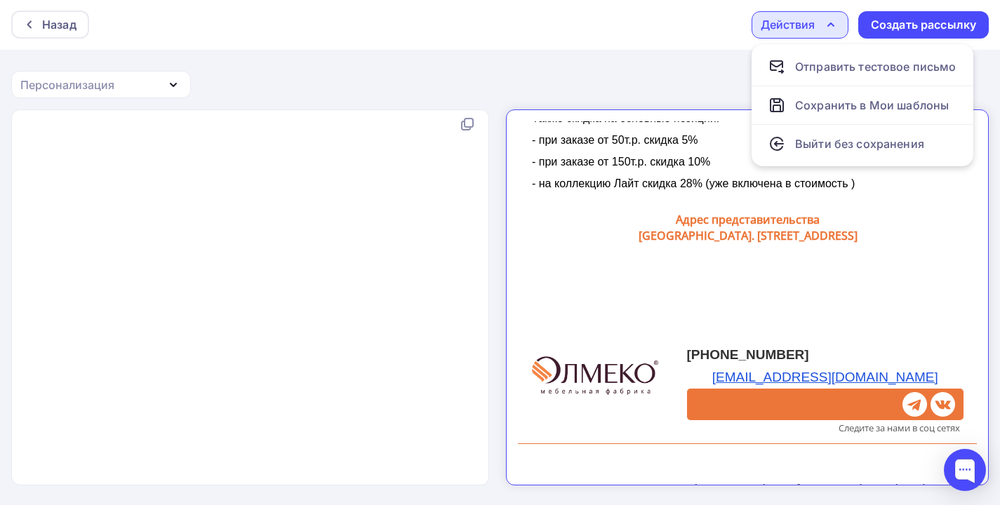
scroll to position [7013, 0]
click at [121, 73] on div "Персонализация" at bounding box center [101, 84] width 180 height 27
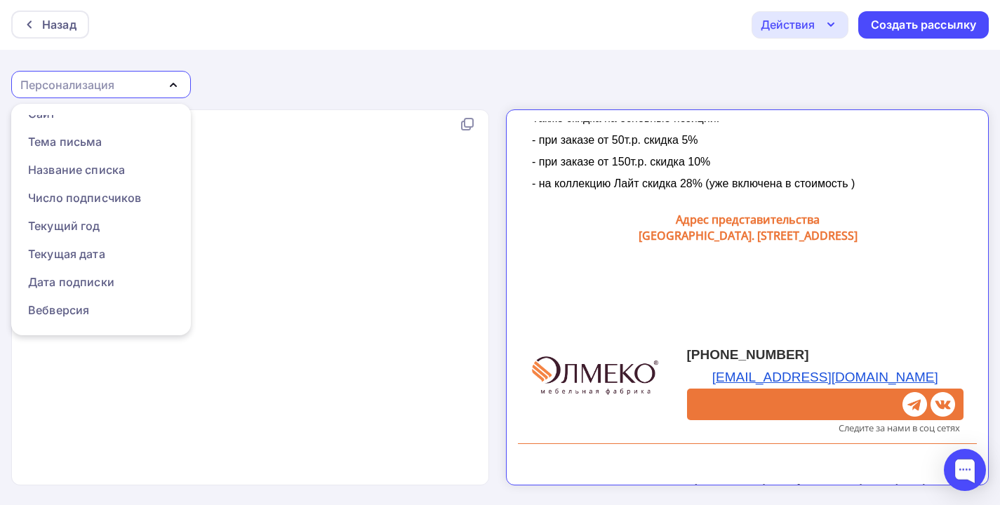
scroll to position [0, 0]
drag, startPoint x: 788, startPoint y: 72, endPoint x: 745, endPoint y: 84, distance: 43.8
click at [788, 72] on div "Назад Действия Отправить тестовое письмо Сохранить в Мои шаблоны Выйти без сохр…" at bounding box center [500, 253] width 1000 height 506
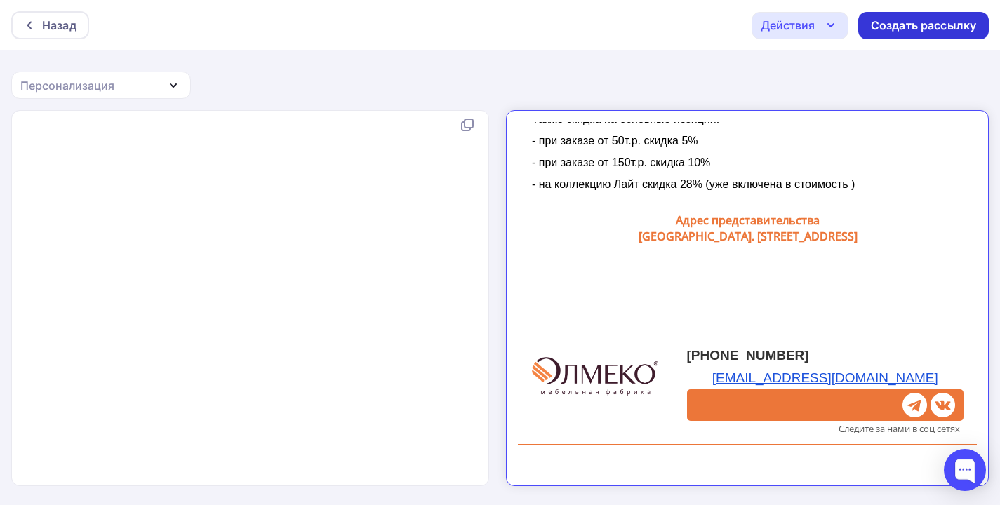
click at [881, 27] on div "Создать рассылку" at bounding box center [923, 26] width 105 height 16
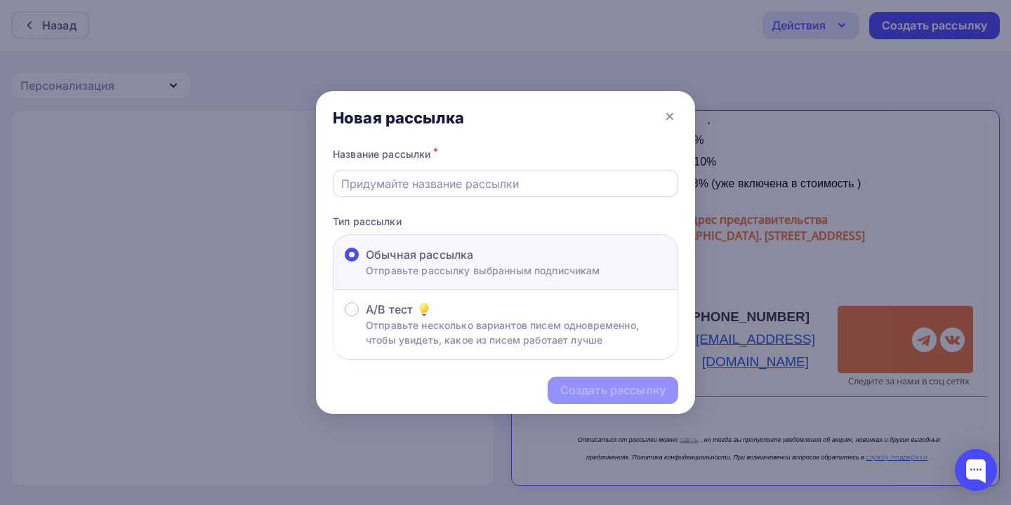
click at [519, 186] on input "text" at bounding box center [505, 183] width 329 height 17
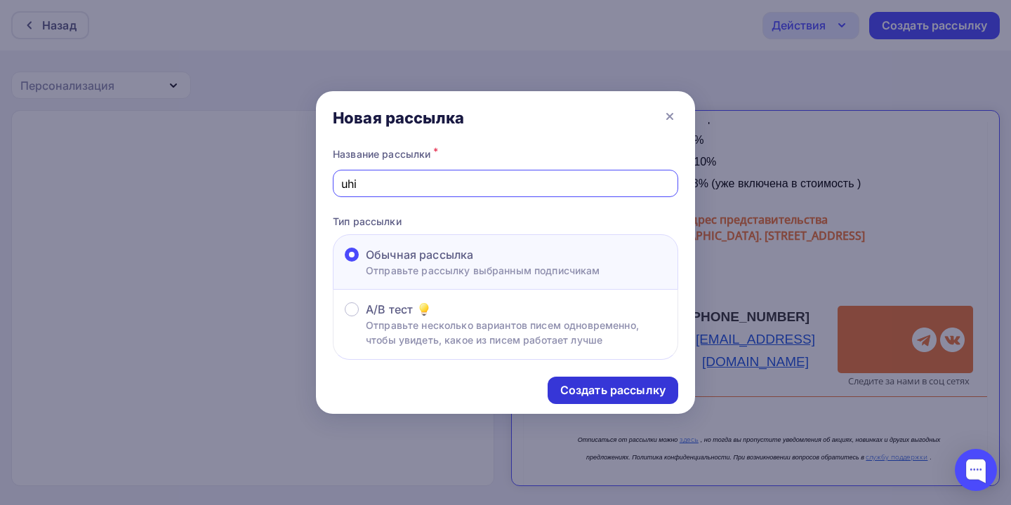
type input "uhi"
click at [587, 396] on div "Создать рассылку" at bounding box center [612, 391] width 105 height 16
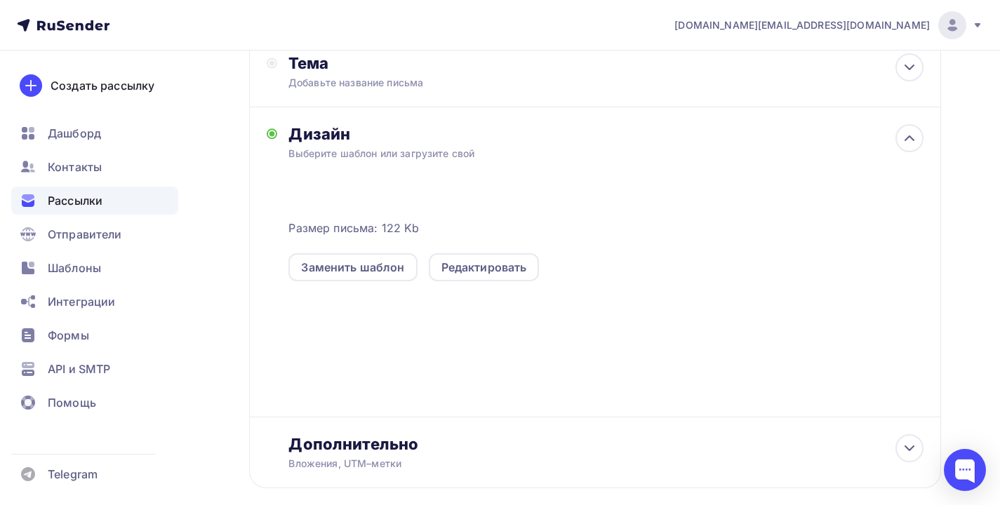
scroll to position [311, 0]
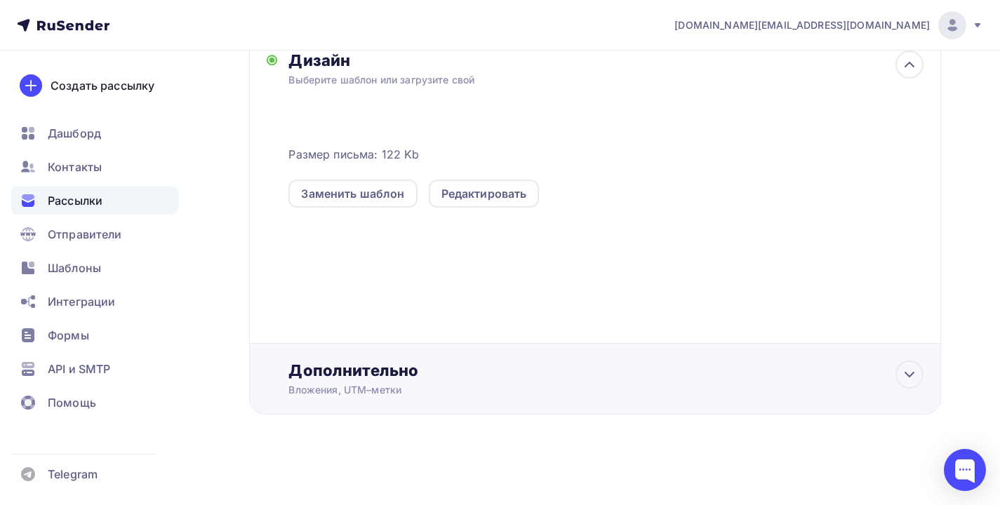
click at [384, 368] on div "Дополнительно" at bounding box center [605, 371] width 635 height 20
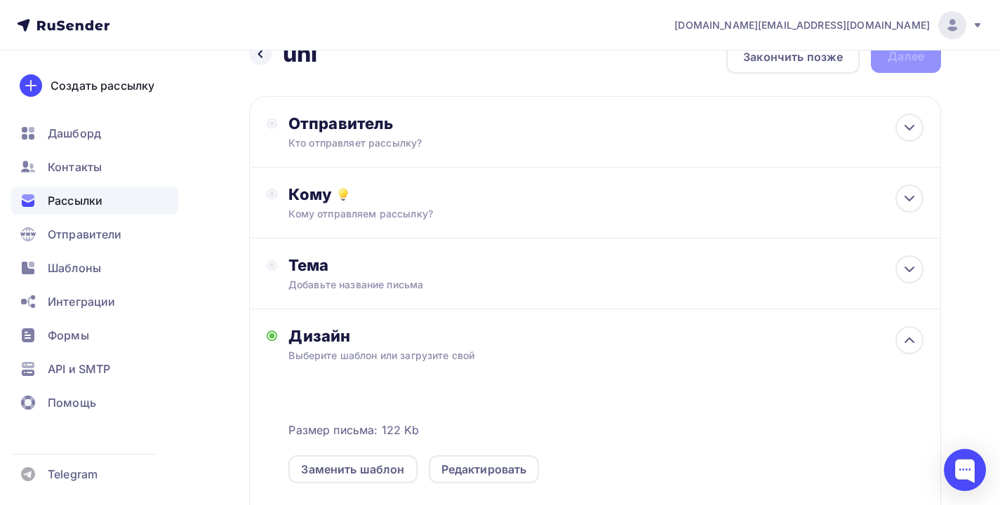
scroll to position [0, 0]
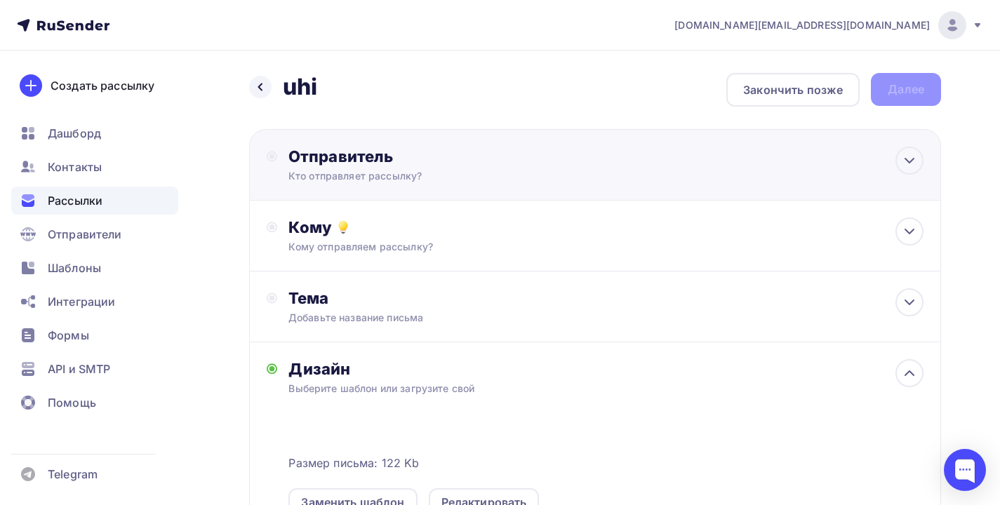
click at [398, 154] on div "Отправитель" at bounding box center [440, 157] width 304 height 20
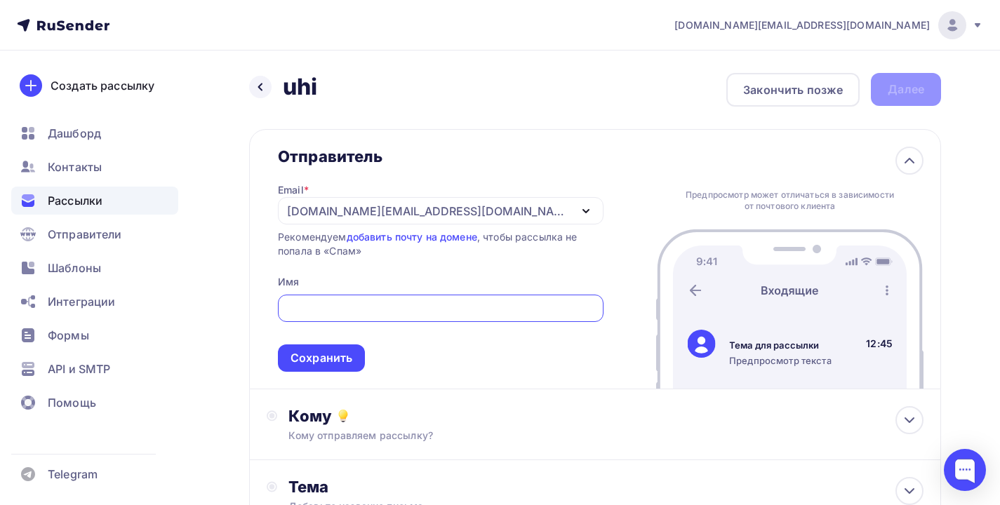
scroll to position [119, 0]
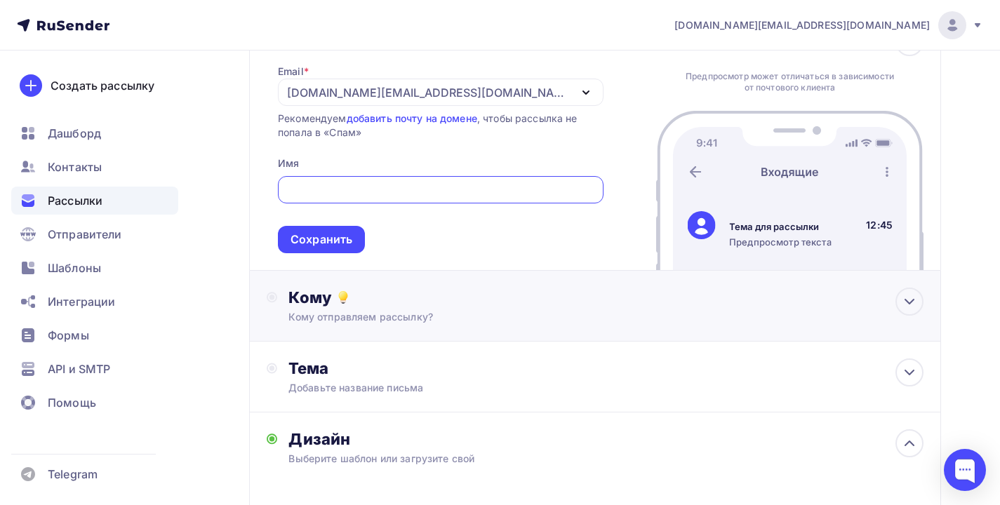
click at [391, 312] on div "Кому отправляем рассылку?" at bounding box center [573, 317] width 571 height 14
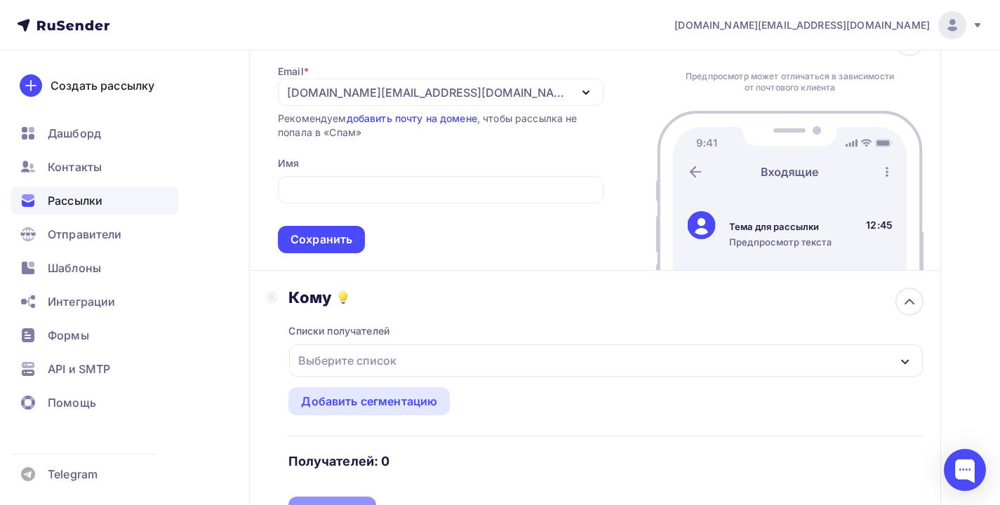
click at [380, 373] on div "Выберите список" at bounding box center [347, 360] width 109 height 25
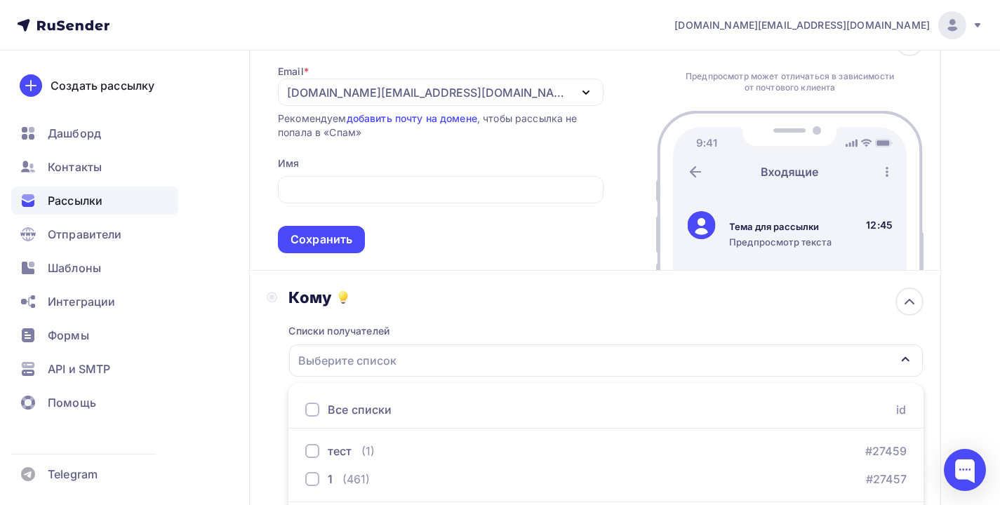
scroll to position [168, 0]
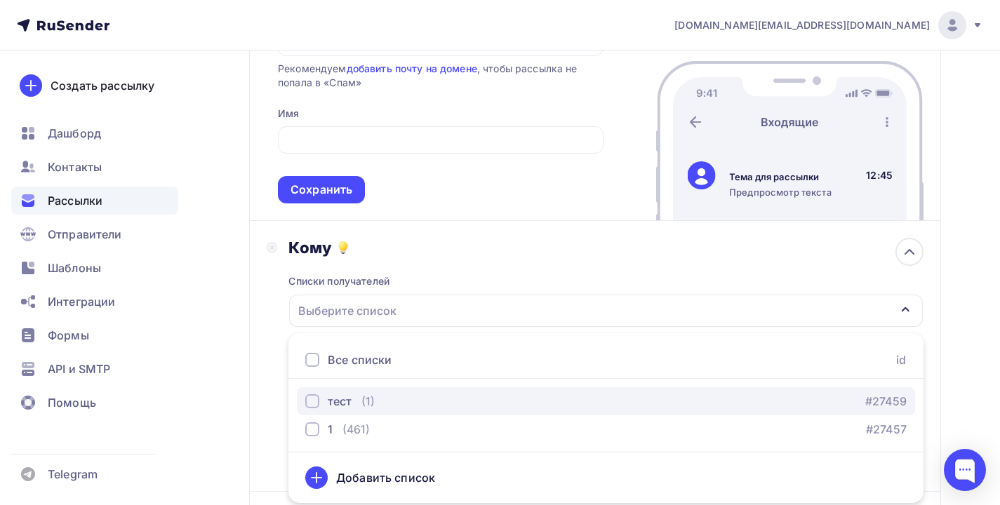
click at [353, 405] on div "тест (1)" at bounding box center [339, 401] width 69 height 17
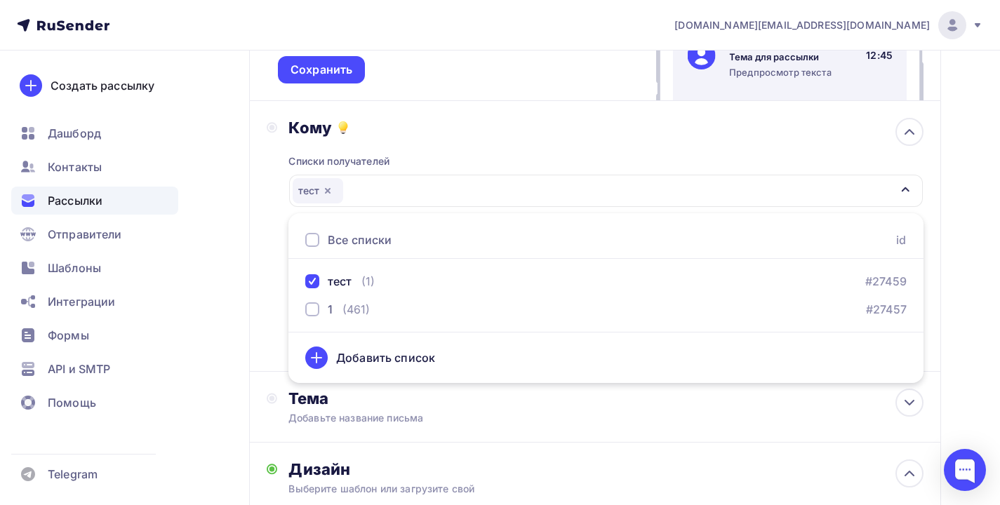
scroll to position [397, 0]
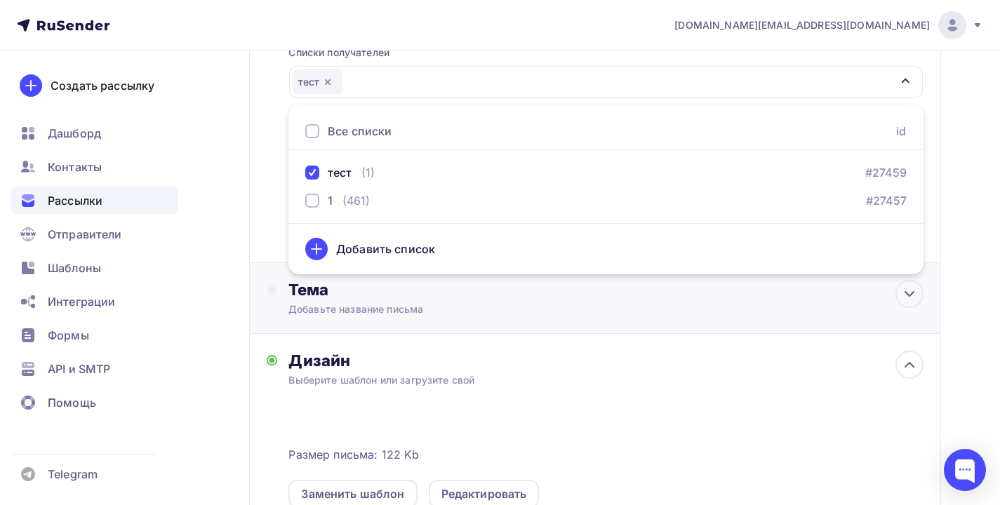
click at [418, 317] on div "Добавьте название письма" at bounding box center [413, 310] width 250 height 14
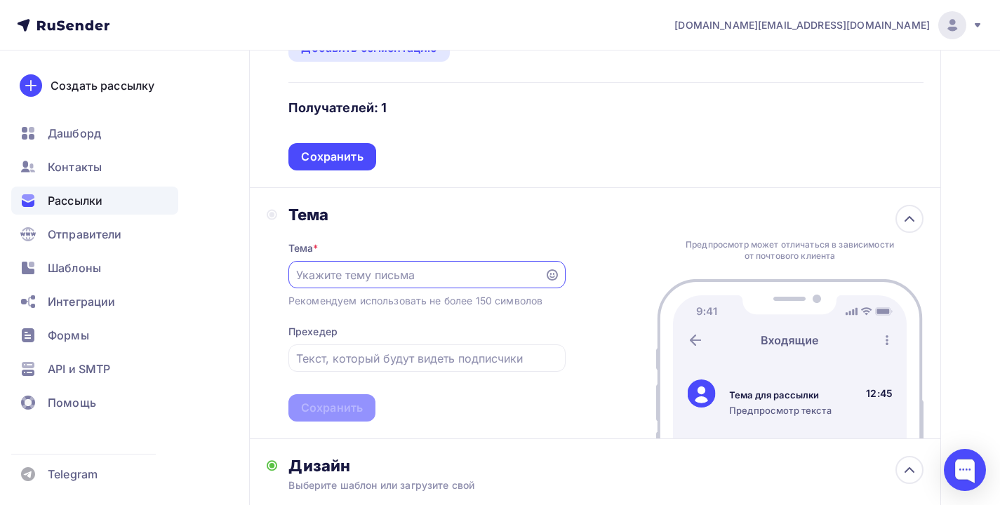
scroll to position [0, 0]
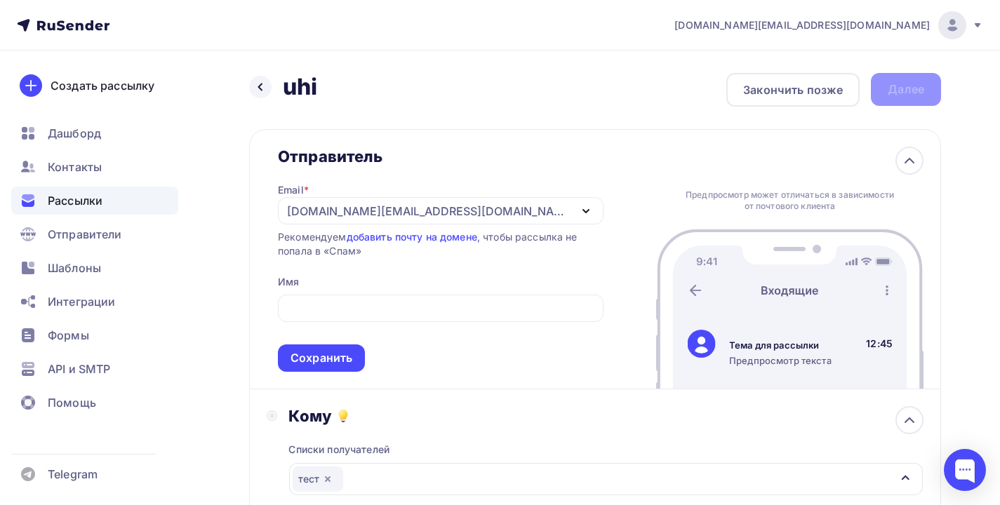
click at [374, 293] on span "Сохранить" at bounding box center [441, 330] width 326 height 83
click at [373, 303] on input "text" at bounding box center [441, 308] width 310 height 17
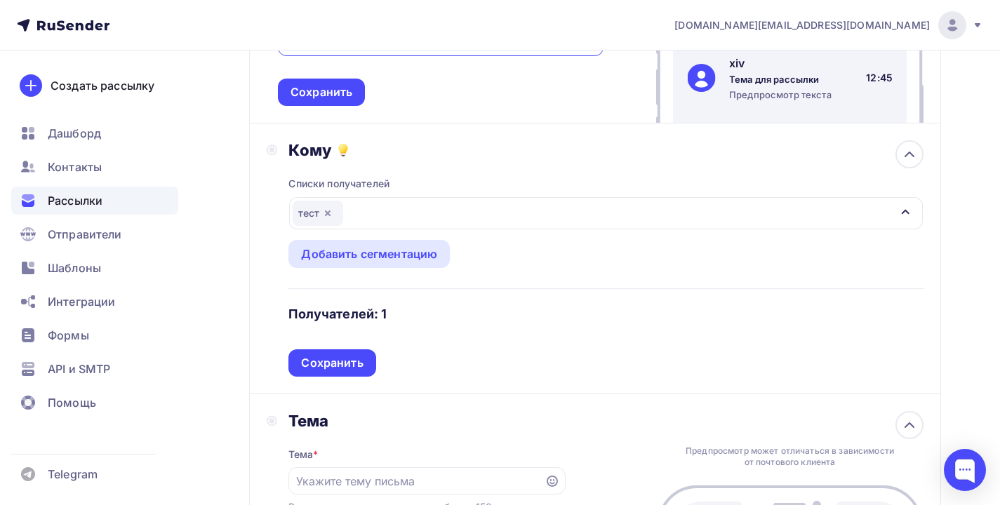
scroll to position [376, 0]
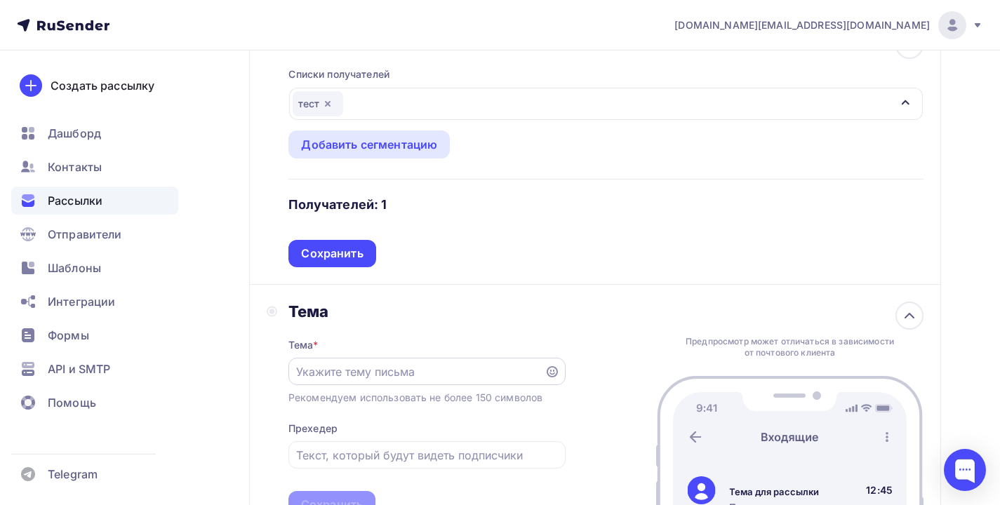
type input "xiv"
click at [349, 366] on input "text" at bounding box center [416, 372] width 240 height 17
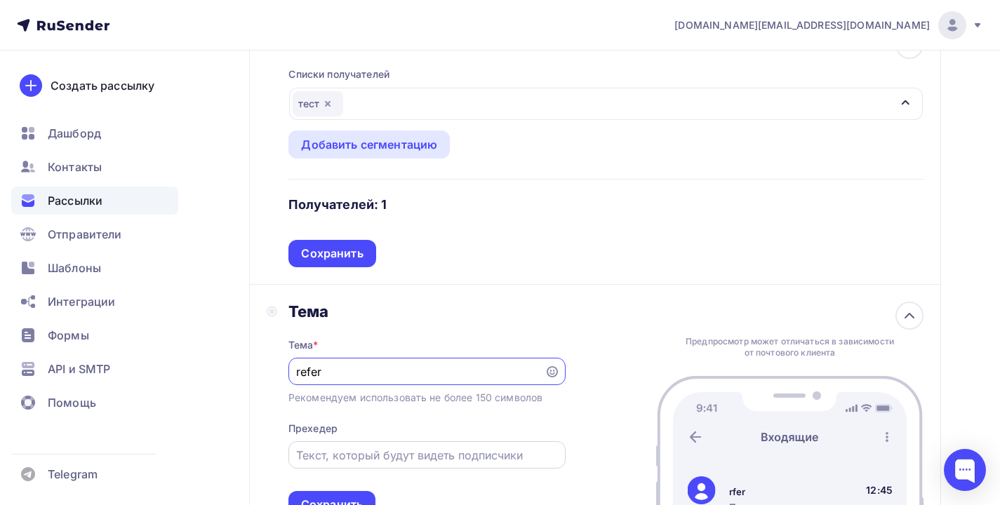
type input "refer"
drag, startPoint x: 338, startPoint y: 449, endPoint x: 338, endPoint y: 458, distance: 9.8
click at [338, 458] on input "text" at bounding box center [426, 455] width 261 height 17
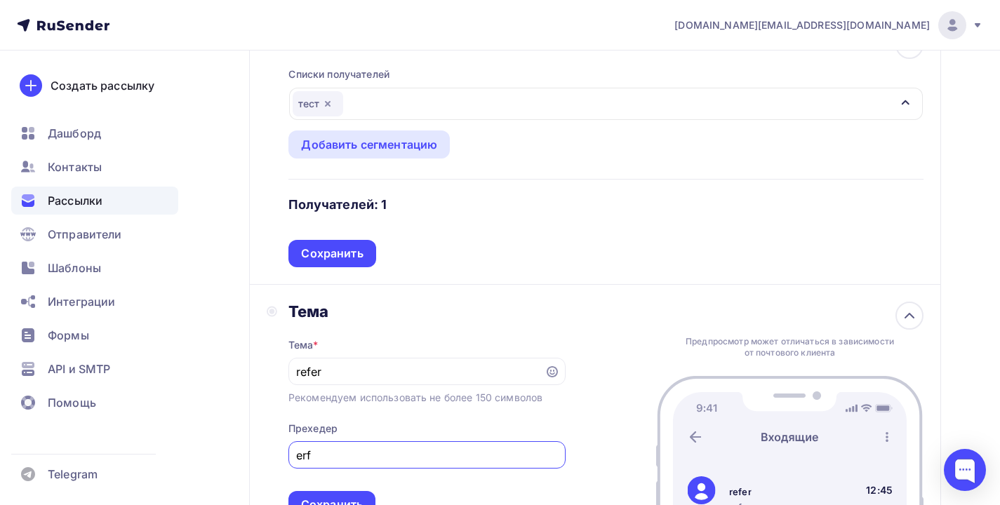
scroll to position [645, 0]
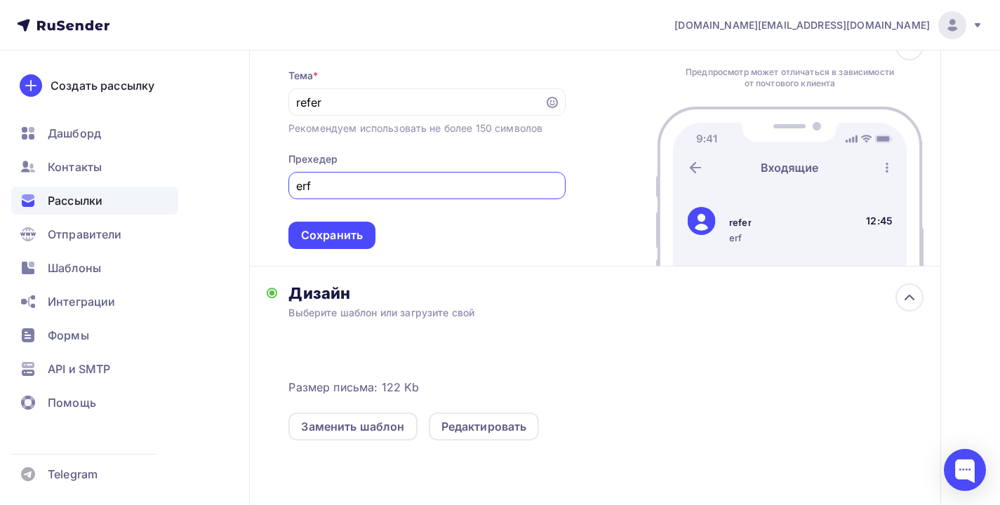
type input "erf"
click at [342, 339] on div "Размер письма: 122 Kb Заменить шаблон Редактировать" at bounding box center [605, 448] width 635 height 256
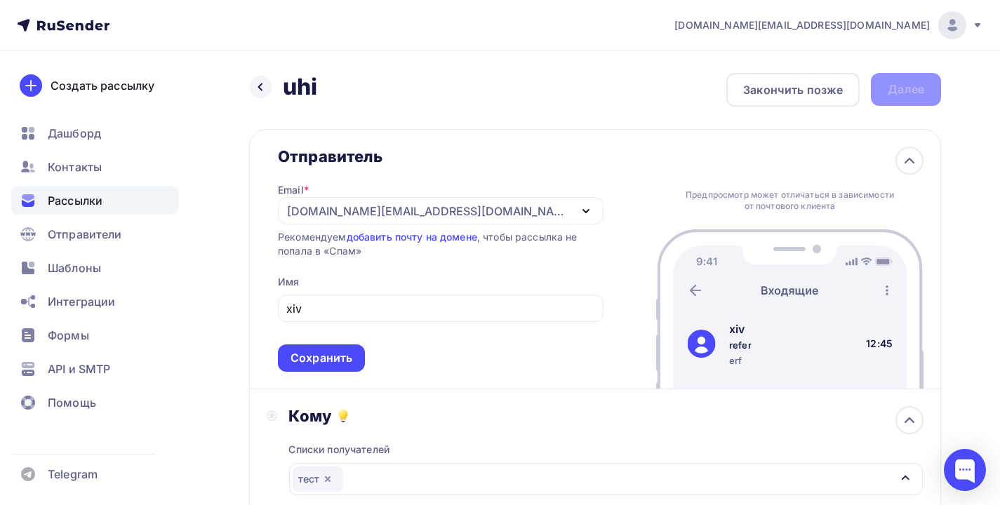
scroll to position [237, 0]
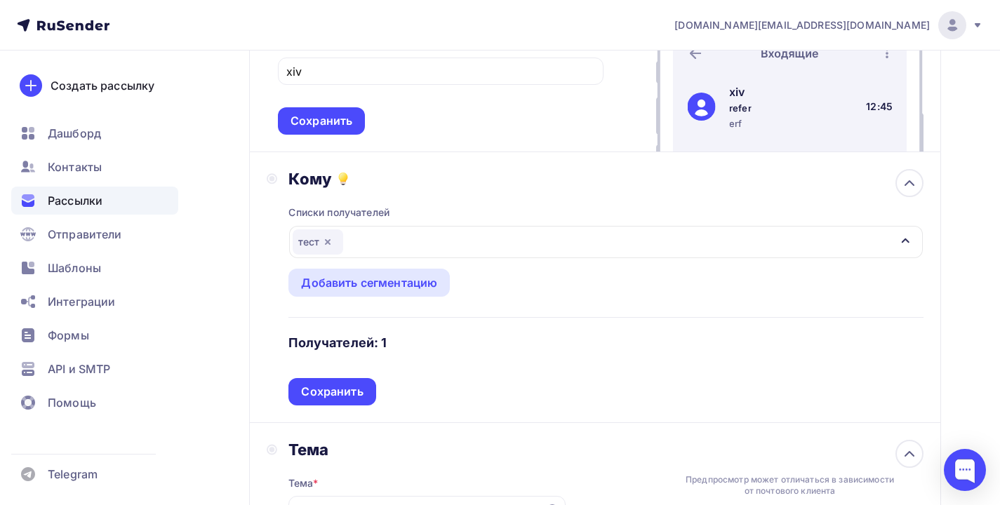
click at [358, 352] on h4 "Получателей: 1" at bounding box center [337, 343] width 98 height 17
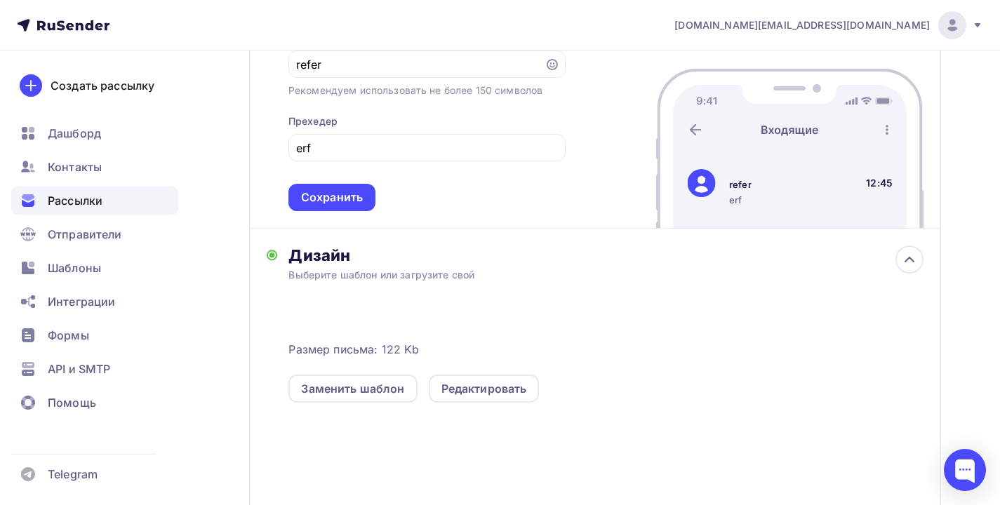
scroll to position [1106, 0]
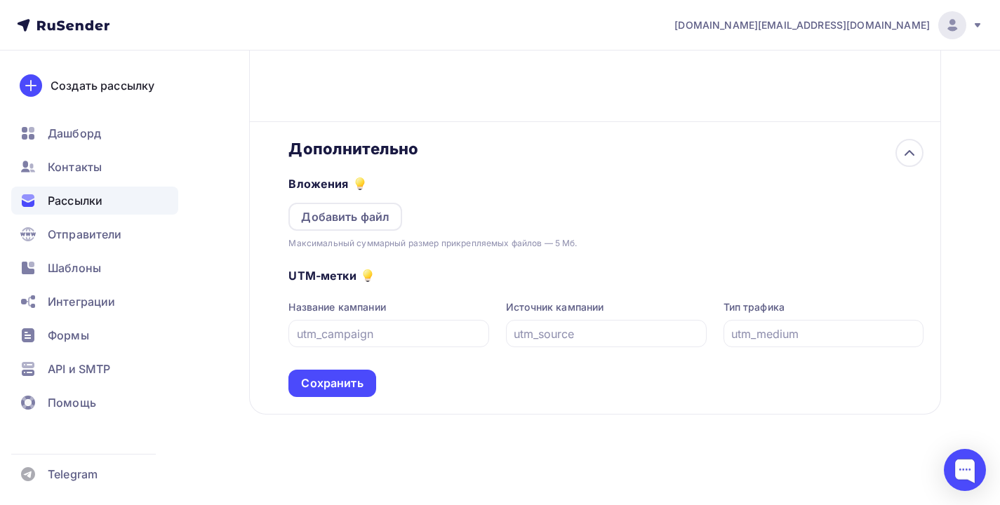
click at [328, 380] on div "Сохранить" at bounding box center [332, 384] width 62 height 16
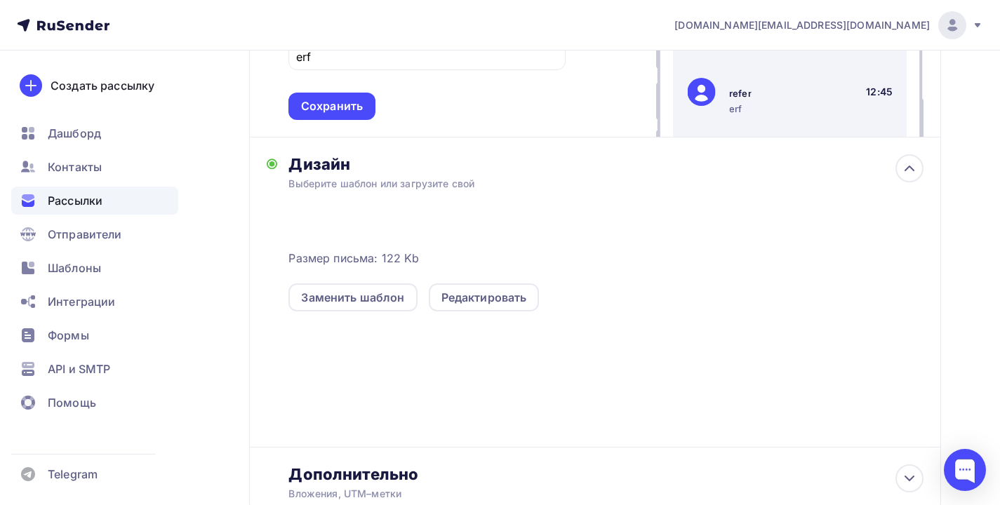
scroll to position [629, 0]
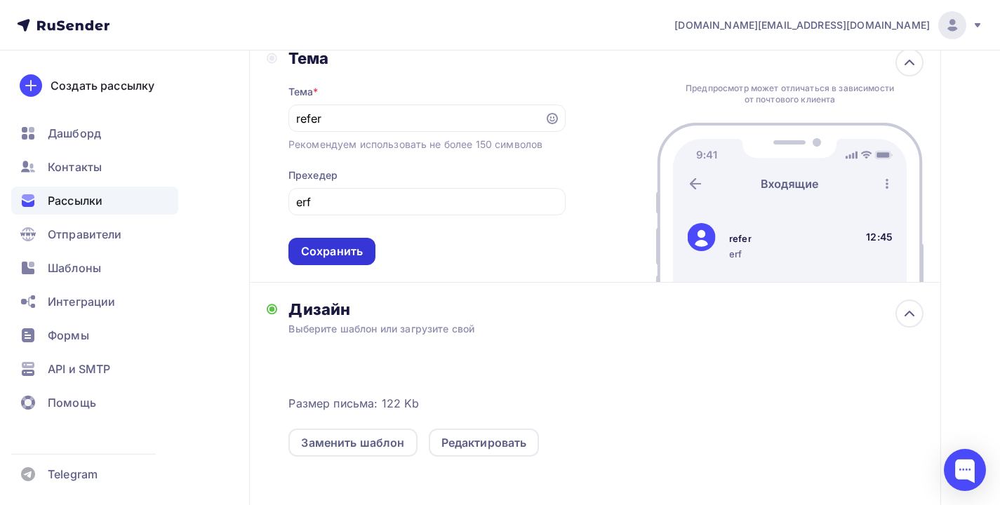
click at [363, 260] on div "Сохранить" at bounding box center [332, 252] width 62 height 16
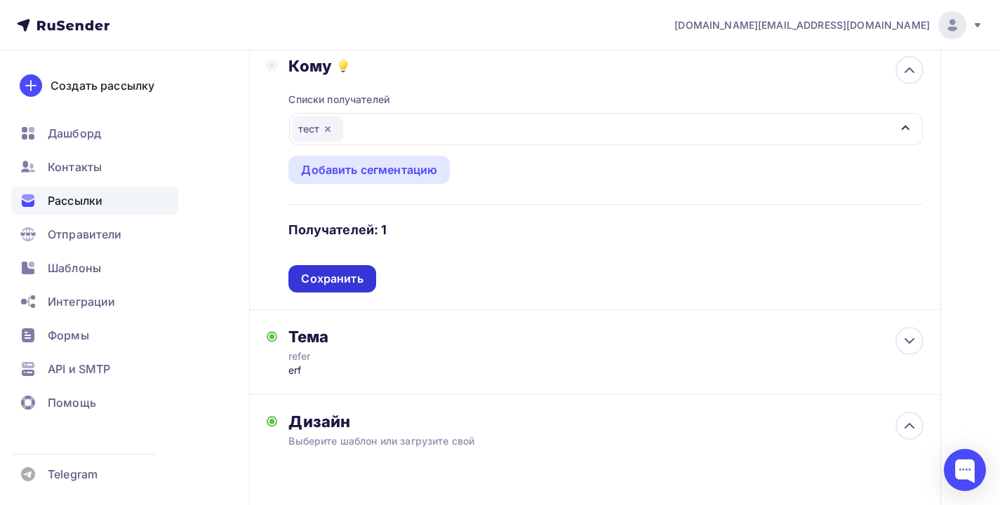
click at [349, 272] on div "Сохранить" at bounding box center [331, 278] width 87 height 27
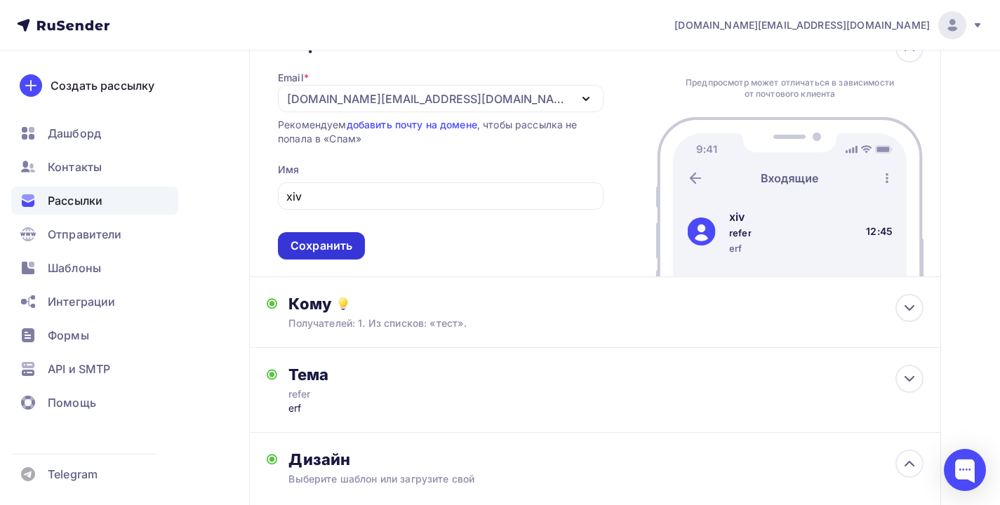
click at [352, 251] on div "Сохранить" at bounding box center [322, 246] width 62 height 16
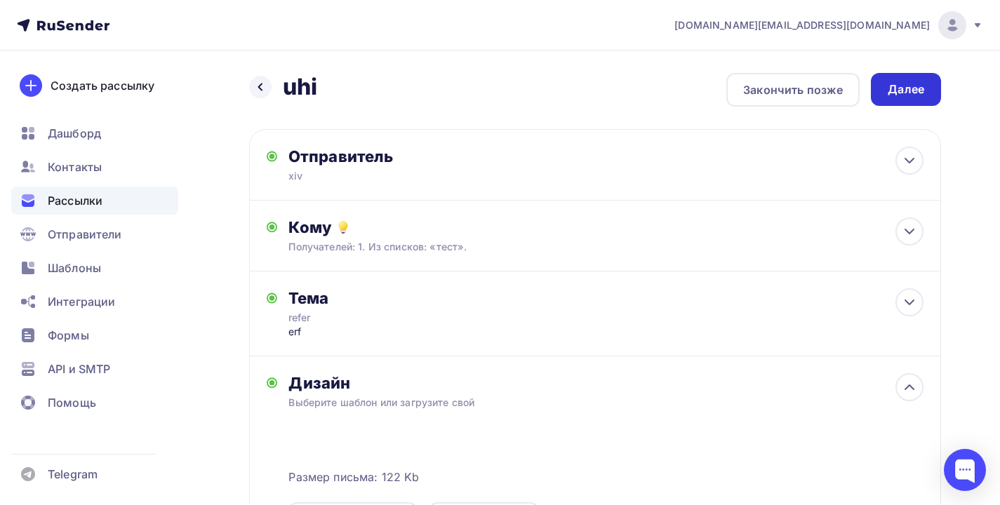
click at [901, 96] on div "Далее" at bounding box center [906, 89] width 36 height 16
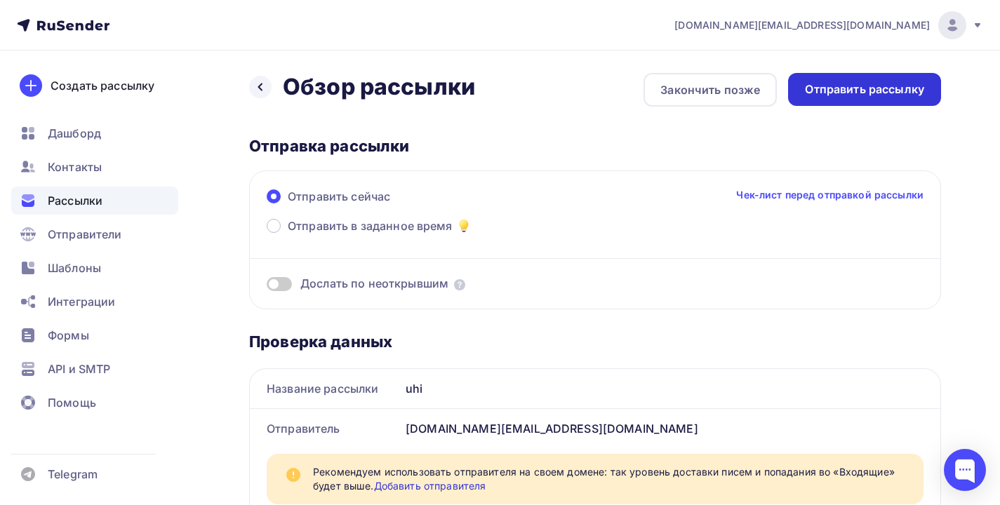
click at [844, 90] on div "Отправить рассылку" at bounding box center [864, 89] width 119 height 16
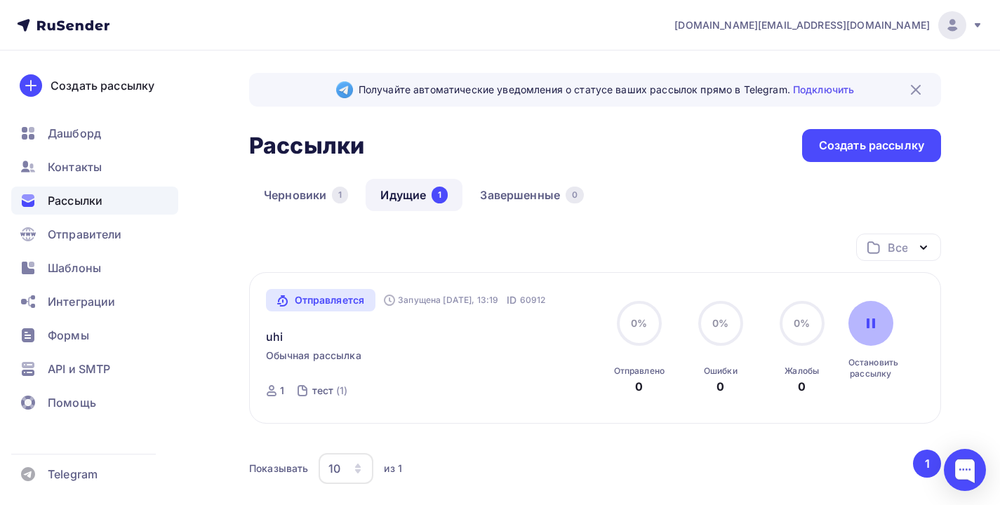
click at [864, 330] on div at bounding box center [871, 323] width 45 height 45
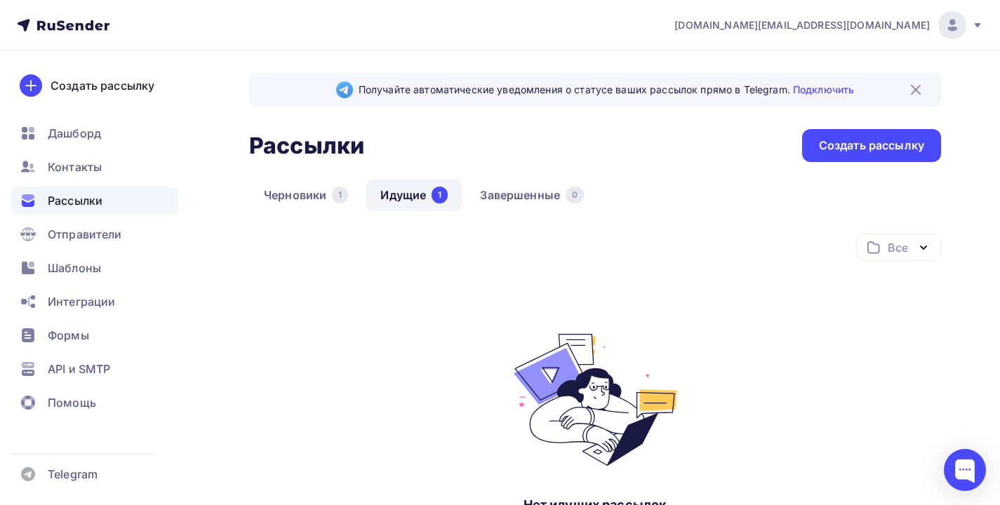
click at [417, 193] on link "Идущие 1" at bounding box center [414, 195] width 97 height 32
click at [290, 196] on link "Черновики 1" at bounding box center [306, 195] width 114 height 32
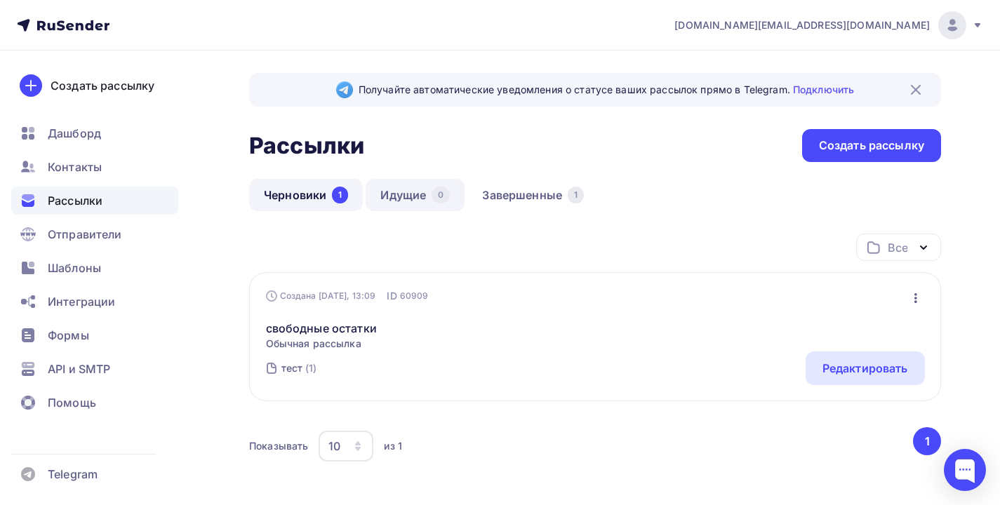
click at [430, 195] on link "Идущие 0" at bounding box center [415, 195] width 99 height 32
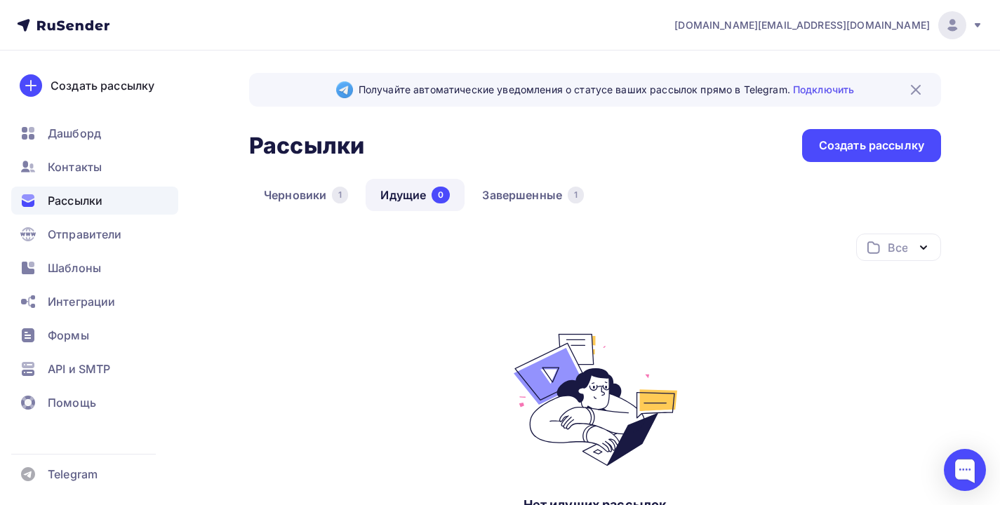
click at [112, 206] on div "Рассылки" at bounding box center [94, 201] width 167 height 28
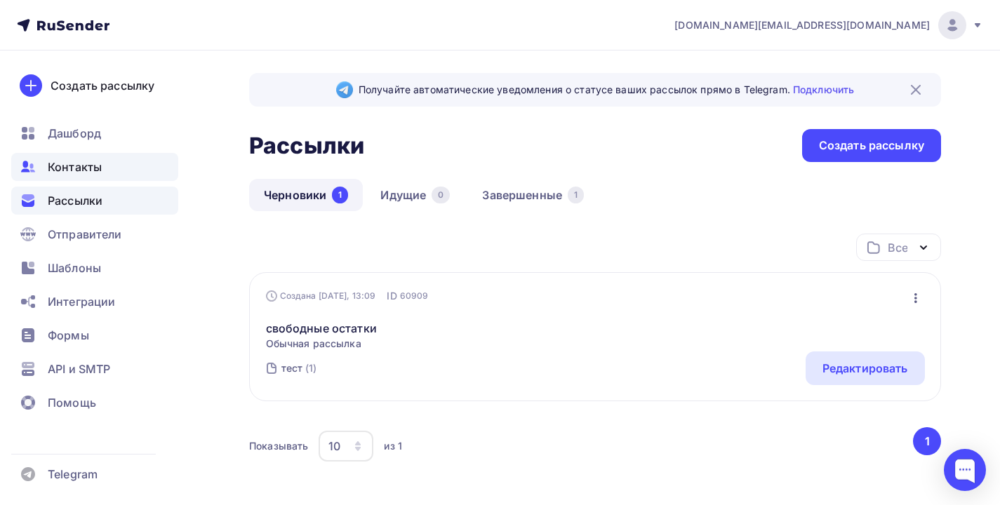
click at [91, 178] on div "Контакты" at bounding box center [94, 167] width 167 height 28
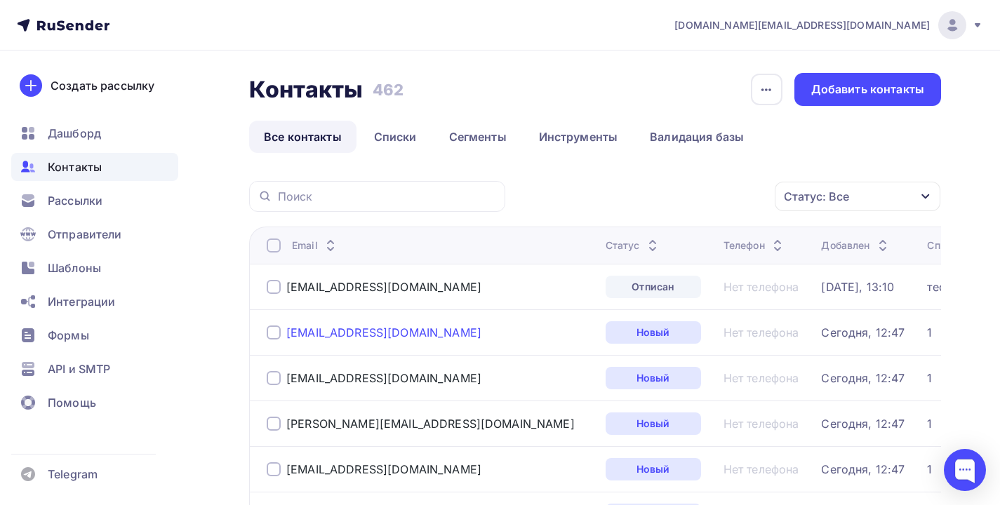
scroll to position [64, 0]
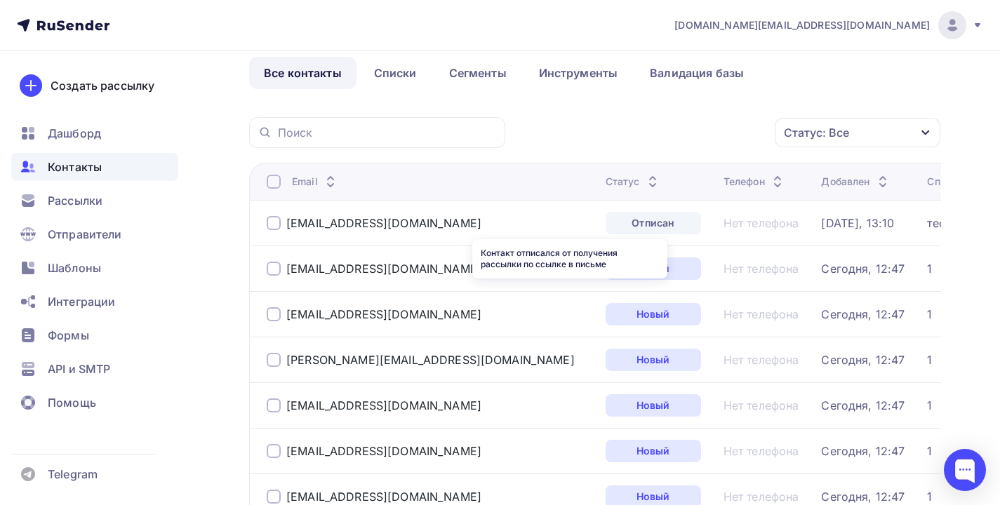
click at [606, 224] on div "Отписан" at bounding box center [653, 223] width 95 height 22
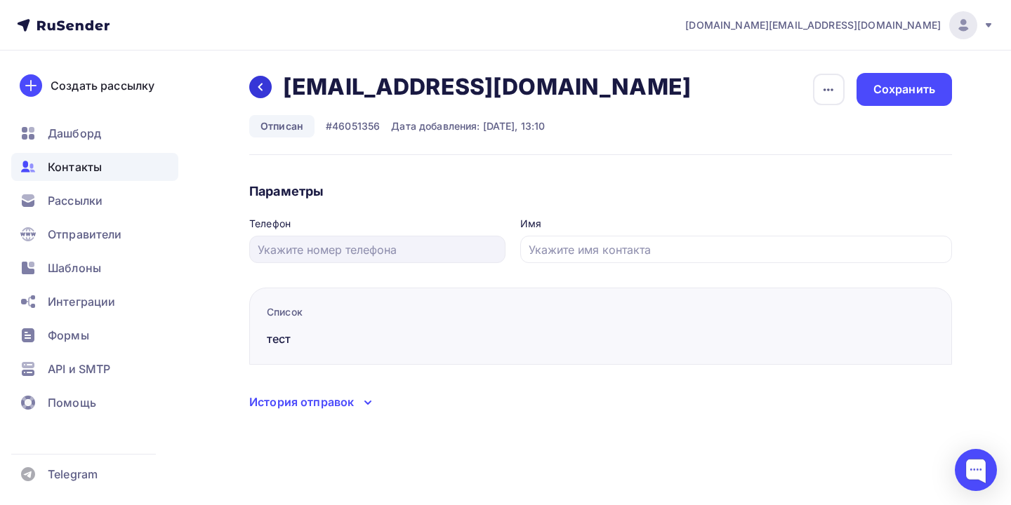
click at [265, 91] on icon at bounding box center [260, 86] width 11 height 11
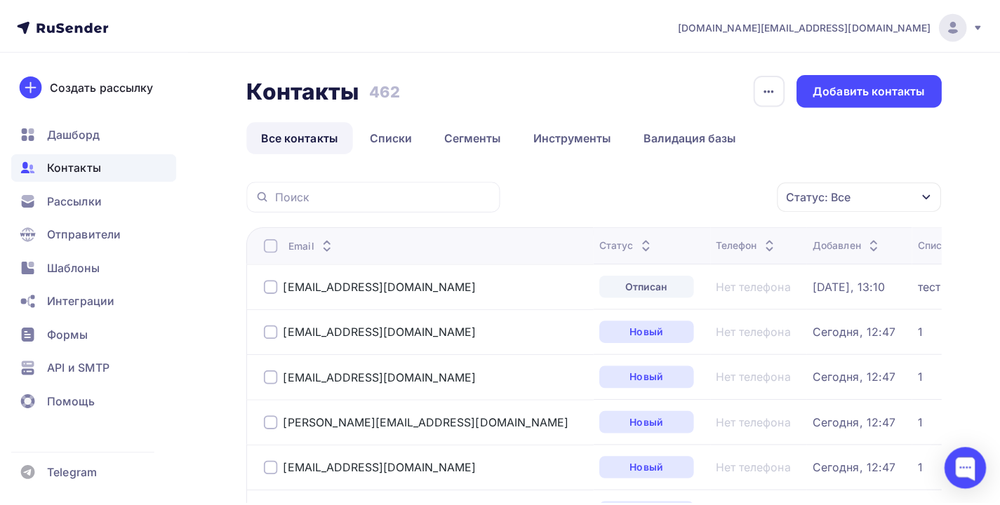
scroll to position [64, 0]
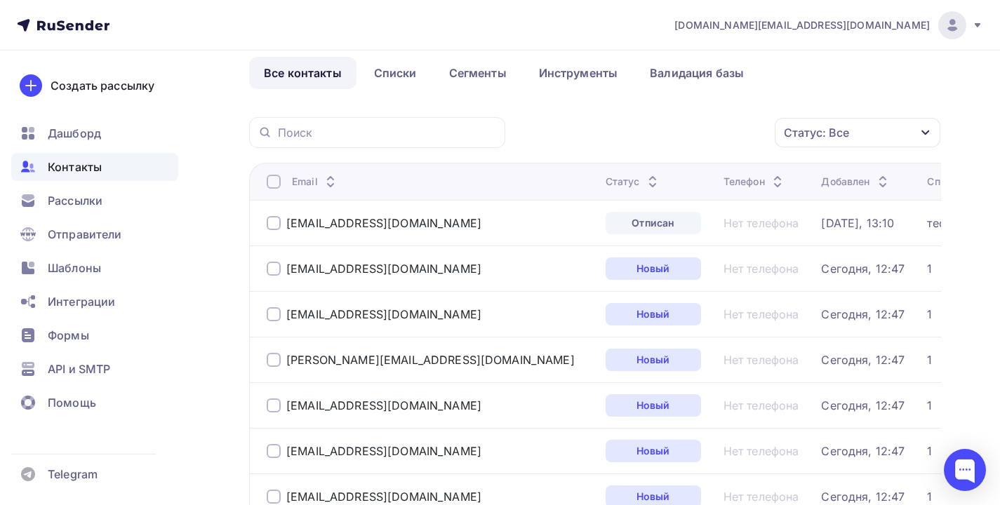
click at [927, 226] on div "тест" at bounding box center [938, 223] width 23 height 14
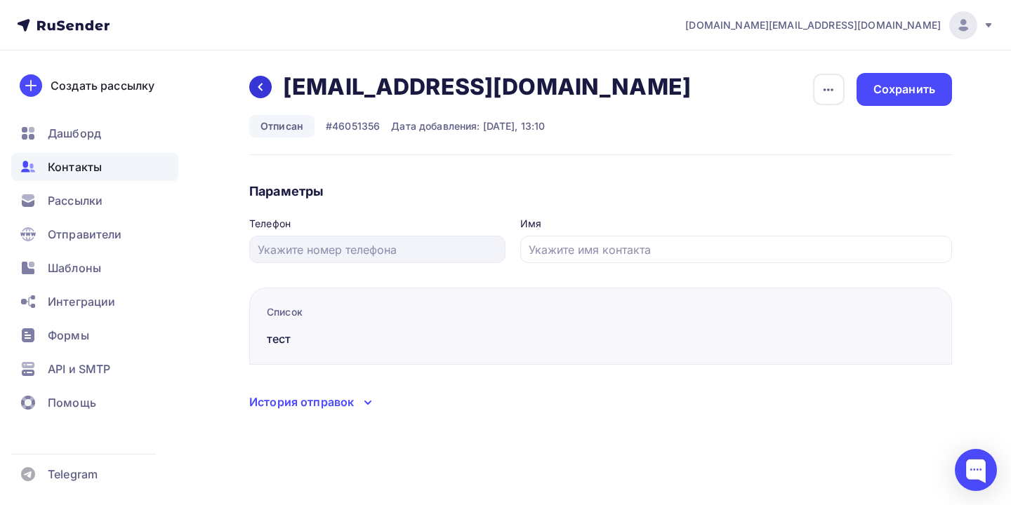
click at [255, 93] on div at bounding box center [260, 87] width 22 height 22
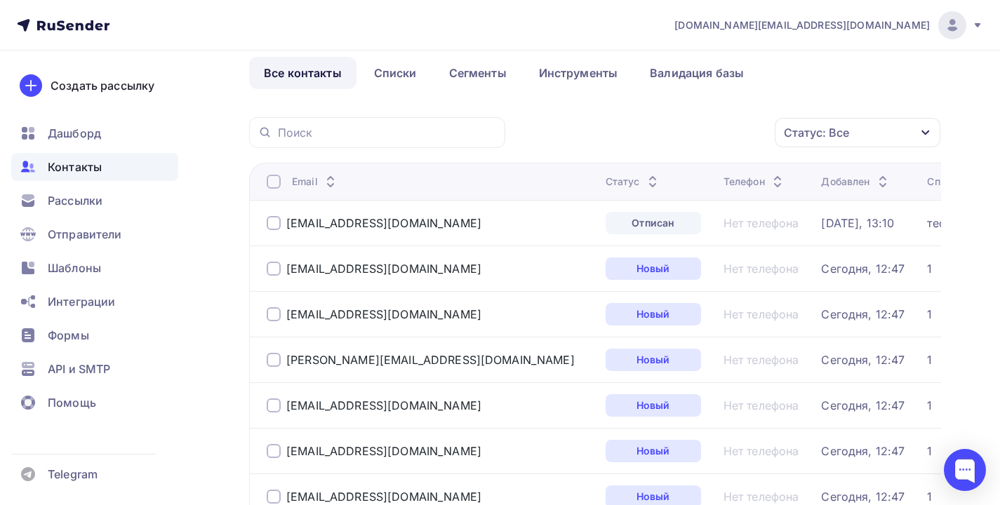
scroll to position [67, 0]
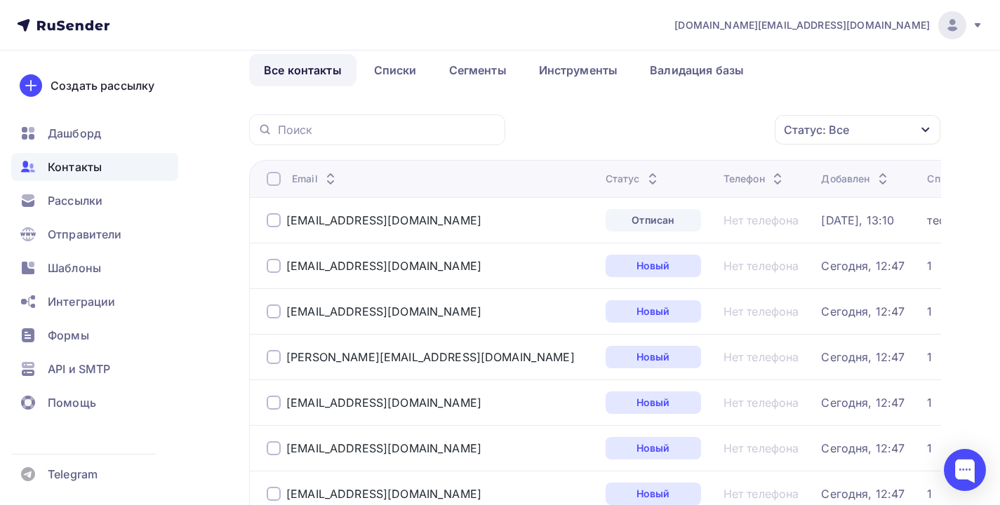
click at [276, 267] on div at bounding box center [274, 266] width 14 height 14
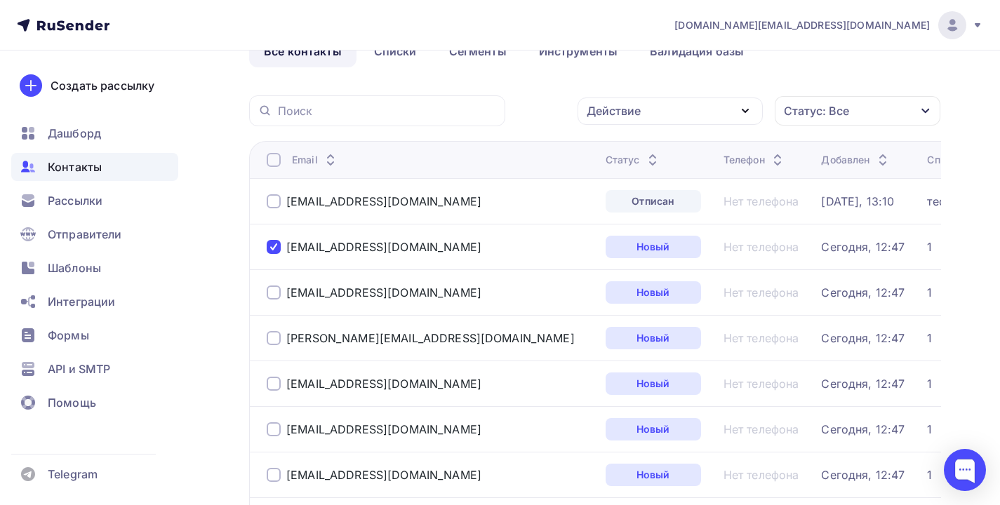
scroll to position [130, 0]
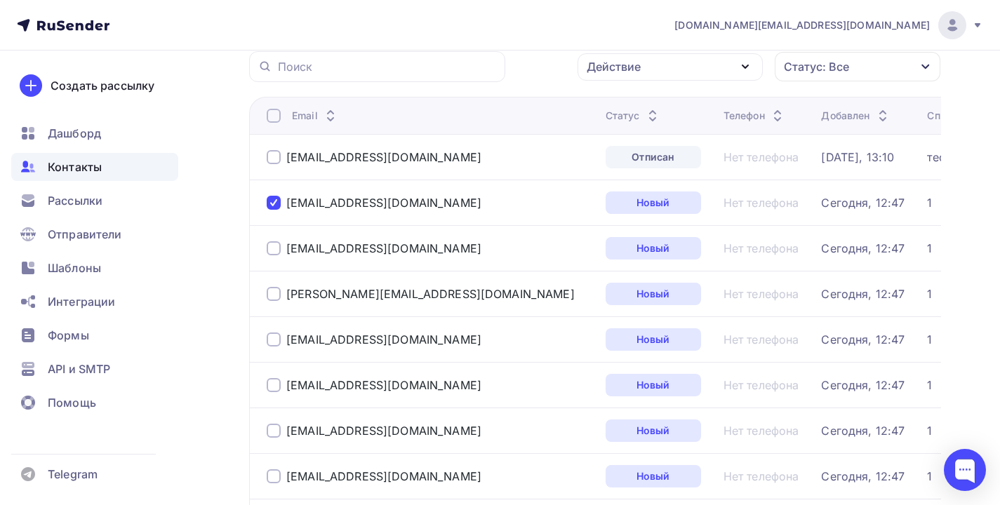
click at [279, 251] on div at bounding box center [274, 248] width 14 height 14
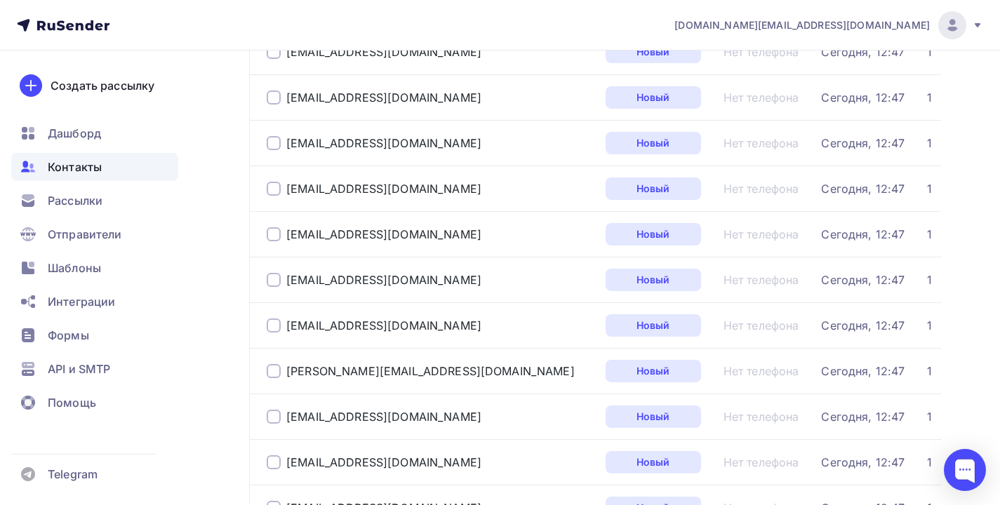
scroll to position [0, 0]
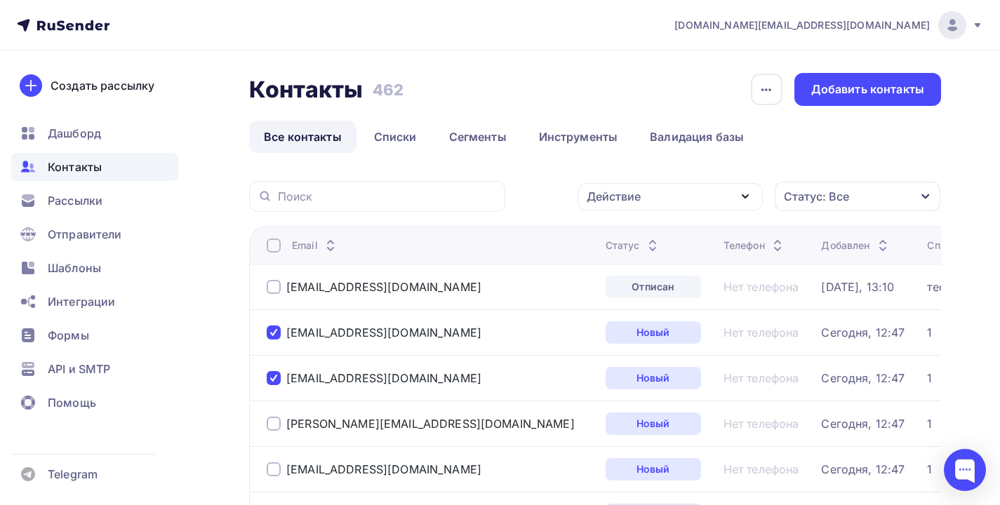
click at [757, 197] on div "Действие" at bounding box center [670, 196] width 185 height 27
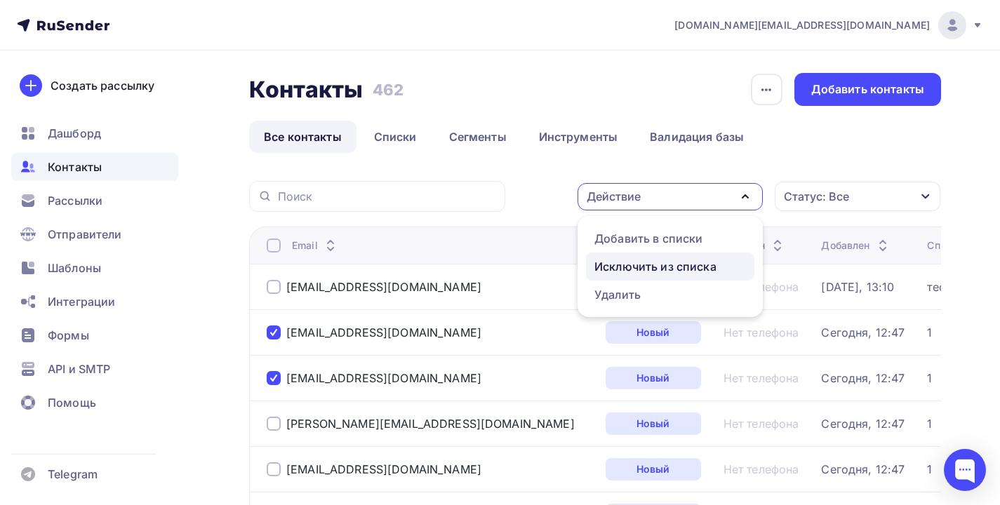
click at [638, 279] on link "Исключить из списка" at bounding box center [670, 267] width 168 height 28
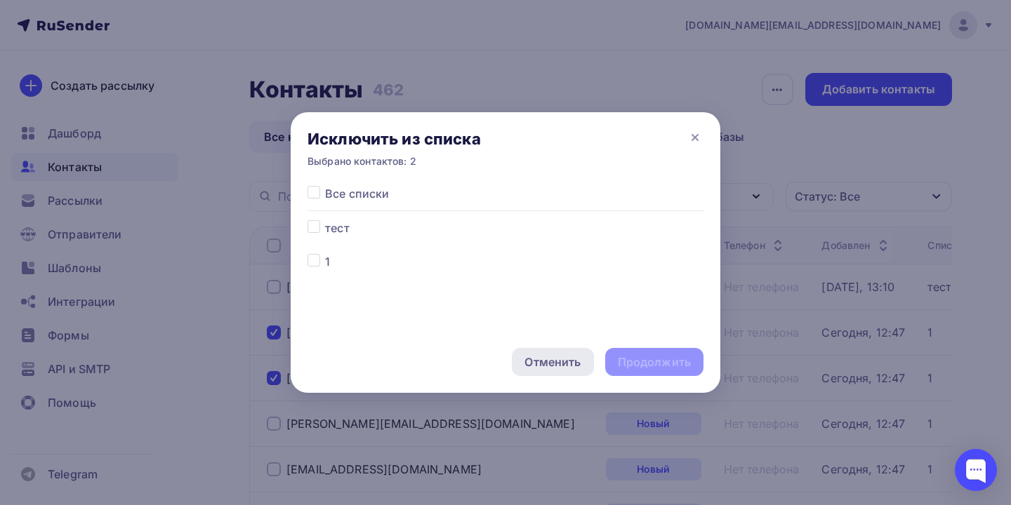
click at [538, 352] on div "Отменить" at bounding box center [552, 362] width 81 height 28
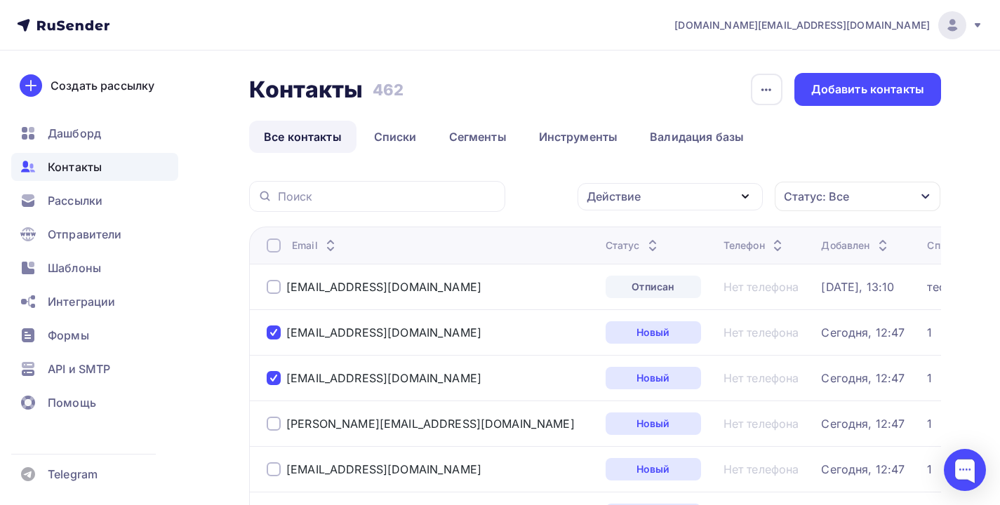
click at [720, 187] on div "Действие" at bounding box center [670, 196] width 185 height 27
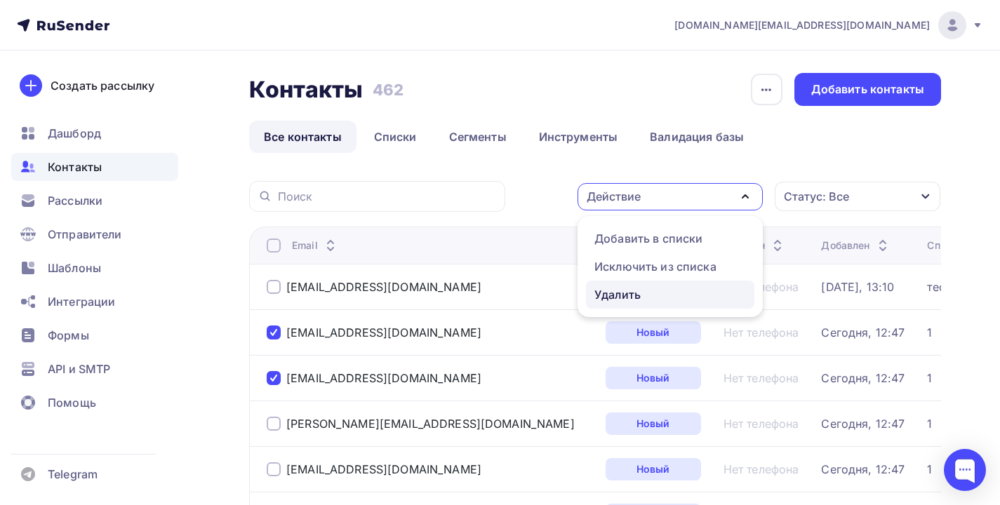
click at [641, 301] on div "Удалить" at bounding box center [618, 294] width 46 height 17
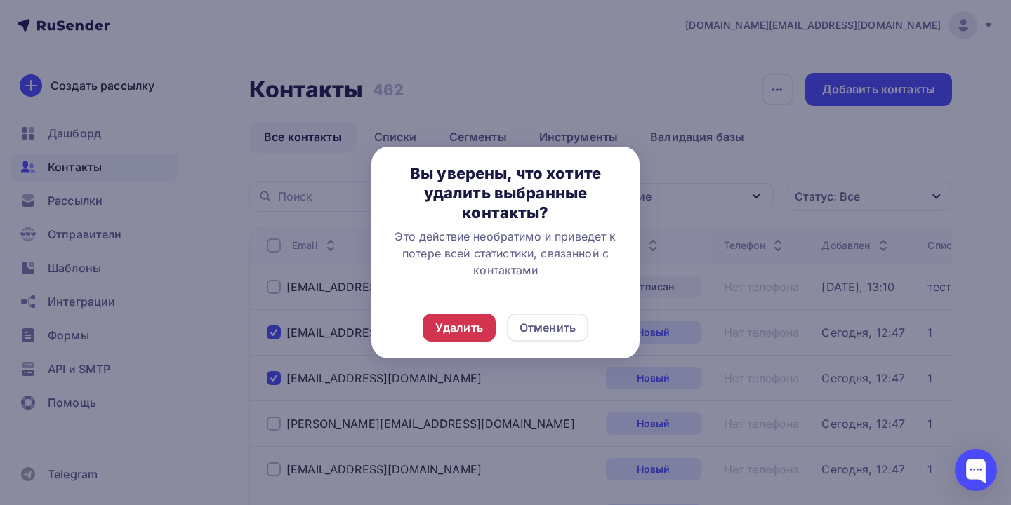
click at [472, 333] on div "Удалить" at bounding box center [459, 327] width 48 height 17
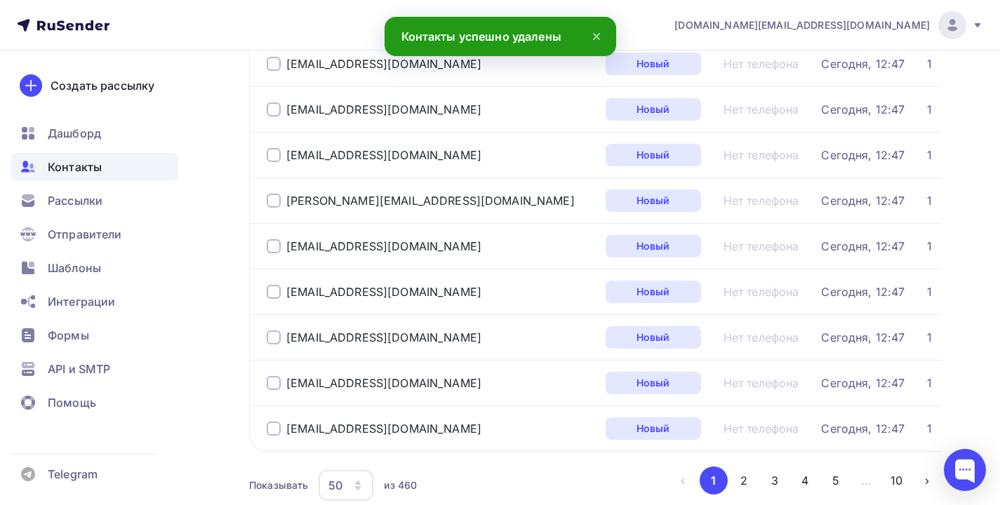
scroll to position [2184, 0]
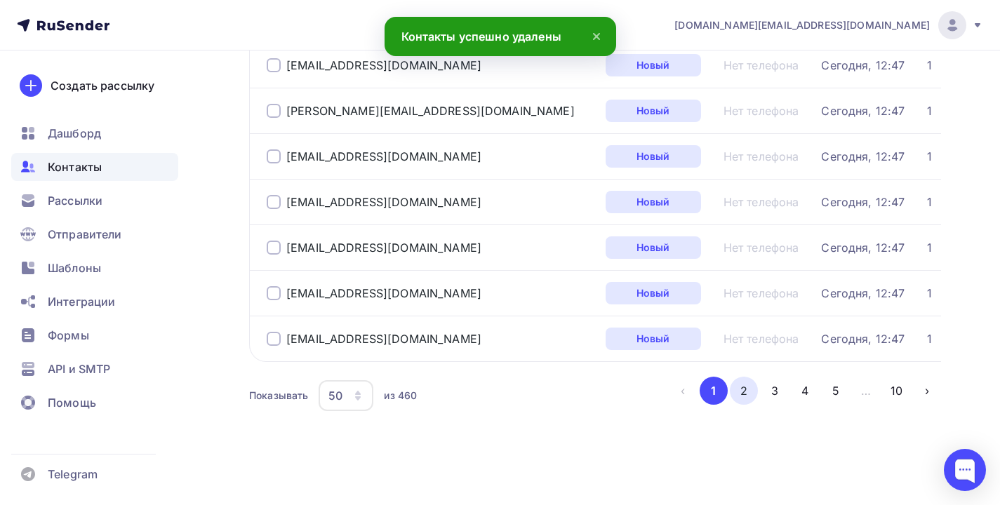
click at [743, 398] on button "2" at bounding box center [744, 391] width 28 height 28
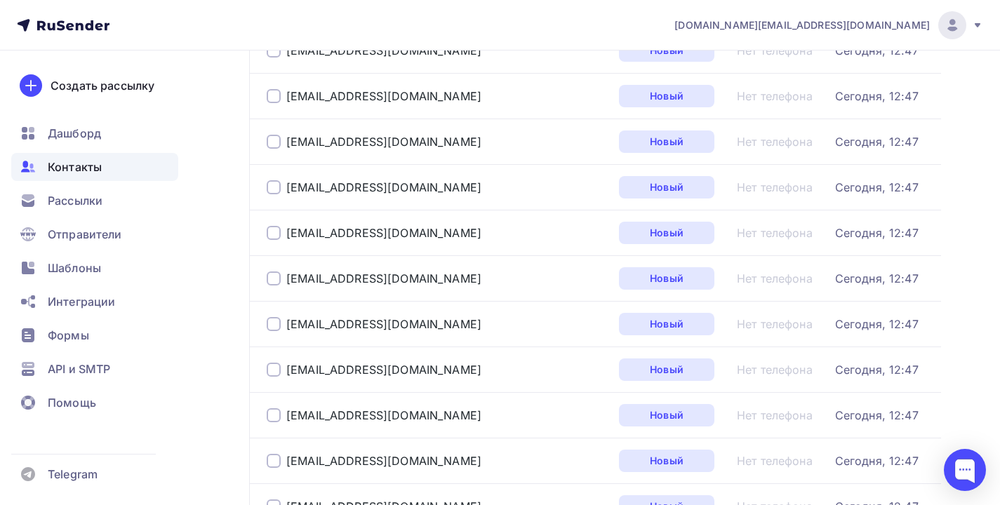
scroll to position [1807, 0]
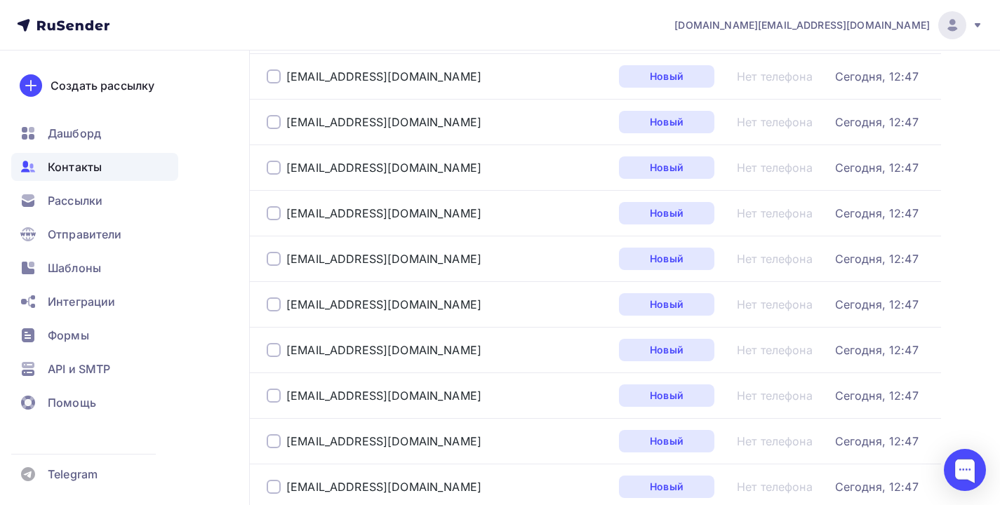
click at [269, 352] on div at bounding box center [274, 350] width 14 height 14
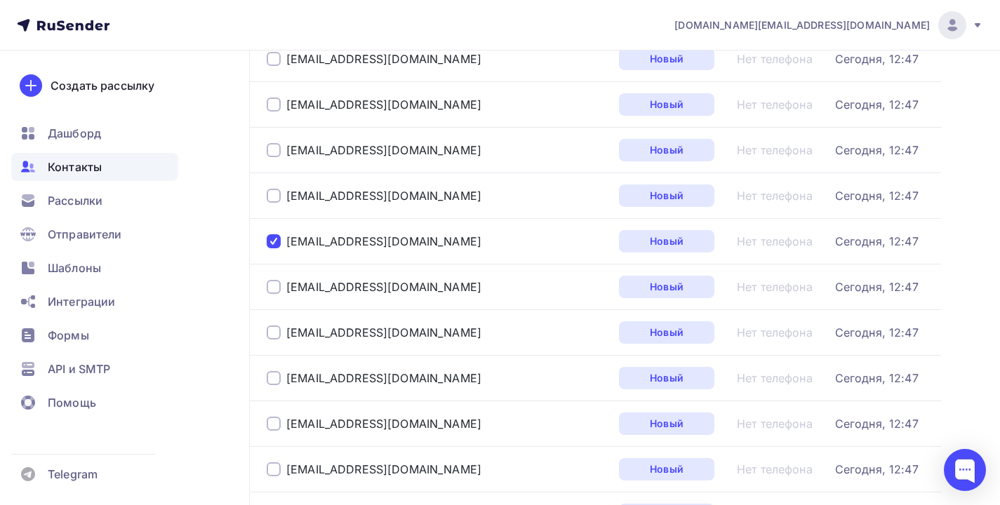
click at [273, 336] on div at bounding box center [274, 333] width 14 height 14
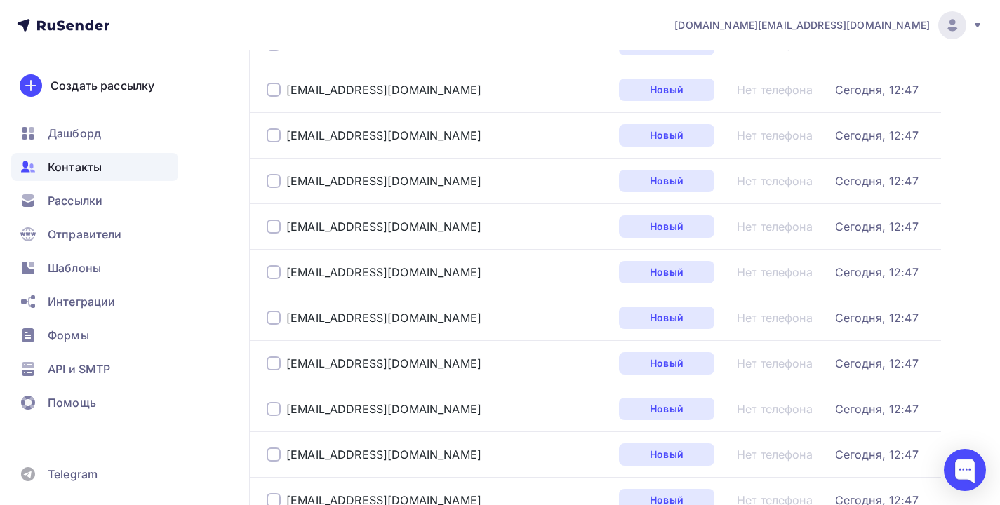
scroll to position [0, 0]
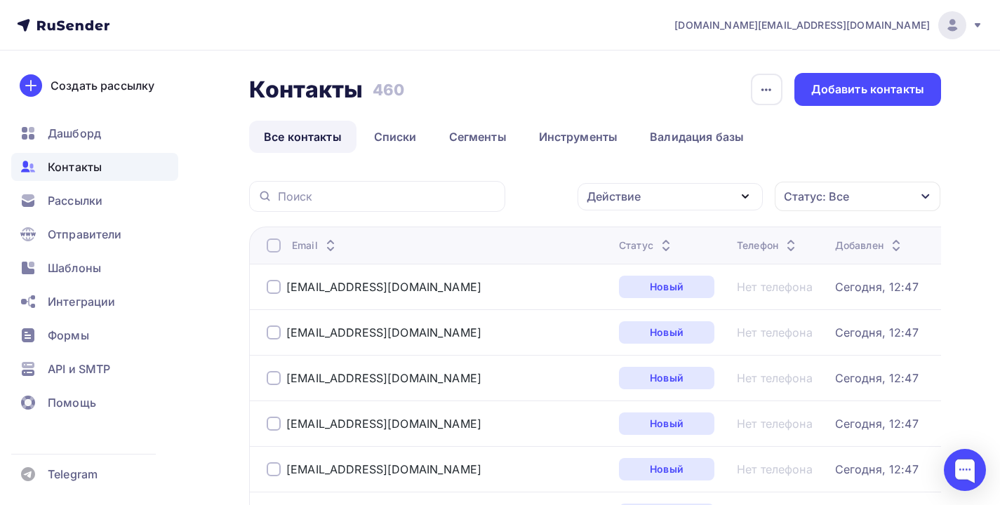
click at [694, 209] on div "Действие" at bounding box center [670, 196] width 185 height 27
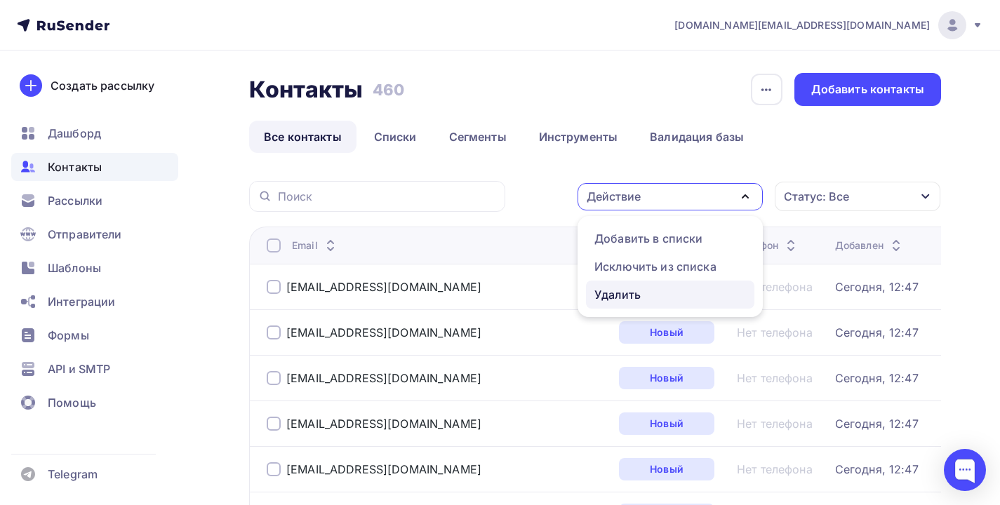
click at [628, 296] on div "Удалить" at bounding box center [618, 294] width 46 height 17
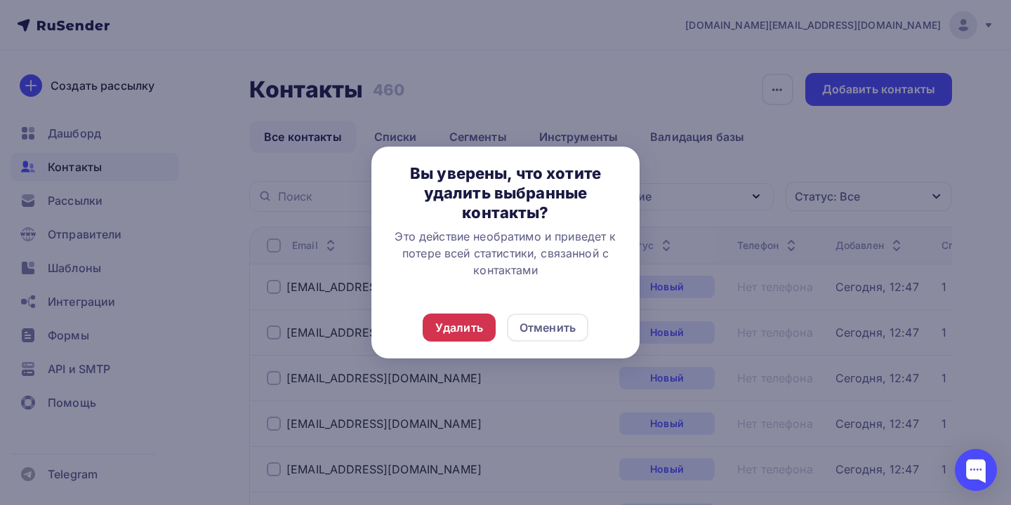
click at [468, 322] on div "Удалить" at bounding box center [459, 327] width 48 height 17
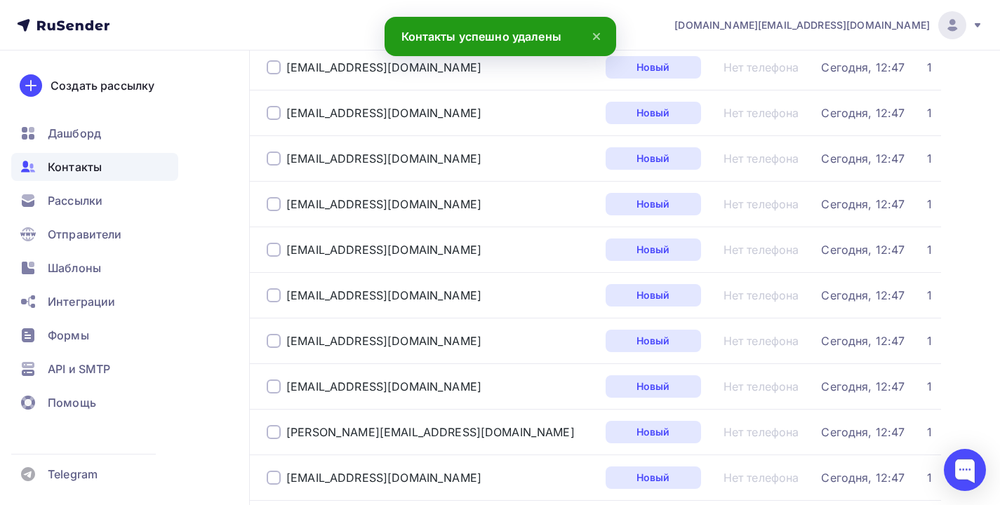
scroll to position [2184, 0]
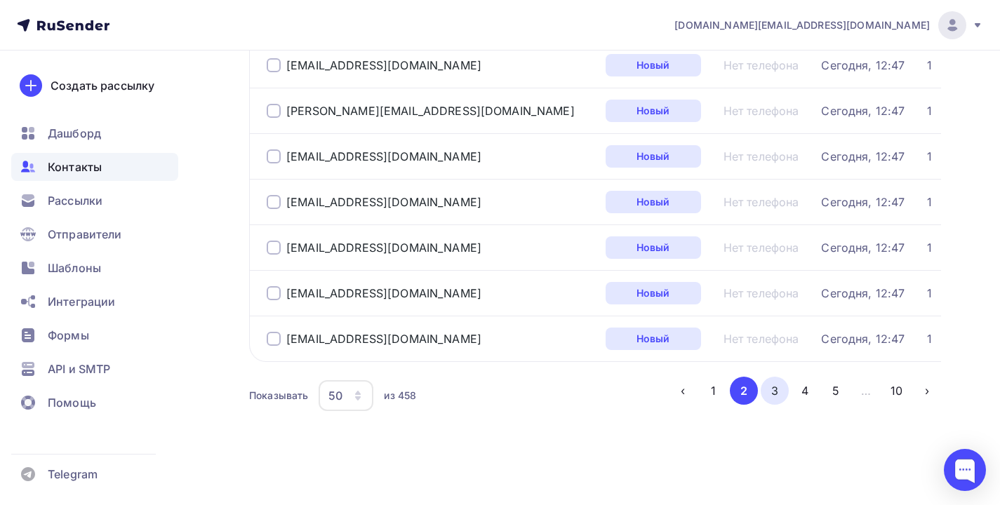
click at [770, 387] on button "3" at bounding box center [775, 391] width 28 height 28
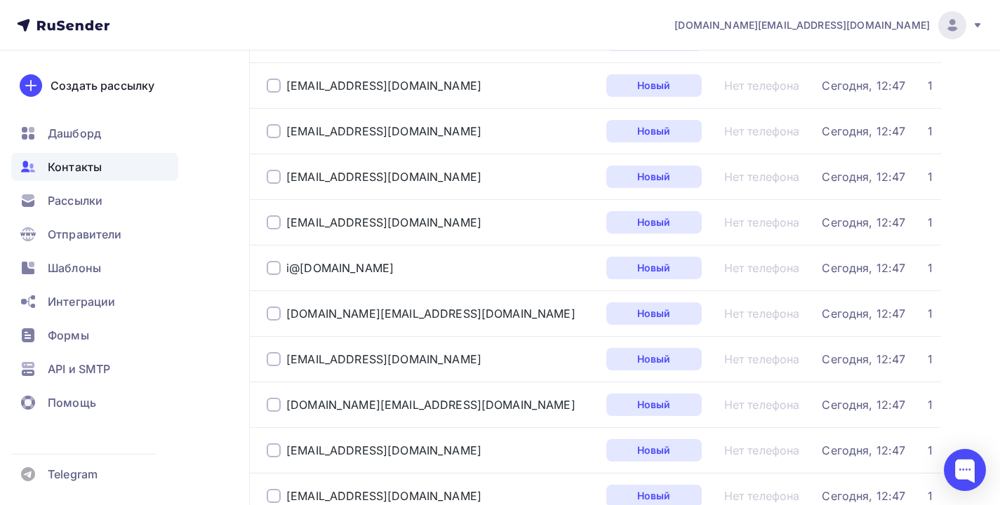
scroll to position [2116, 0]
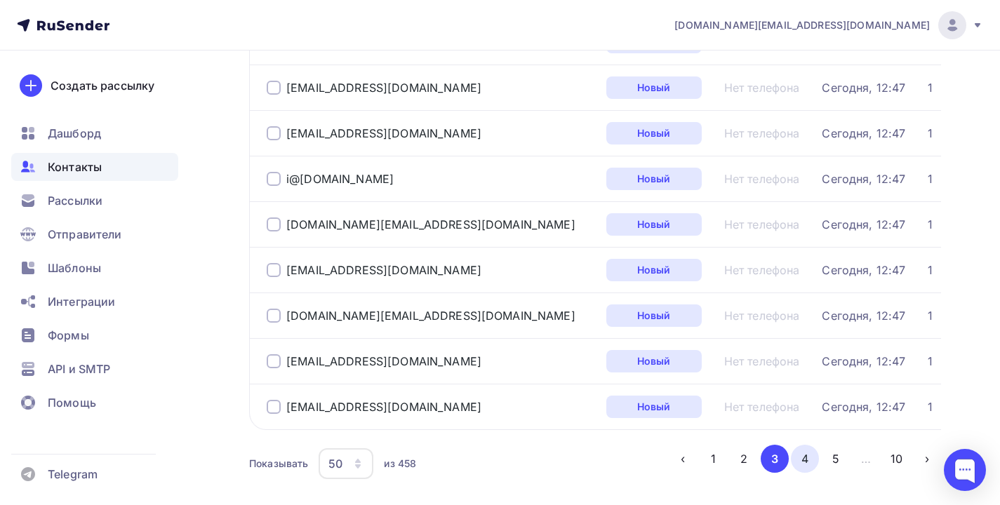
click at [803, 458] on button "4" at bounding box center [805, 459] width 28 height 28
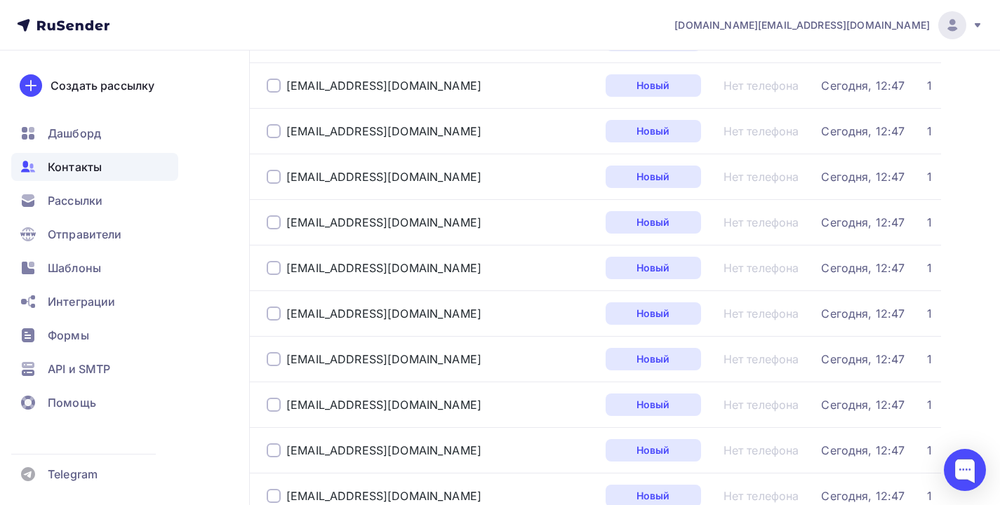
scroll to position [133, 0]
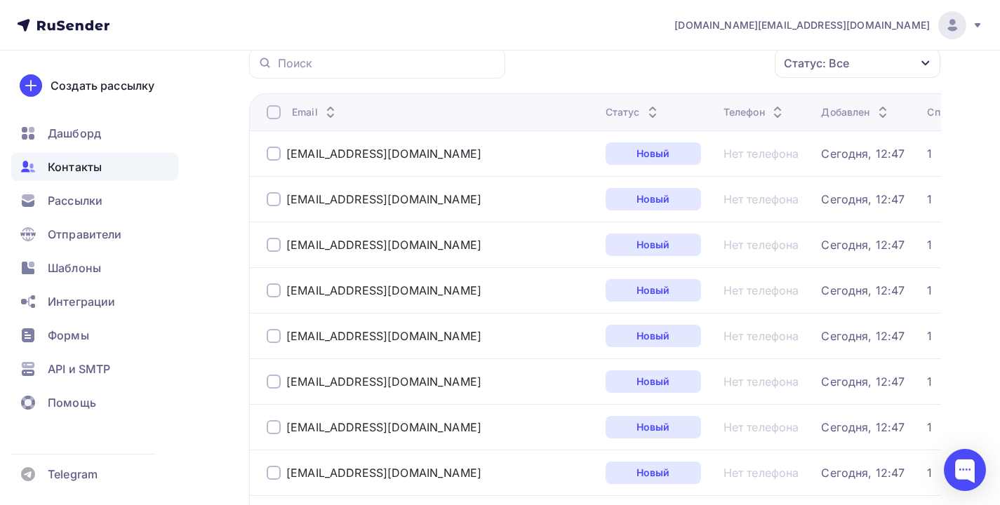
click at [281, 209] on div "logistikamelad@yandex.ru" at bounding box center [431, 199] width 328 height 22
click at [275, 199] on div at bounding box center [274, 199] width 14 height 14
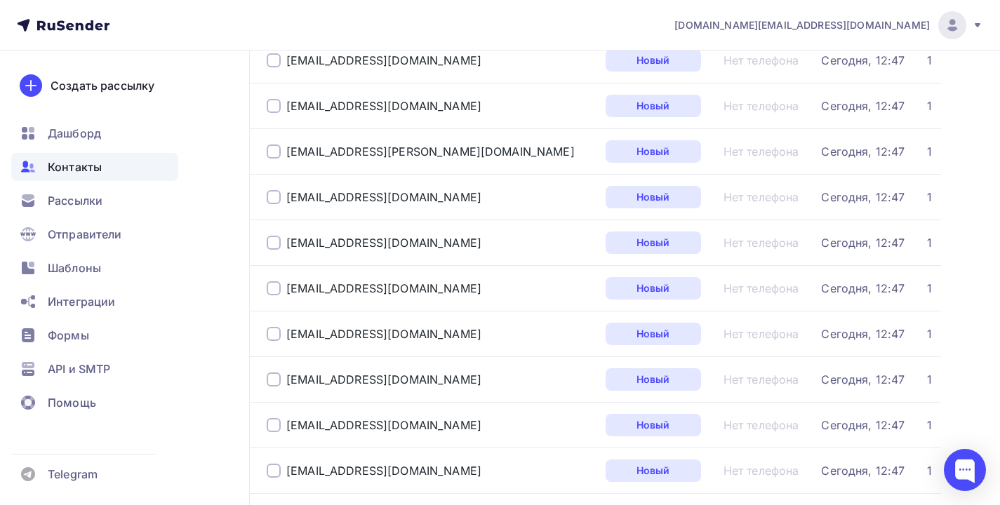
scroll to position [1603, 0]
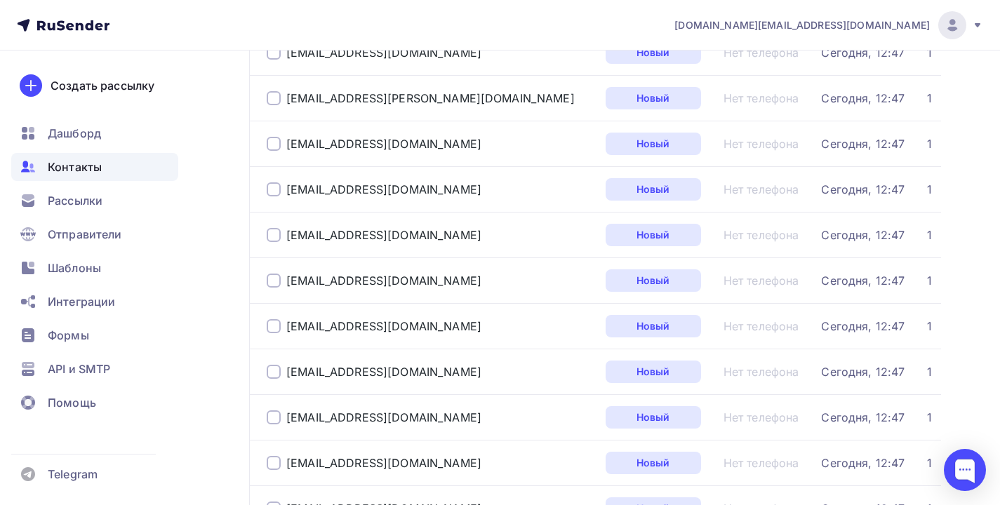
click at [270, 369] on div at bounding box center [274, 372] width 14 height 14
click at [271, 333] on div at bounding box center [274, 326] width 14 height 14
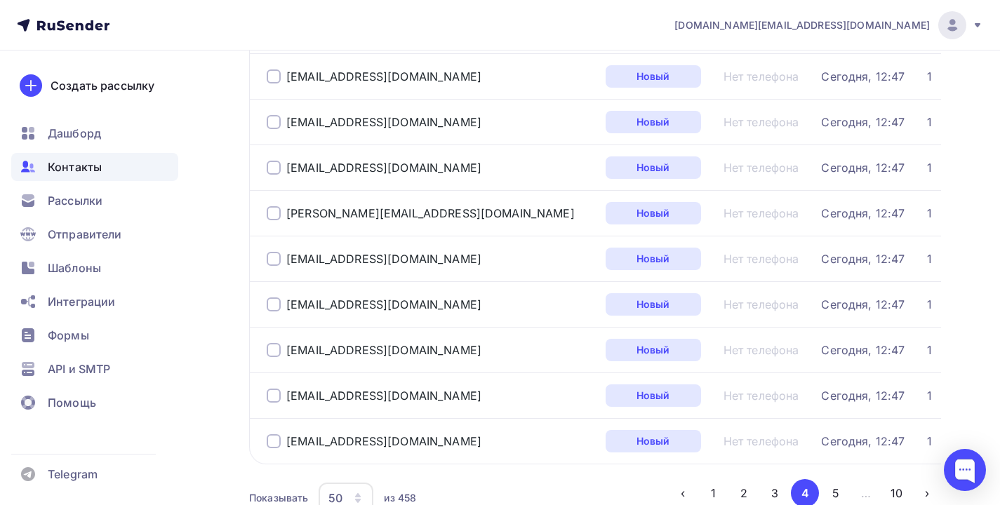
scroll to position [2090, 0]
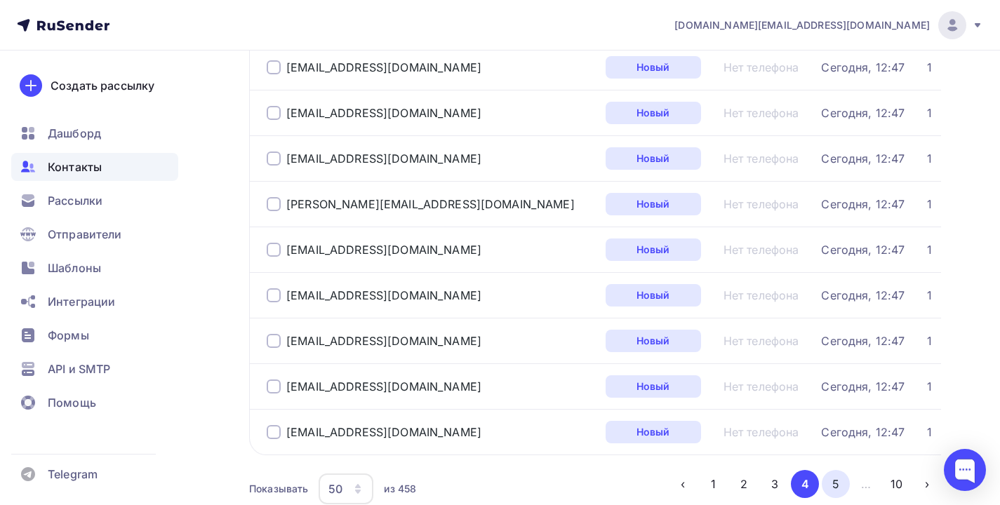
click at [823, 480] on button "5" at bounding box center [836, 484] width 28 height 28
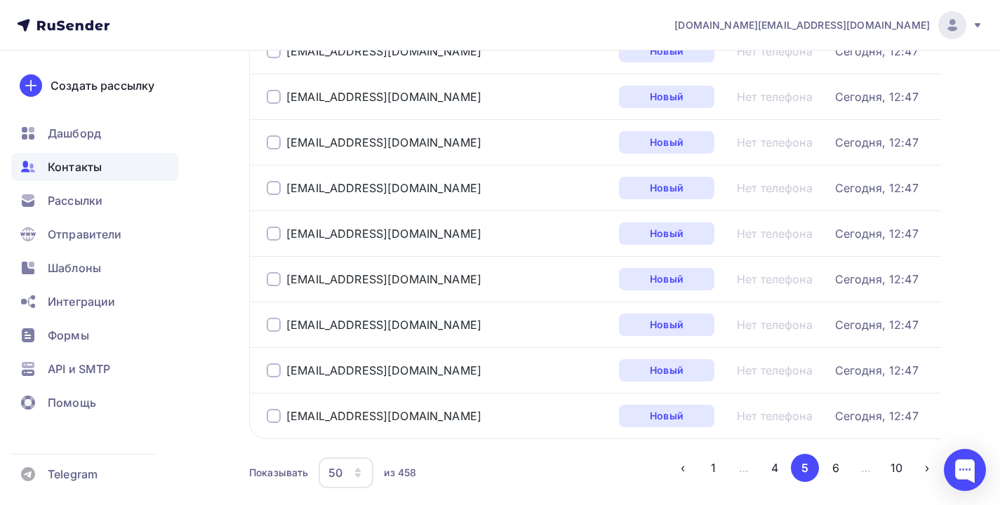
scroll to position [2120, 0]
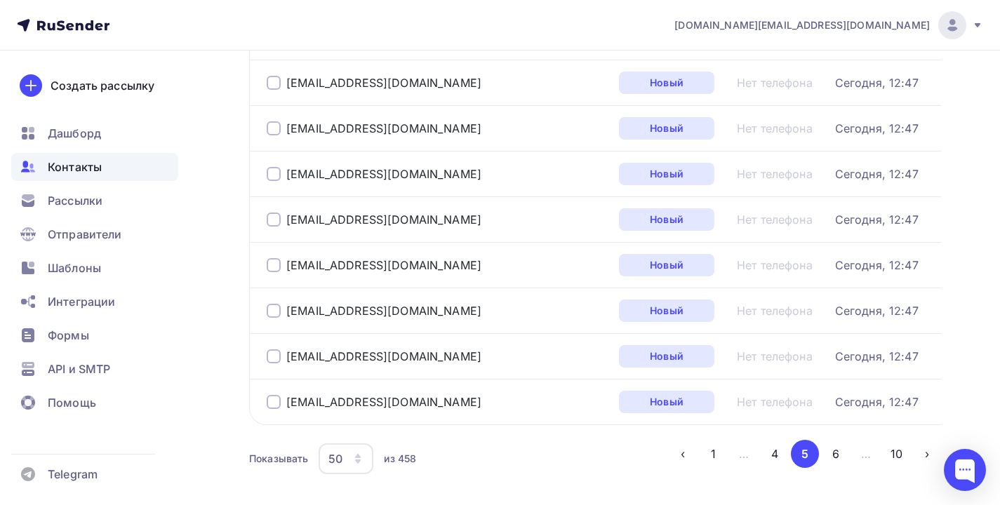
click at [345, 459] on div "50" at bounding box center [346, 459] width 55 height 31
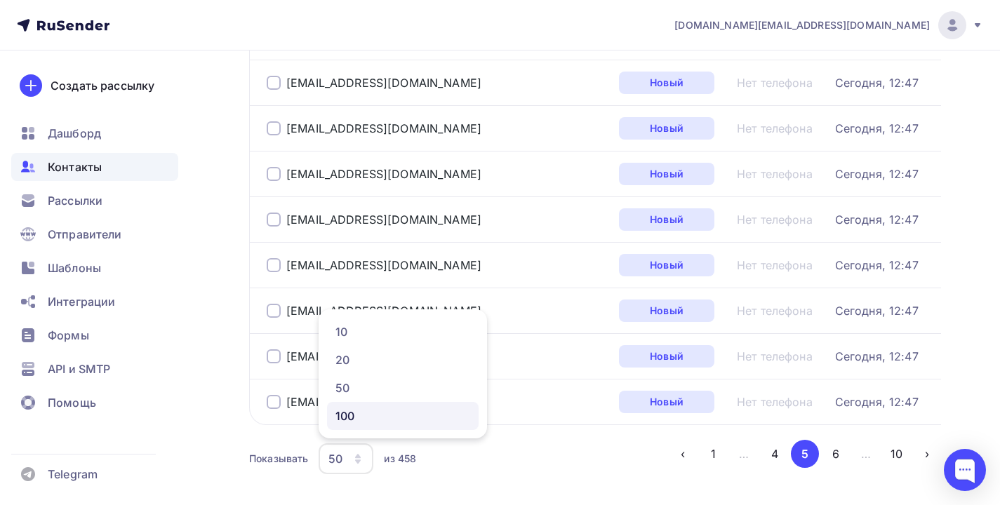
click at [366, 419] on div "100" at bounding box center [403, 416] width 135 height 17
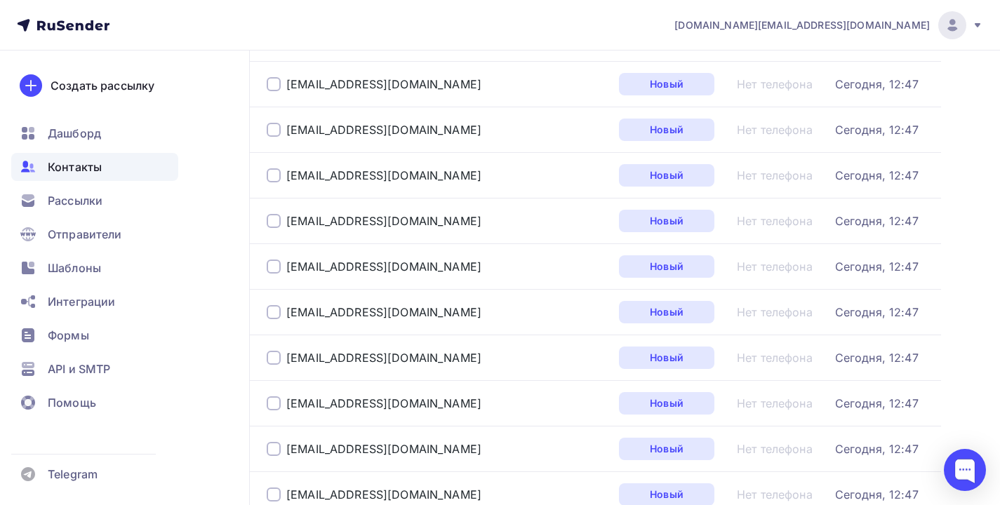
scroll to position [0, 0]
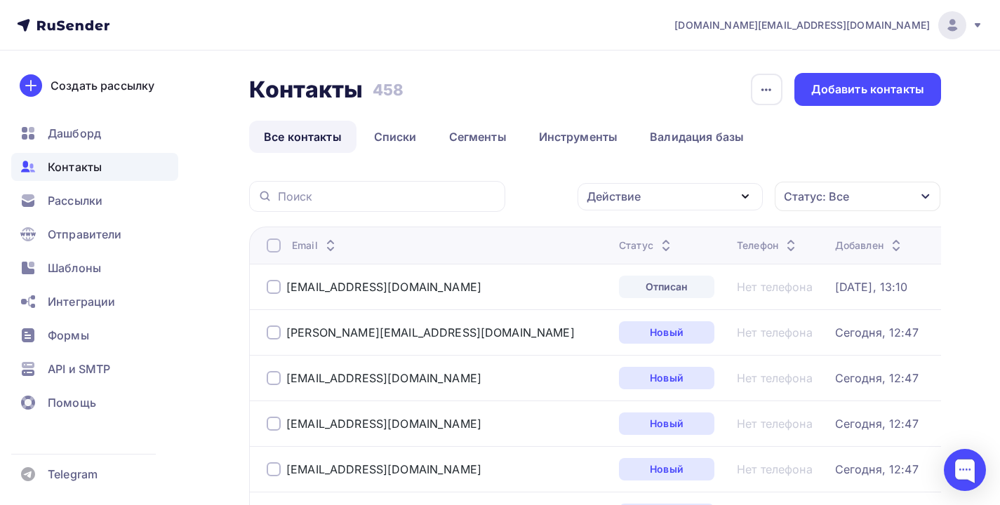
click at [727, 185] on div "Действие" at bounding box center [670, 196] width 185 height 27
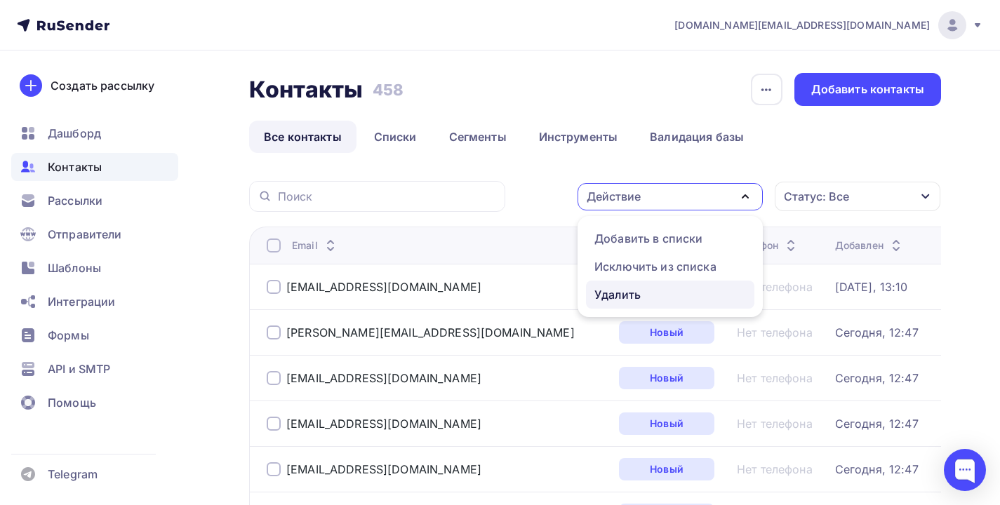
click at [620, 303] on link "Удалить" at bounding box center [670, 295] width 168 height 28
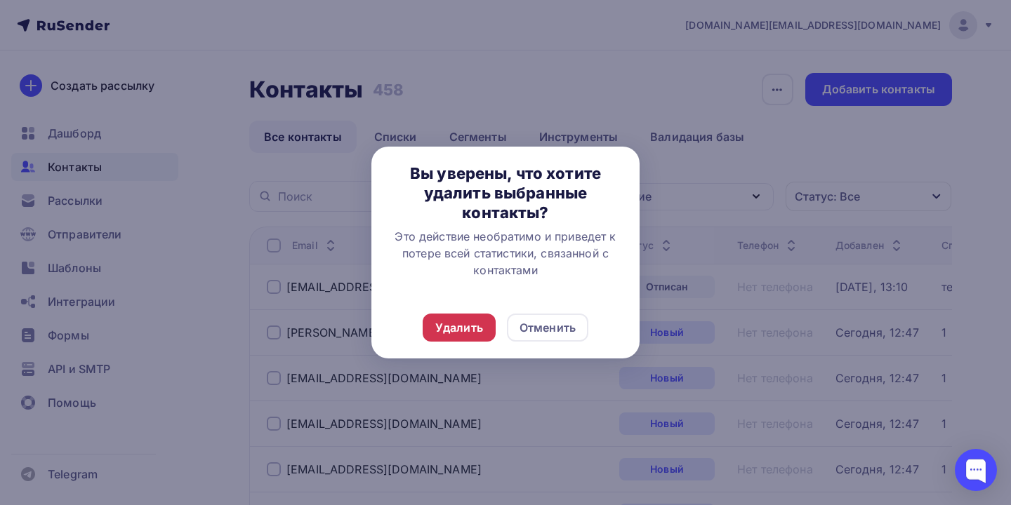
click at [452, 322] on div "Удалить" at bounding box center [459, 327] width 48 height 17
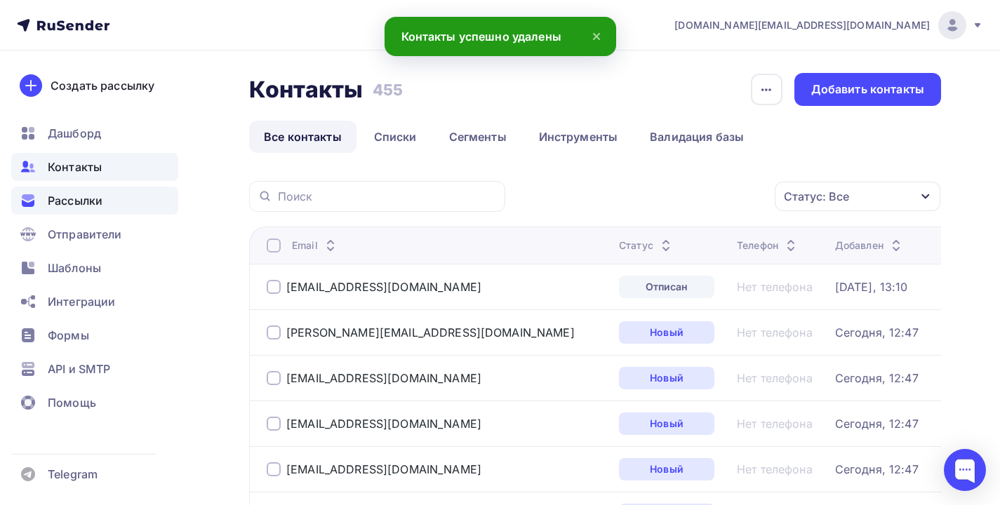
click at [62, 199] on span "Рассылки" at bounding box center [75, 200] width 55 height 17
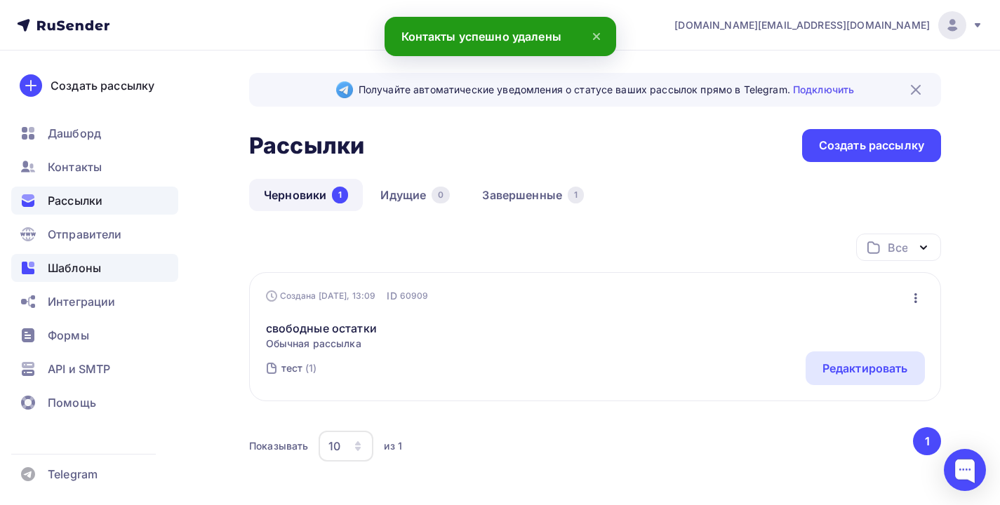
click at [61, 263] on span "Шаблоны" at bounding box center [74, 268] width 53 height 17
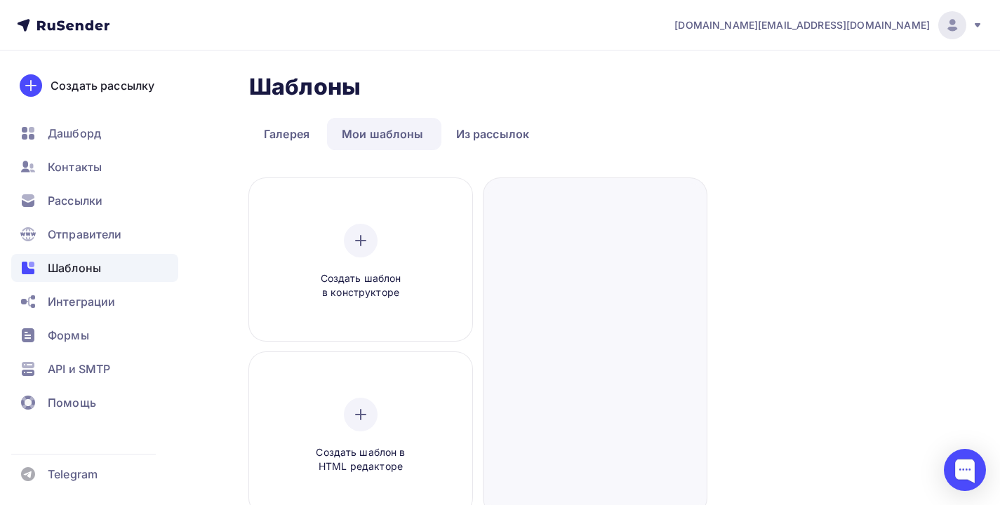
click at [404, 136] on link "Мои шаблоны" at bounding box center [383, 134] width 112 height 32
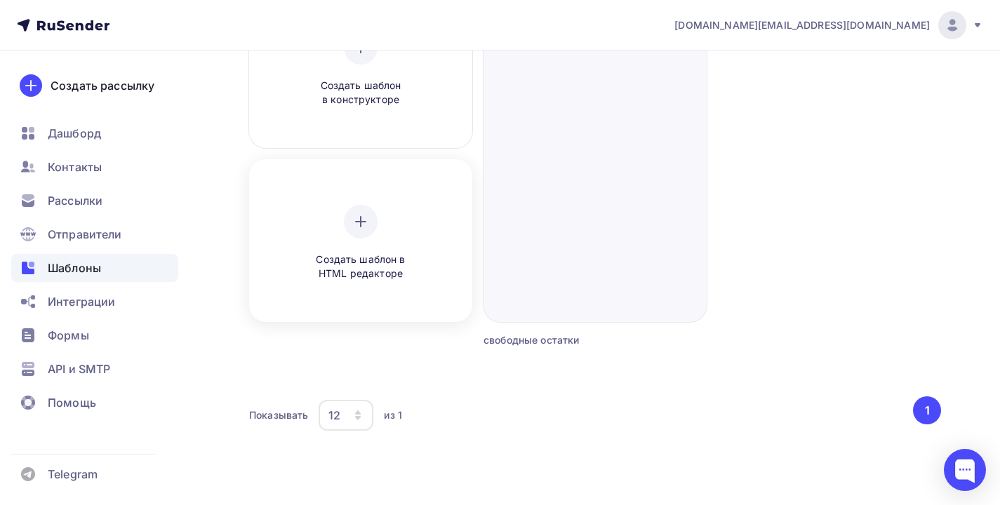
scroll to position [58, 0]
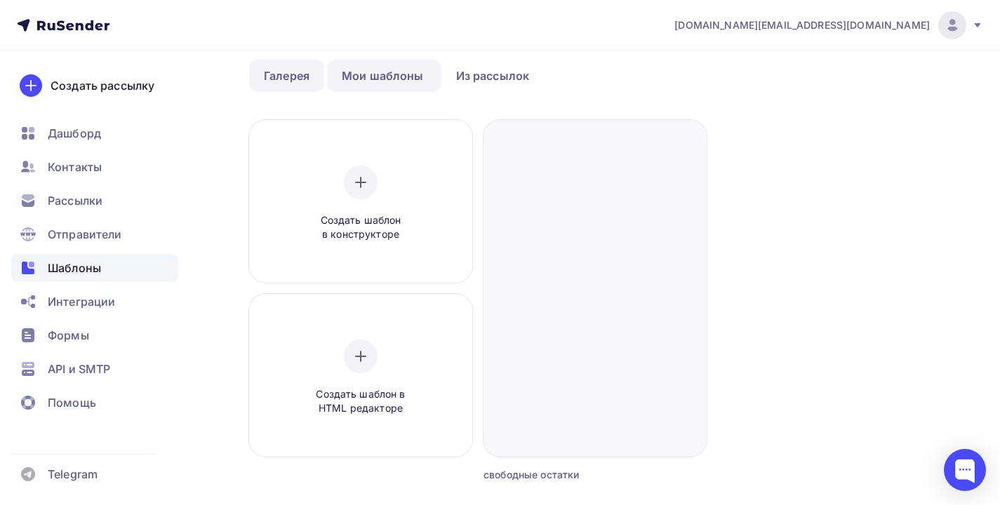
click at [270, 74] on link "Галерея" at bounding box center [286, 76] width 75 height 32
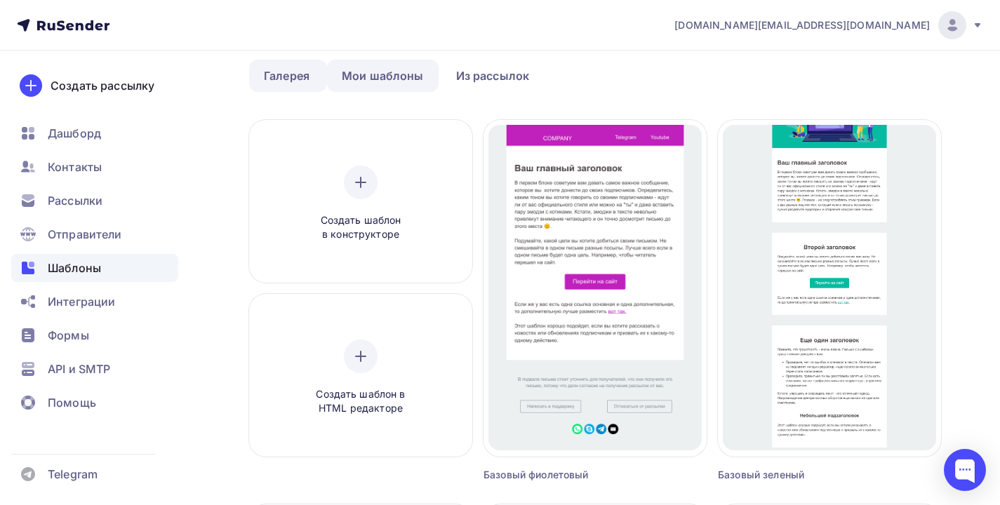
click at [393, 69] on link "Мои шаблоны" at bounding box center [383, 76] width 112 height 32
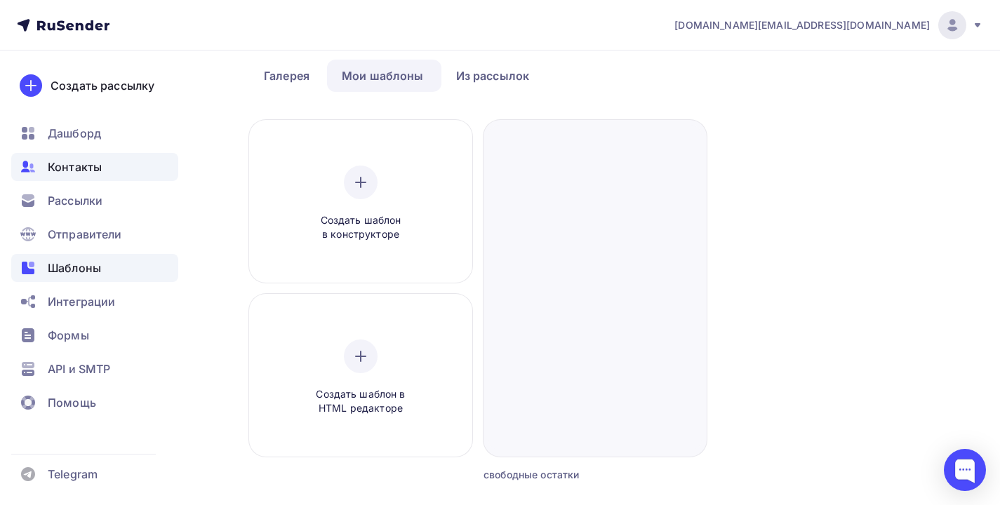
click at [153, 173] on div "Контакты" at bounding box center [94, 167] width 167 height 28
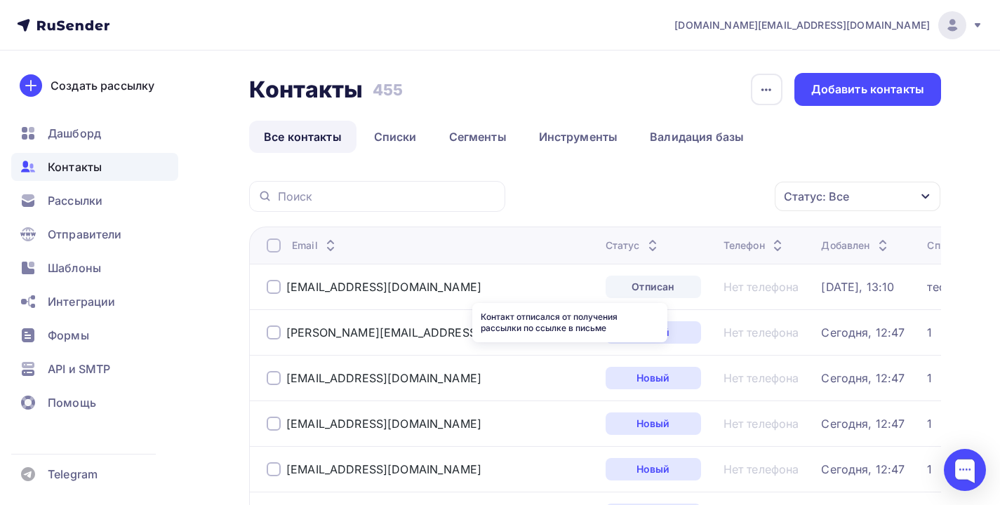
click at [606, 287] on div "Отписан" at bounding box center [653, 287] width 95 height 22
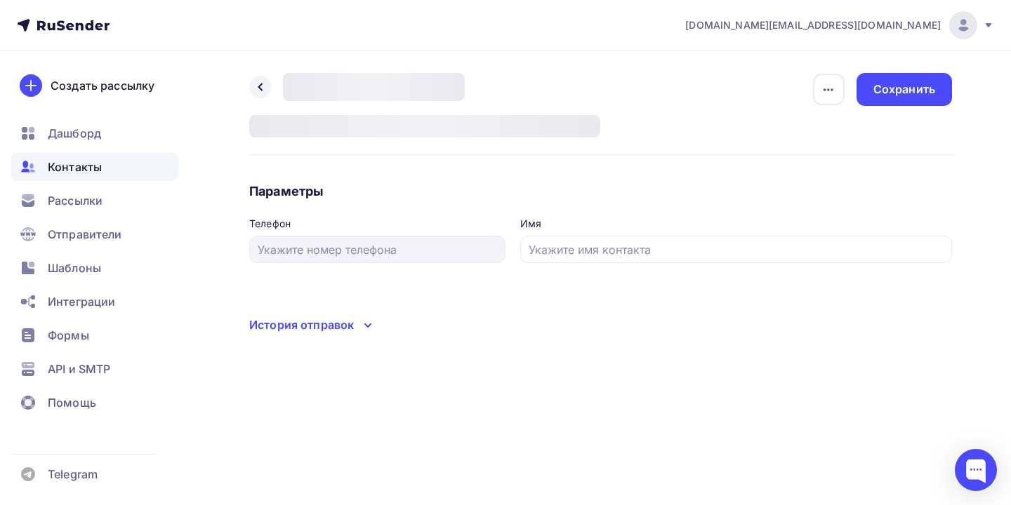
click at [571, 287] on div "Назад Удалить contacts.status.undefined.title # Дата добавления: Удалить Сохран…" at bounding box center [600, 203] width 703 height 261
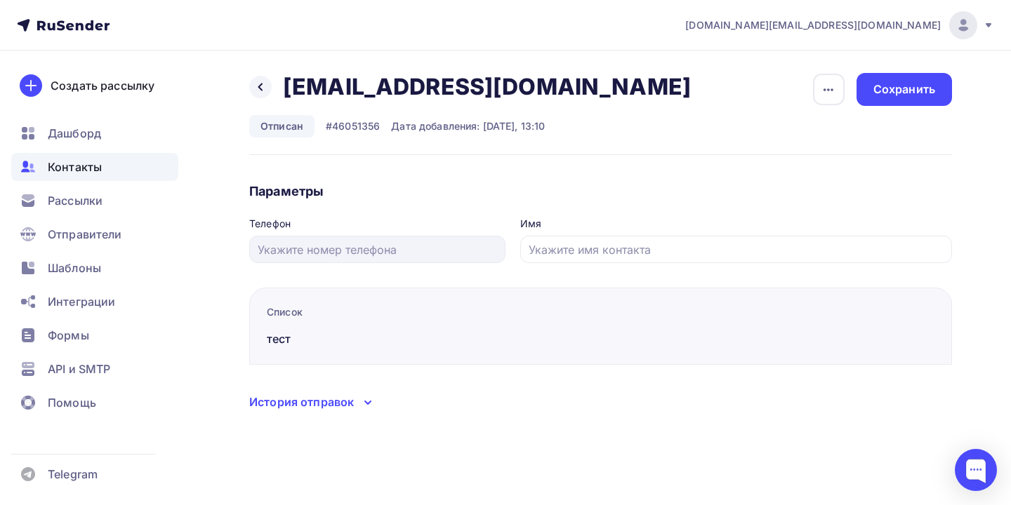
click at [357, 399] on div "История отправок" at bounding box center [600, 402] width 703 height 18
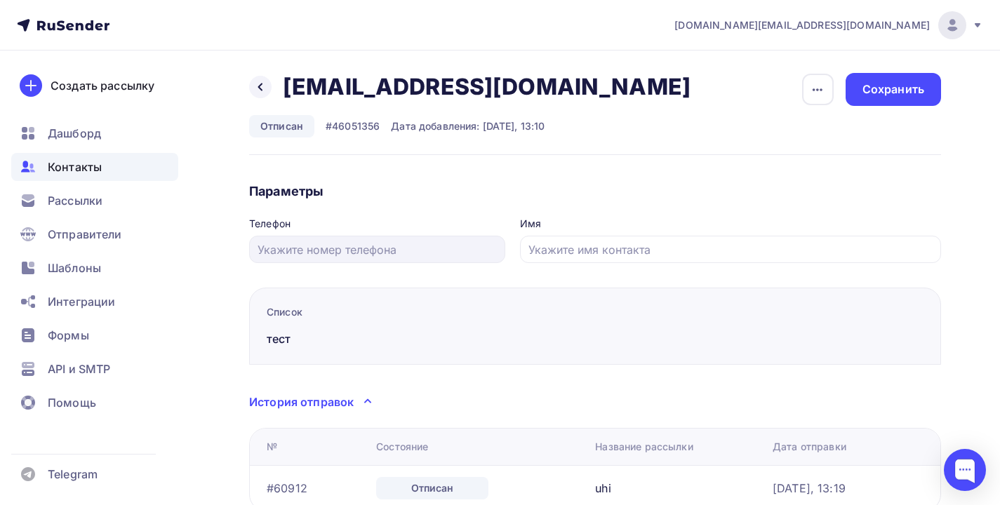
scroll to position [116, 0]
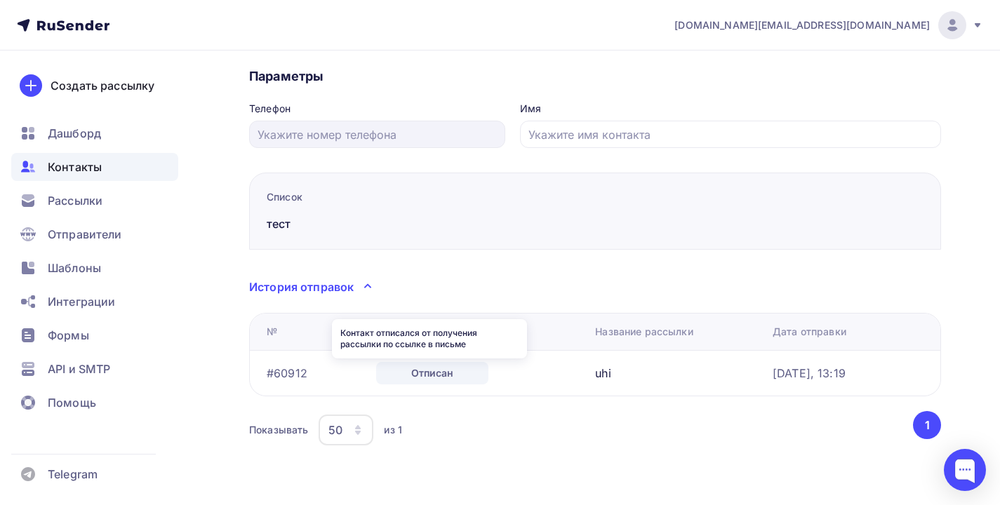
click at [446, 374] on div "Отписан" at bounding box center [432, 373] width 112 height 22
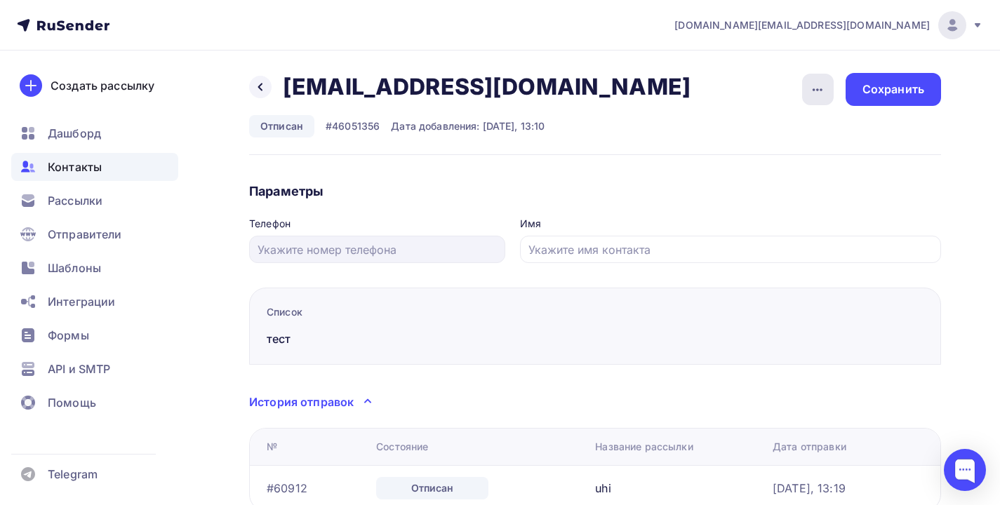
click at [803, 86] on div "button" at bounding box center [818, 90] width 32 height 32
click at [538, 157] on div "Назад olmeko.smr@yandex.ru olmeko.smr@yandex.ru Удалить Отписан #46051356 Дата …" at bounding box center [595, 318] width 692 height 491
click at [248, 88] on div "Назад olmeko.smr@yandex.ru olmeko.smr@yandex.ru Удалить Отписан #46051356 Дата …" at bounding box center [500, 336] width 1000 height 570
click at [252, 86] on div at bounding box center [260, 87] width 22 height 22
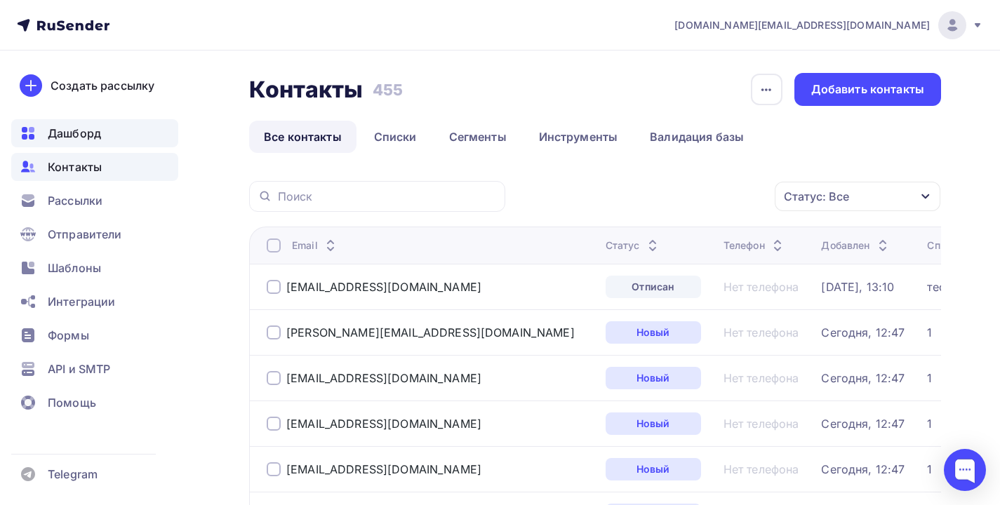
click at [74, 142] on div "Дашборд" at bounding box center [94, 133] width 167 height 28
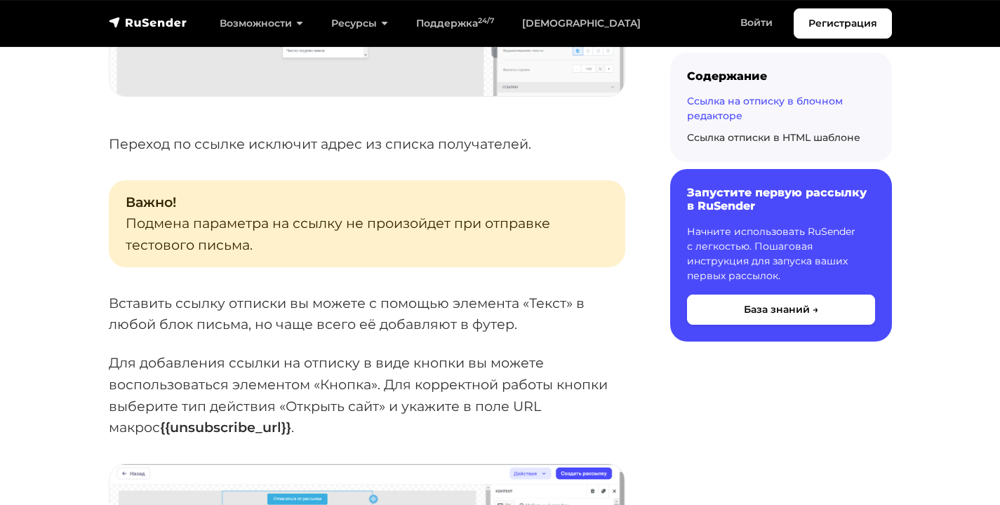
scroll to position [1590, 0]
